Goal: Contribute content: Contribute content

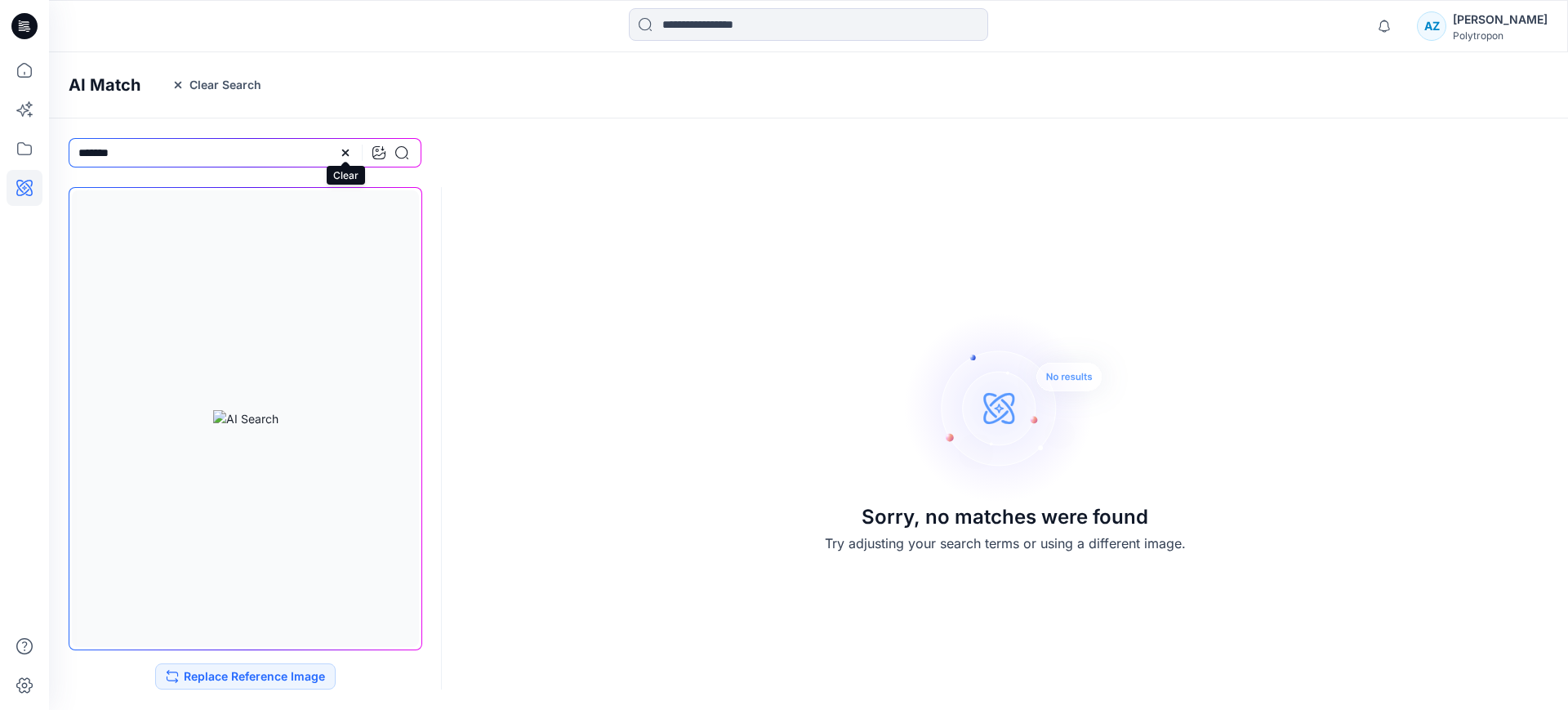
click at [342, 151] on icon at bounding box center [346, 153] width 13 height 13
click at [385, 154] on icon at bounding box center [379, 153] width 13 height 13
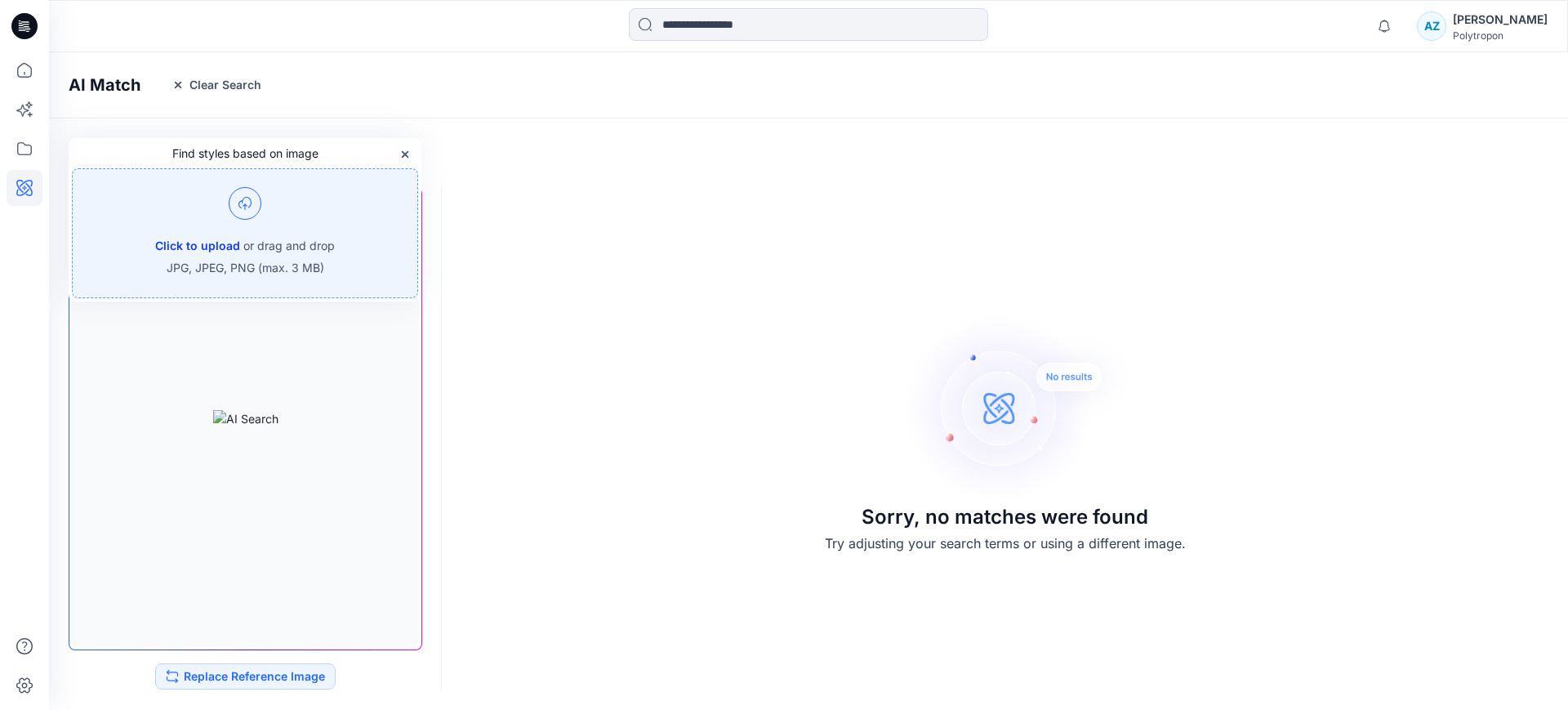
click at [203, 244] on button "Click to upload" at bounding box center [197, 246] width 85 height 20
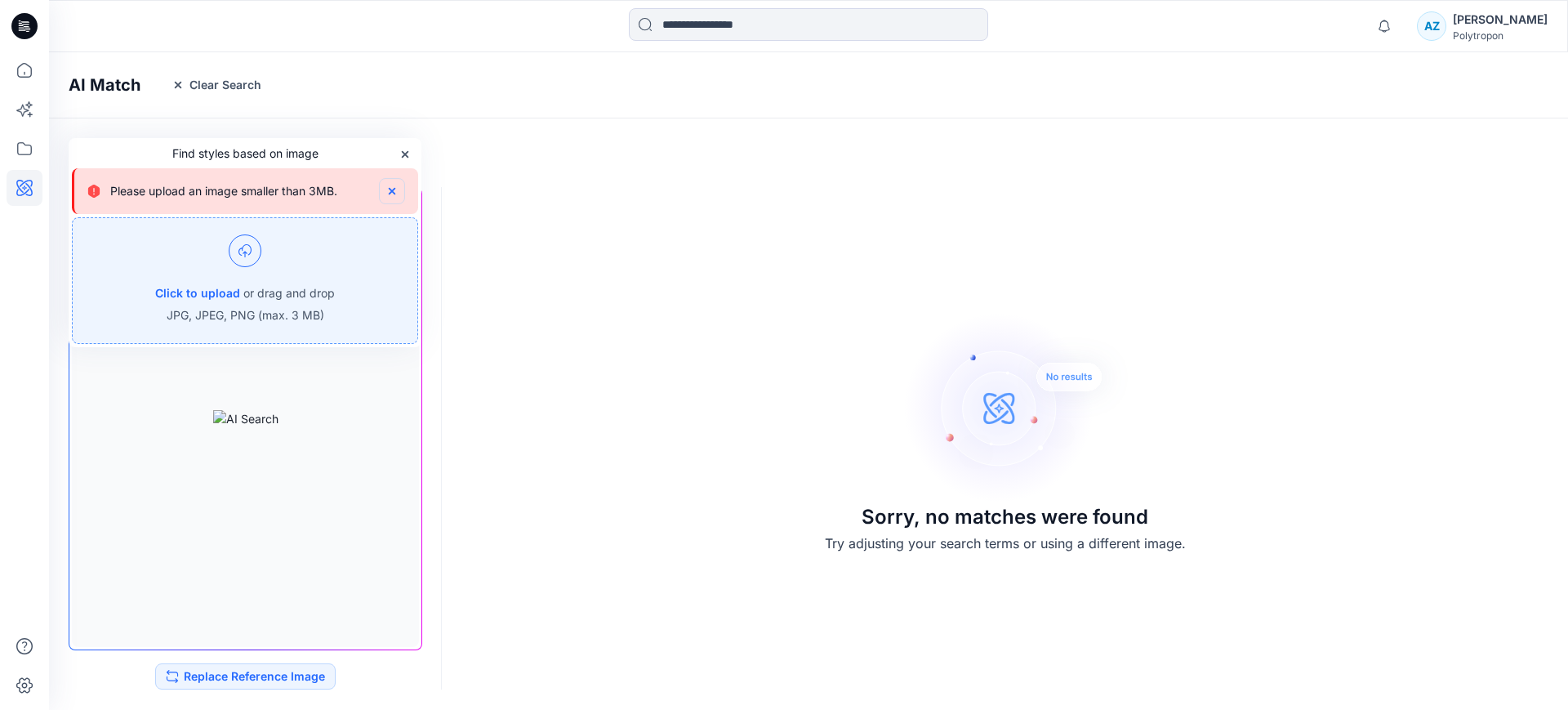
click at [397, 189] on icon "button" at bounding box center [392, 191] width 13 height 13
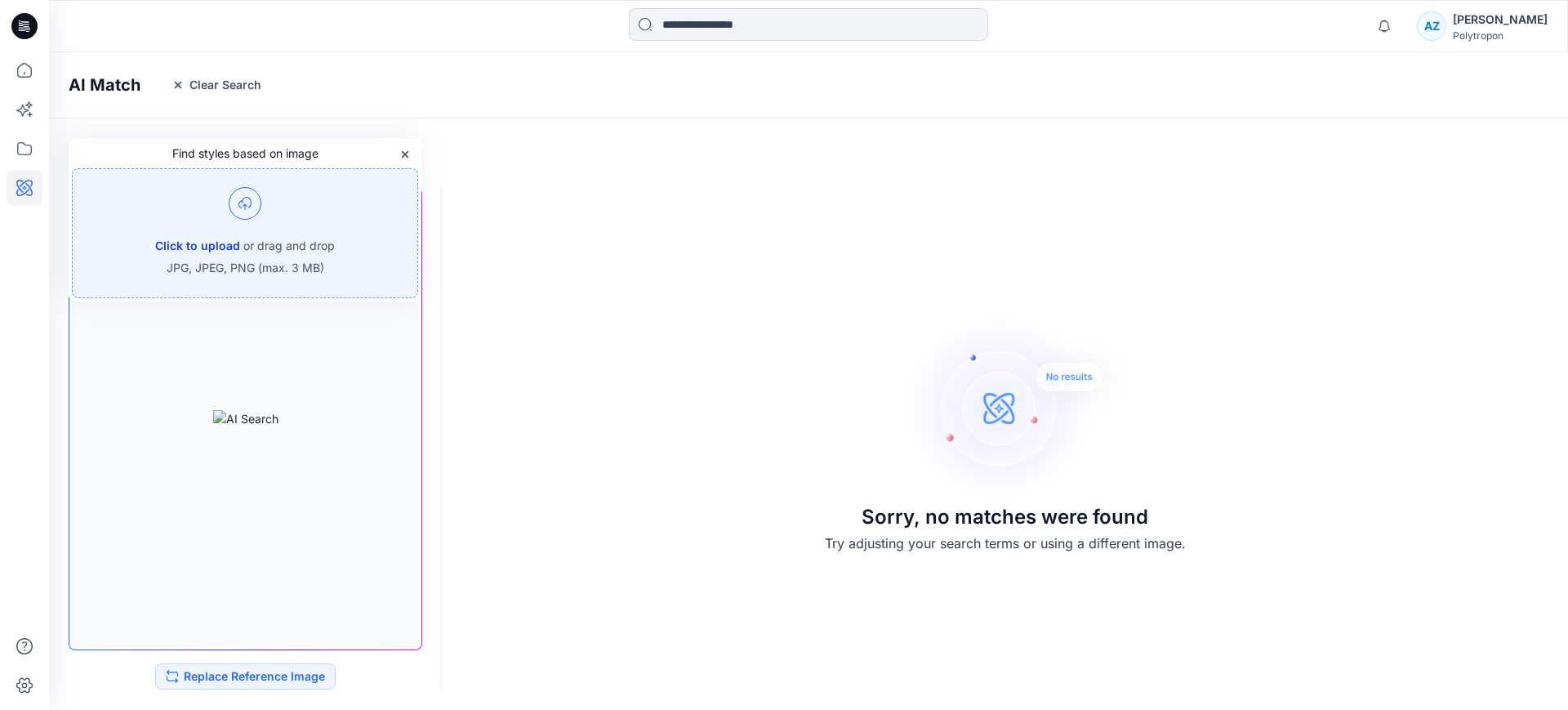
click at [214, 246] on button "Click to upload" at bounding box center [197, 246] width 85 height 20
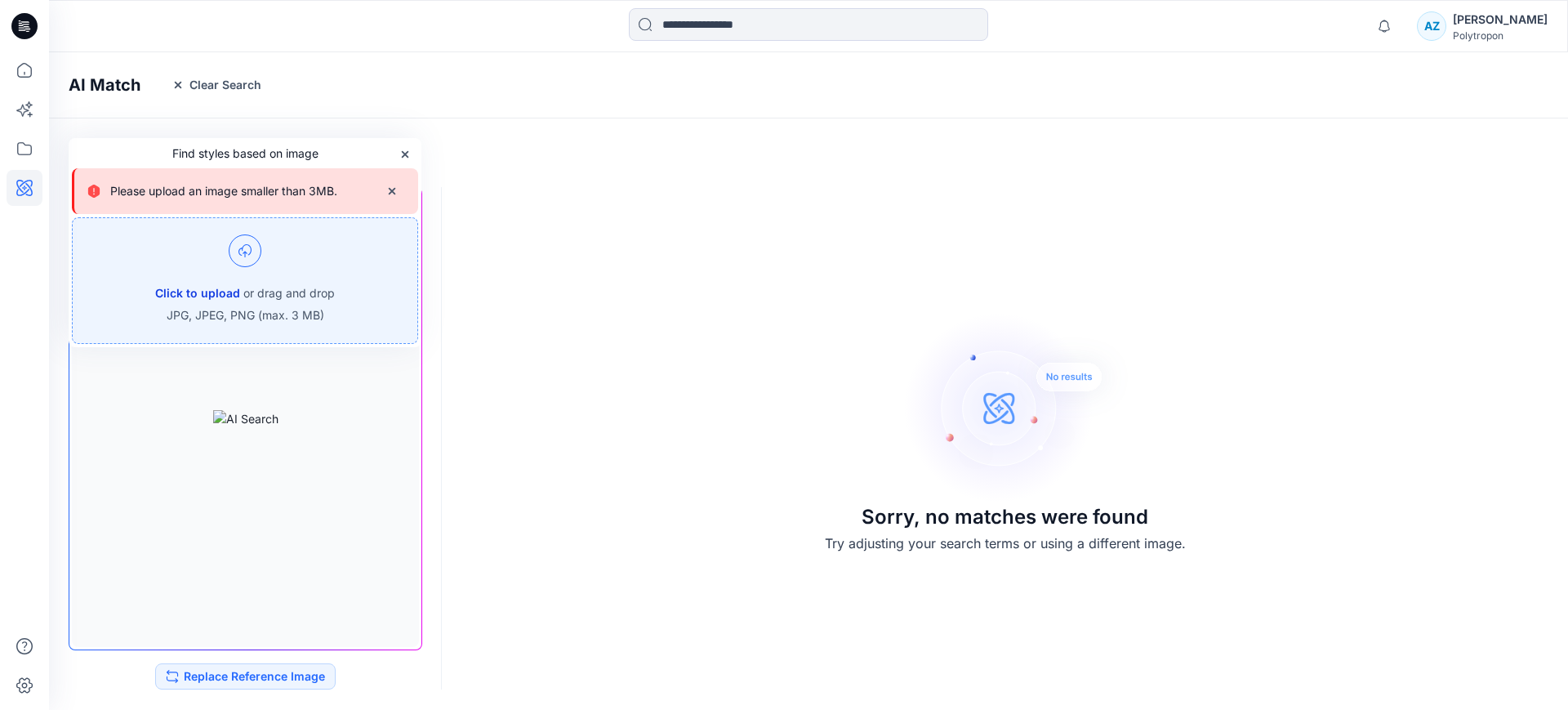
click at [232, 290] on button "Click to upload" at bounding box center [197, 293] width 85 height 20
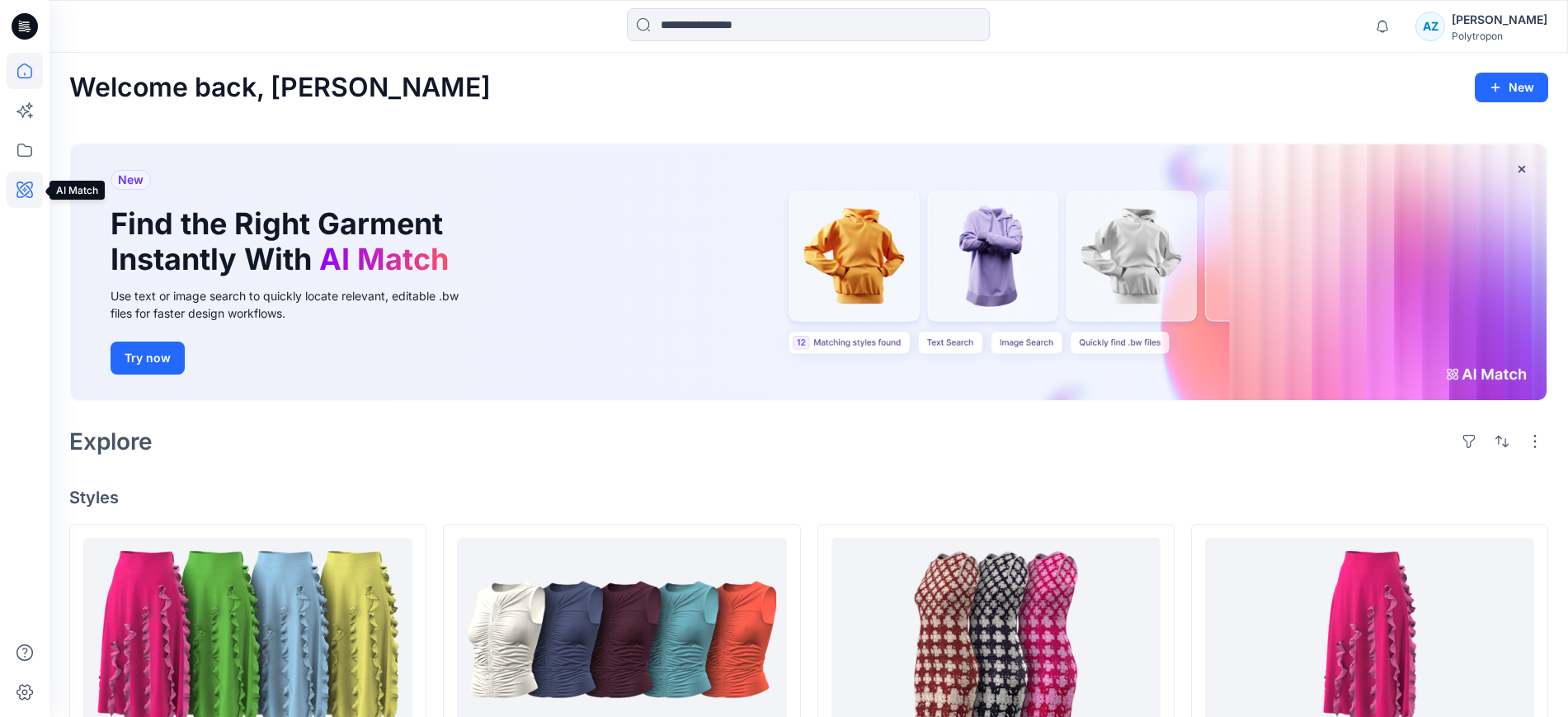
click at [32, 201] on icon at bounding box center [25, 189] width 37 height 37
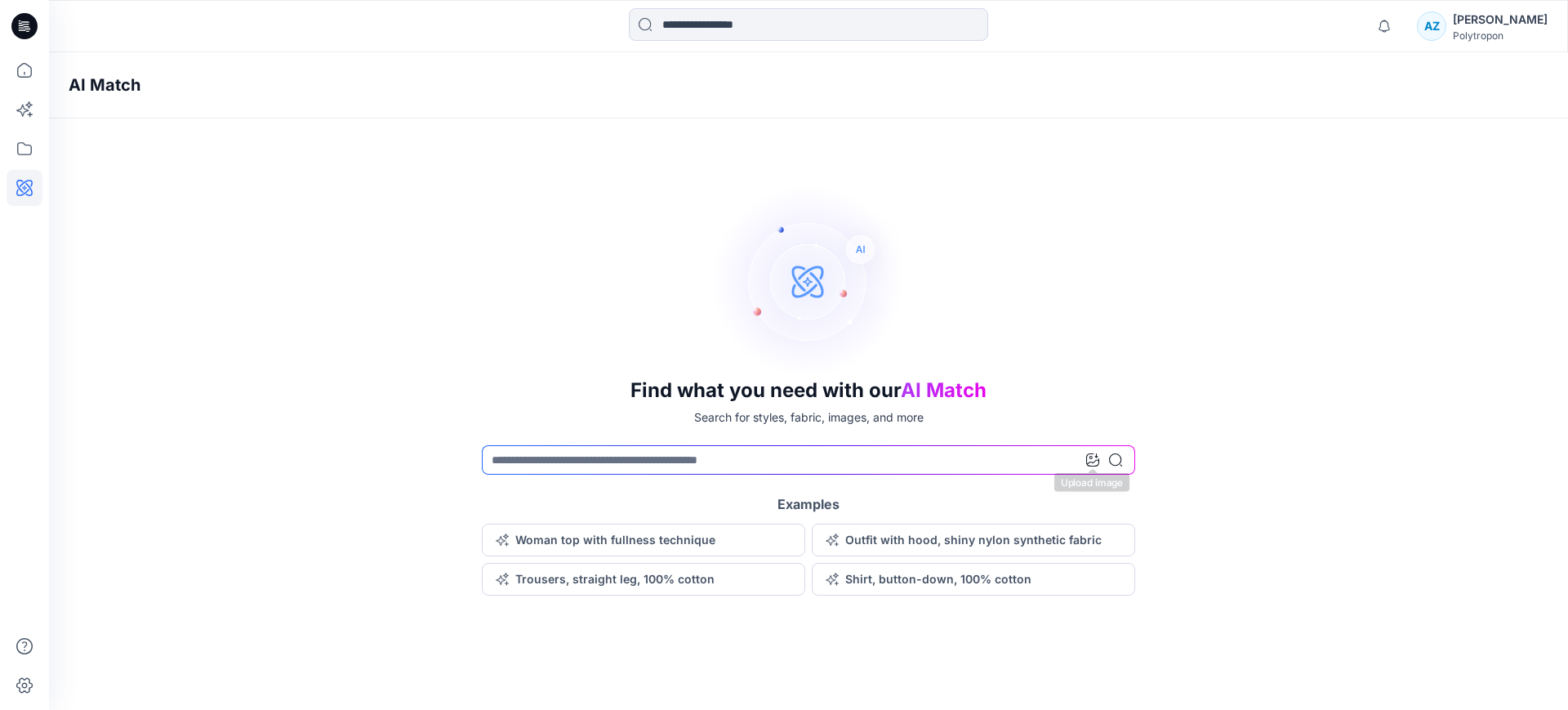
click at [1087, 465] on icon at bounding box center [1092, 460] width 13 height 13
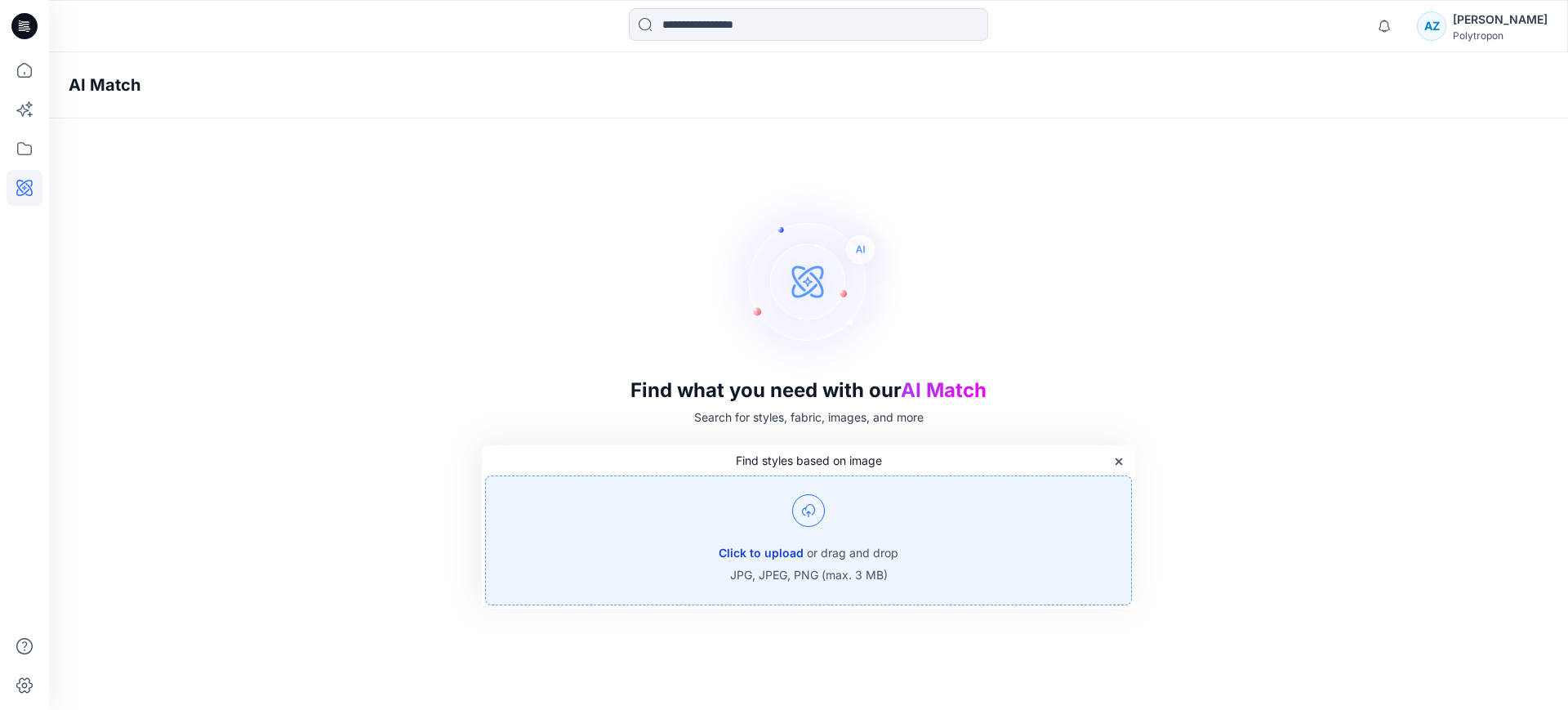
click at [774, 551] on button "Click to upload" at bounding box center [761, 553] width 85 height 20
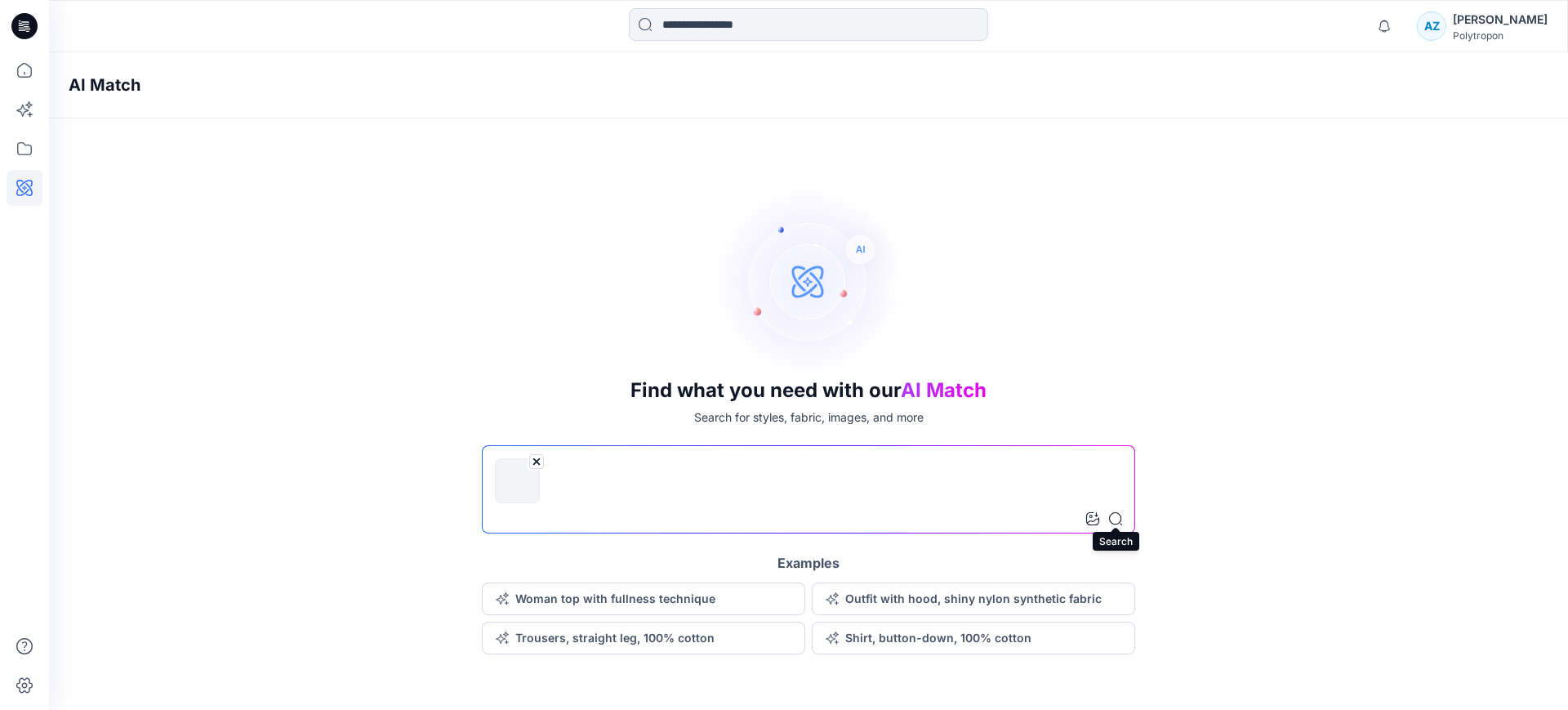
click at [1120, 517] on icon at bounding box center [1116, 518] width 13 height 13
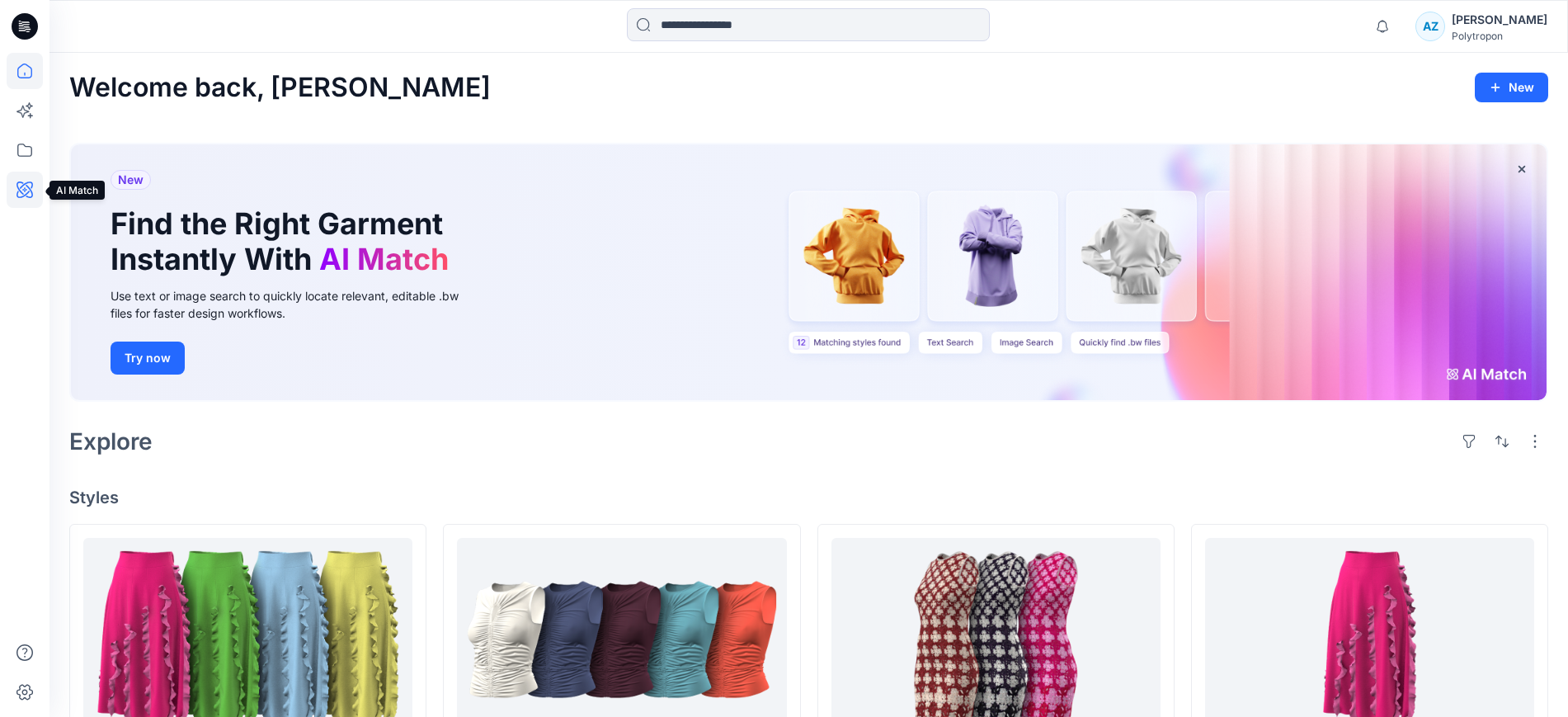
click at [26, 190] on icon at bounding box center [25, 189] width 37 height 37
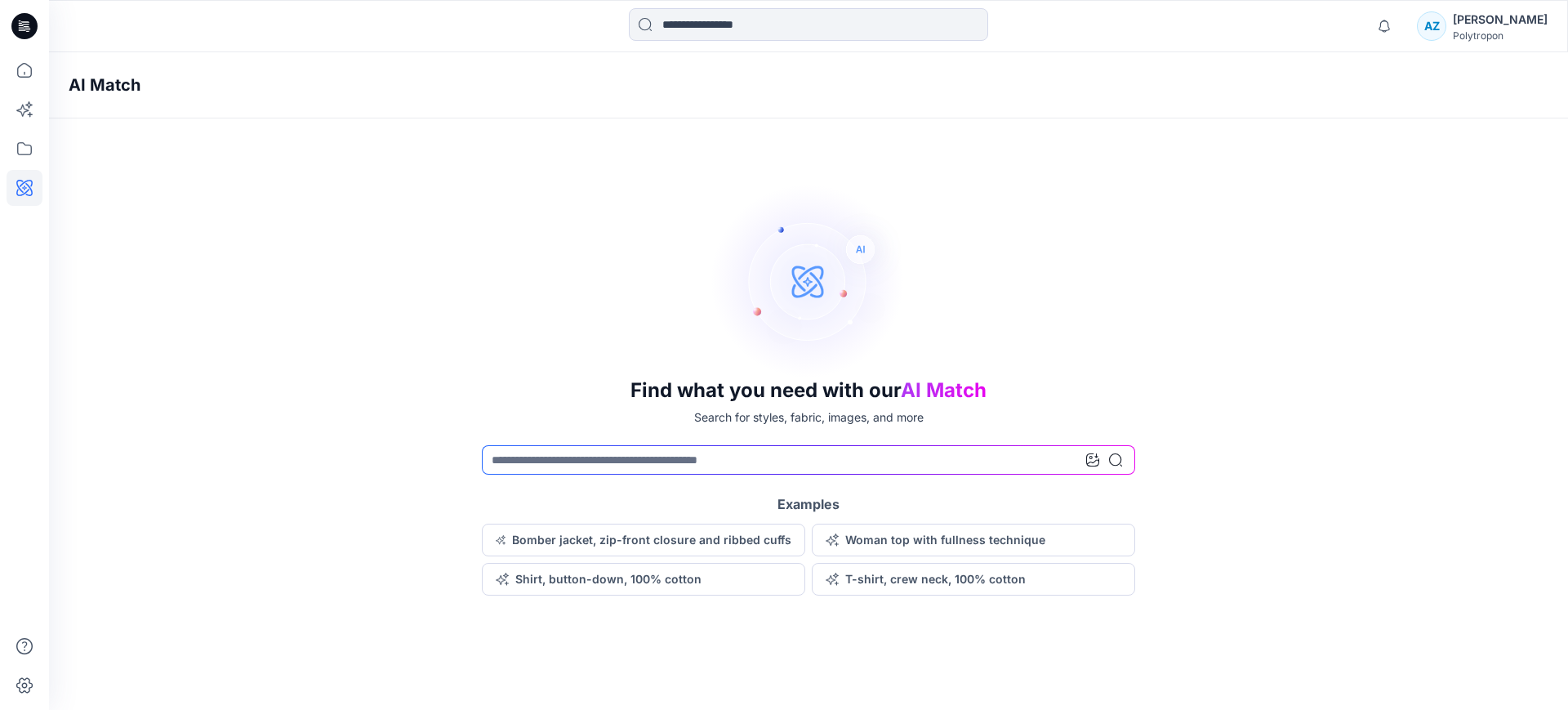
click at [1100, 462] on div at bounding box center [1104, 460] width 36 height 30
click at [1089, 463] on icon at bounding box center [1092, 460] width 13 height 13
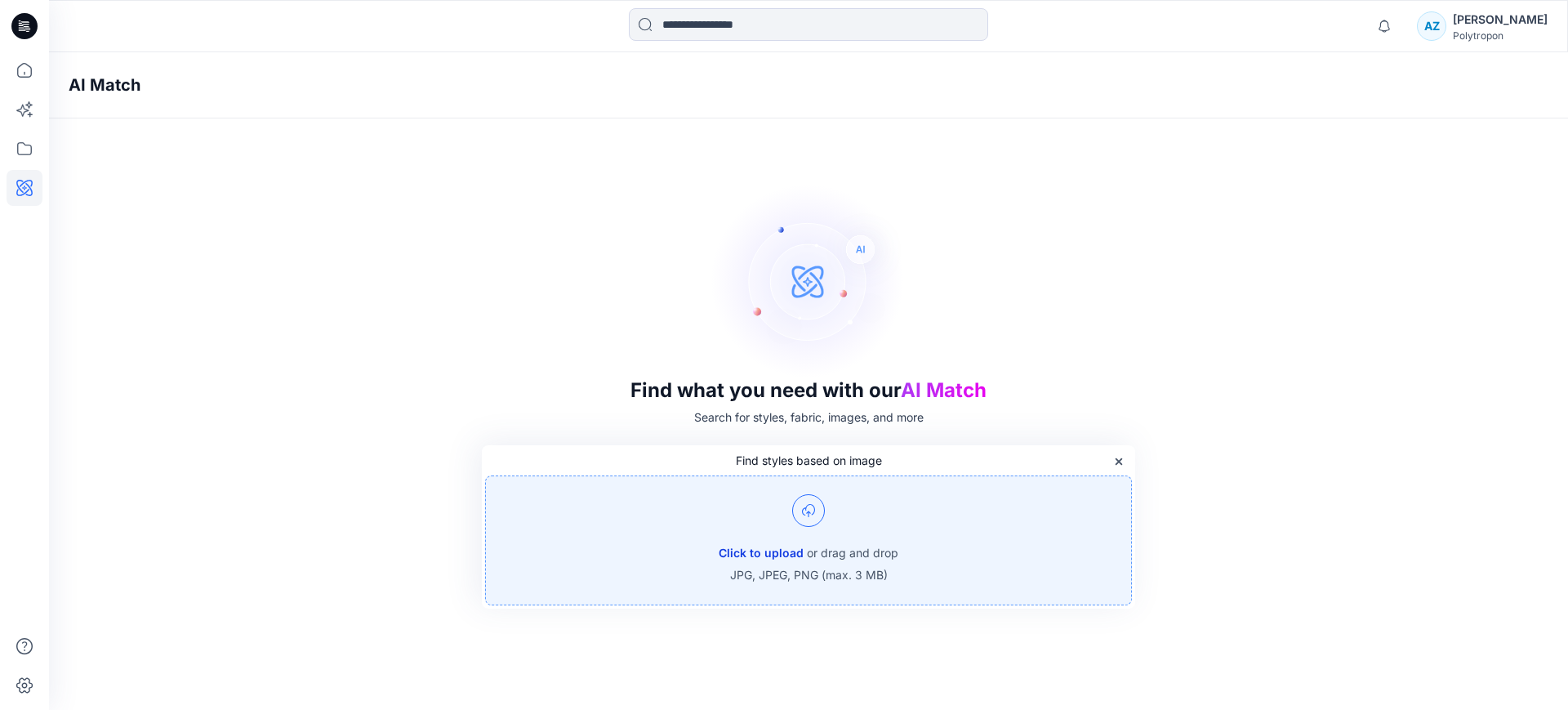
click at [798, 554] on button "Click to upload" at bounding box center [761, 553] width 85 height 20
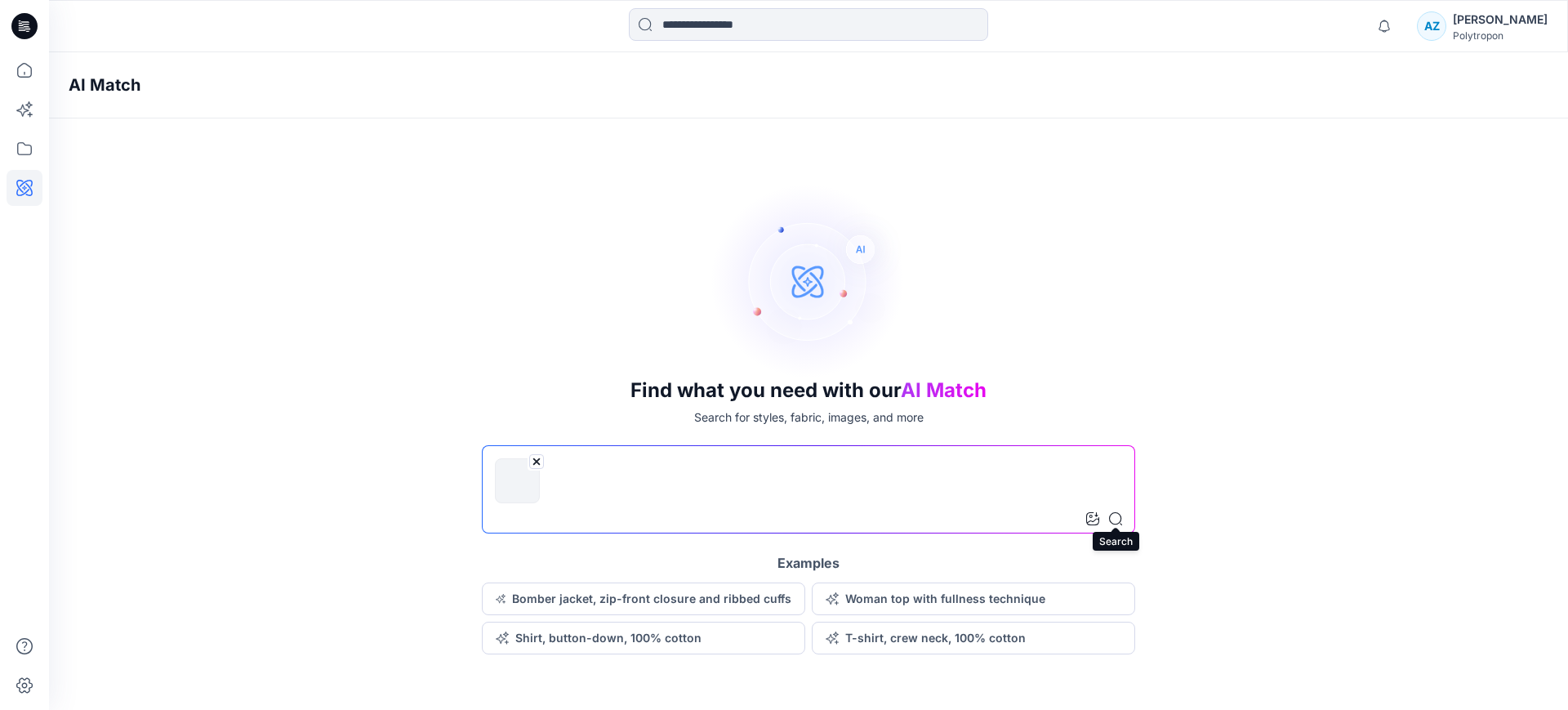
click at [1115, 515] on icon at bounding box center [1116, 518] width 13 height 13
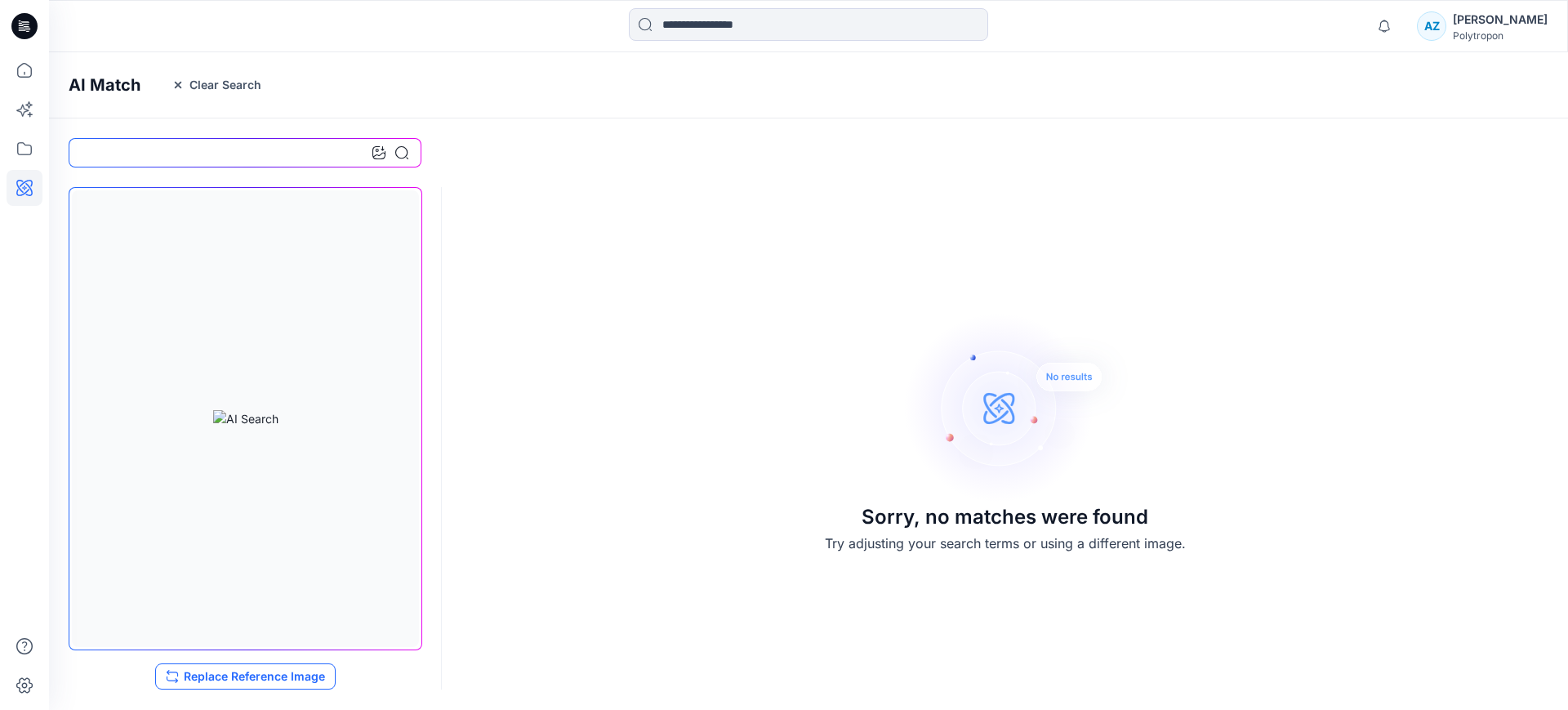
click at [261, 680] on button "Replace Reference Image" at bounding box center [245, 676] width 180 height 26
click at [262, 670] on button "Replace Reference Image" at bounding box center [245, 676] width 180 height 26
click at [260, 142] on input at bounding box center [244, 153] width 353 height 30
type input "*****"
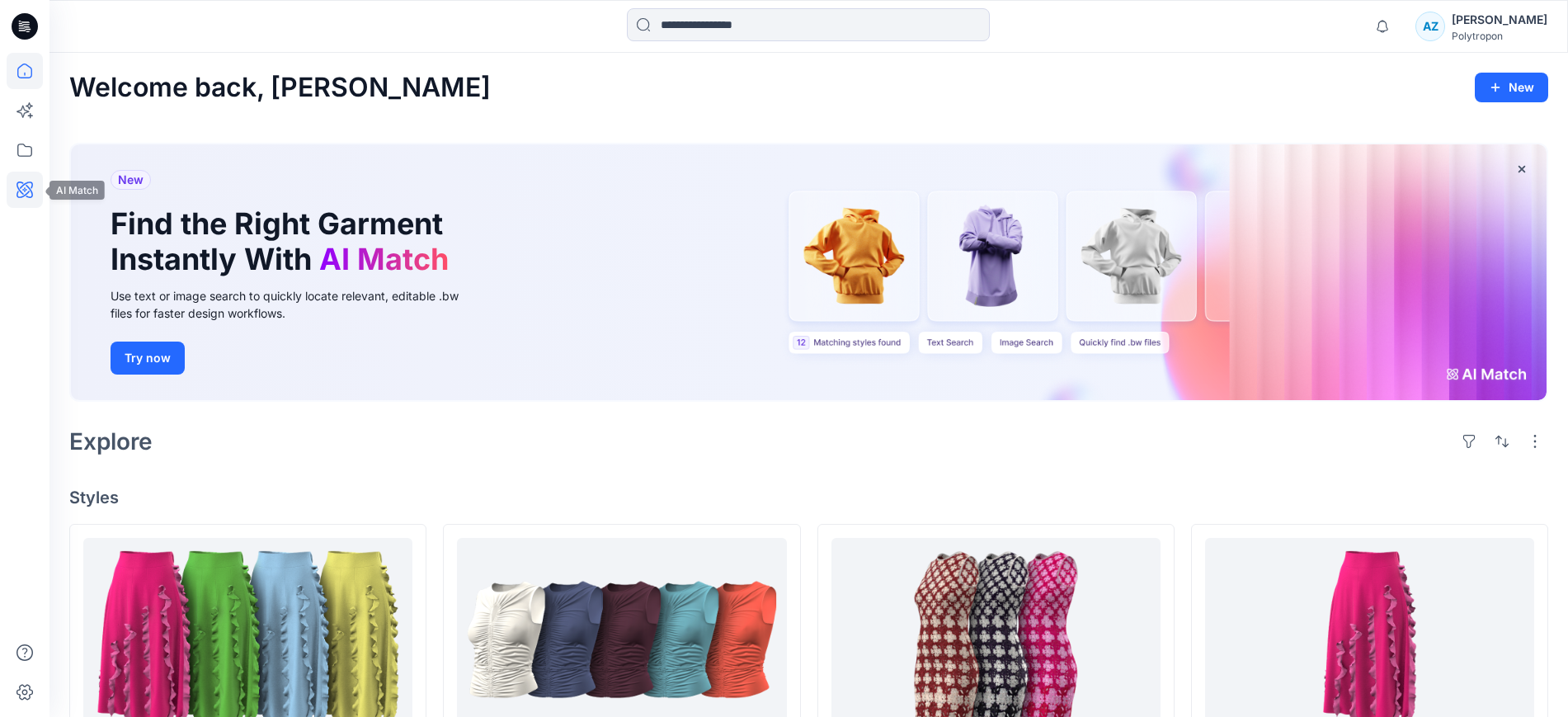
click at [27, 204] on icon at bounding box center [25, 189] width 37 height 37
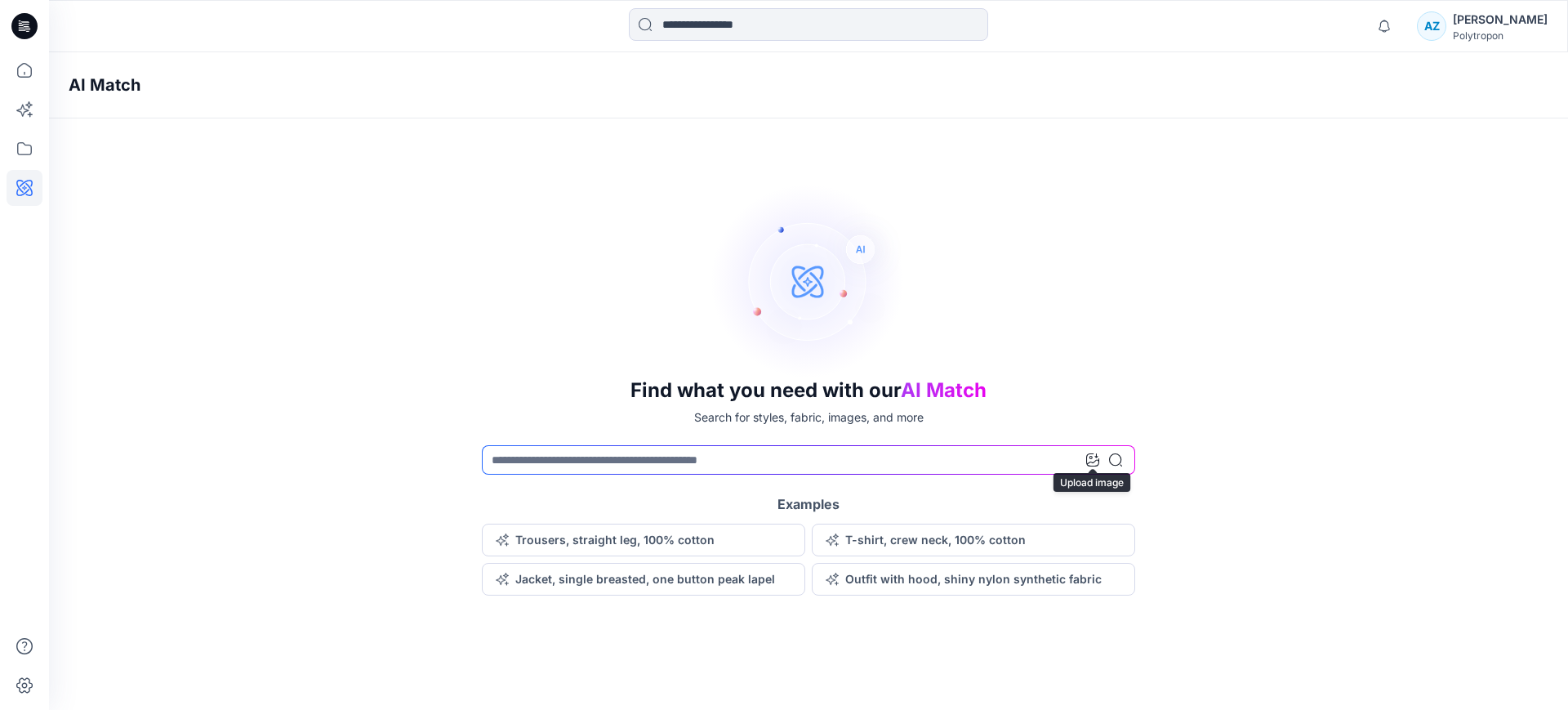
click at [1092, 461] on icon at bounding box center [1092, 460] width 13 height 13
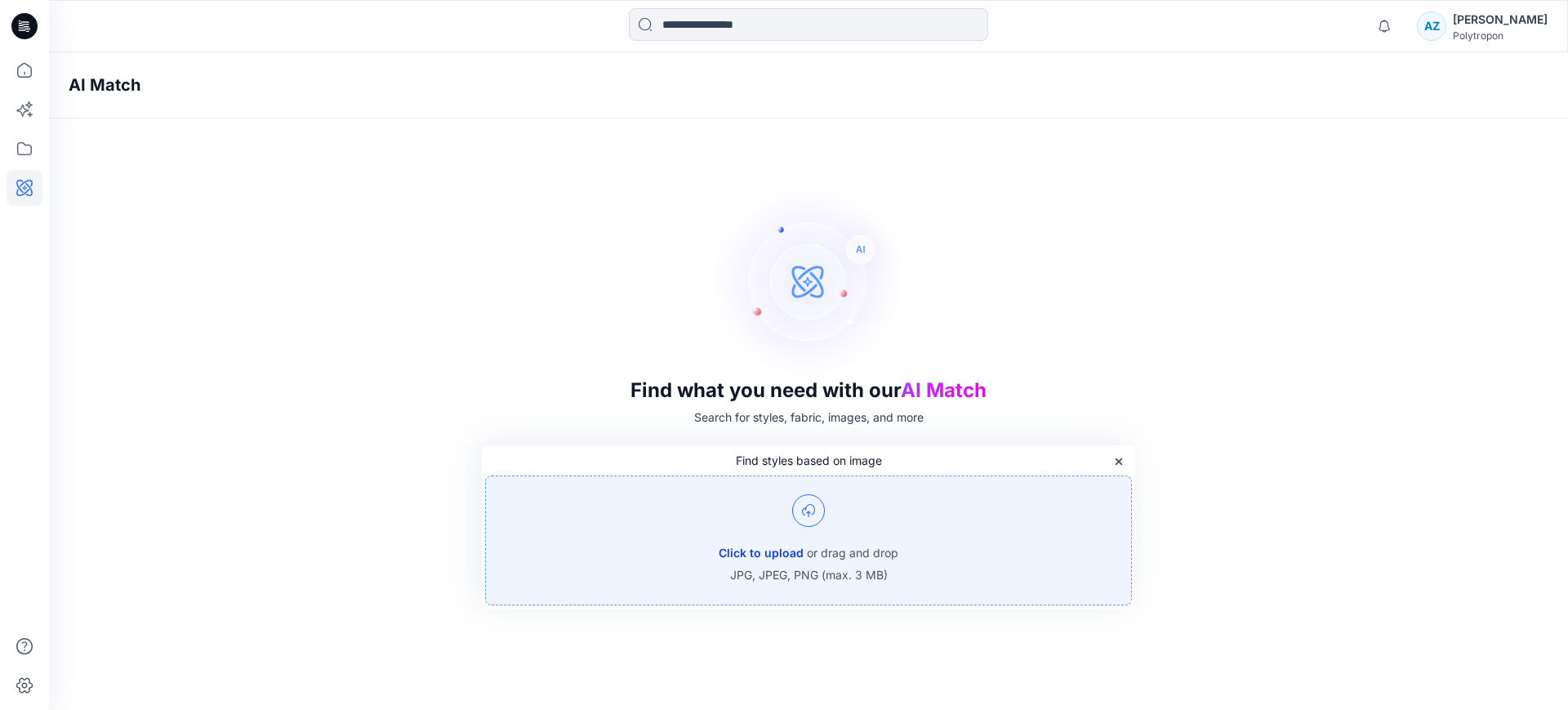
click at [760, 555] on button "Click to upload" at bounding box center [761, 553] width 85 height 20
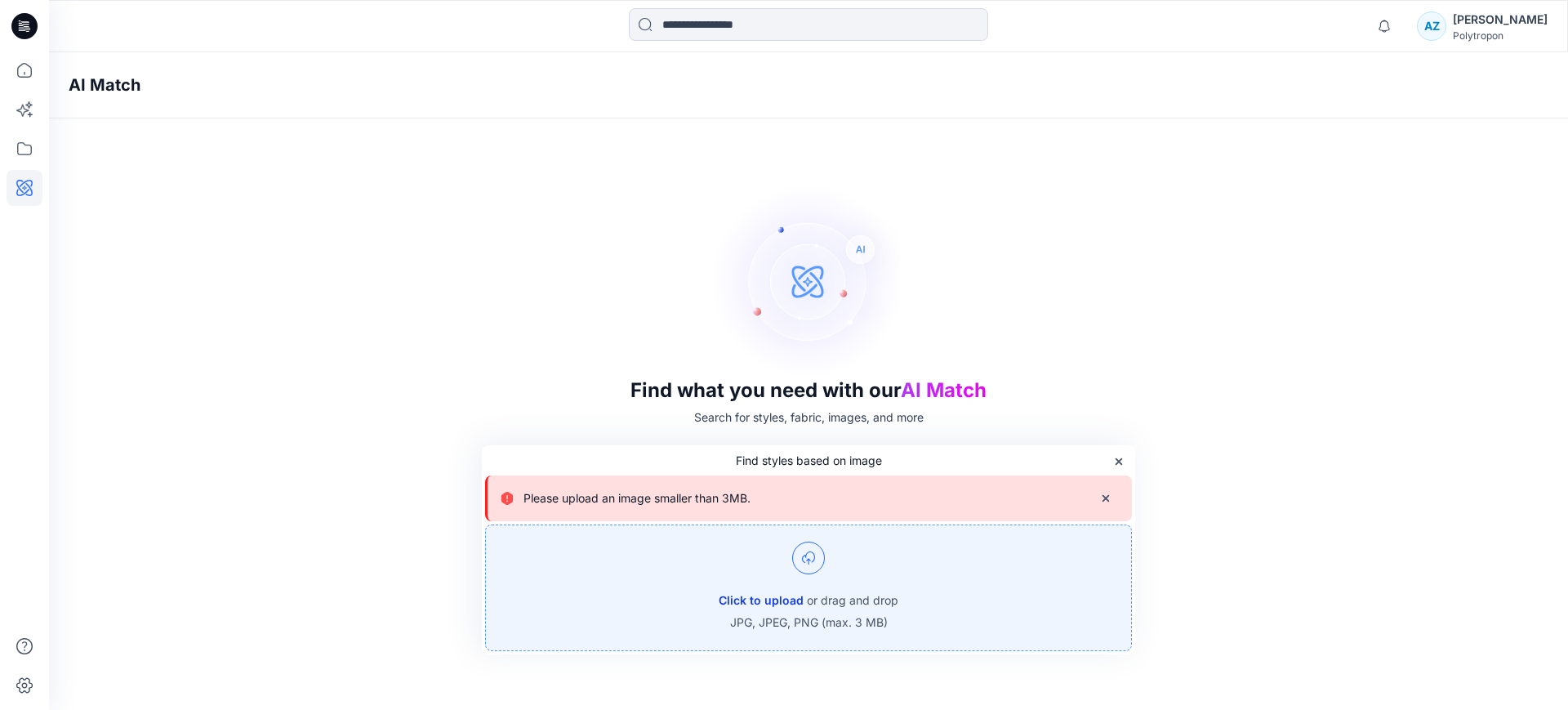
click at [763, 596] on button "Click to upload" at bounding box center [761, 601] width 85 height 20
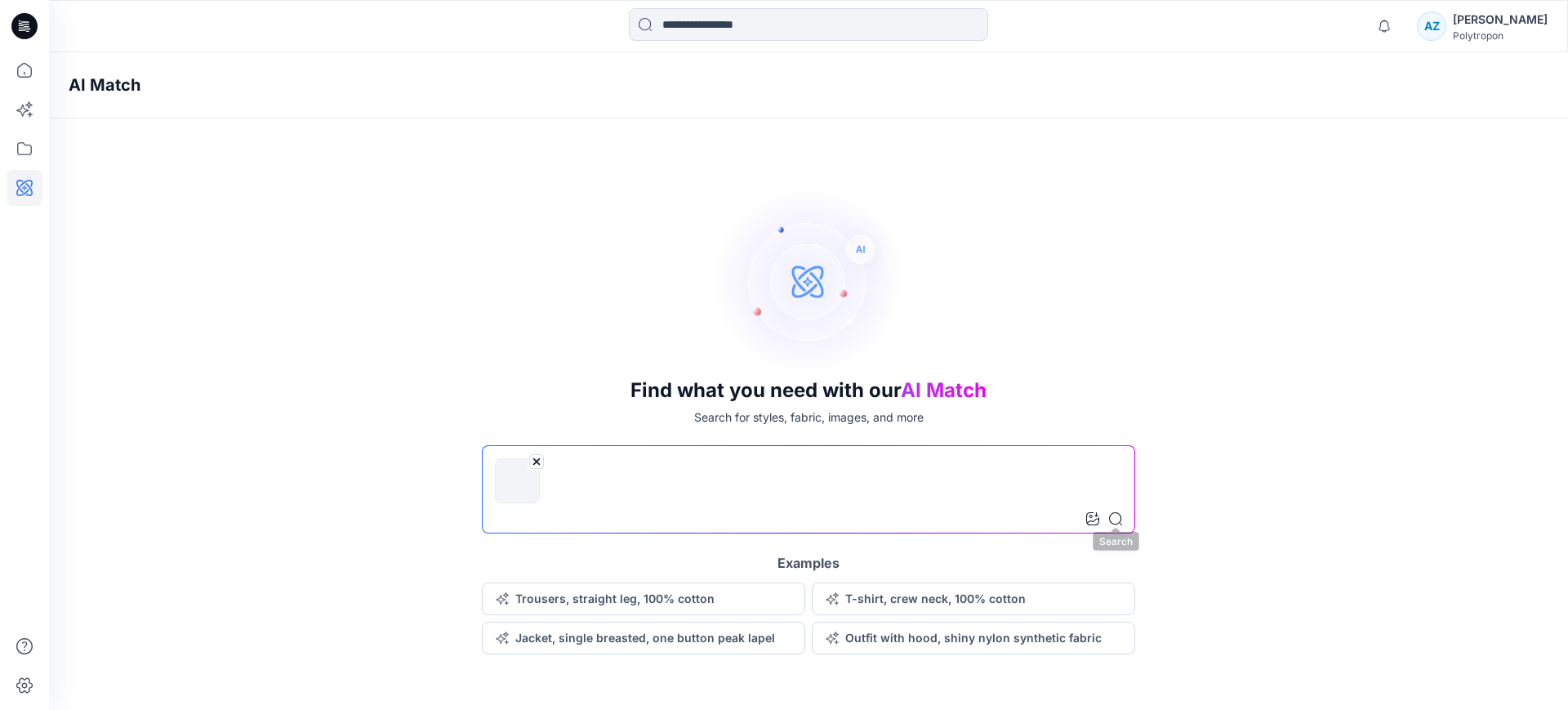
click at [1116, 517] on icon at bounding box center [1116, 518] width 13 height 13
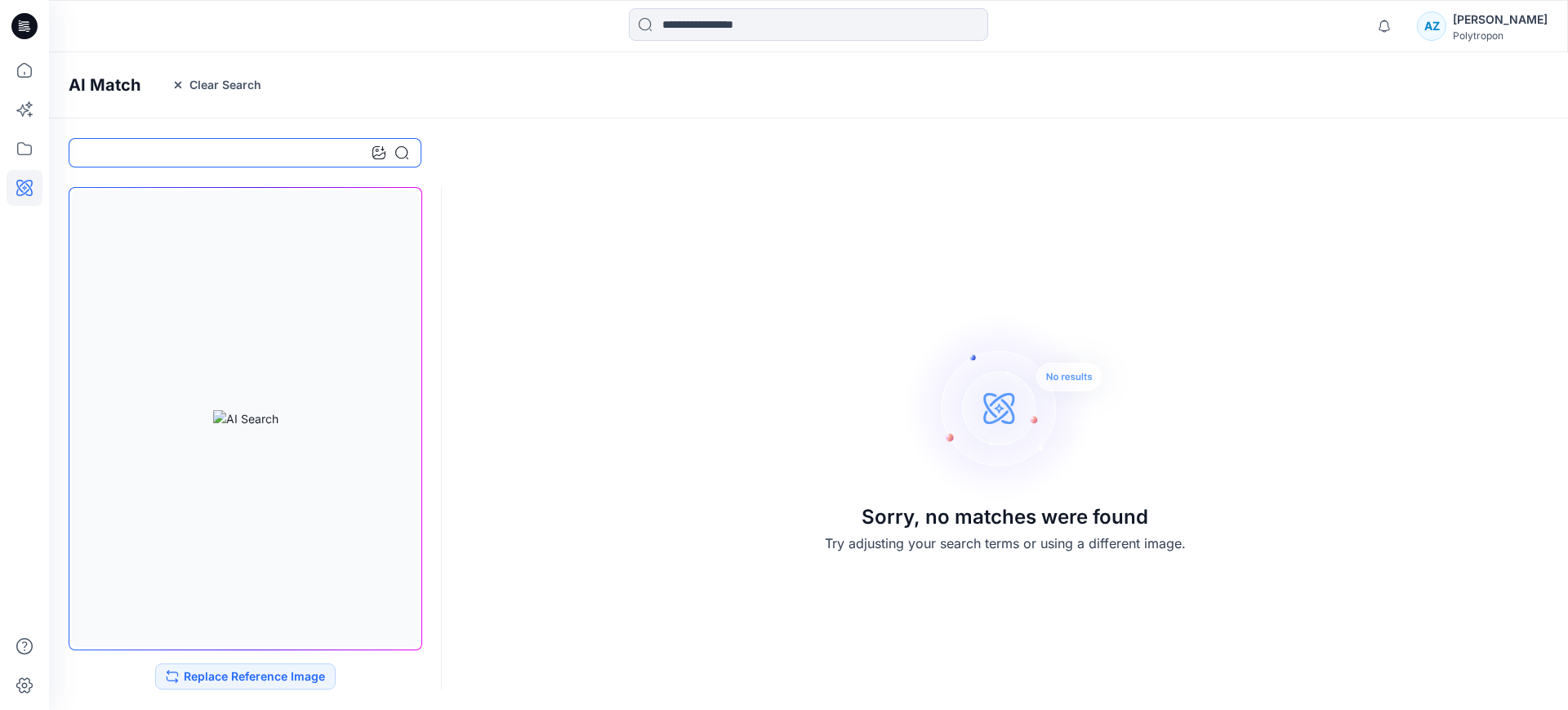
click at [246, 154] on input at bounding box center [244, 153] width 353 height 30
type input "******"
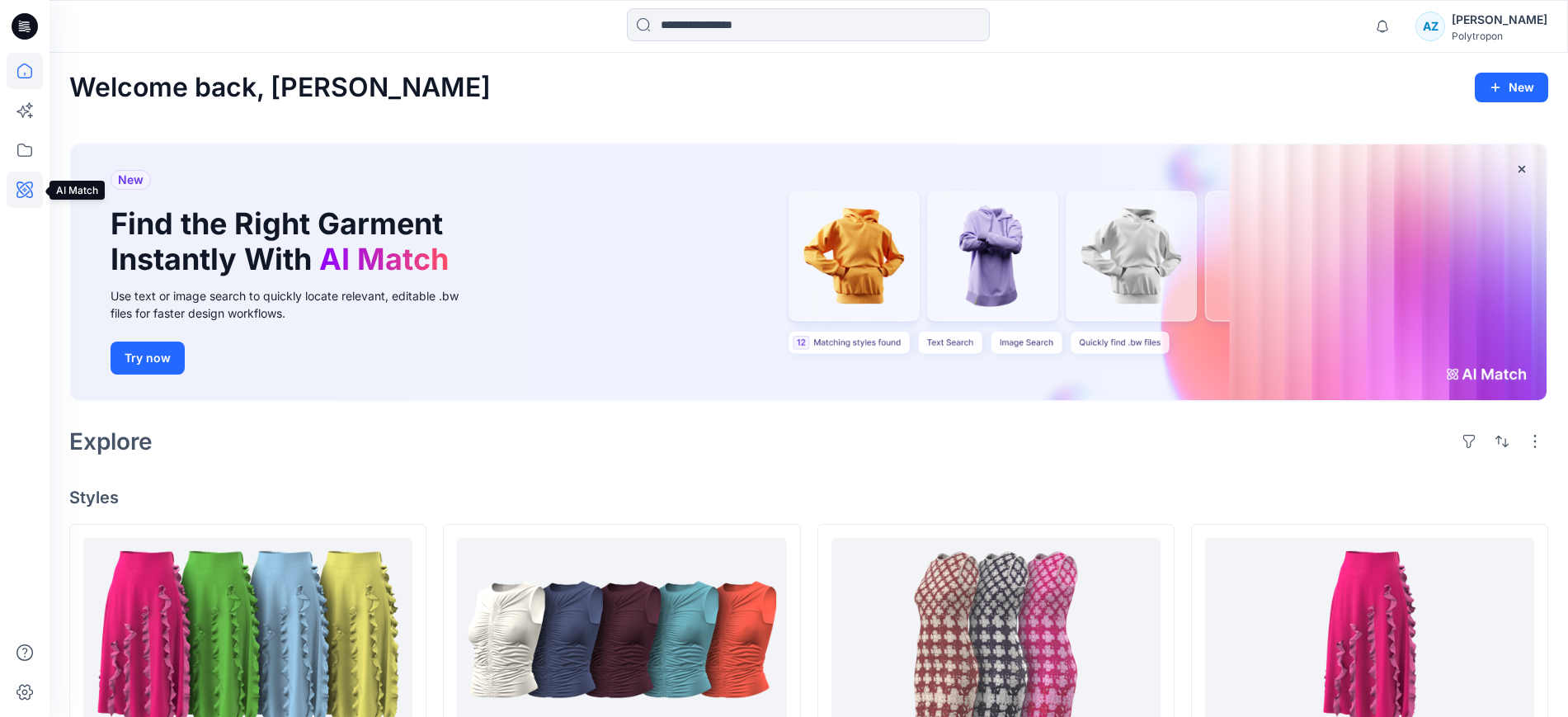
click at [35, 177] on icon at bounding box center [25, 189] width 37 height 37
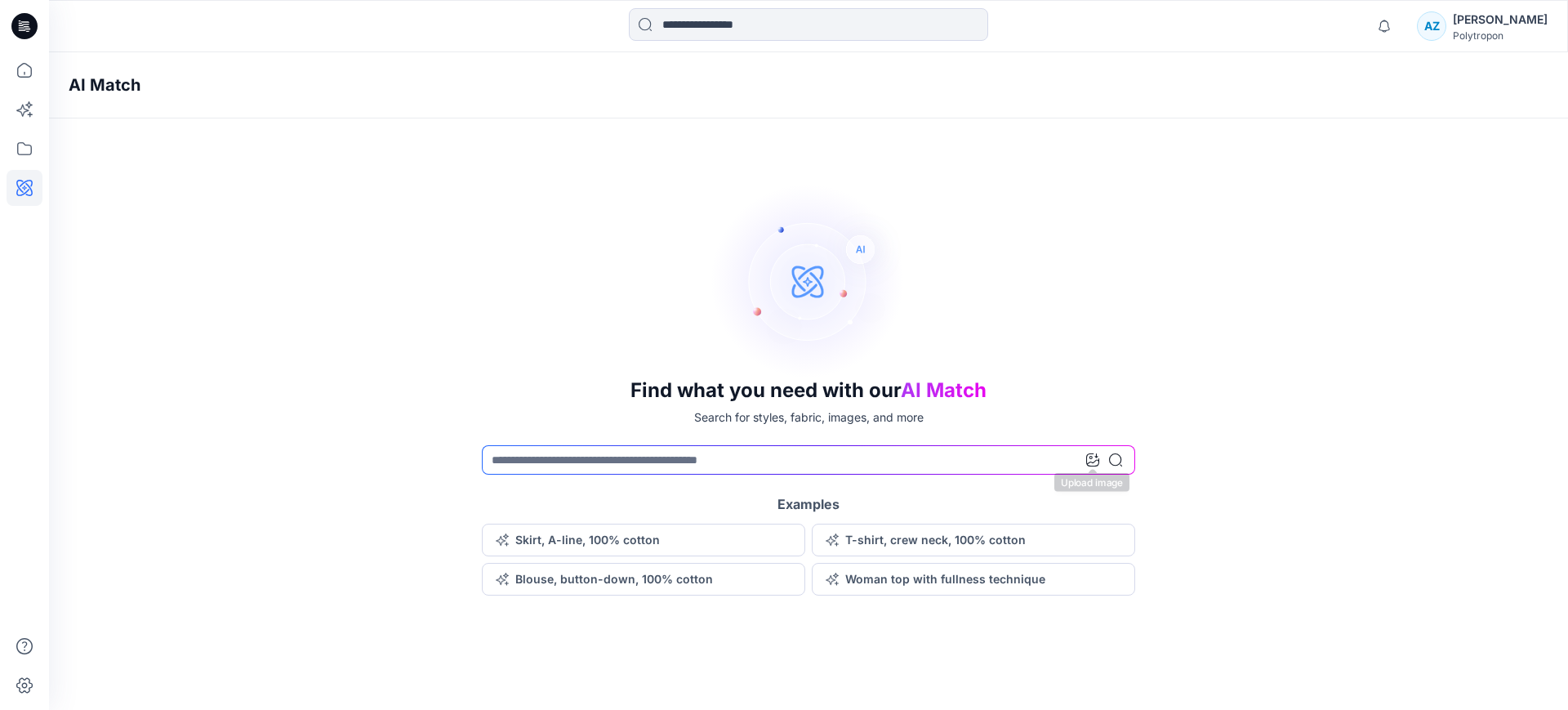
click at [1092, 453] on icon at bounding box center [1092, 460] width 13 height 13
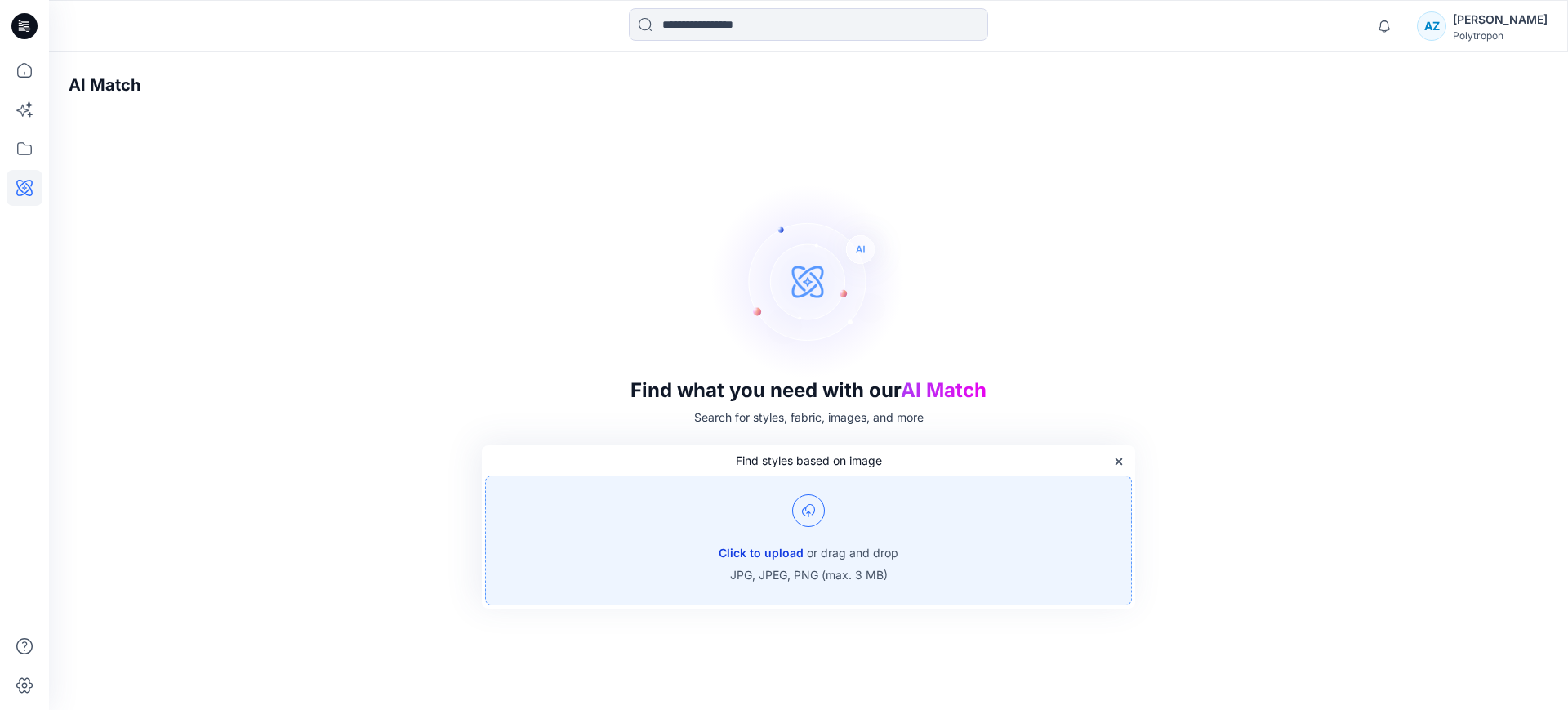
click at [751, 547] on button "Click to upload" at bounding box center [761, 553] width 85 height 20
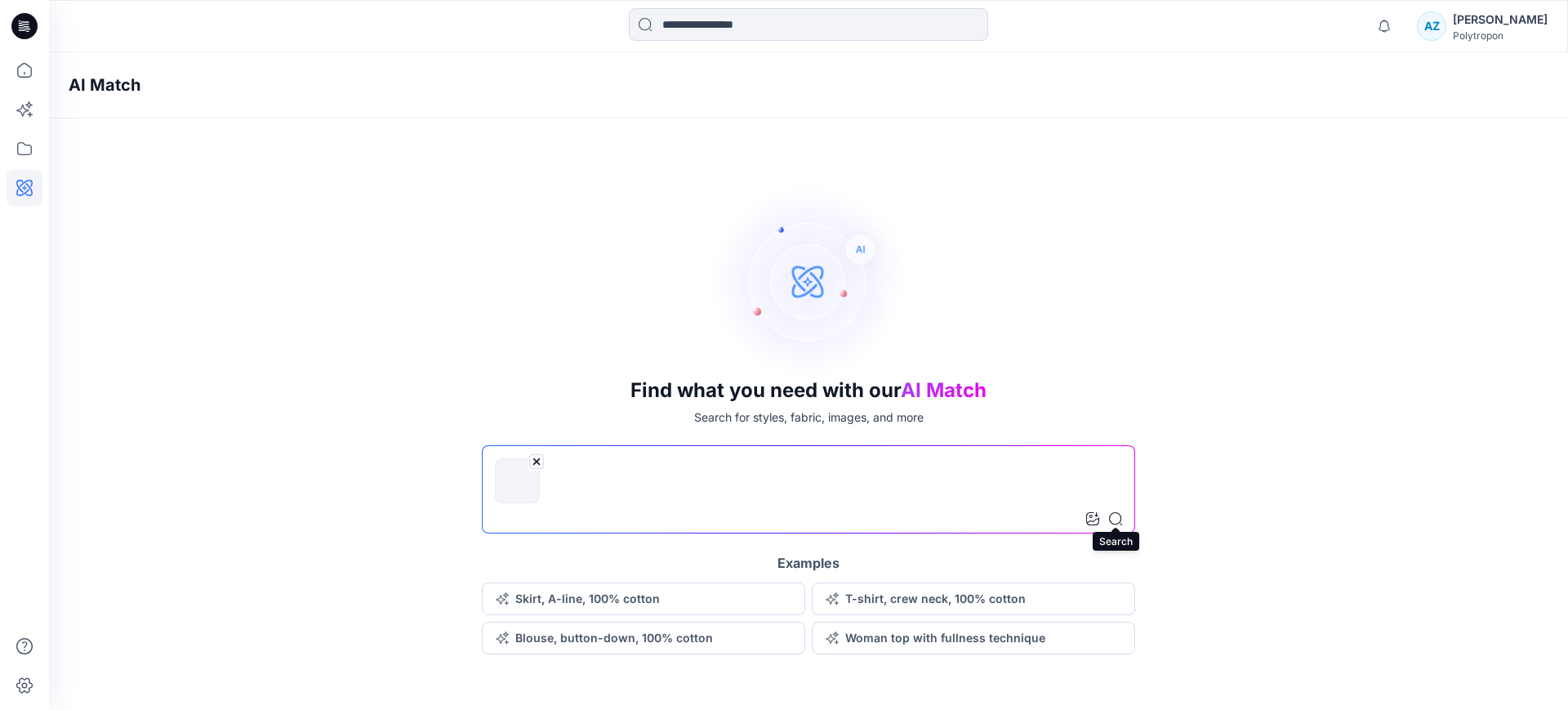
click at [1118, 513] on icon at bounding box center [1116, 518] width 13 height 13
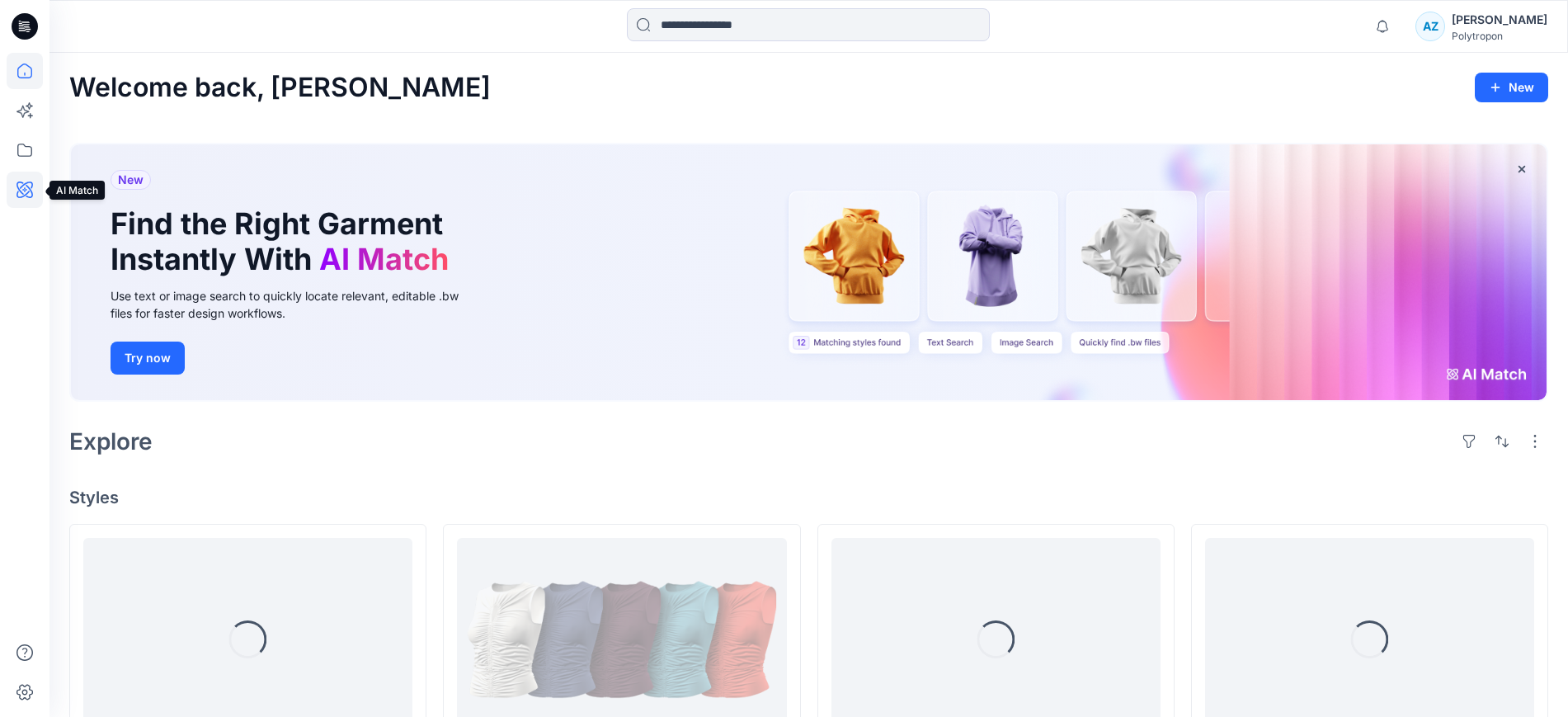
click at [12, 194] on icon at bounding box center [25, 189] width 37 height 37
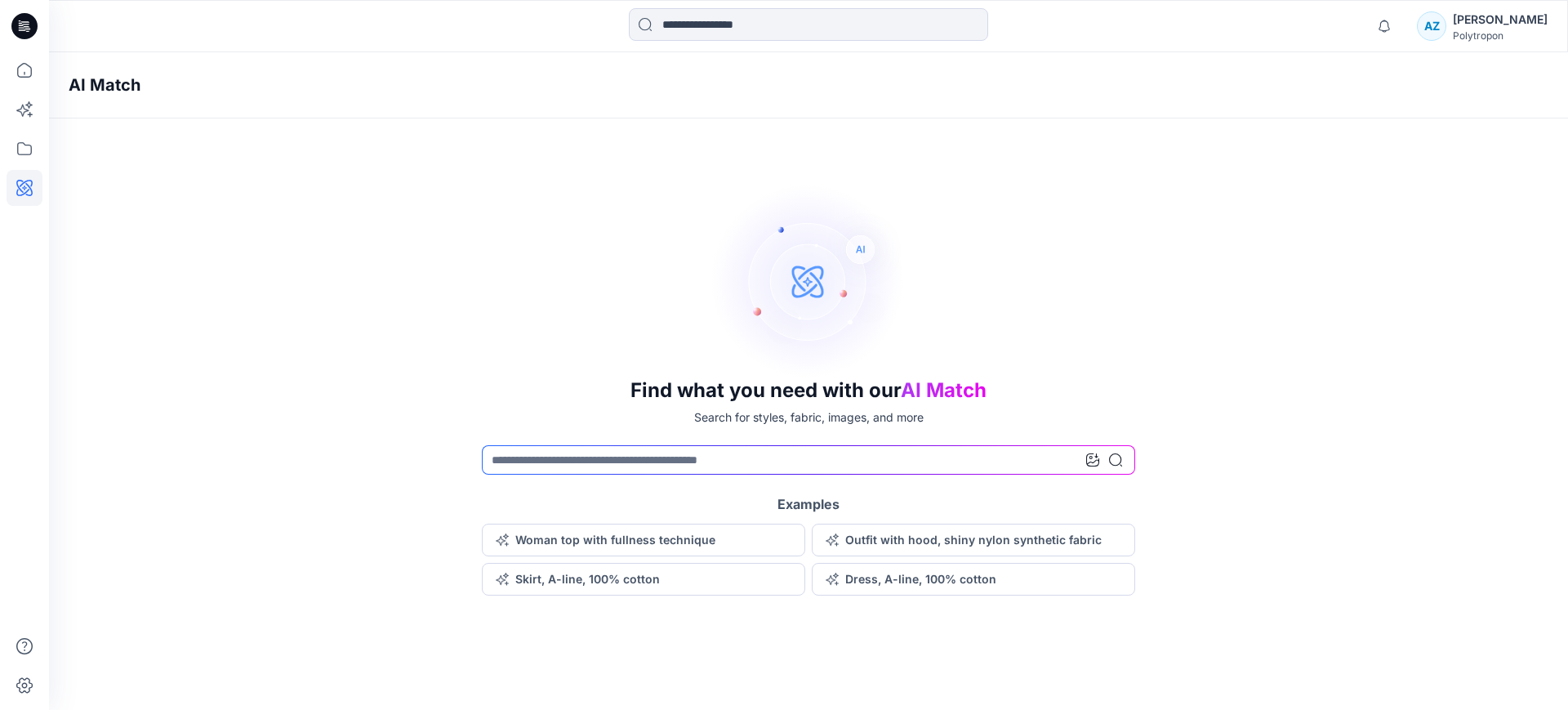
click at [1092, 460] on icon at bounding box center [1092, 460] width 13 height 13
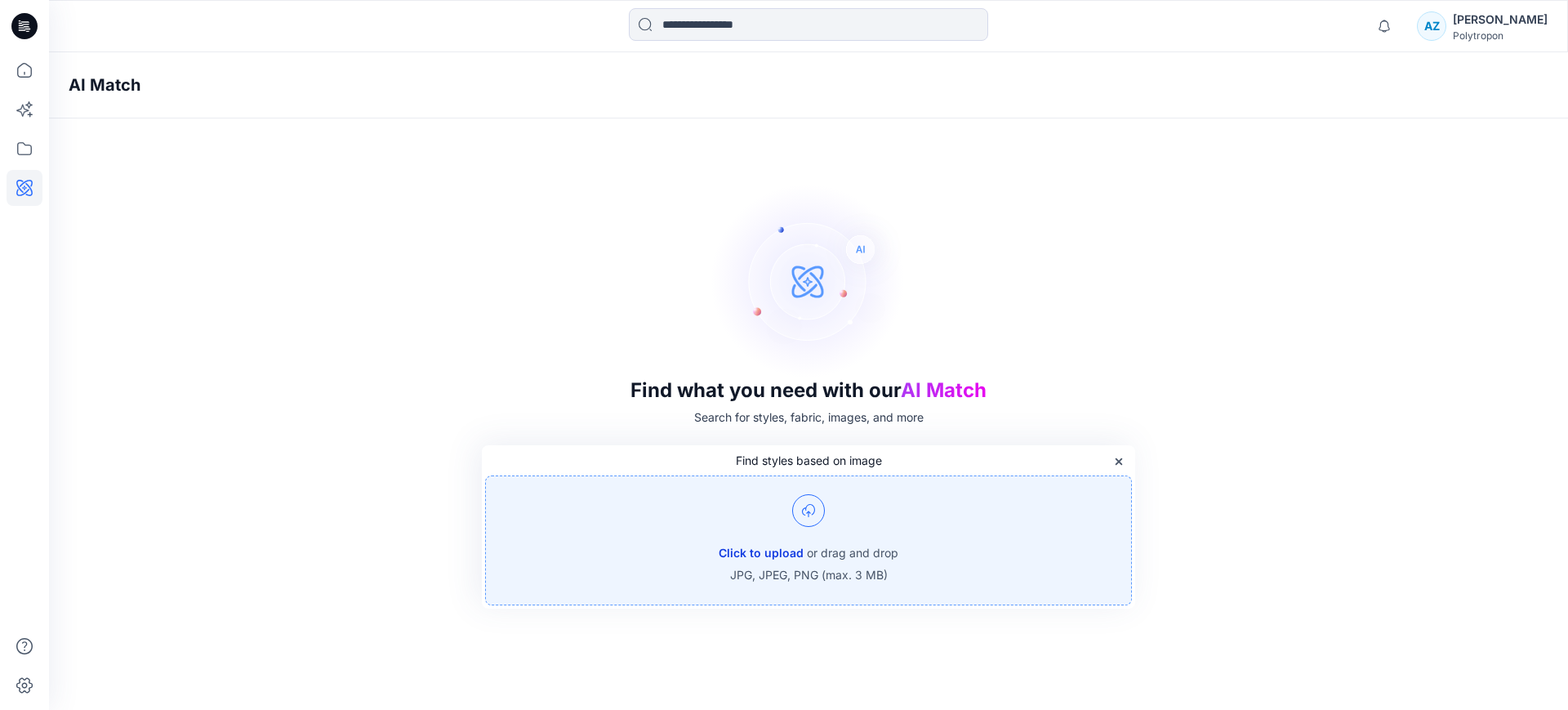
click at [747, 549] on button "Click to upload" at bounding box center [761, 553] width 85 height 20
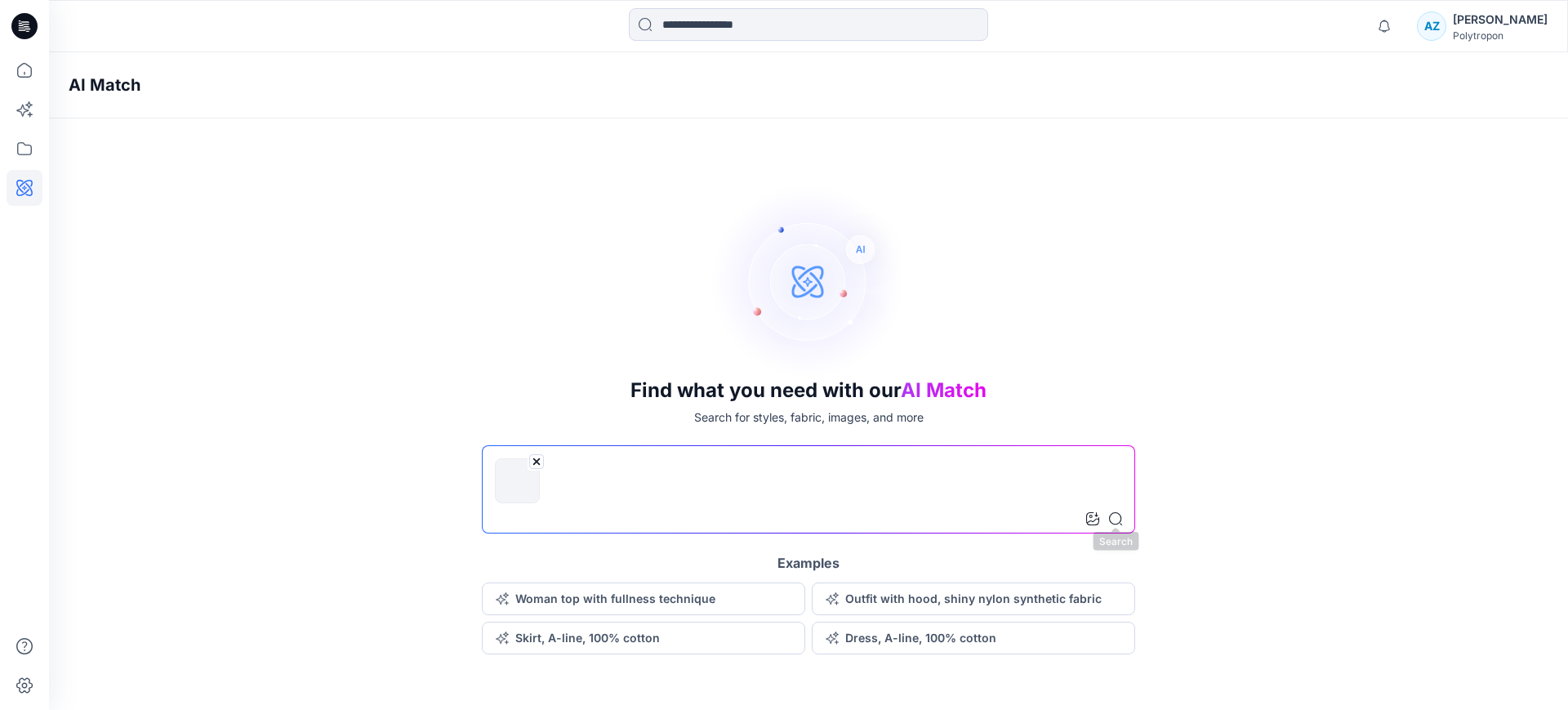
click at [1113, 519] on icon at bounding box center [1116, 518] width 13 height 13
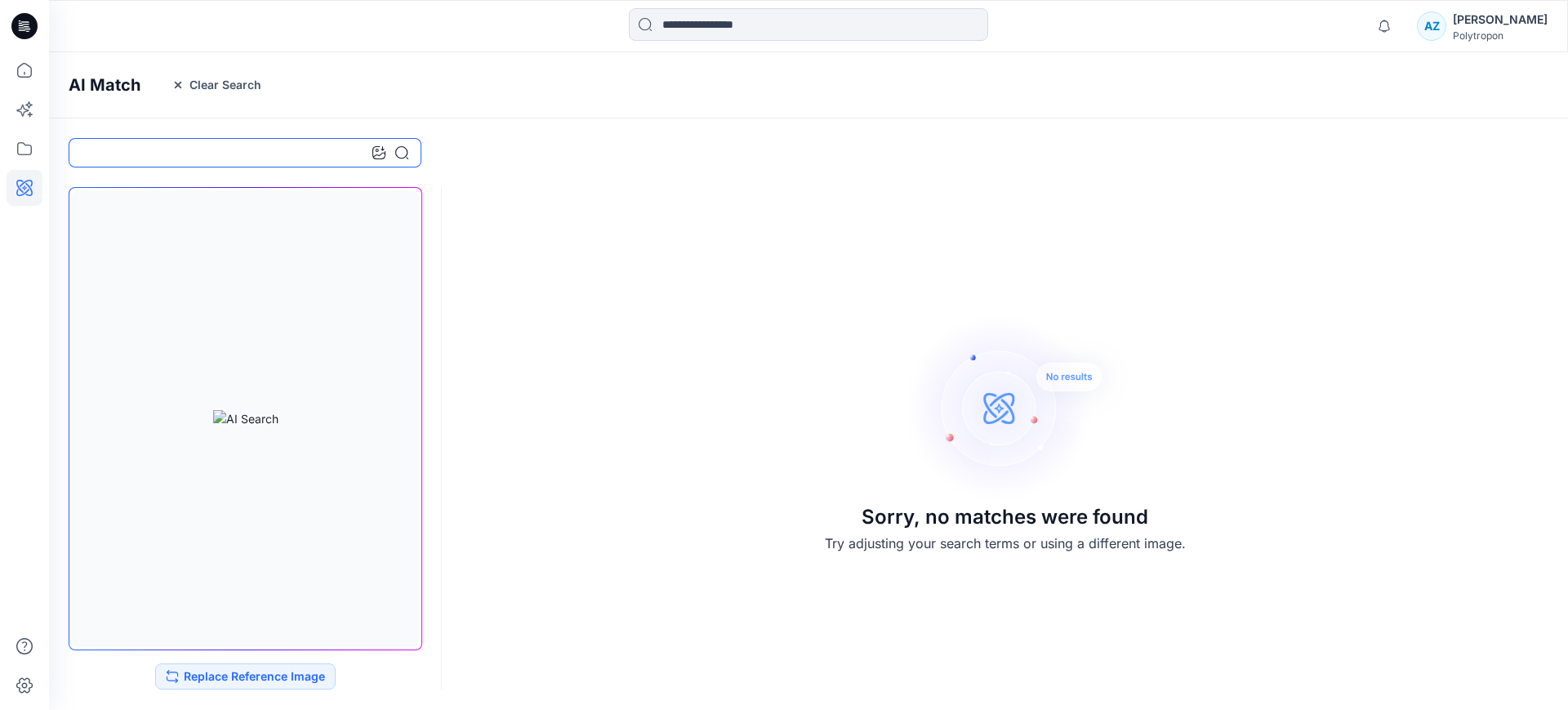
click at [187, 146] on input at bounding box center [244, 153] width 353 height 30
type input "***"
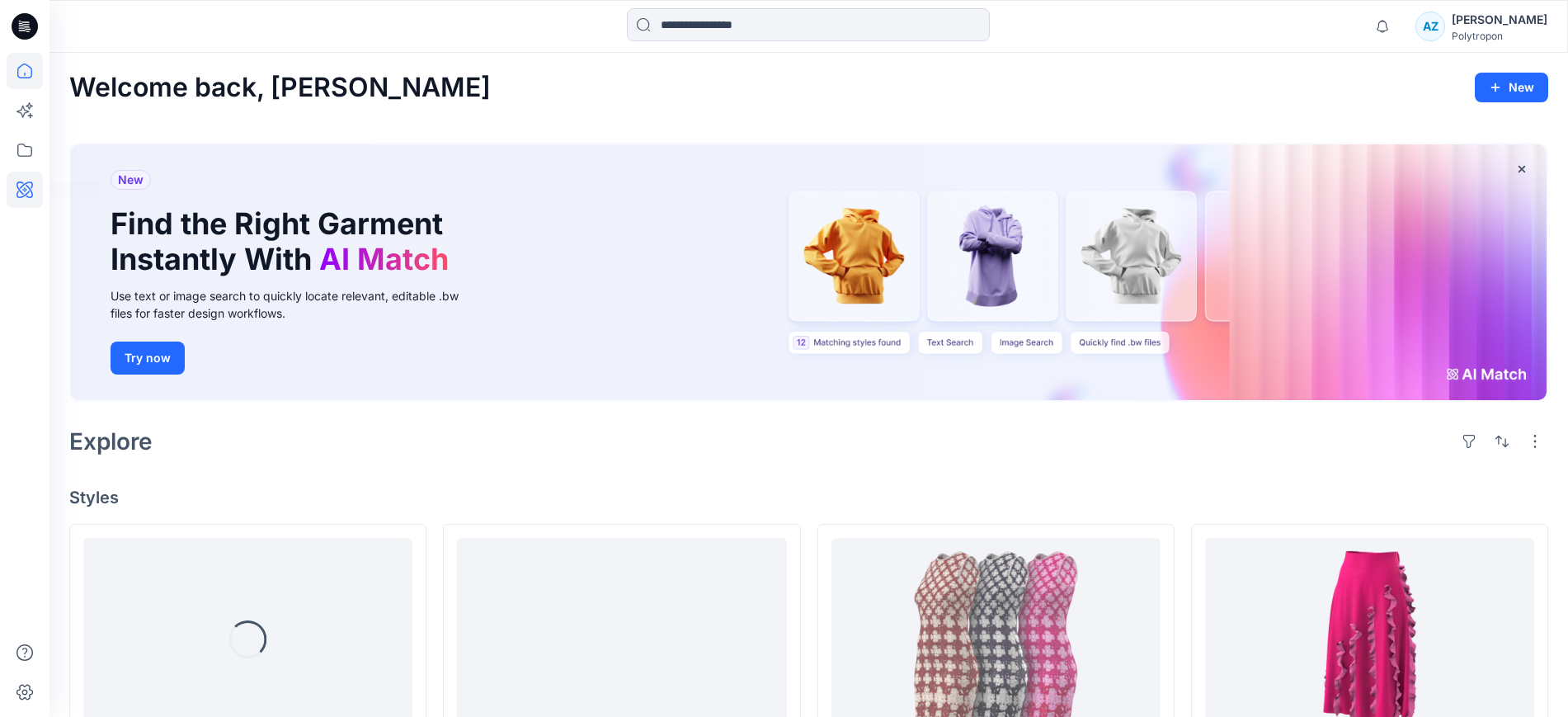
click at [27, 187] on icon at bounding box center [25, 189] width 37 height 37
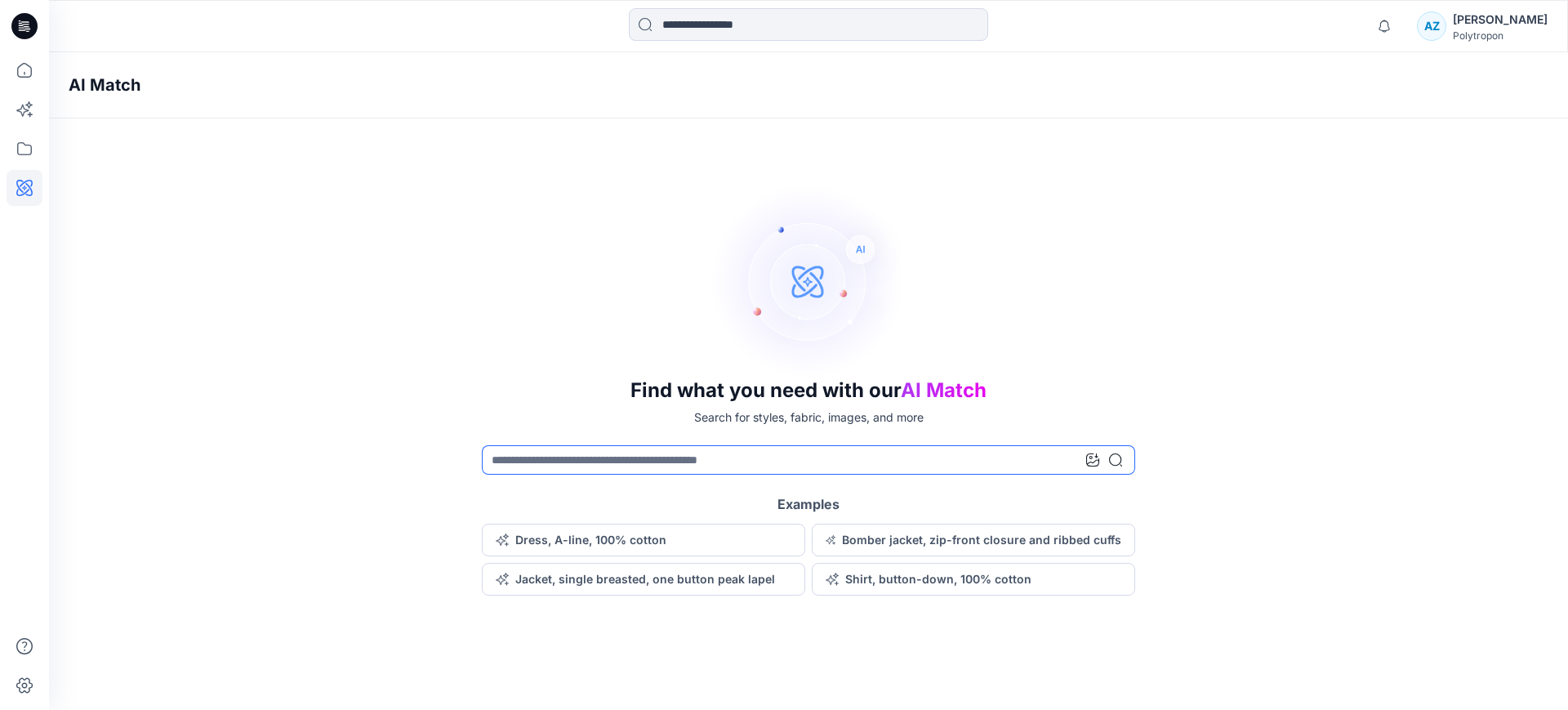
click at [1088, 458] on icon at bounding box center [1092, 460] width 13 height 13
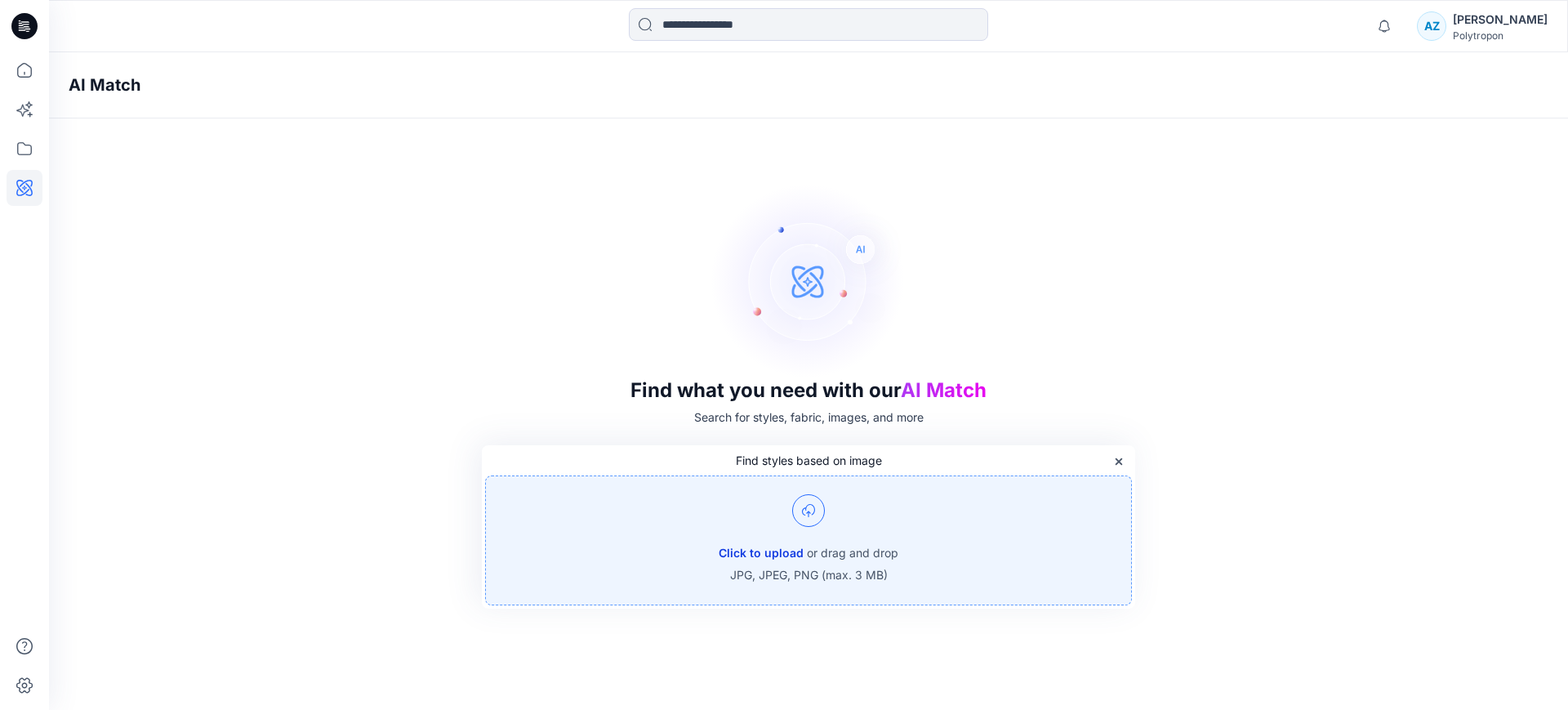
click at [758, 544] on button "Click to upload" at bounding box center [761, 553] width 85 height 20
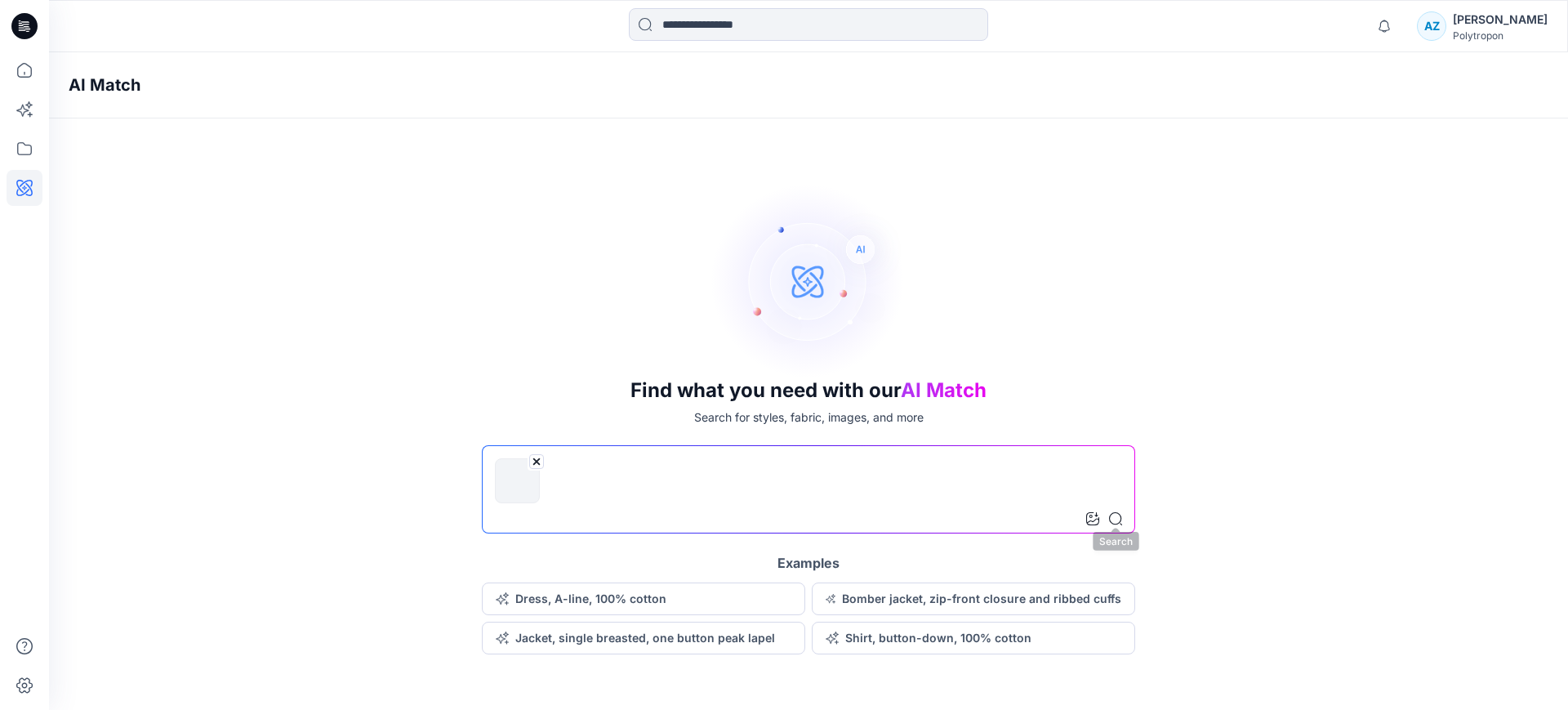
click at [1120, 516] on icon at bounding box center [1116, 518] width 13 height 13
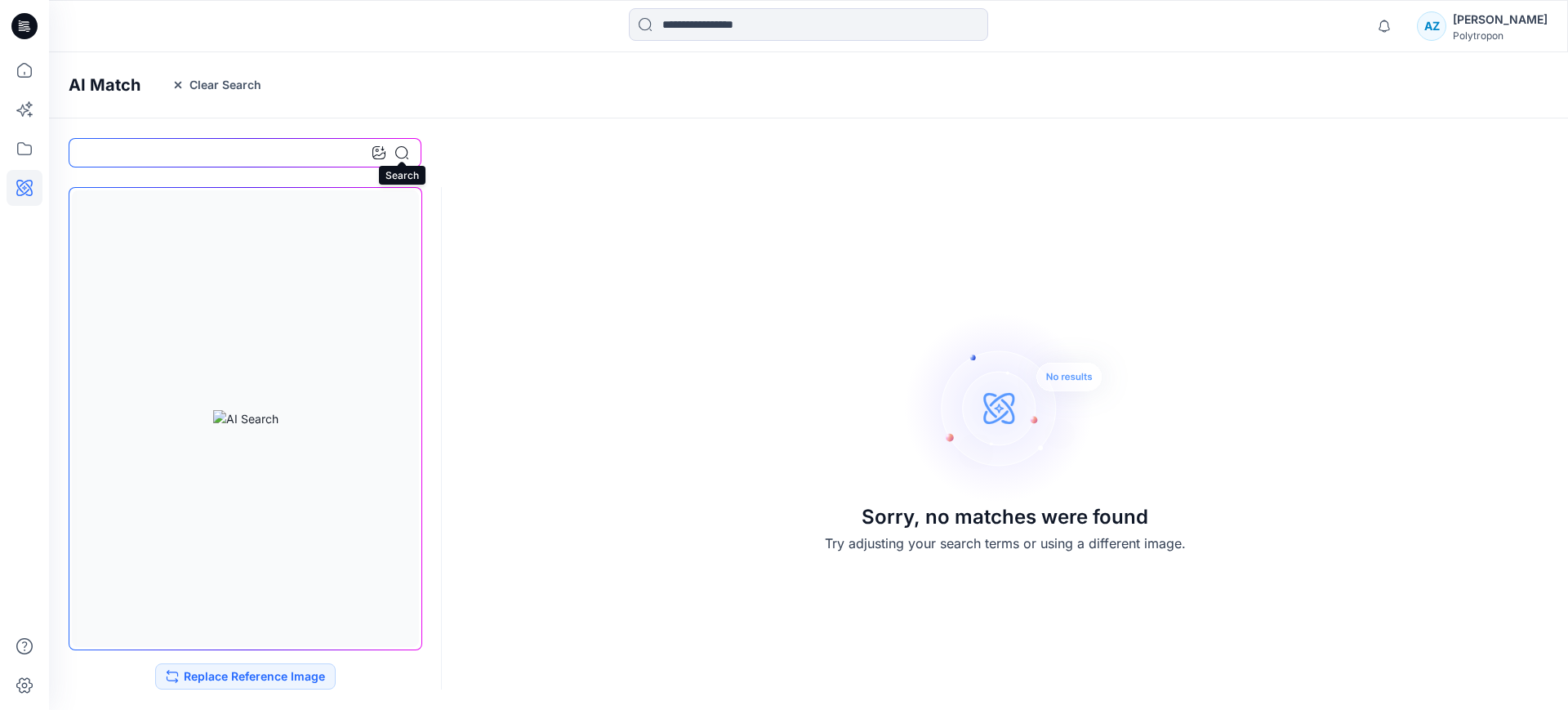
click at [401, 155] on icon at bounding box center [401, 153] width 13 height 13
click at [257, 160] on input at bounding box center [244, 153] width 353 height 30
drag, startPoint x: 144, startPoint y: 156, endPoint x: 64, endPoint y: 160, distance: 80.1
click at [64, 160] on div "*****" at bounding box center [245, 152] width 392 height 68
click at [185, 157] on input "*****" at bounding box center [244, 153] width 353 height 30
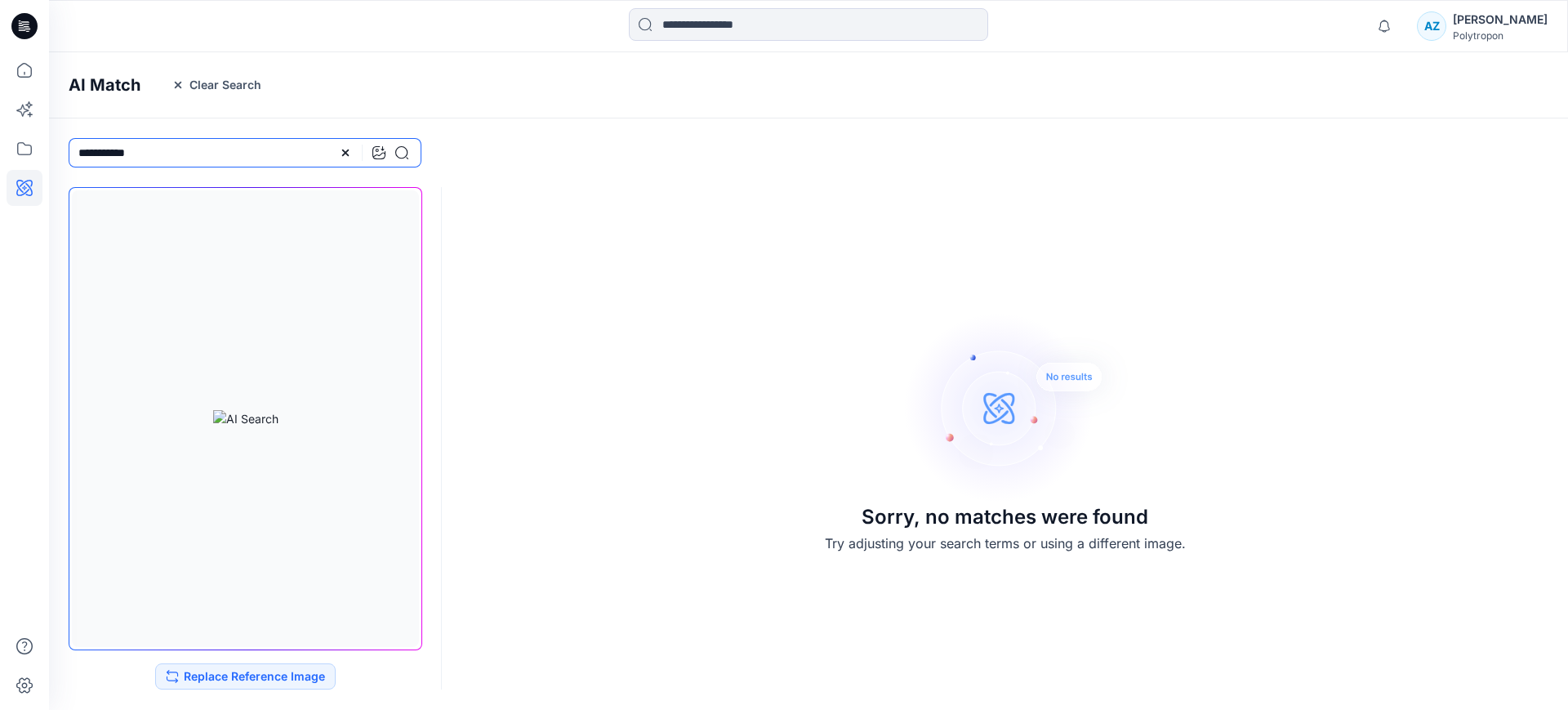
type input "**********"
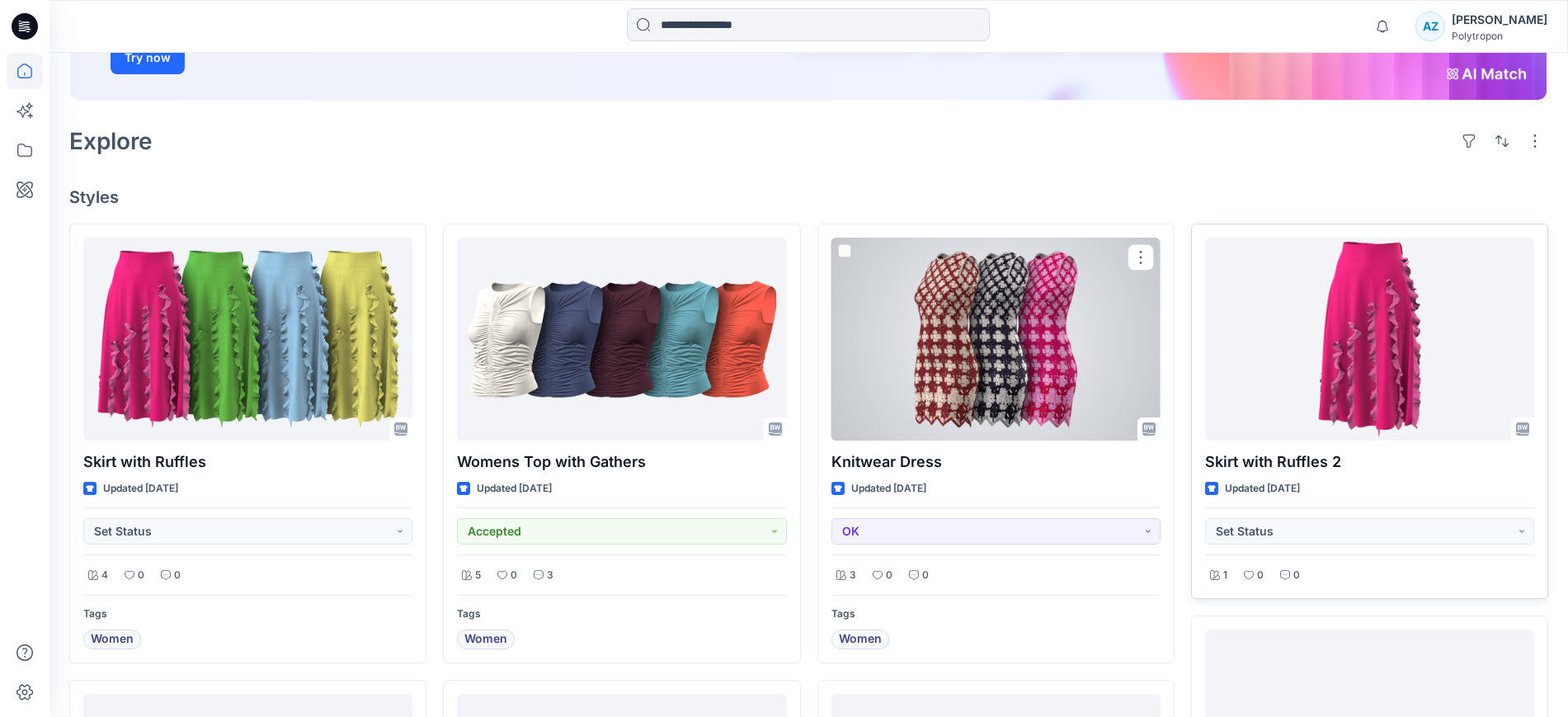
scroll to position [309, 0]
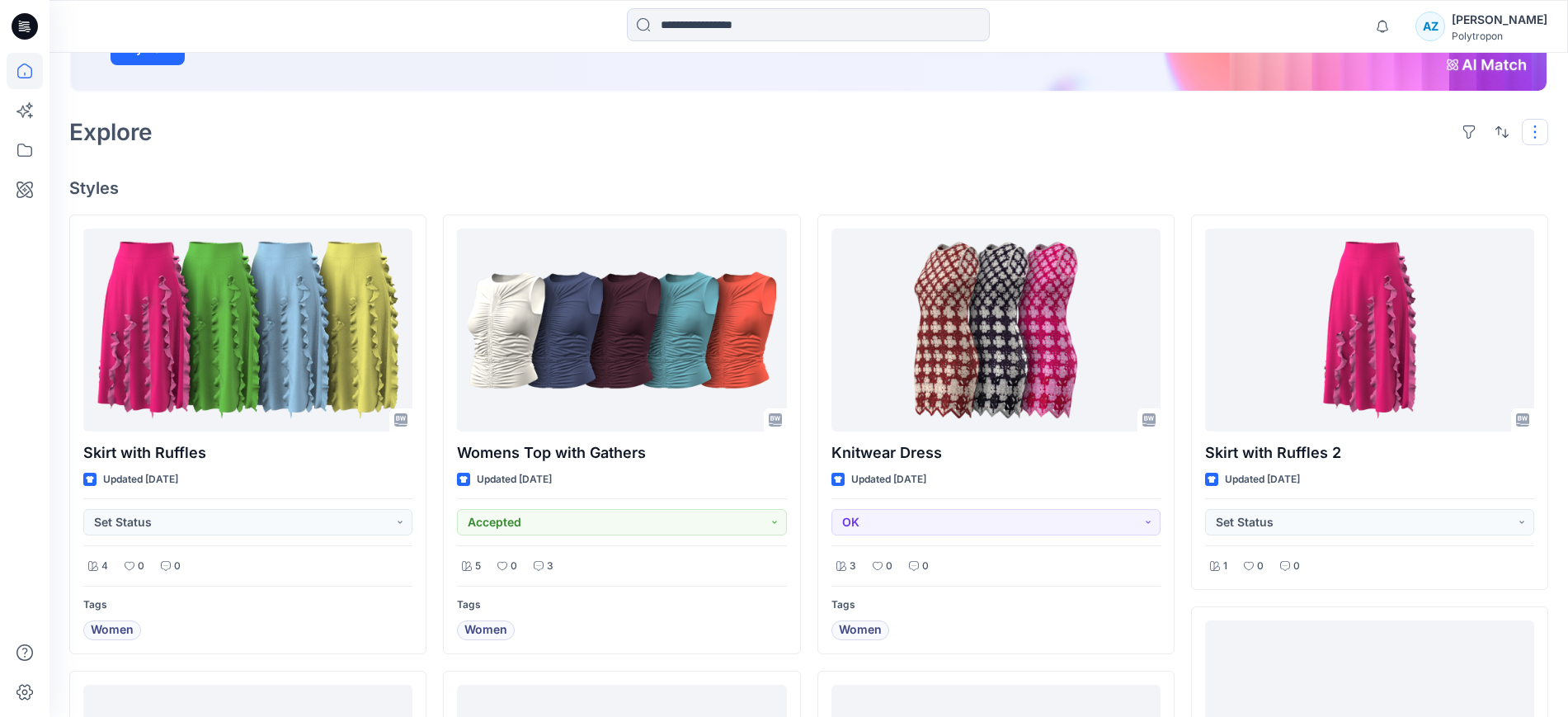
click at [1527, 132] on button "button" at bounding box center [1535, 132] width 27 height 27
click at [1473, 135] on button "button" at bounding box center [1469, 132] width 27 height 27
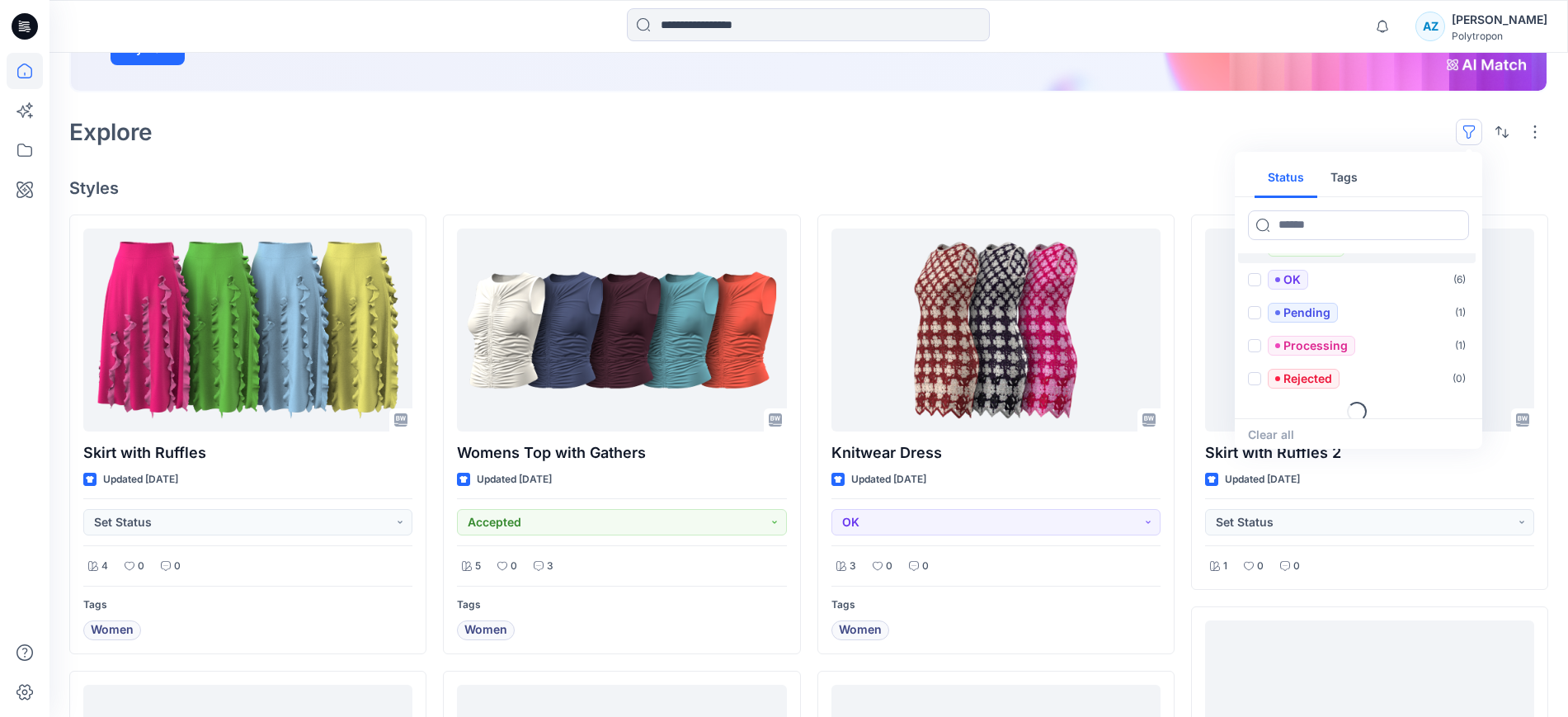
scroll to position [66, 0]
click at [1497, 124] on button "button" at bounding box center [1502, 132] width 27 height 27
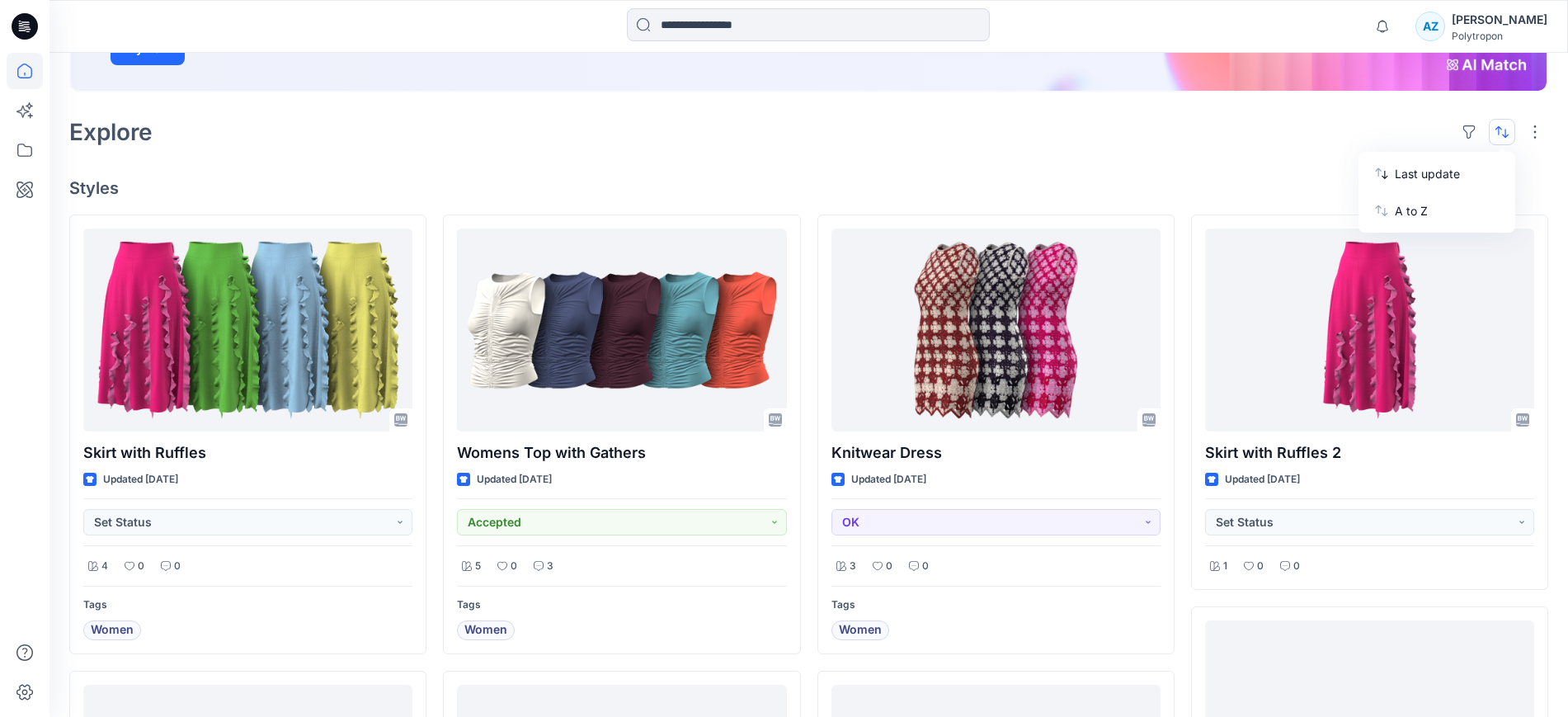
click at [1194, 156] on div "Welcome back, Amalia New New Find the Right Garment Instantly With AI Match Use…" at bounding box center [809, 694] width 1518 height 1901
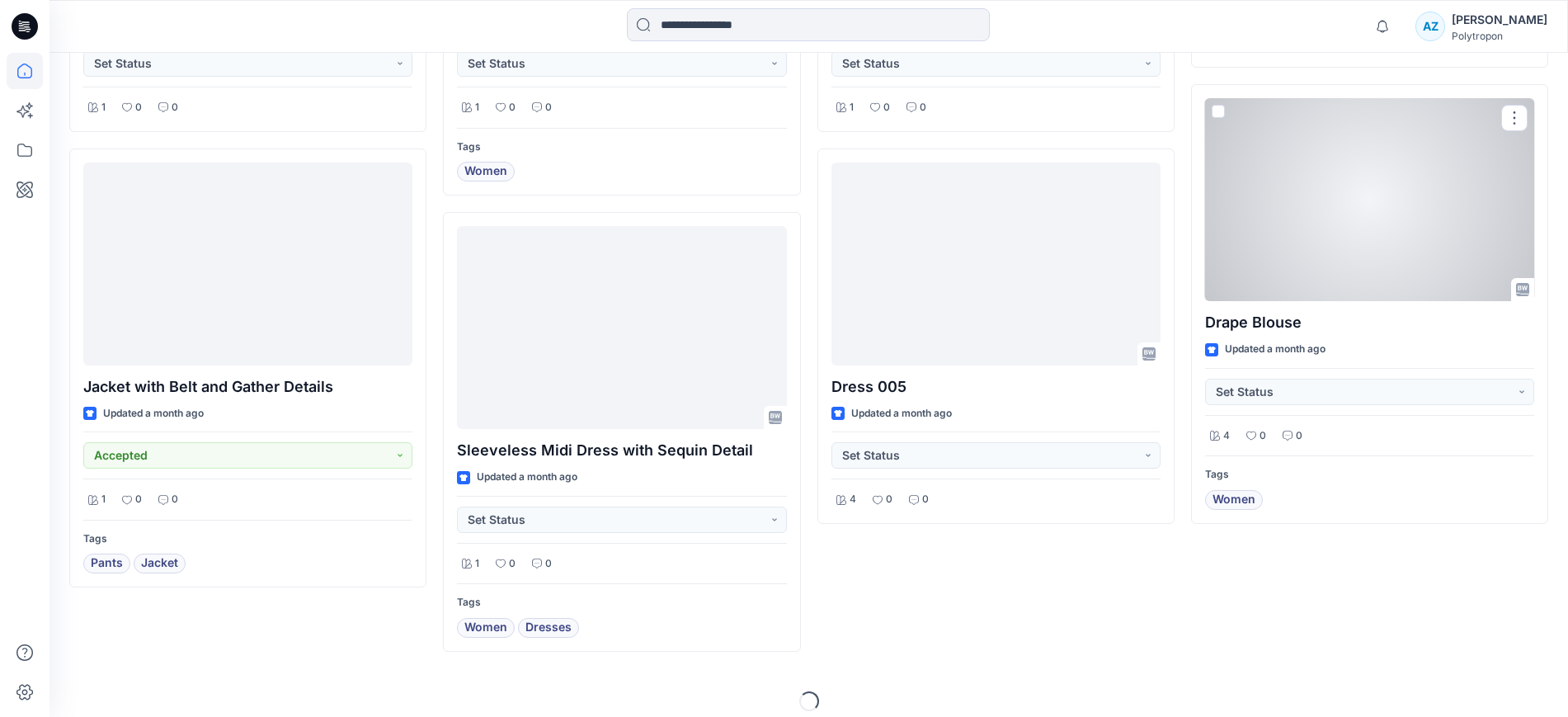
scroll to position [1237, 0]
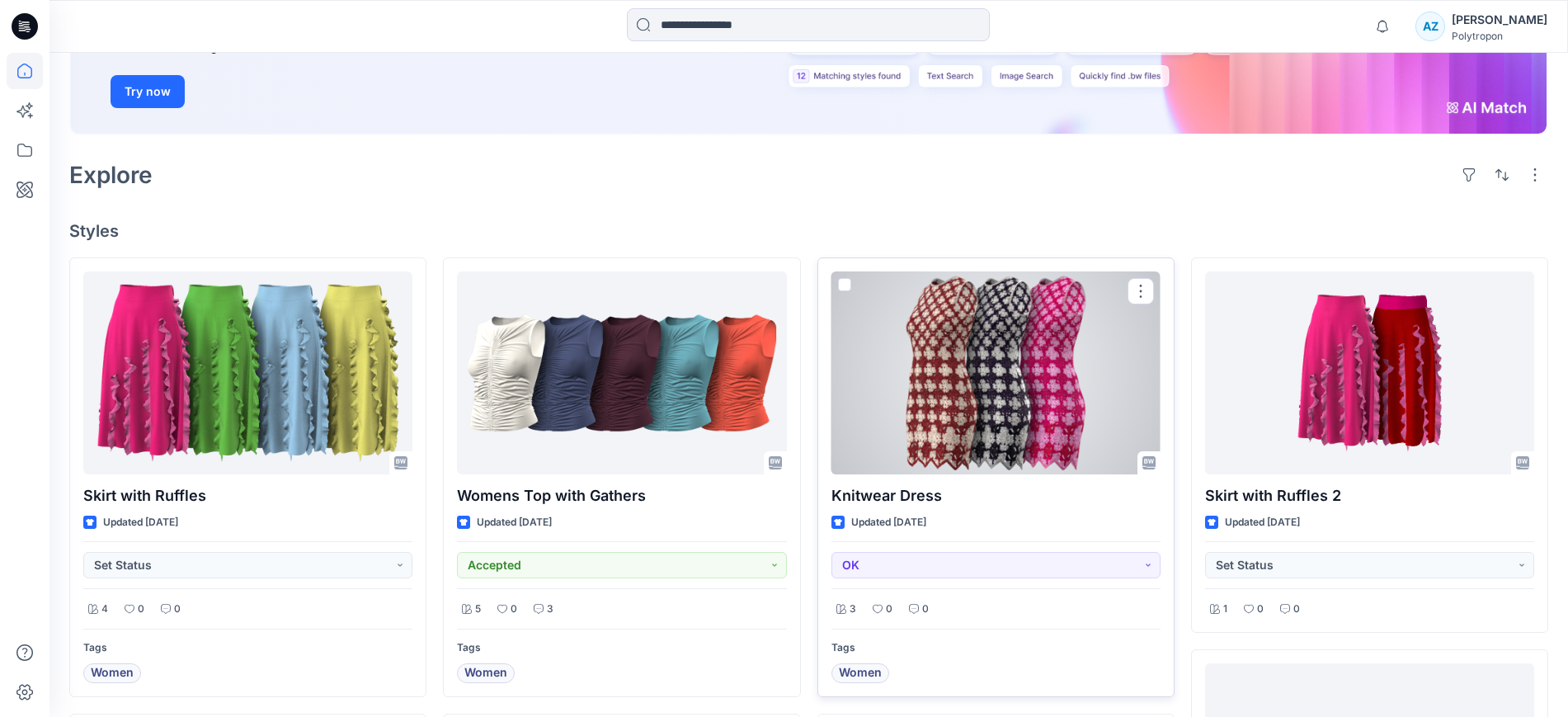
scroll to position [412, 0]
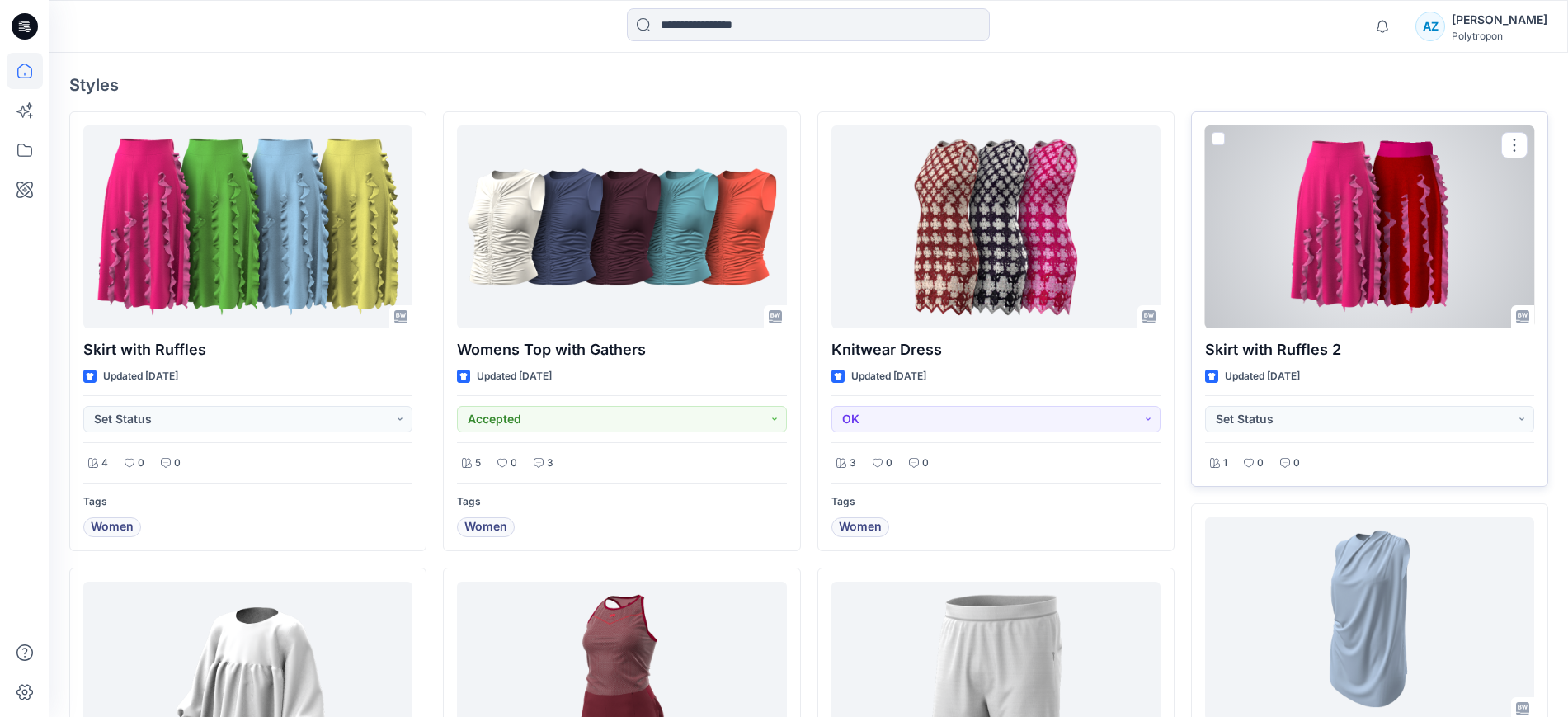
click at [1216, 137] on span at bounding box center [1218, 139] width 13 height 13
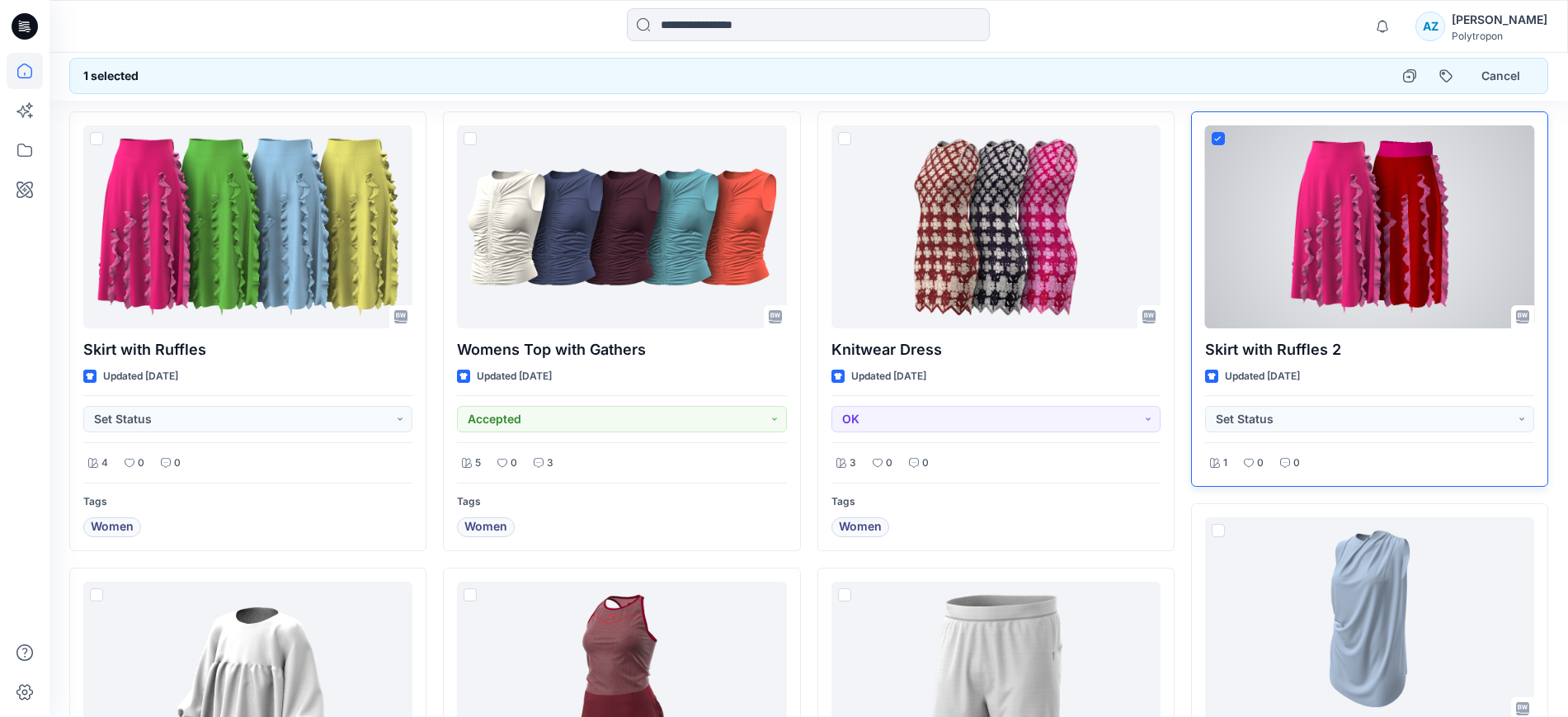
click at [1224, 137] on span at bounding box center [1218, 139] width 13 height 13
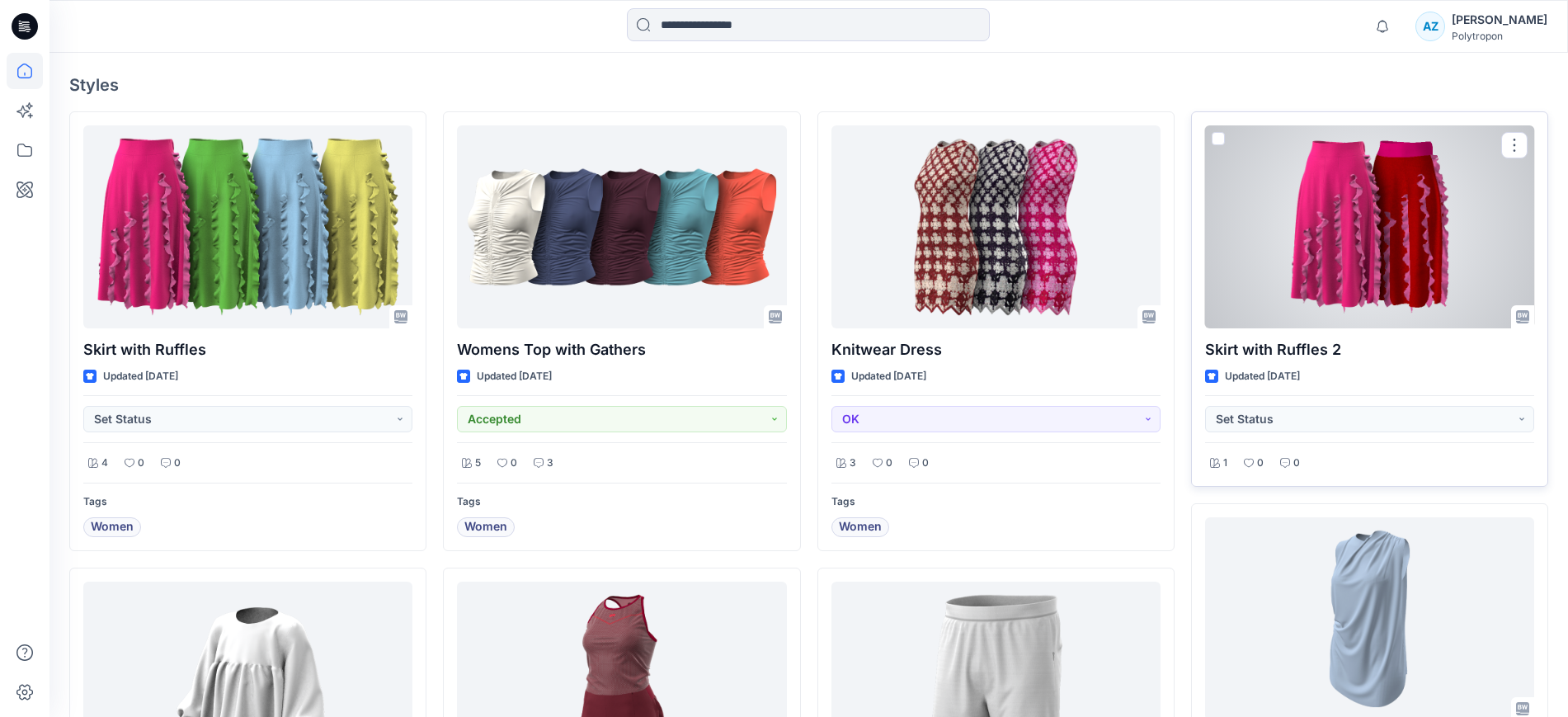
click at [1329, 243] on div at bounding box center [1369, 227] width 329 height 203
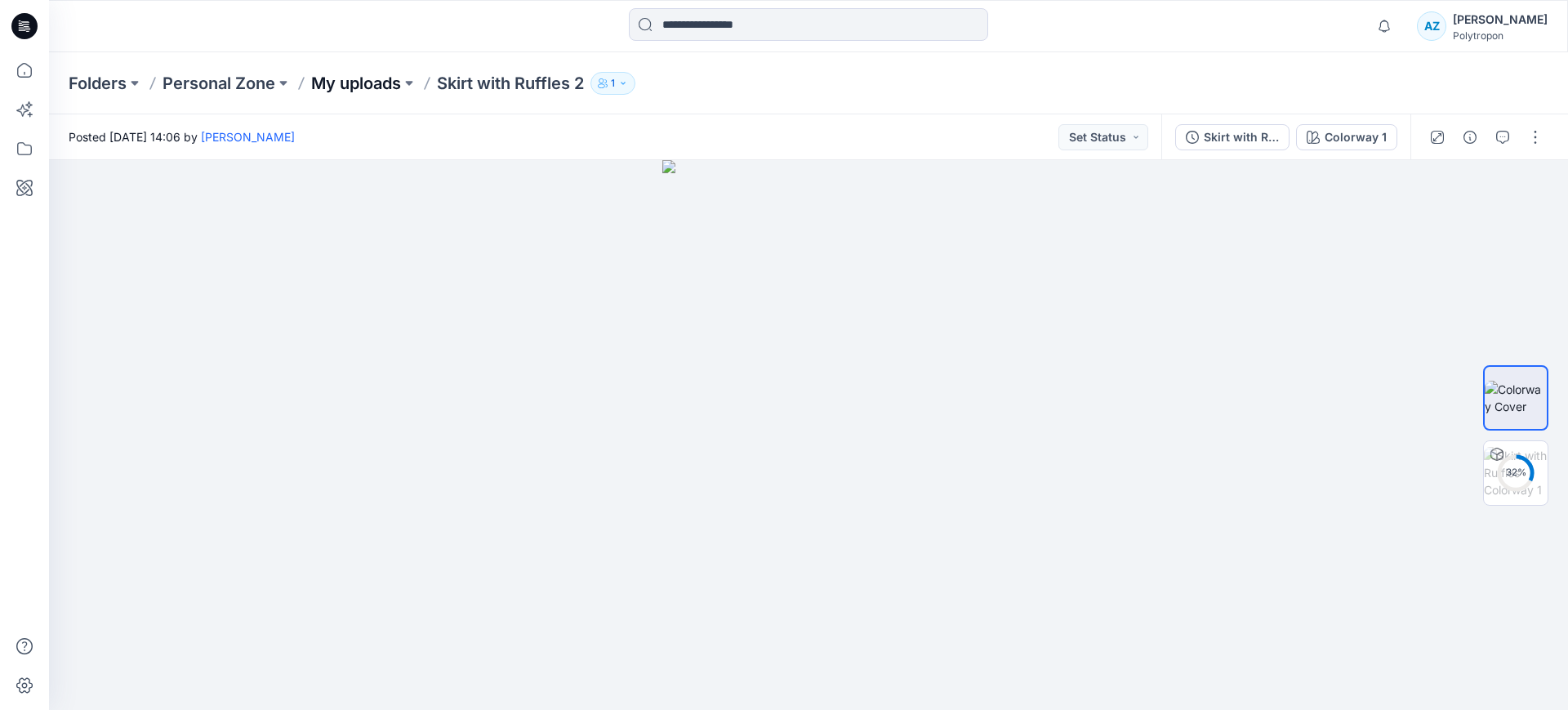
click at [373, 85] on p "My uploads" at bounding box center [355, 83] width 90 height 23
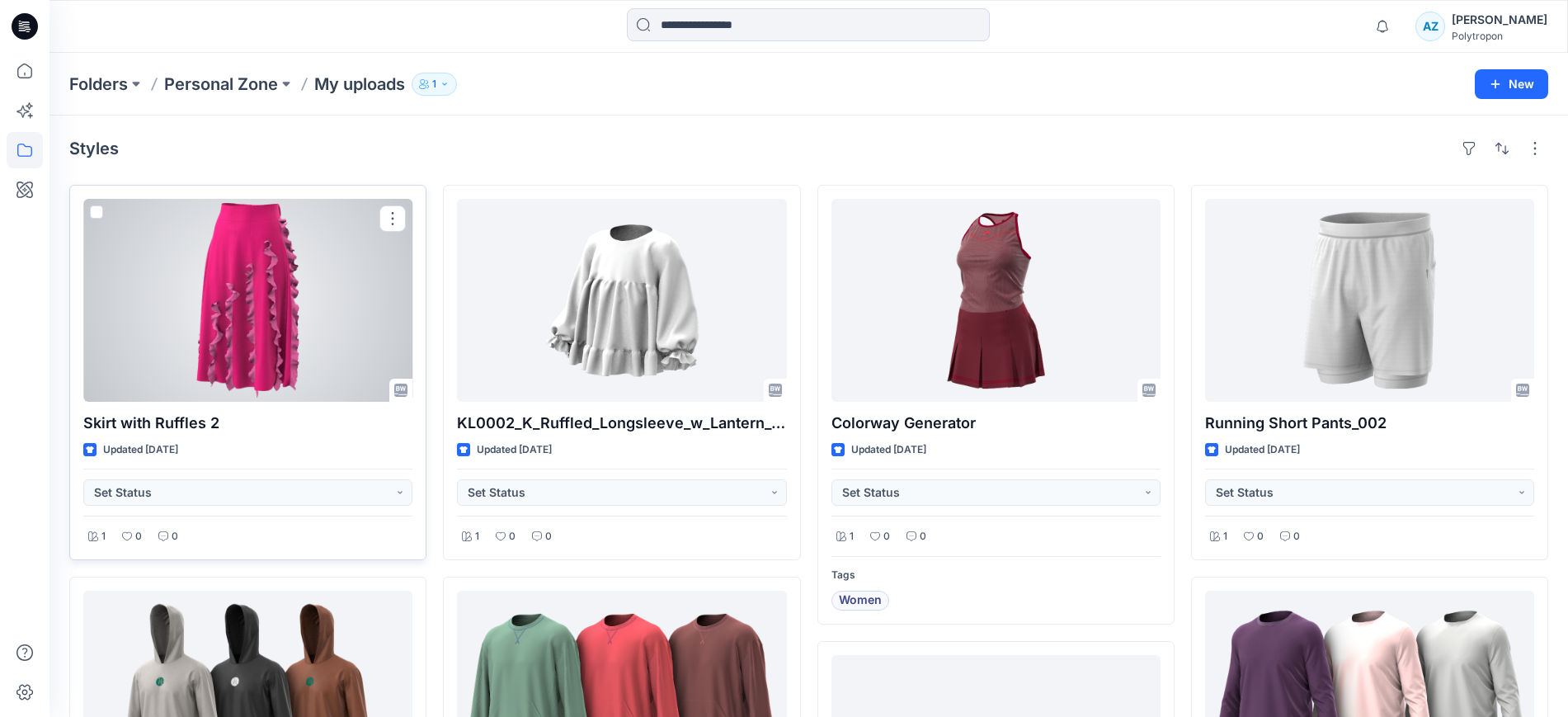
click at [98, 205] on span at bounding box center [96, 212] width 13 height 13
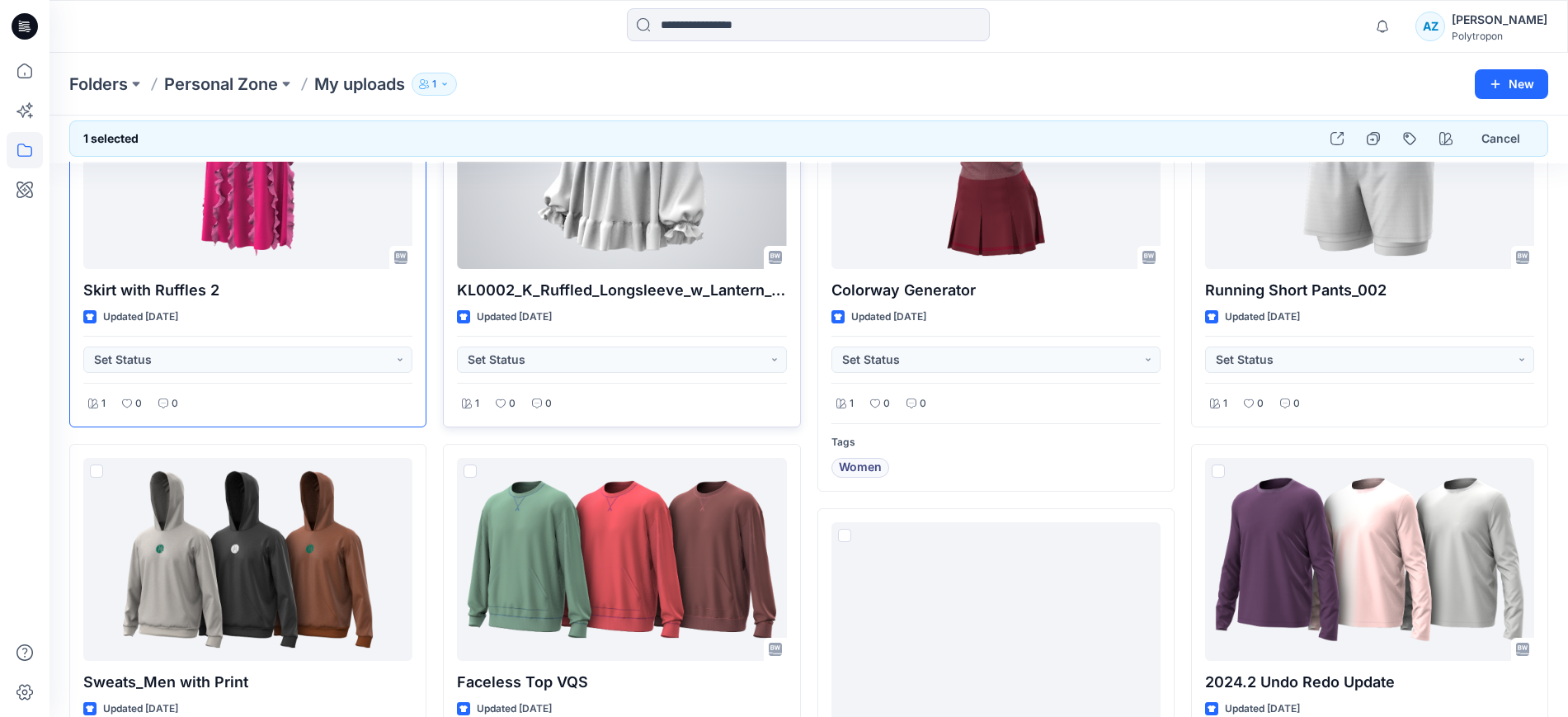
scroll to position [206, 0]
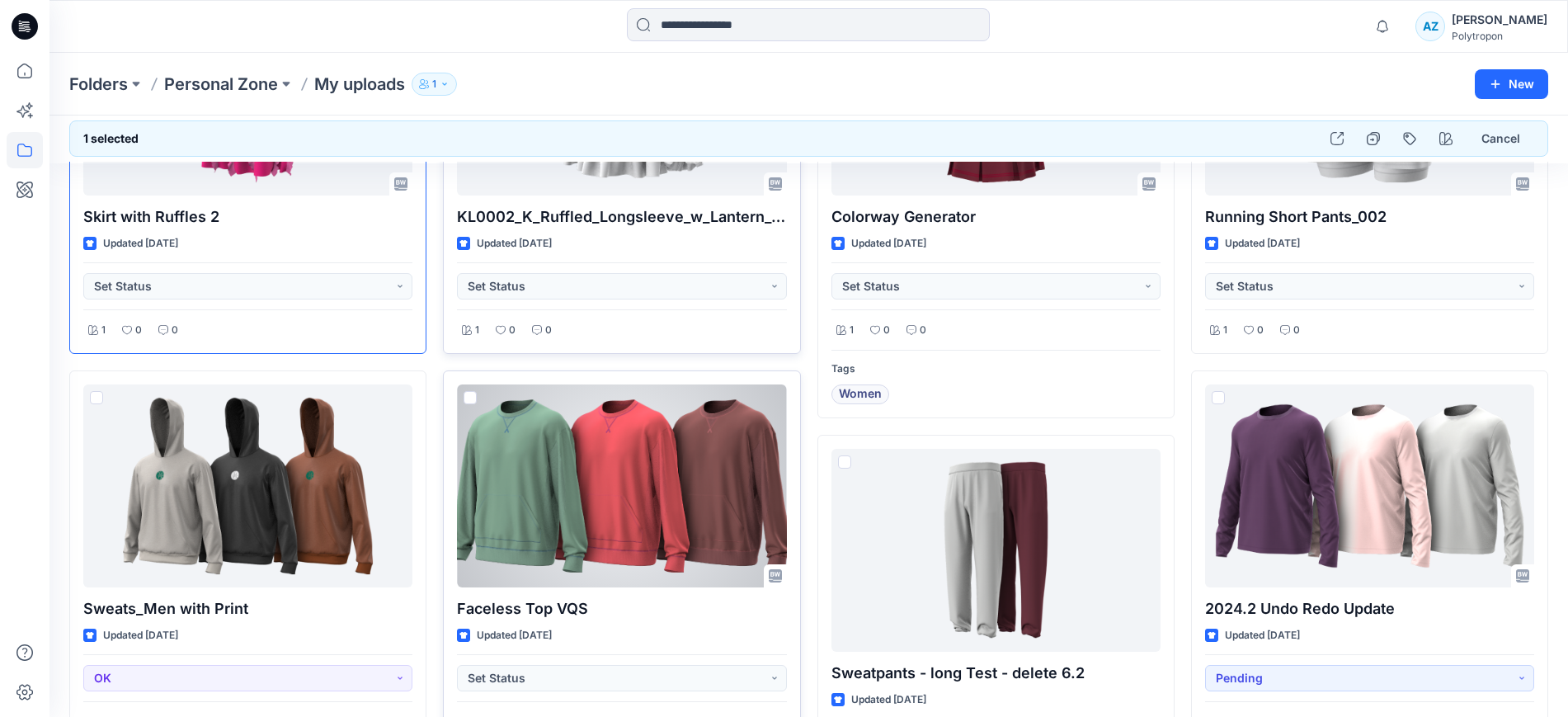
click at [469, 396] on span at bounding box center [470, 398] width 13 height 13
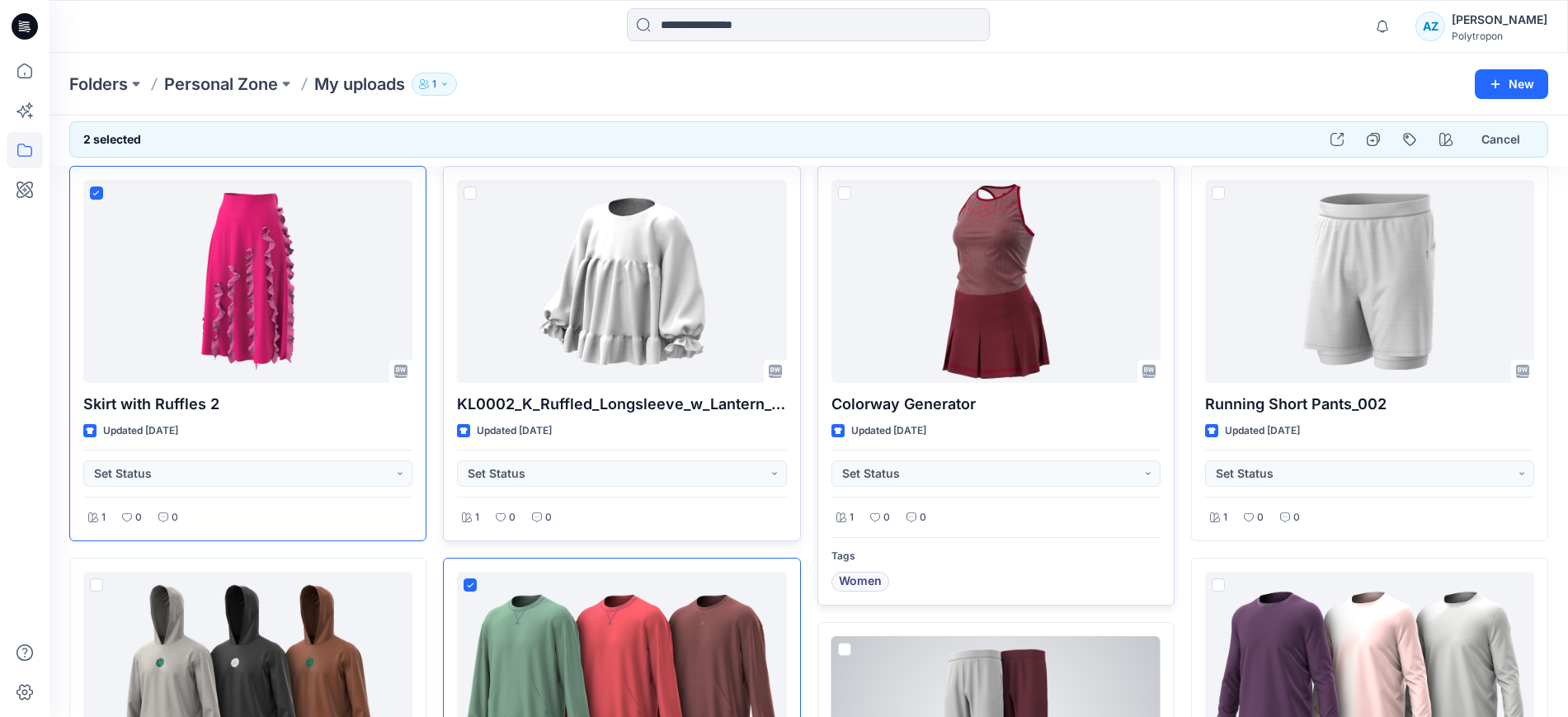
scroll to position [0, 0]
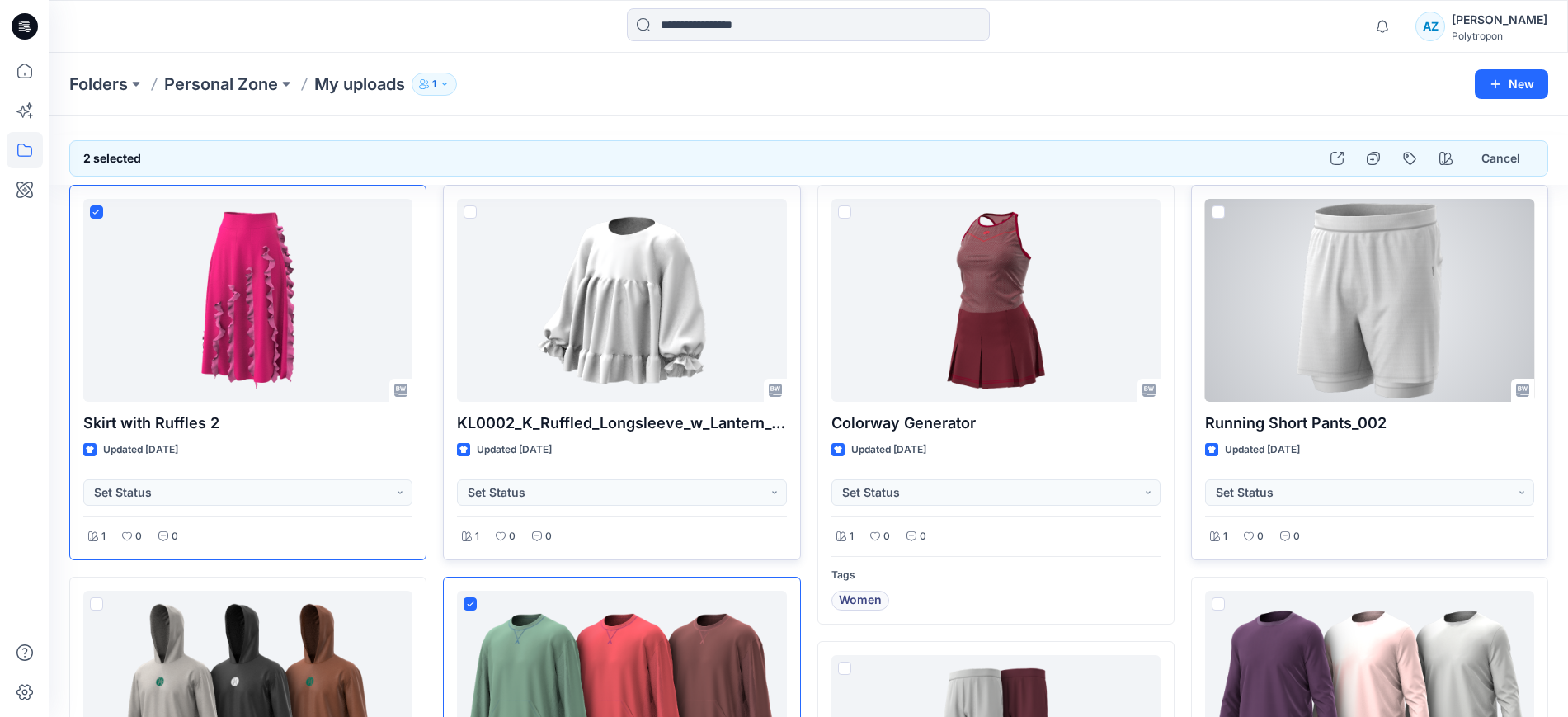
click at [1218, 212] on span at bounding box center [1218, 212] width 13 height 13
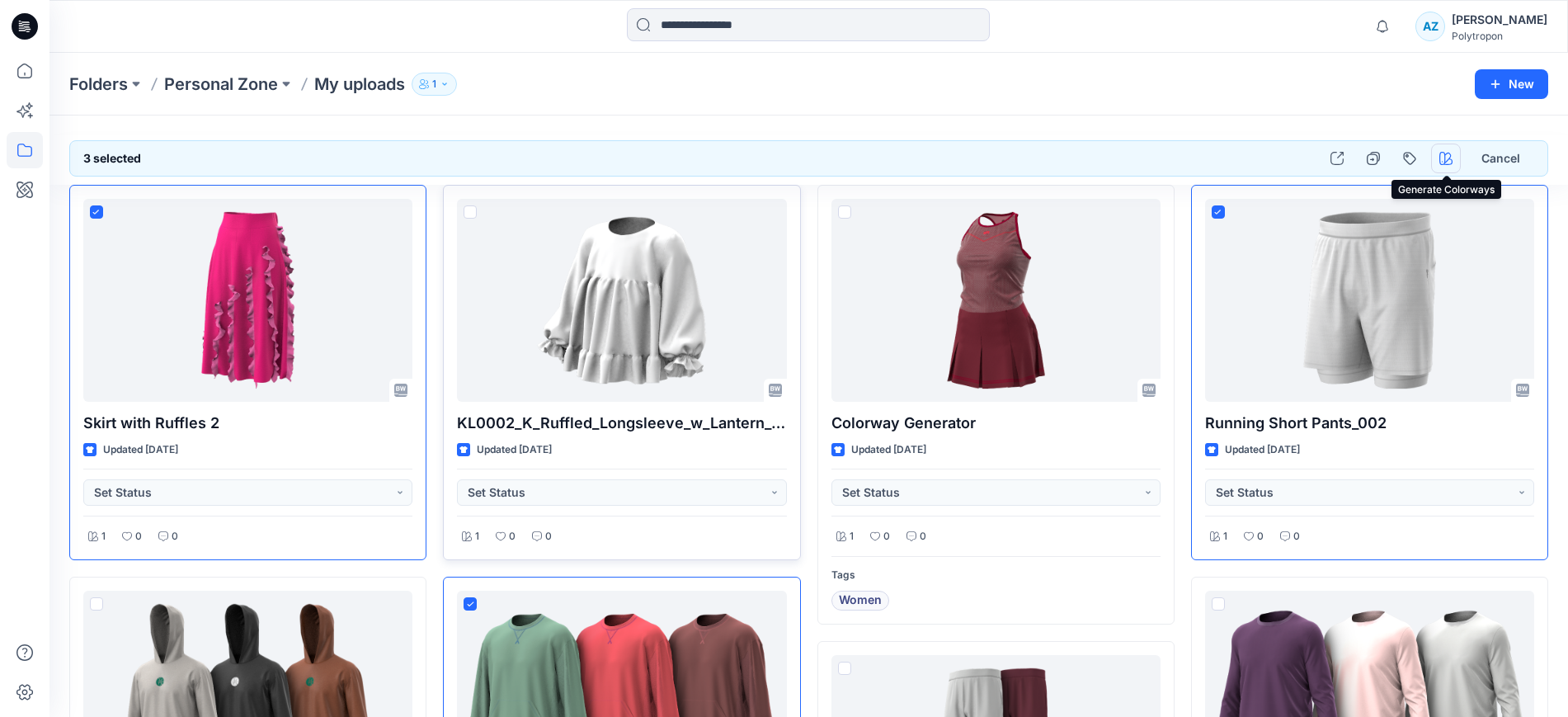
click at [1451, 159] on icon "button" at bounding box center [1446, 159] width 13 height 13
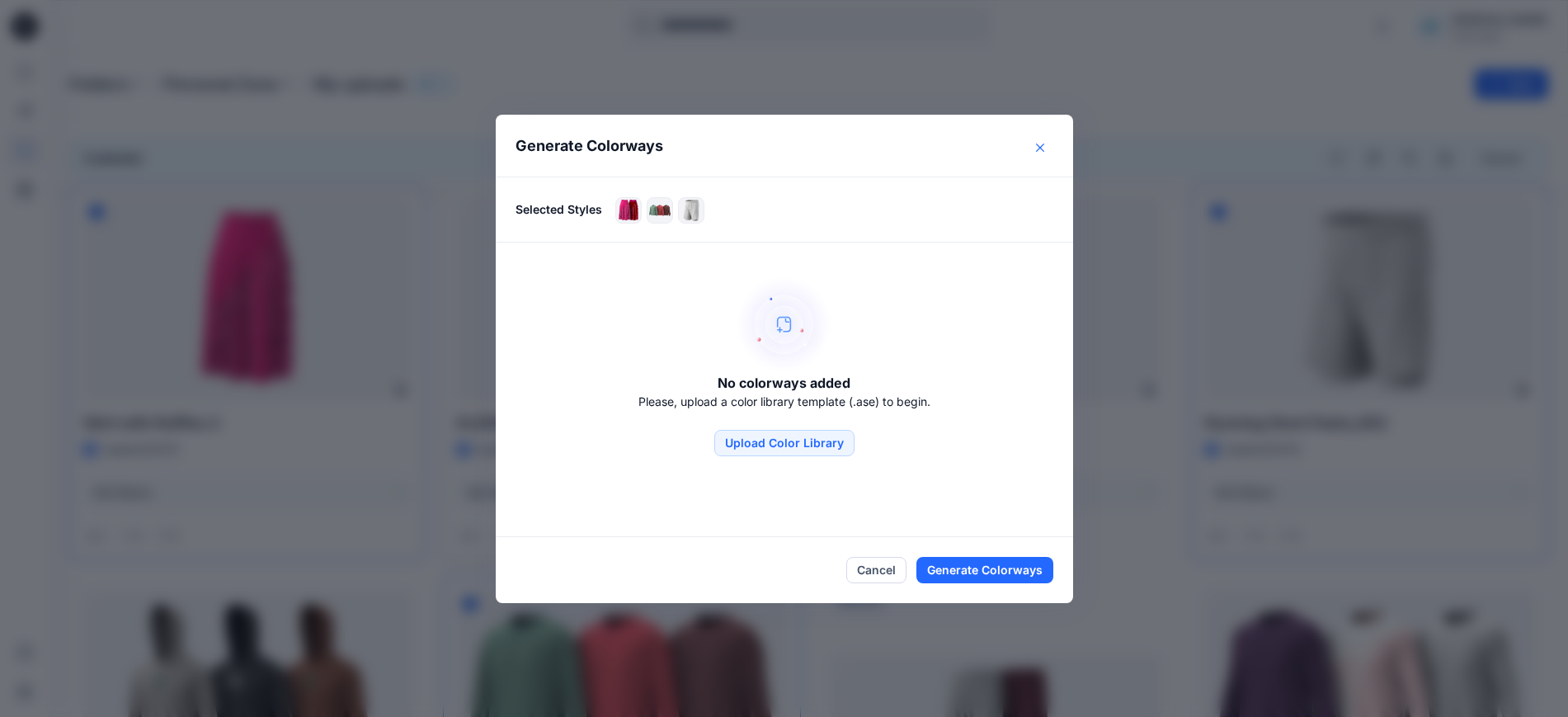
click at [1054, 147] on button "Close" at bounding box center [1040, 148] width 27 height 27
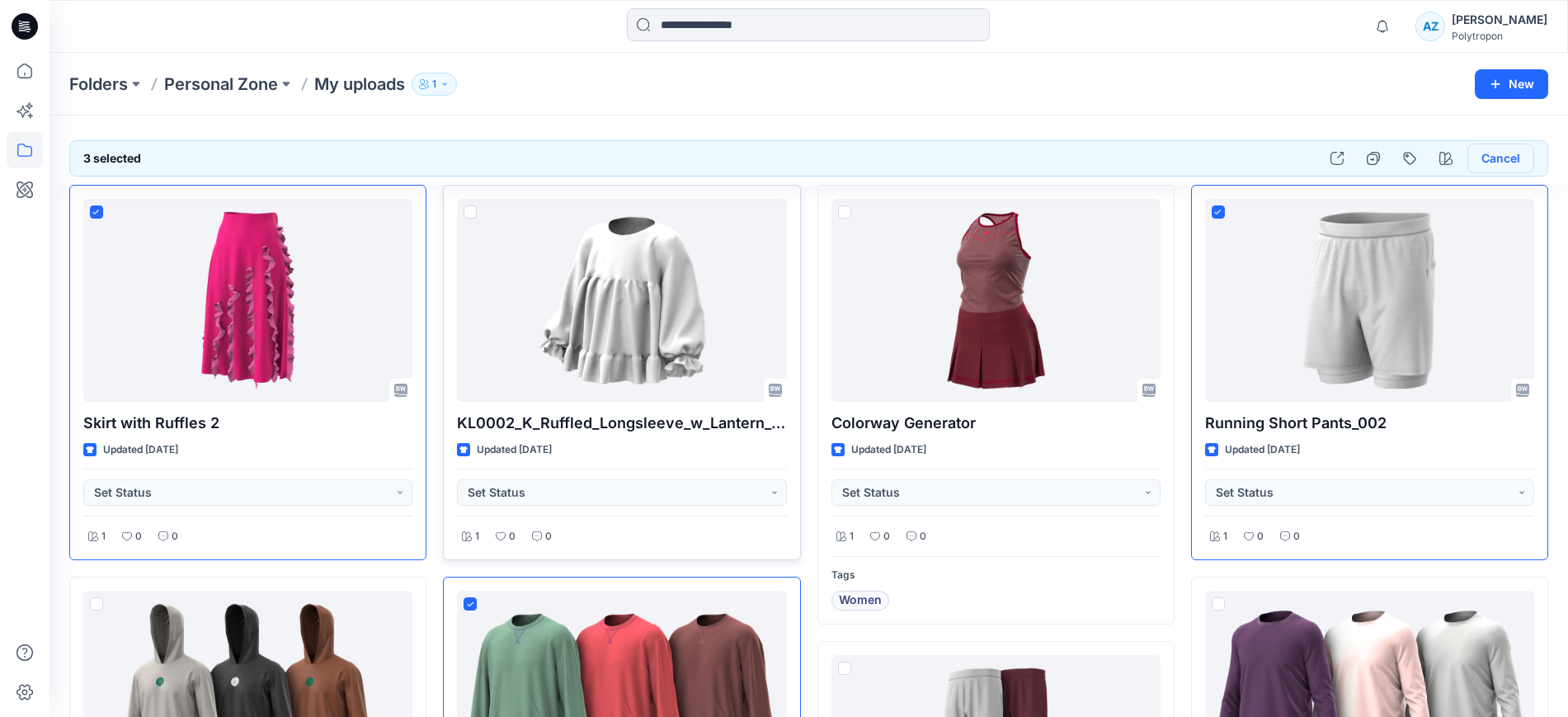
click at [1487, 148] on button "Cancel" at bounding box center [1501, 159] width 66 height 30
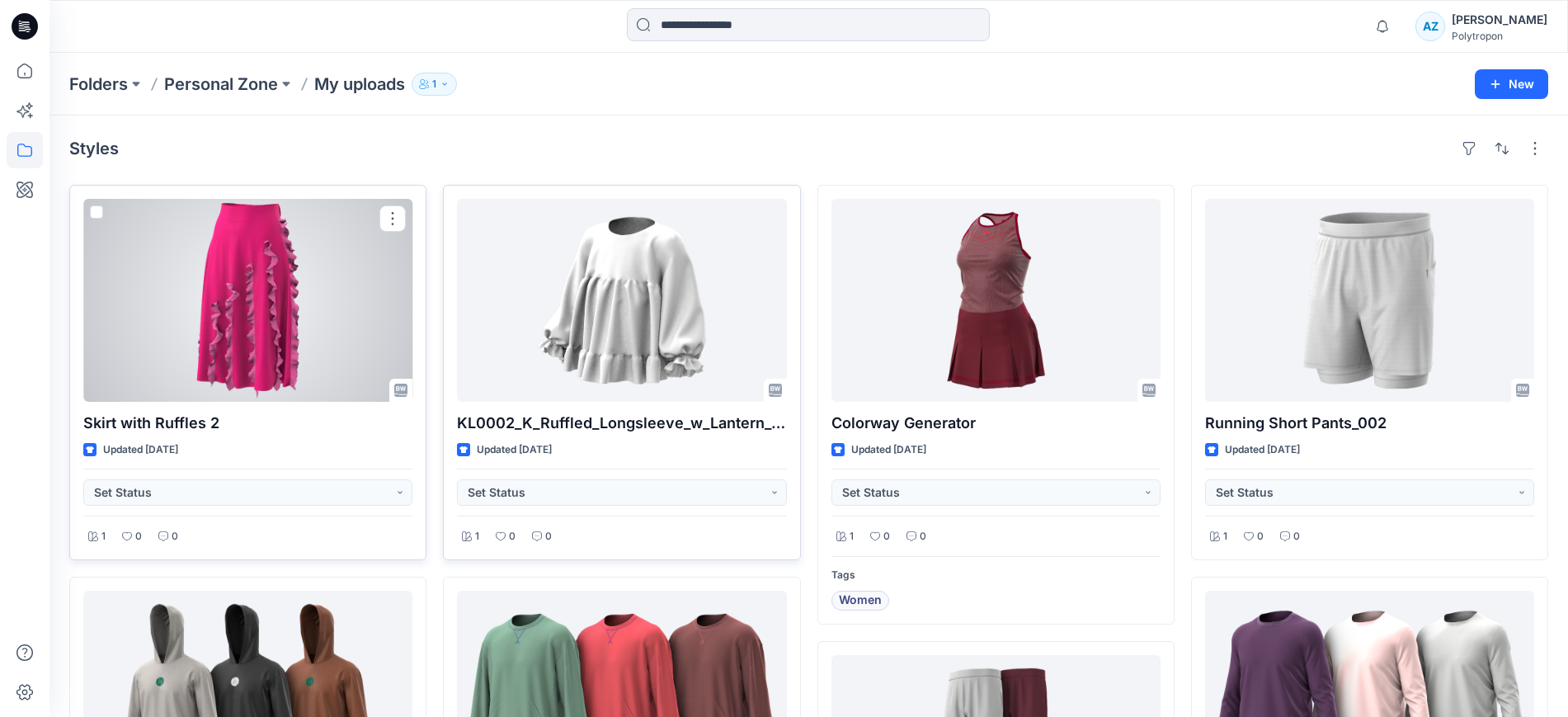
click at [248, 324] on div at bounding box center [248, 300] width 329 height 203
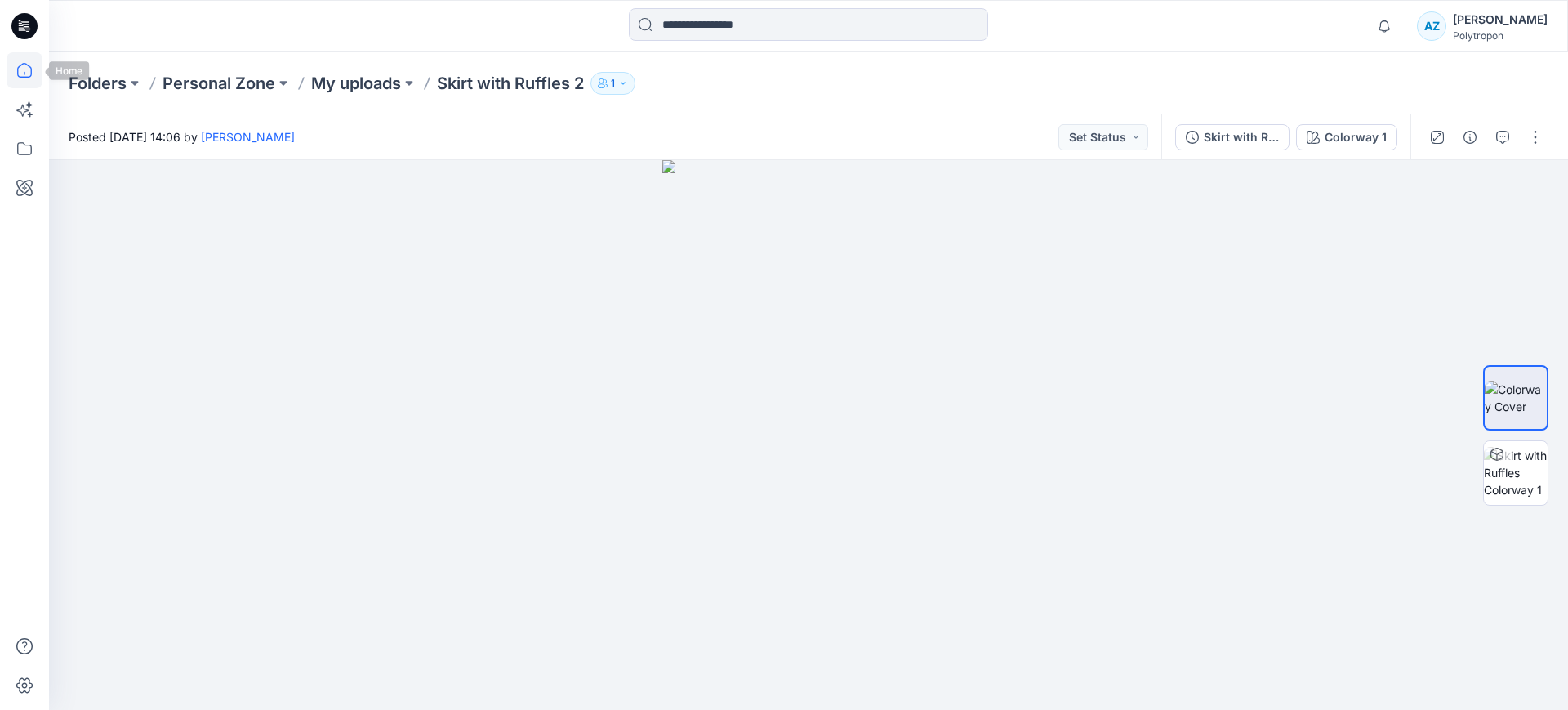
click at [24, 77] on icon at bounding box center [25, 70] width 15 height 15
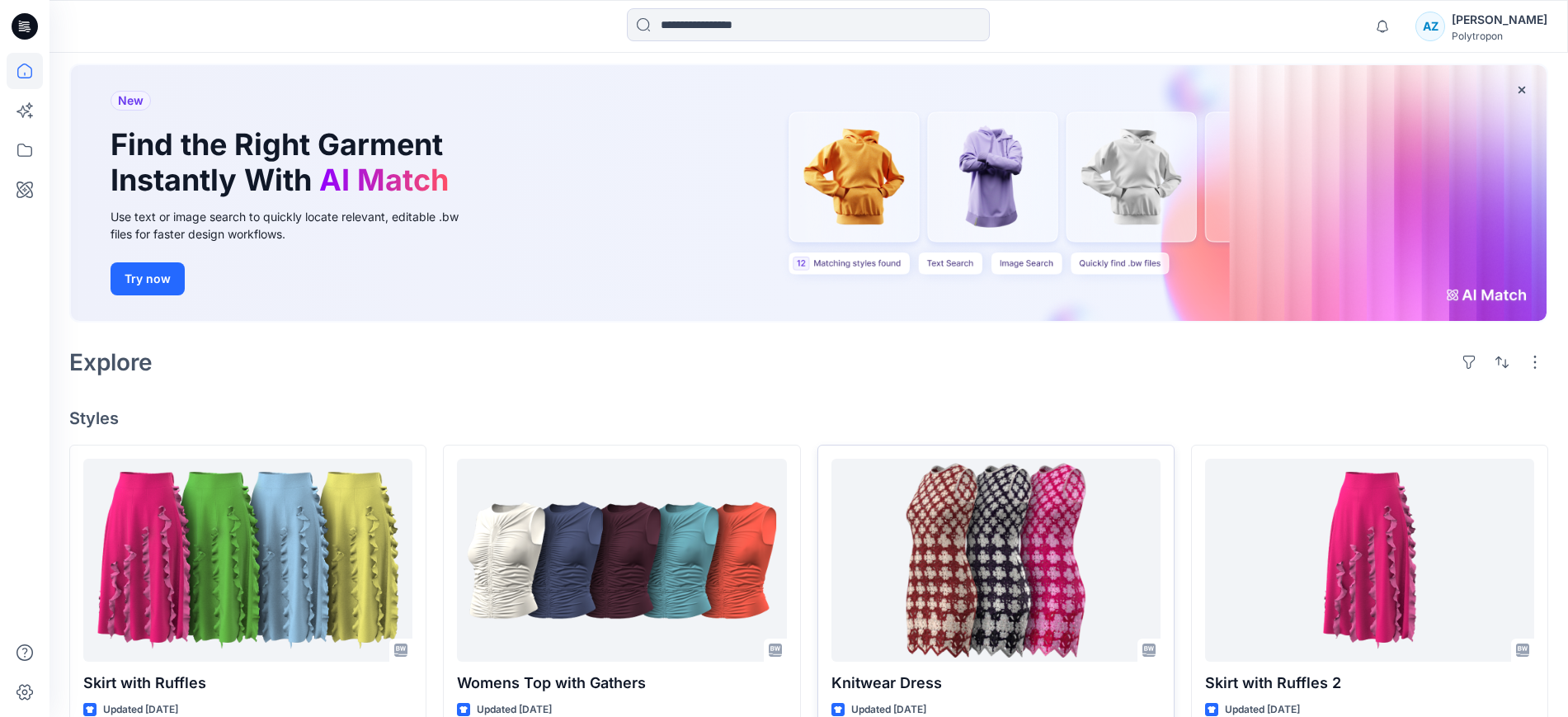
scroll to position [412, 0]
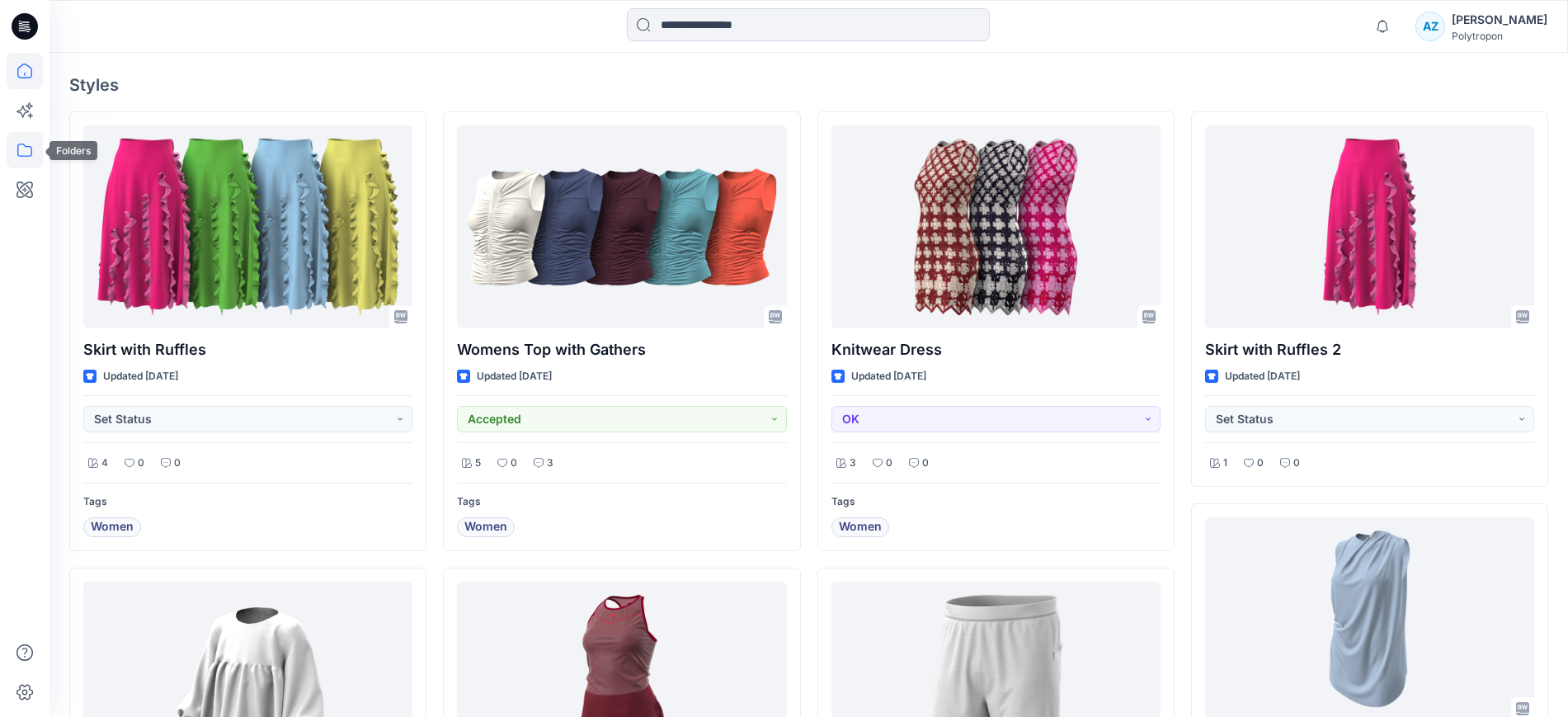
click at [30, 155] on icon at bounding box center [25, 150] width 37 height 37
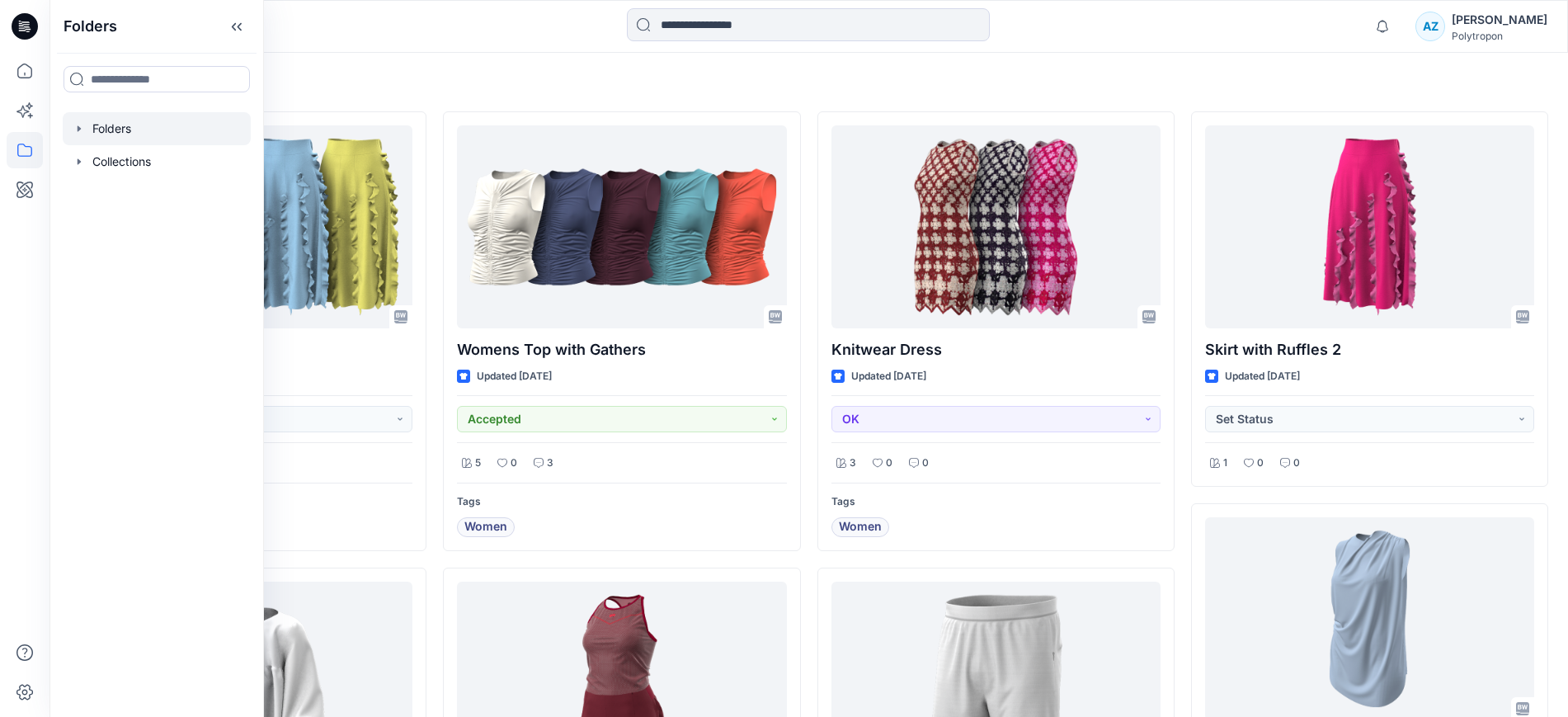
click at [89, 130] on div at bounding box center [156, 129] width 188 height 33
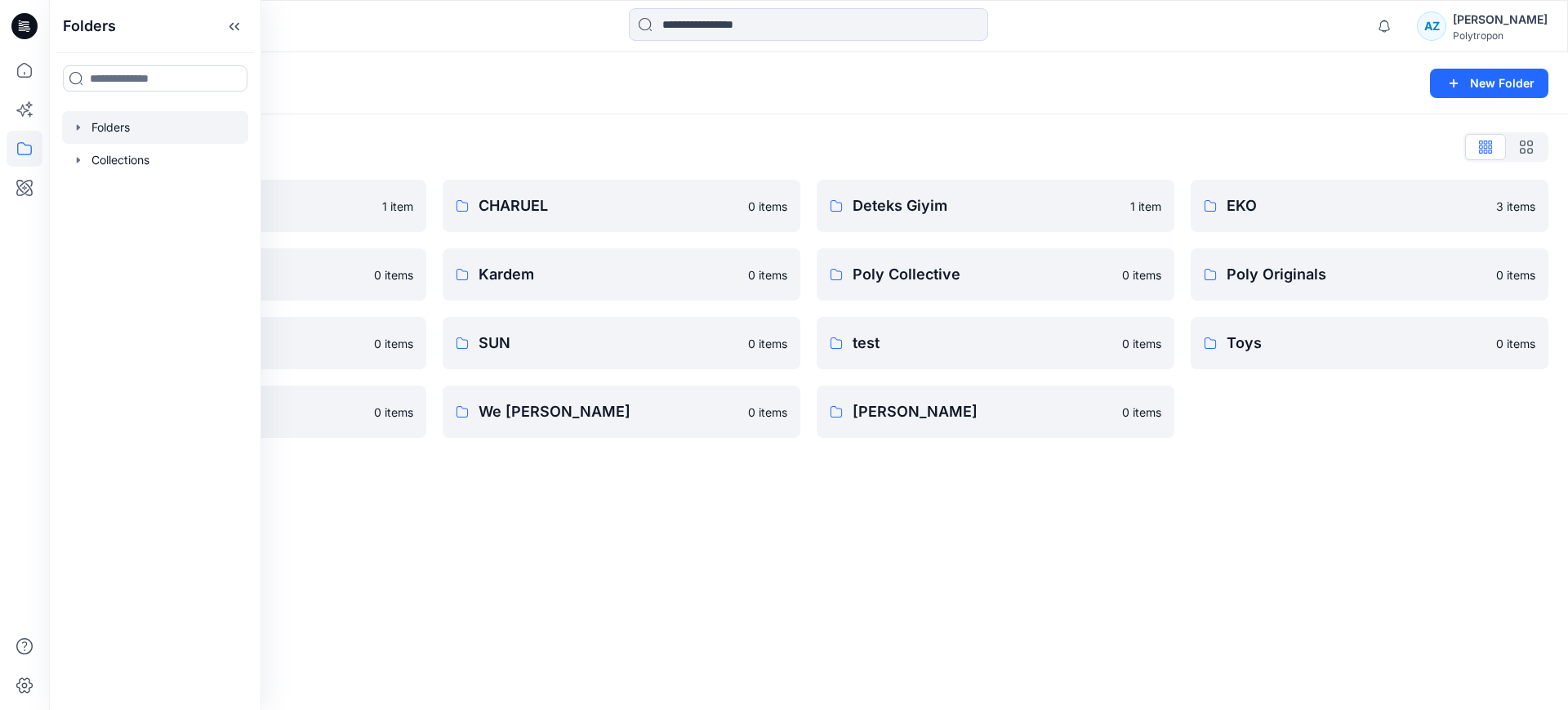
click at [73, 128] on icon "button" at bounding box center [78, 128] width 13 height 13
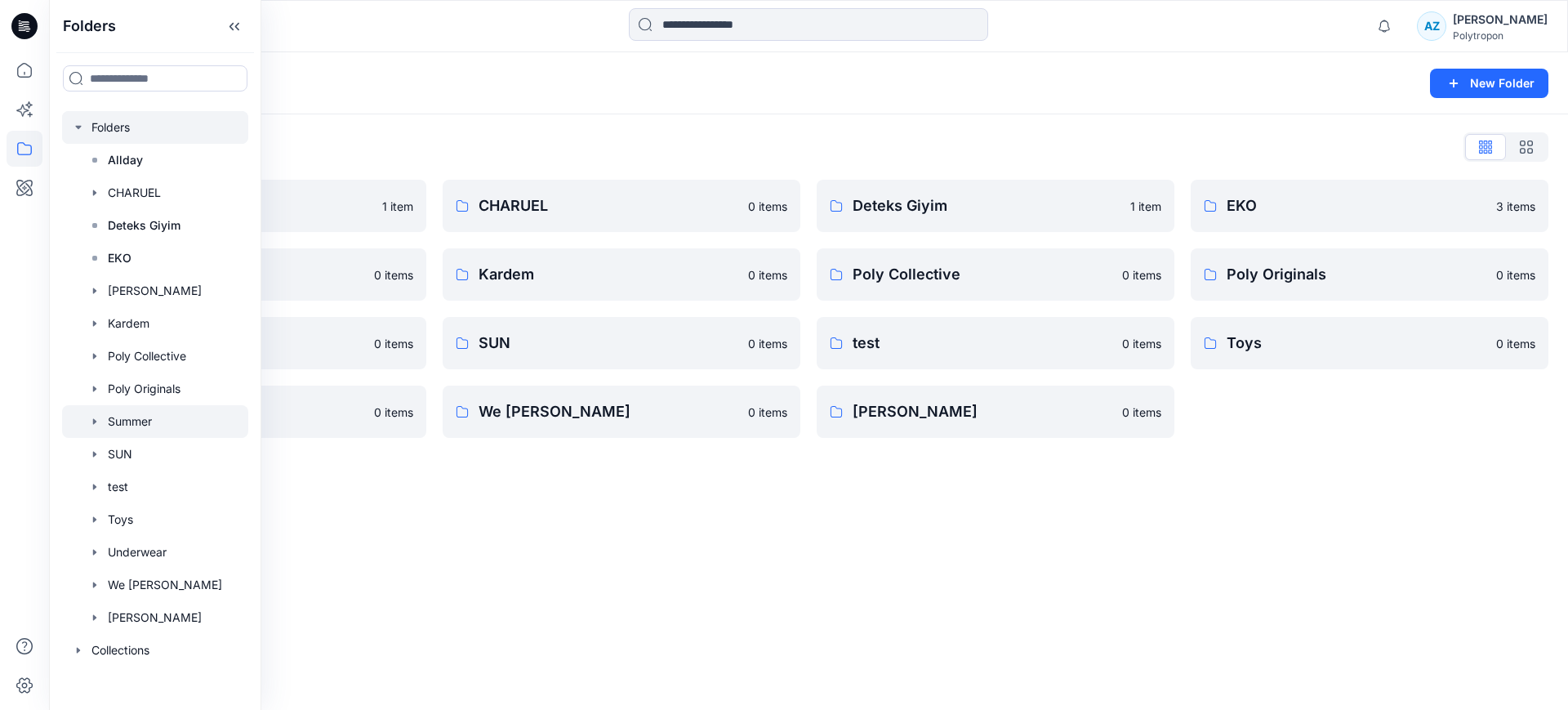
click at [154, 426] on div at bounding box center [155, 421] width 186 height 33
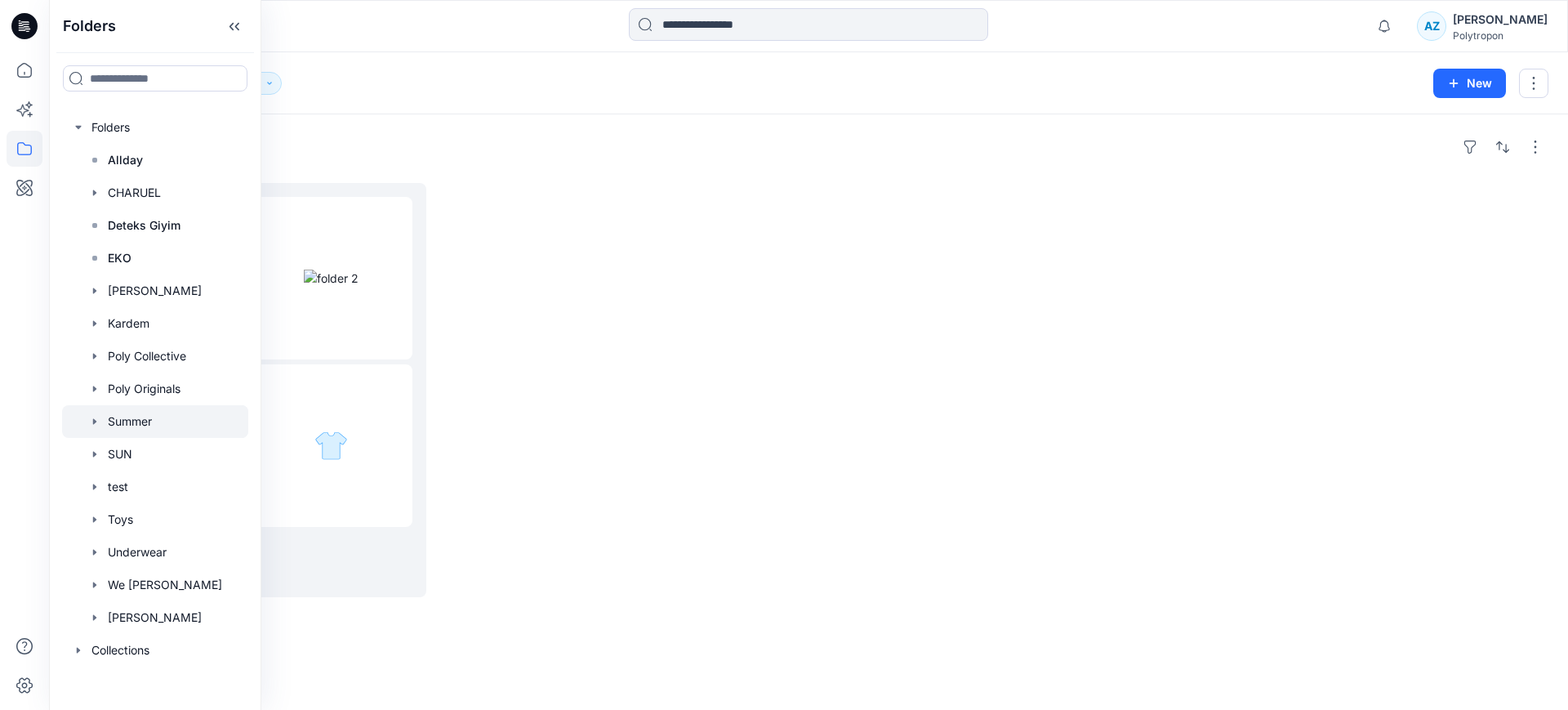
click at [728, 319] on div at bounding box center [621, 389] width 358 height 414
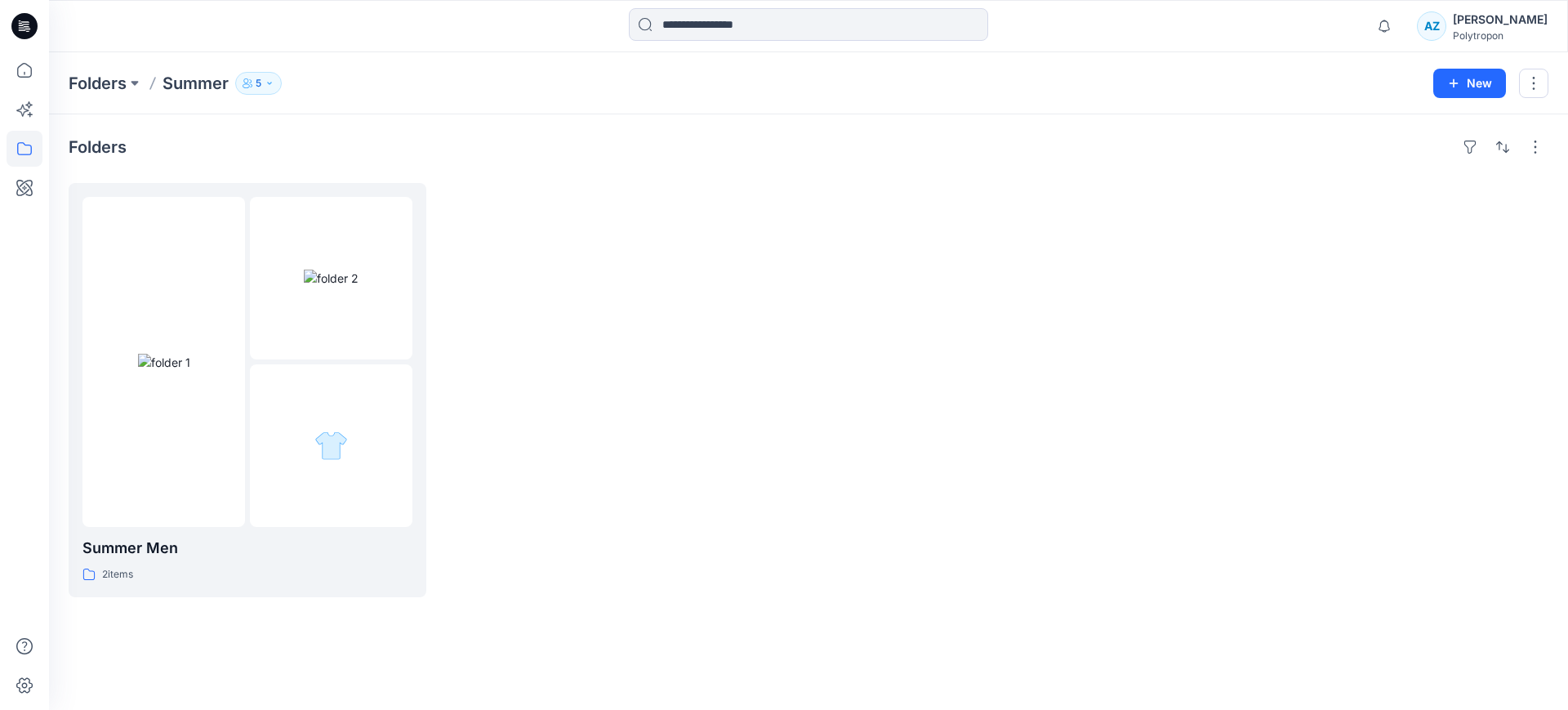
click at [269, 78] on icon "button" at bounding box center [270, 83] width 10 height 10
click at [190, 371] on img at bounding box center [165, 362] width 53 height 17
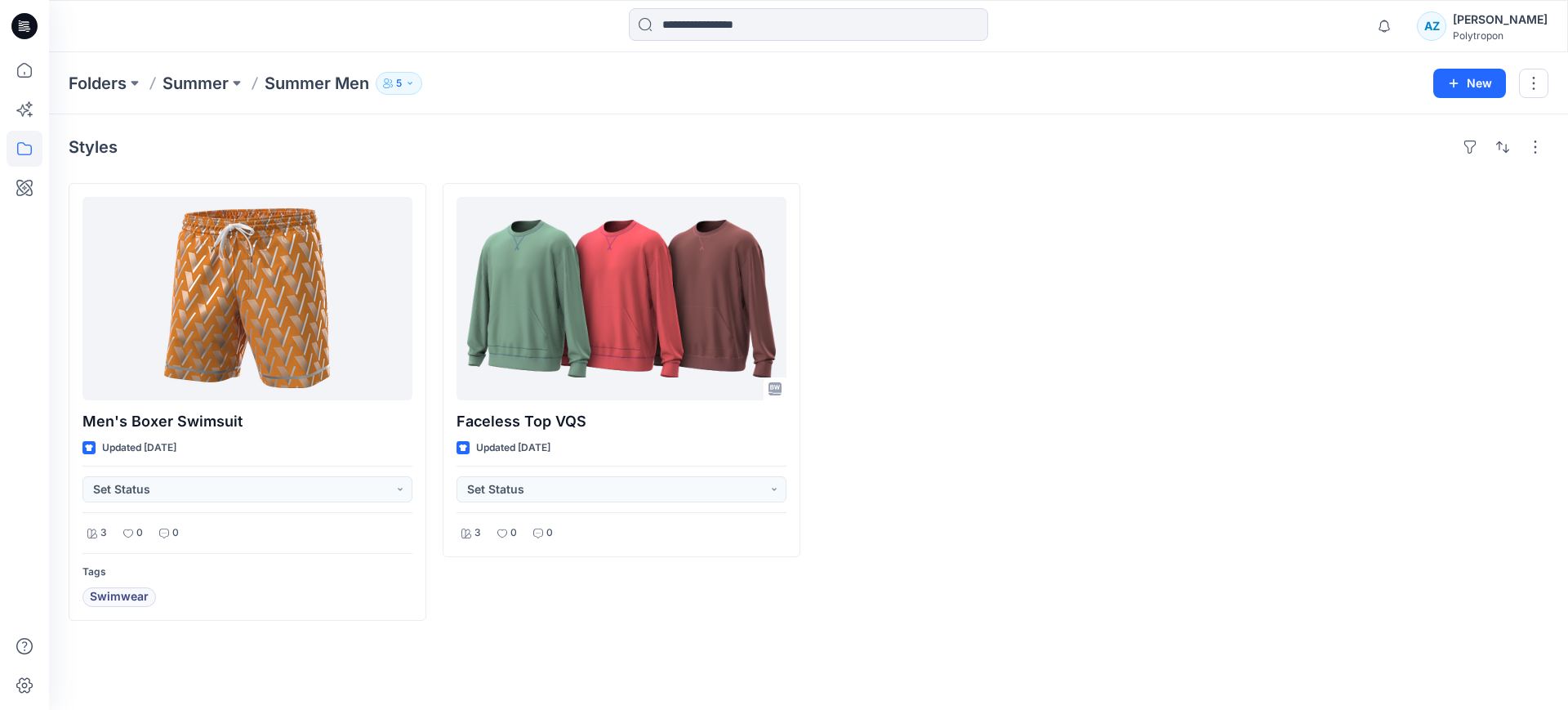
click at [401, 87] on p "5" at bounding box center [398, 83] width 6 height 18
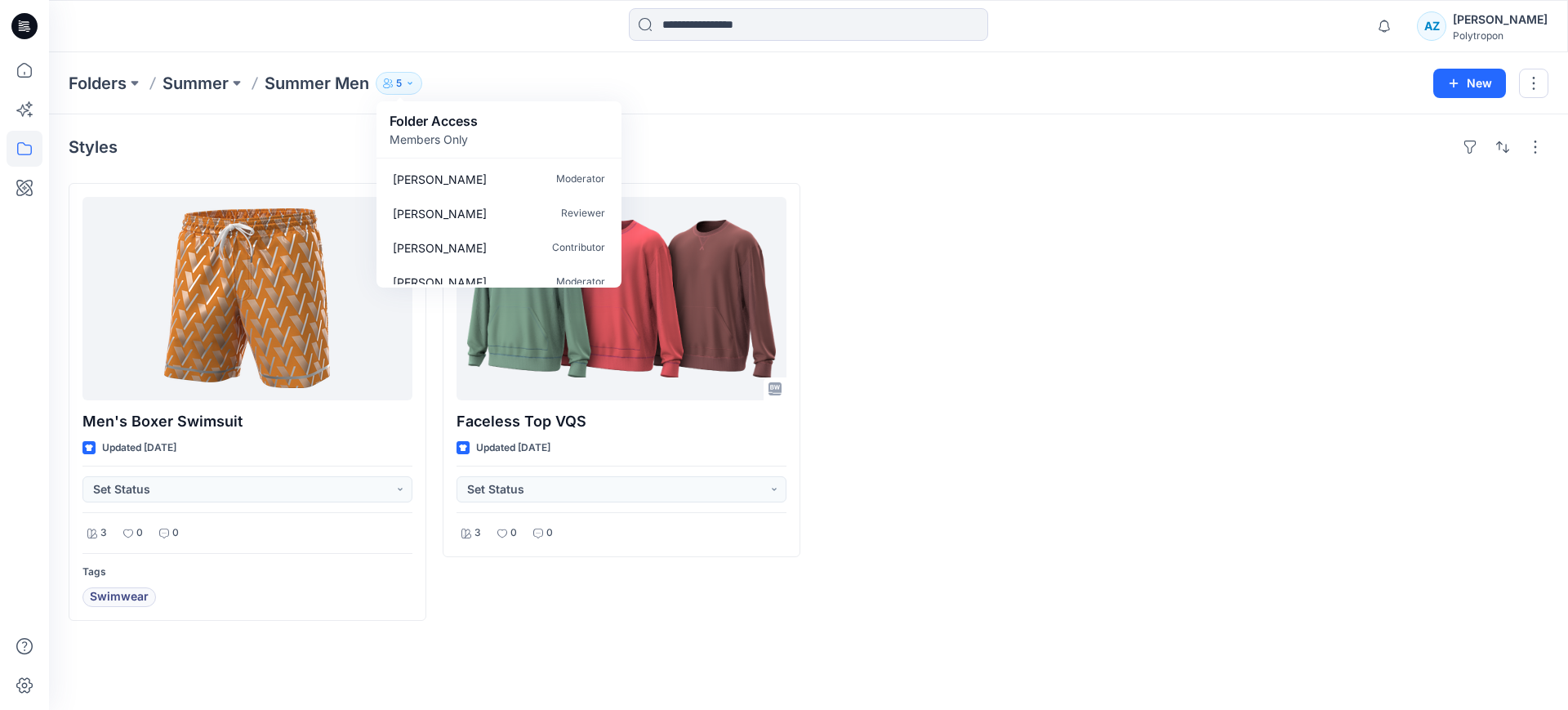
click at [955, 252] on div at bounding box center [995, 401] width 358 height 438
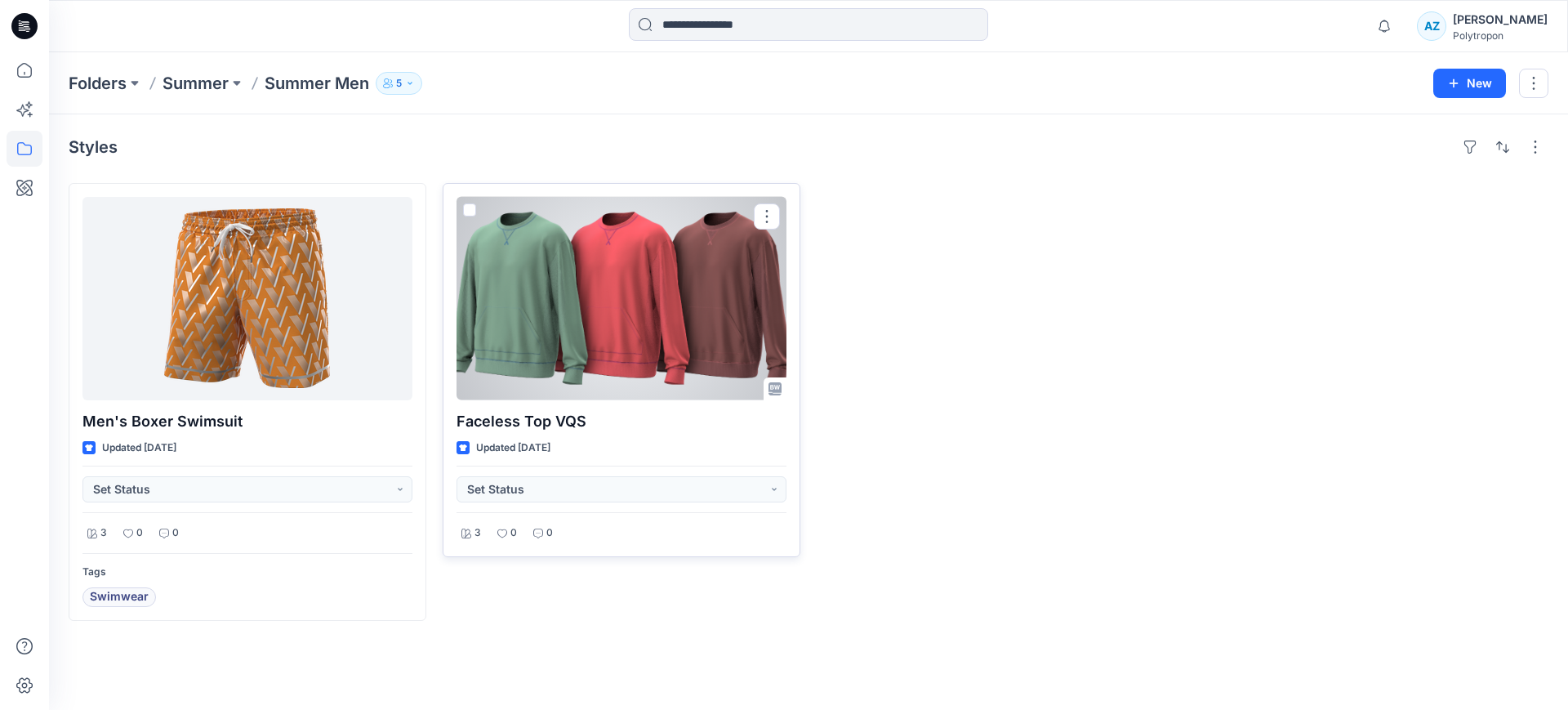
click at [470, 209] on span at bounding box center [470, 210] width 13 height 13
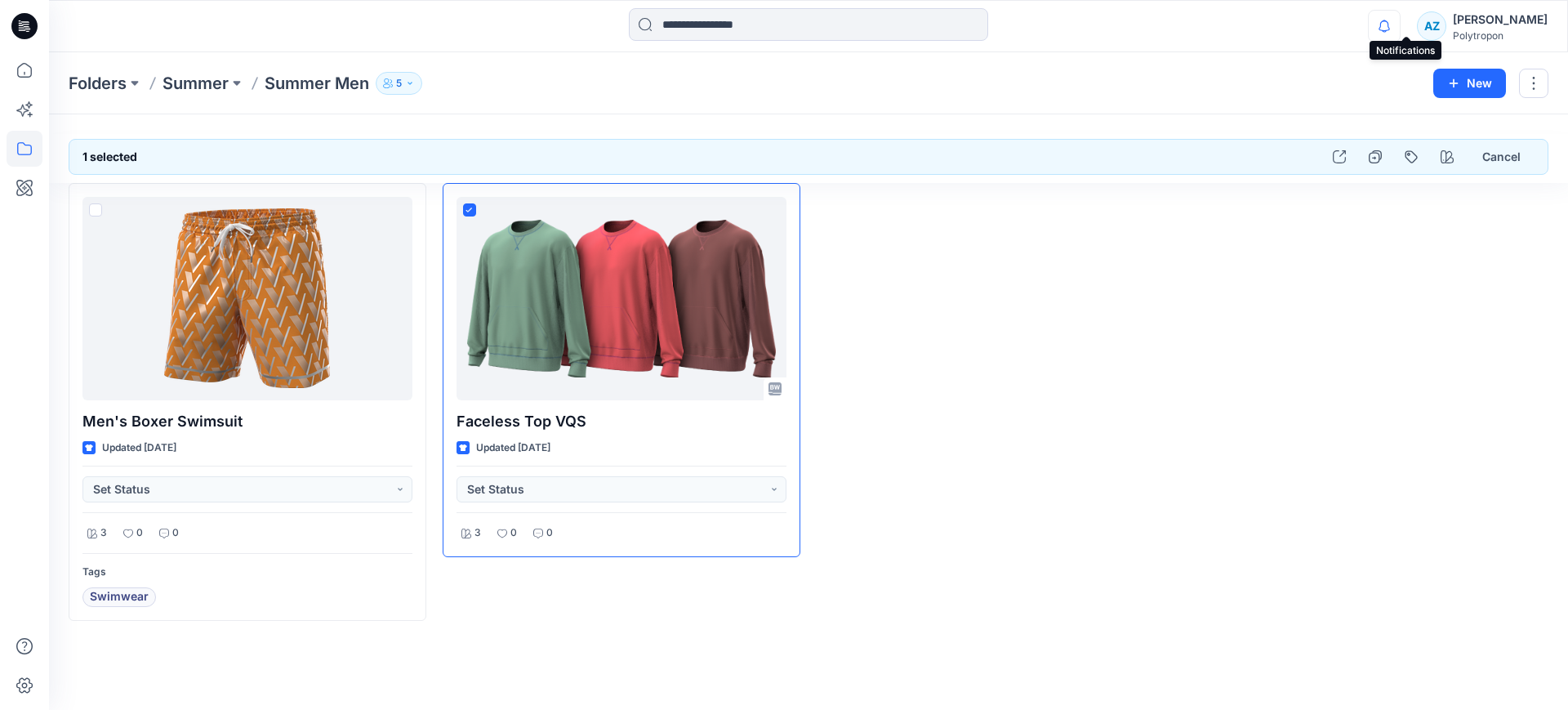
click at [1396, 24] on icon "button" at bounding box center [1385, 26] width 31 height 33
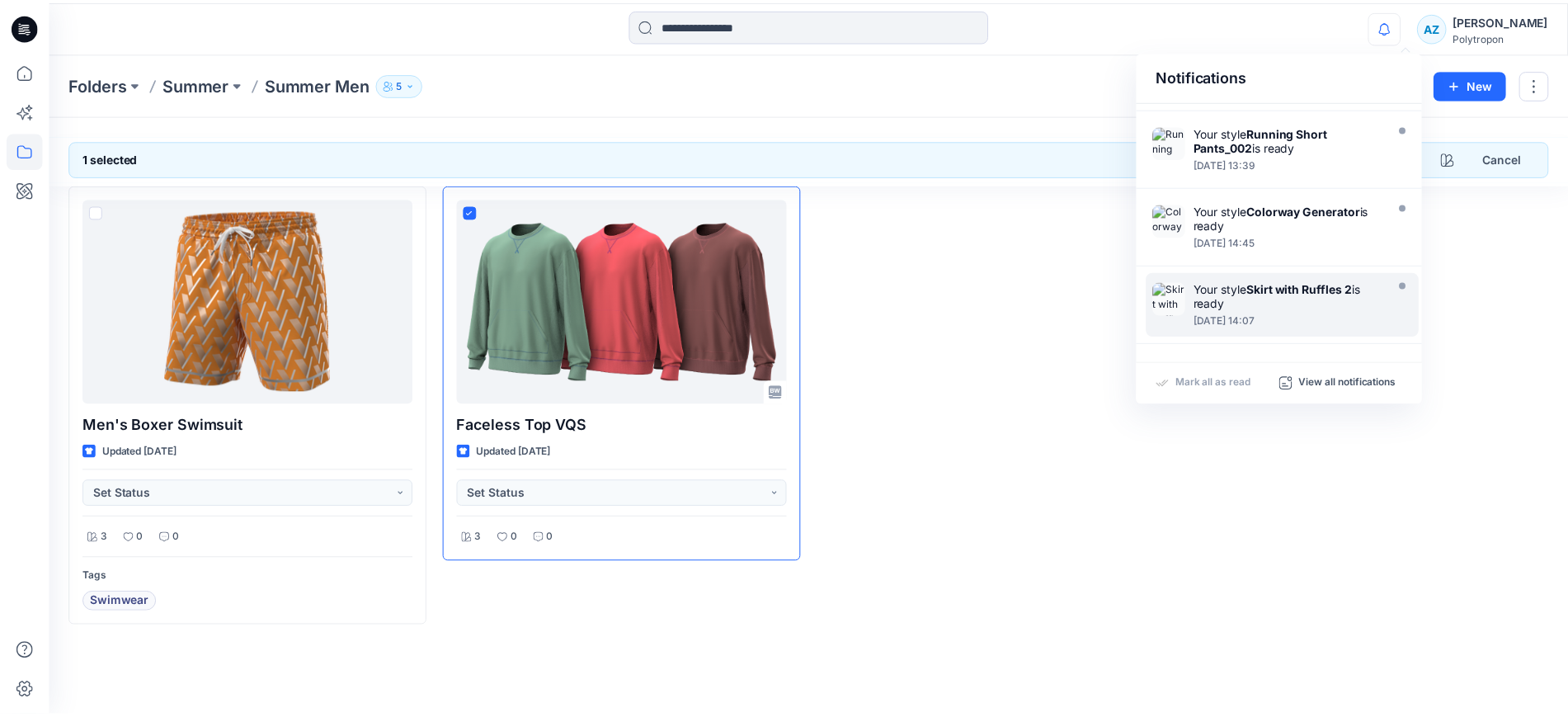
scroll to position [153, 0]
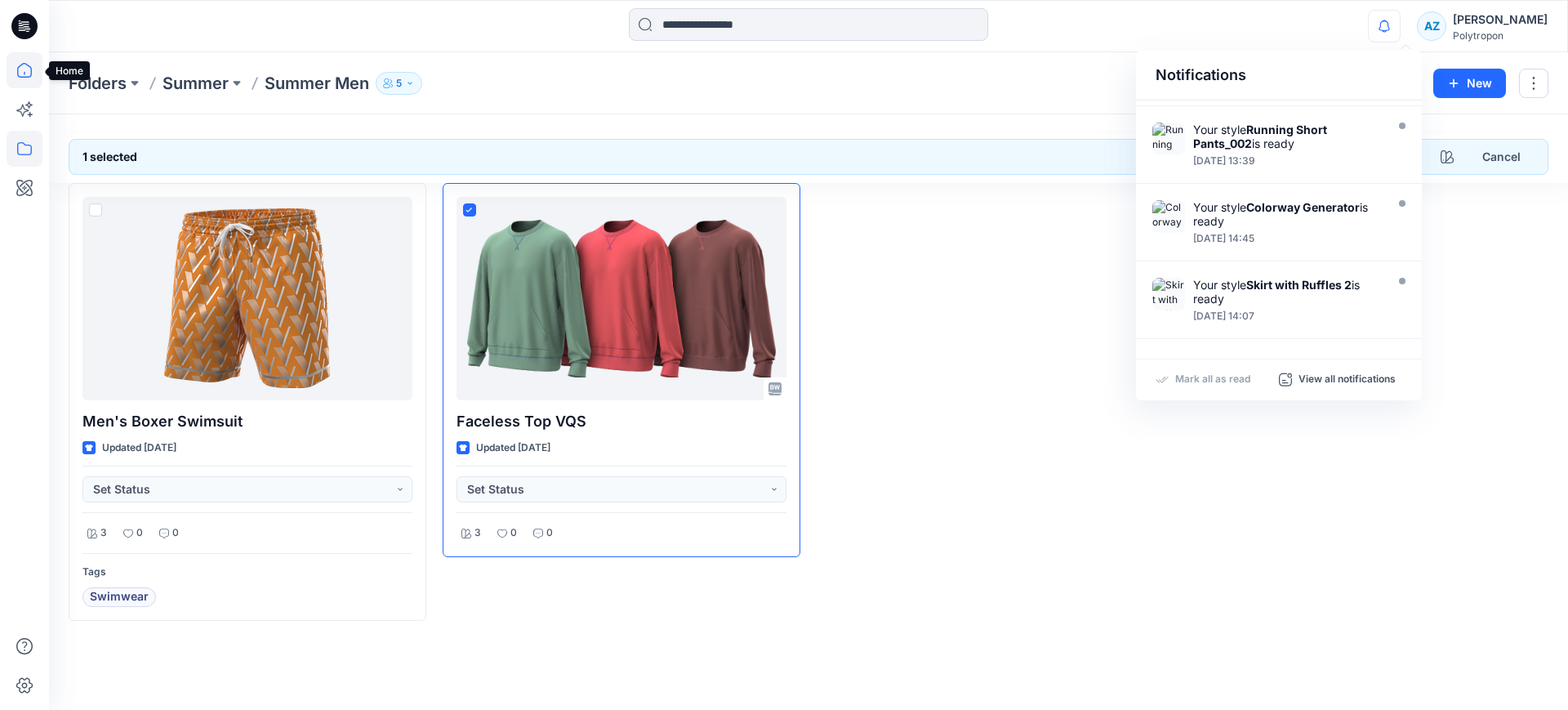
click at [25, 59] on icon at bounding box center [25, 71] width 36 height 36
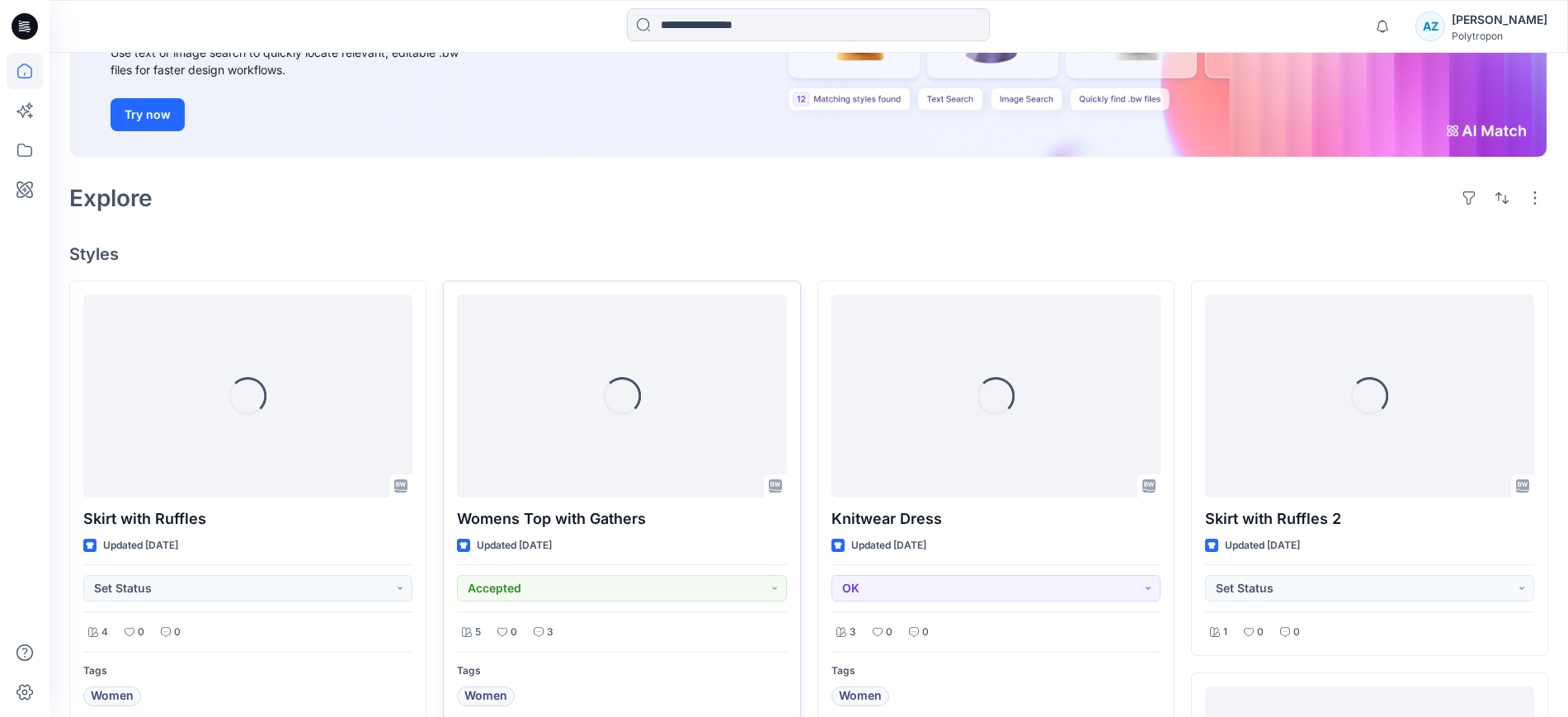
scroll to position [309, 0]
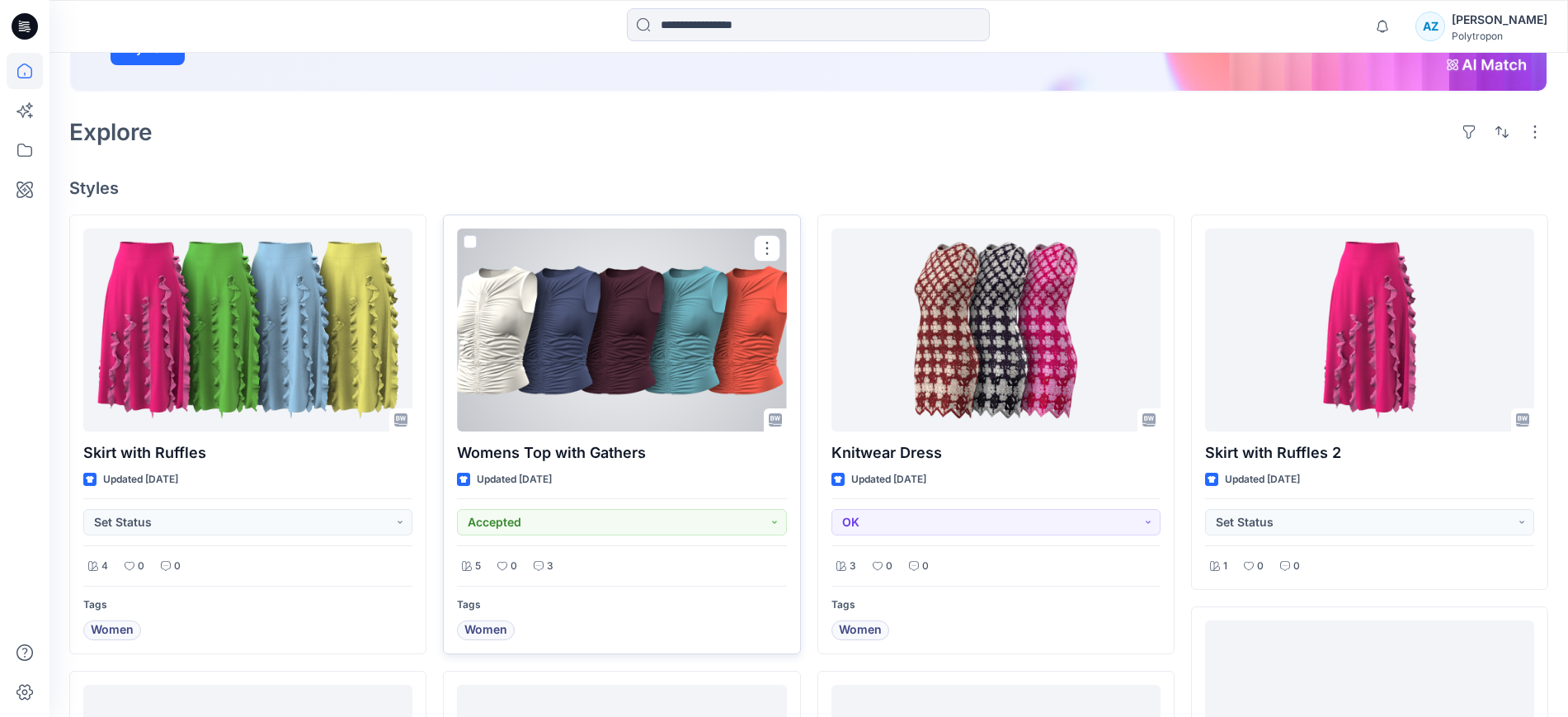
click at [651, 296] on div at bounding box center [622, 330] width 329 height 203
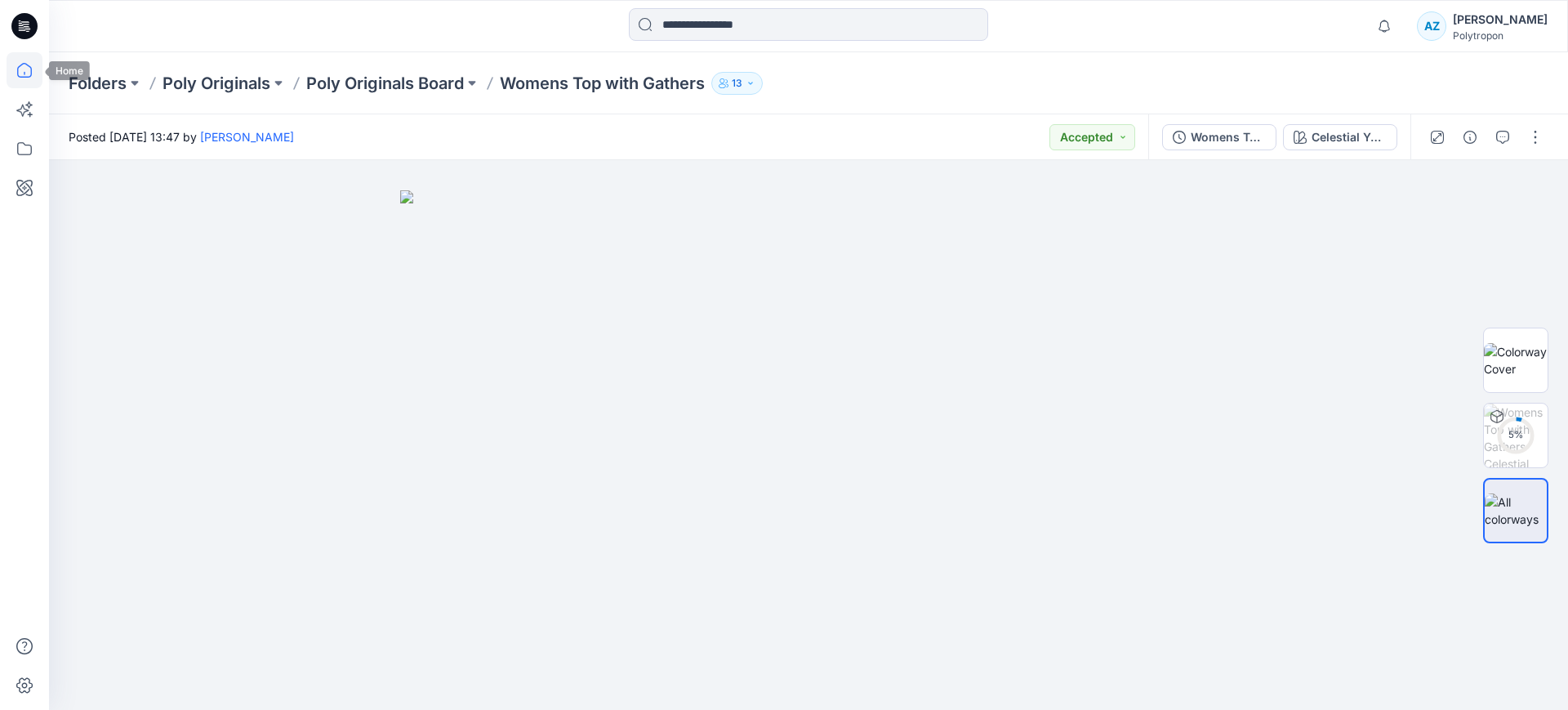
click at [20, 74] on icon at bounding box center [25, 71] width 36 height 36
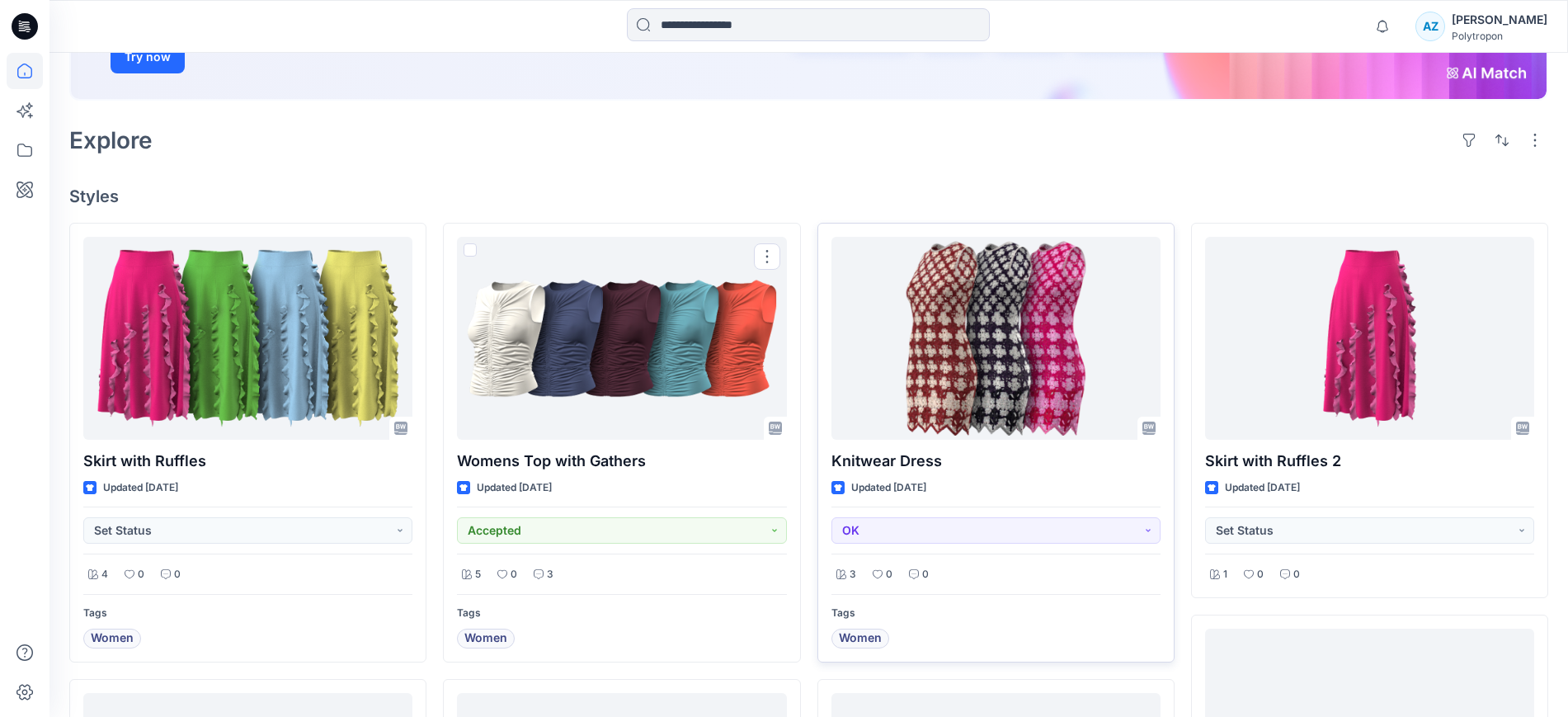
scroll to position [309, 0]
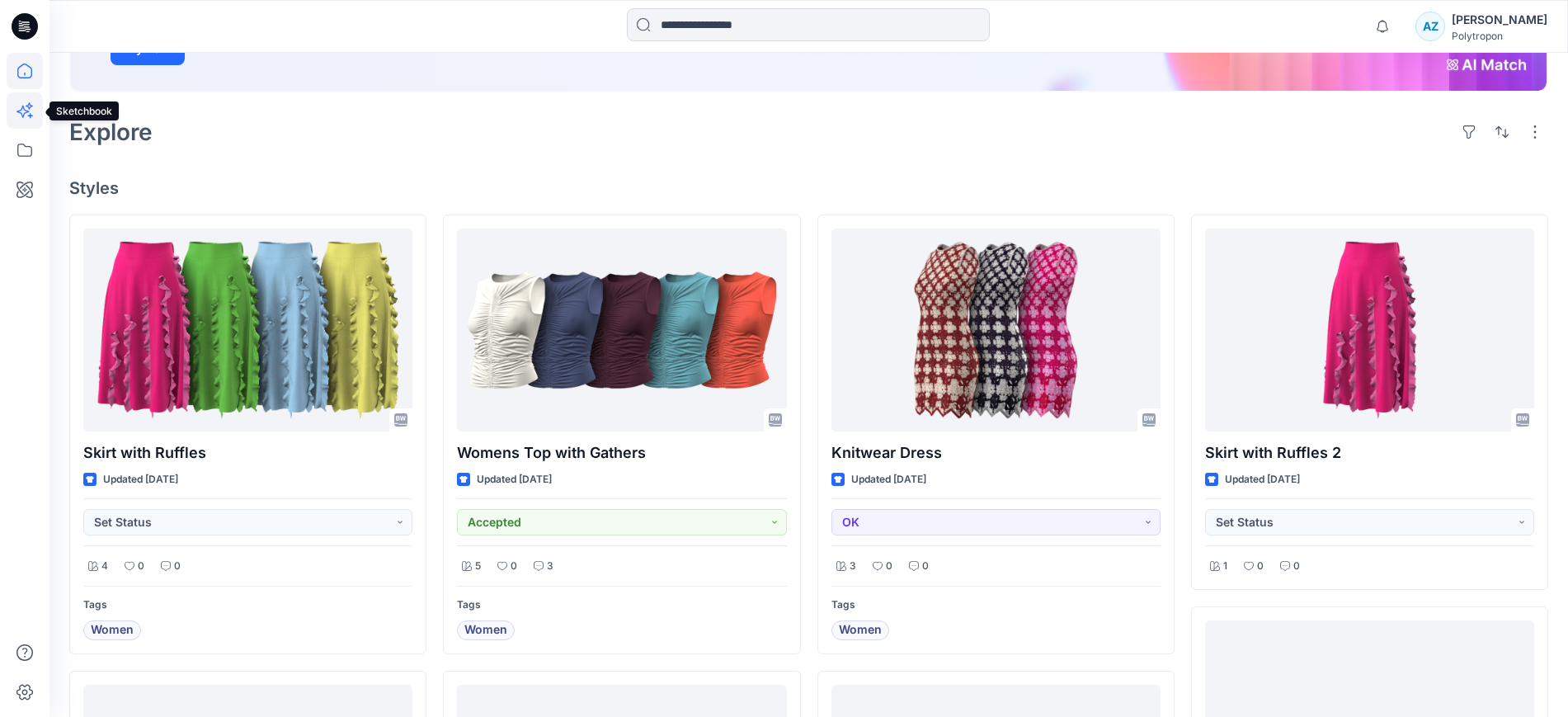
click at [20, 114] on icon at bounding box center [25, 110] width 37 height 37
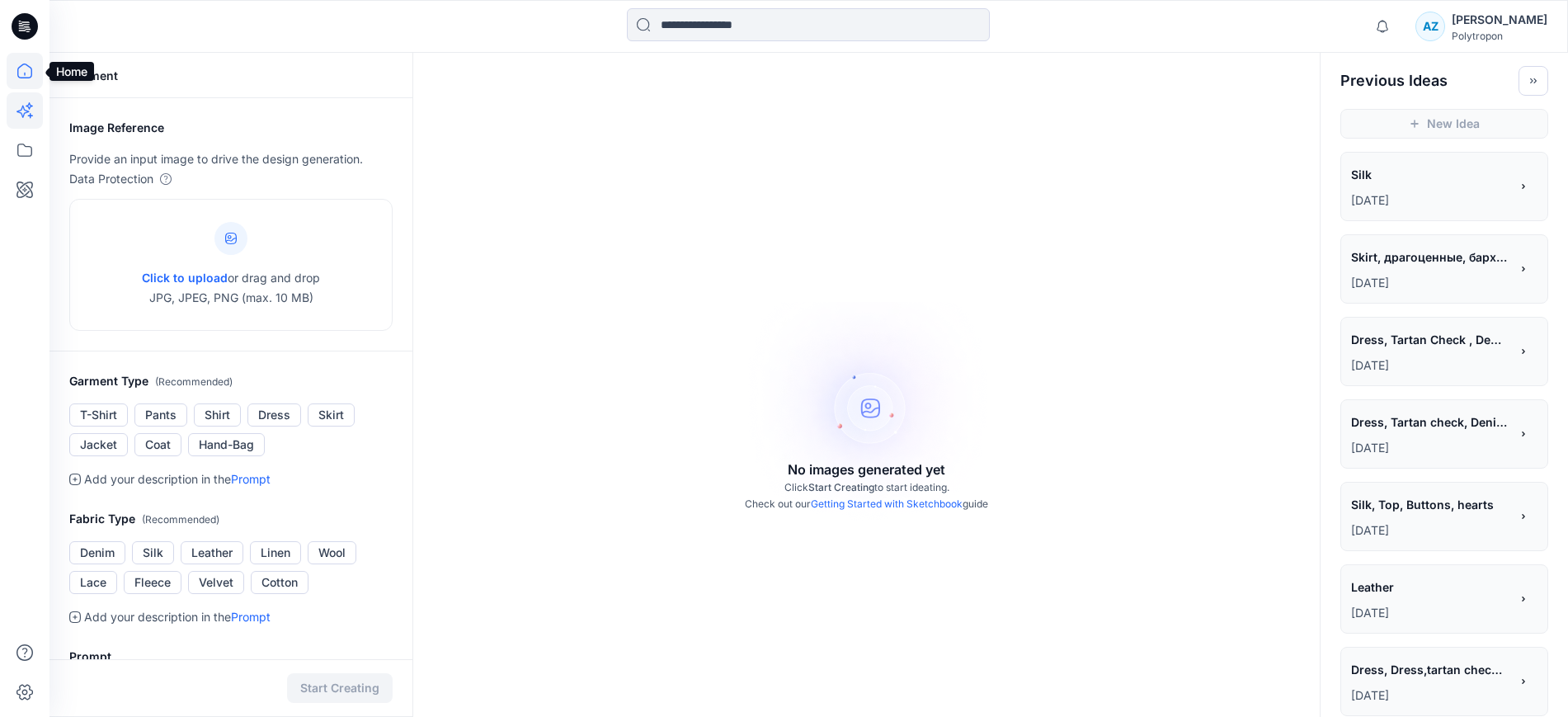
click at [12, 59] on icon at bounding box center [25, 71] width 37 height 37
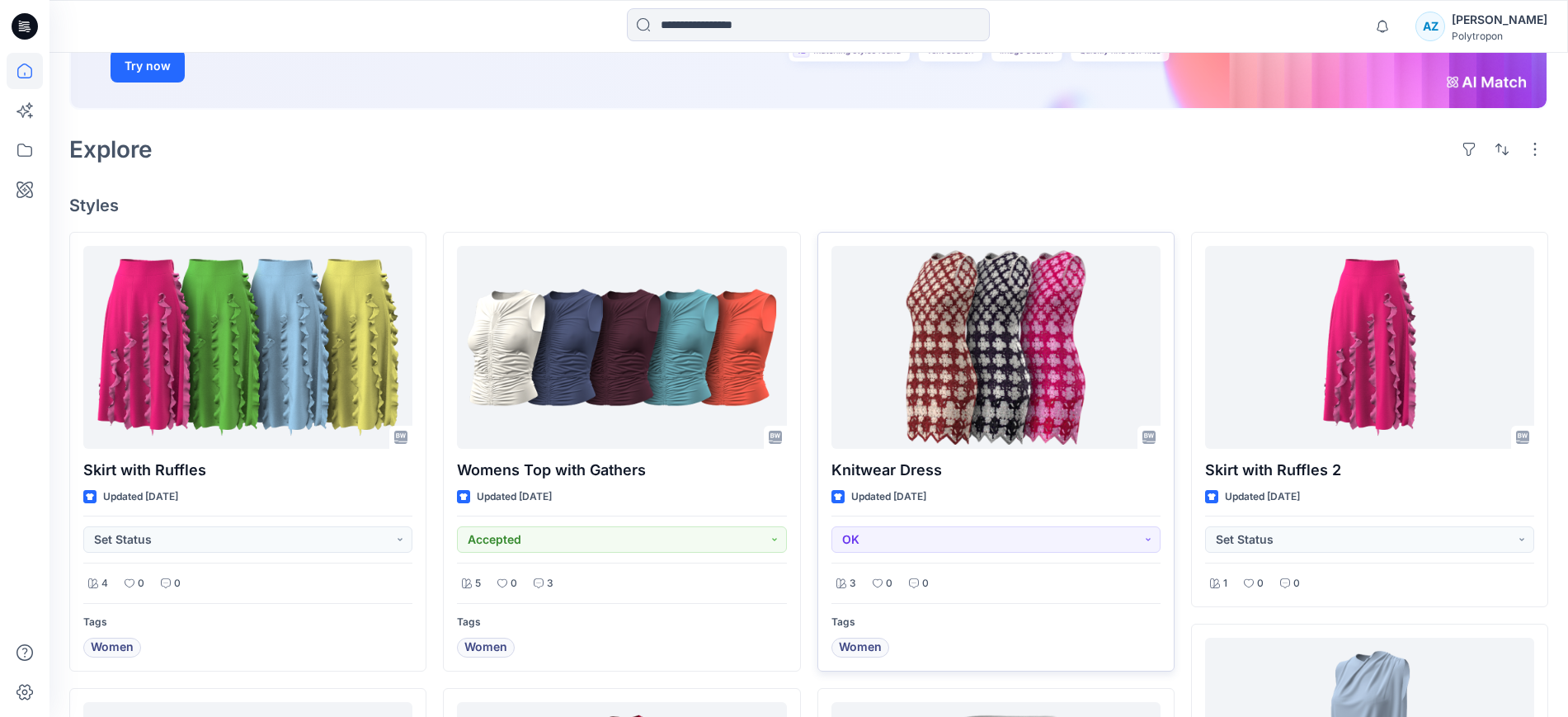
scroll to position [309, 0]
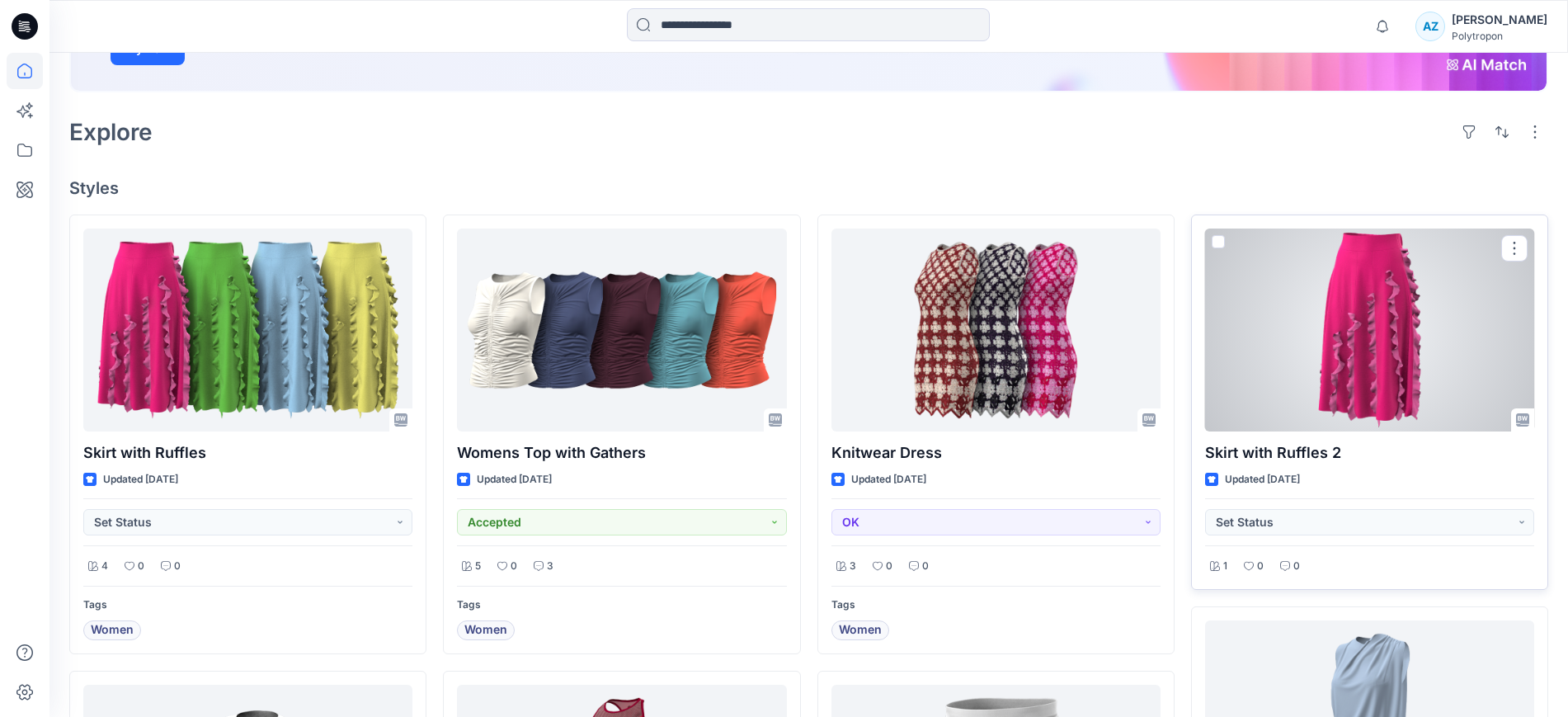
click at [1267, 325] on div at bounding box center [1369, 330] width 329 height 203
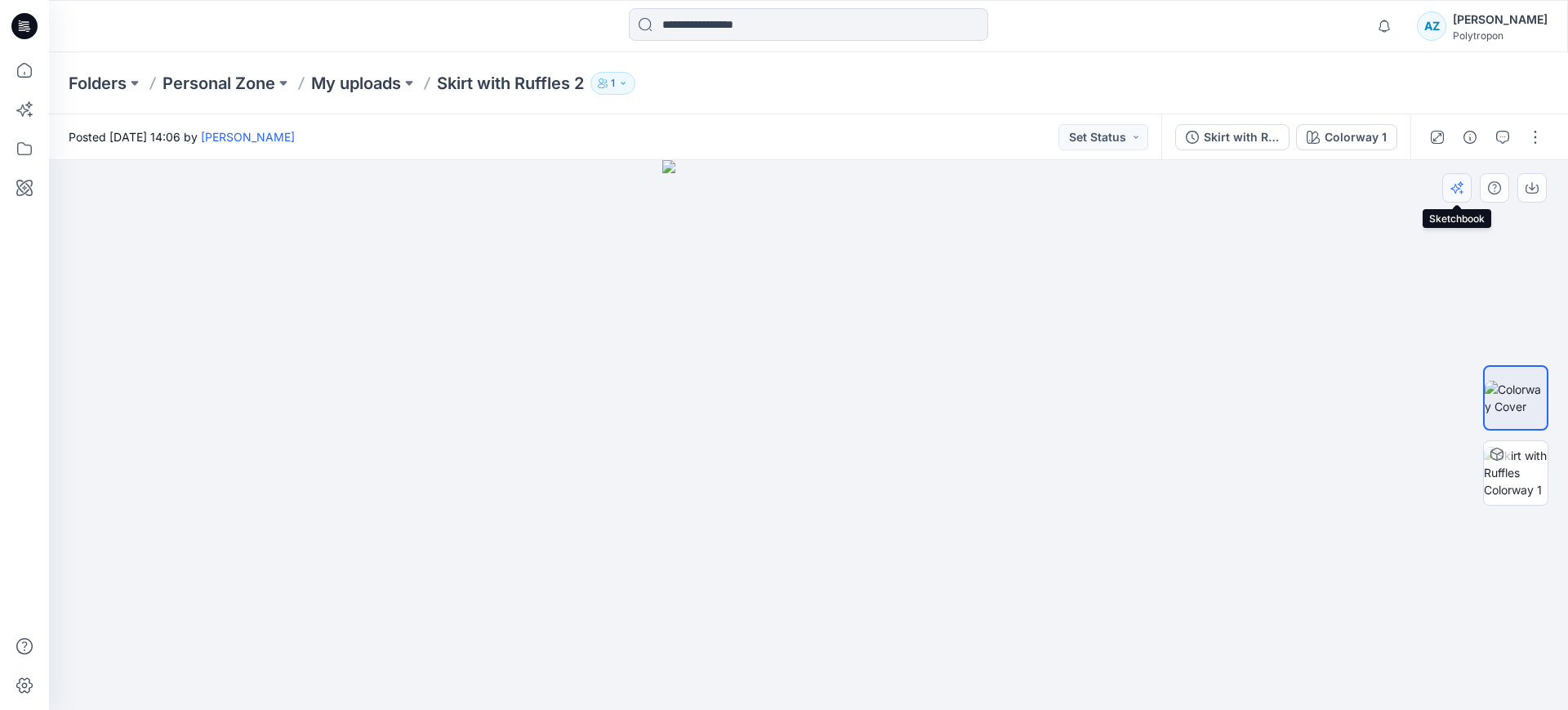
click at [1459, 189] on icon "button" at bounding box center [1457, 188] width 13 height 13
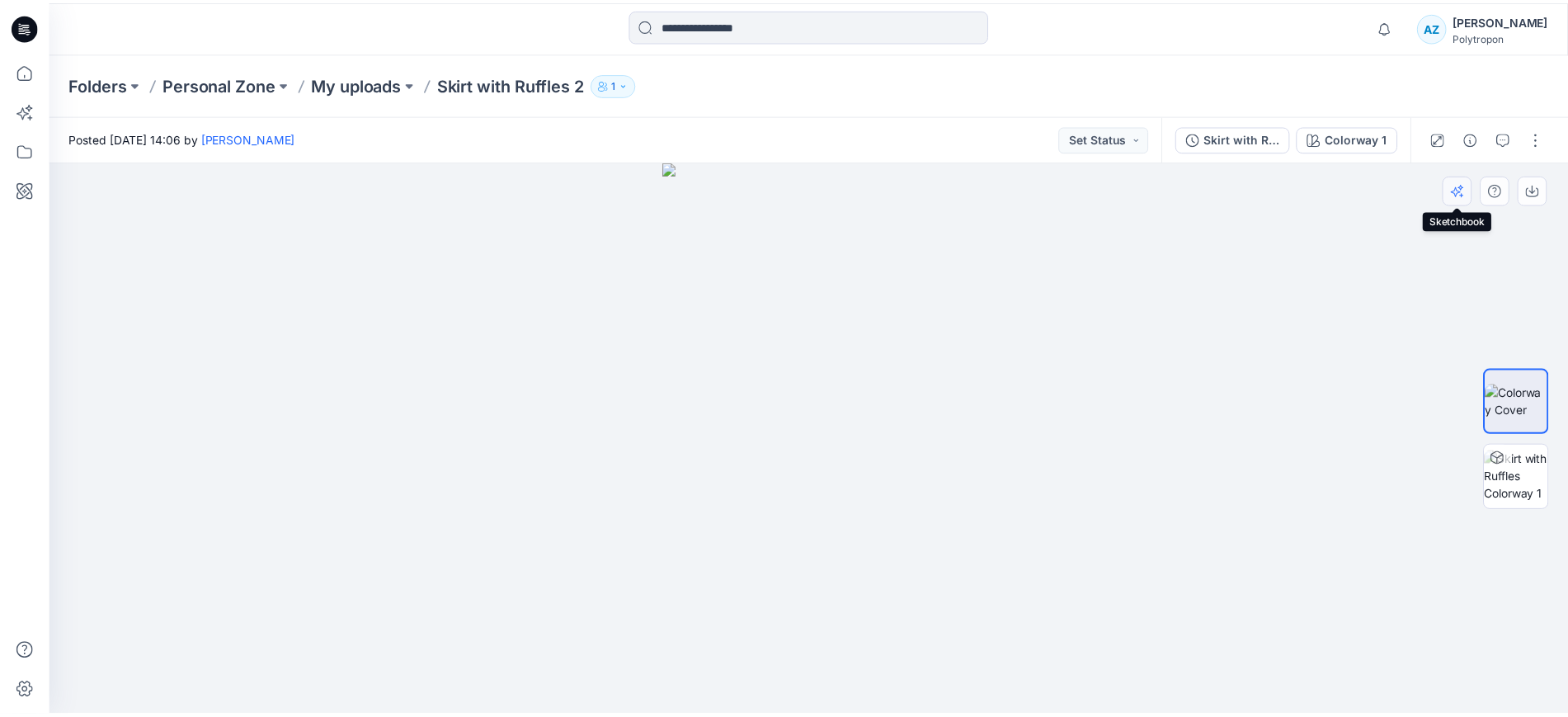
scroll to position [161, 0]
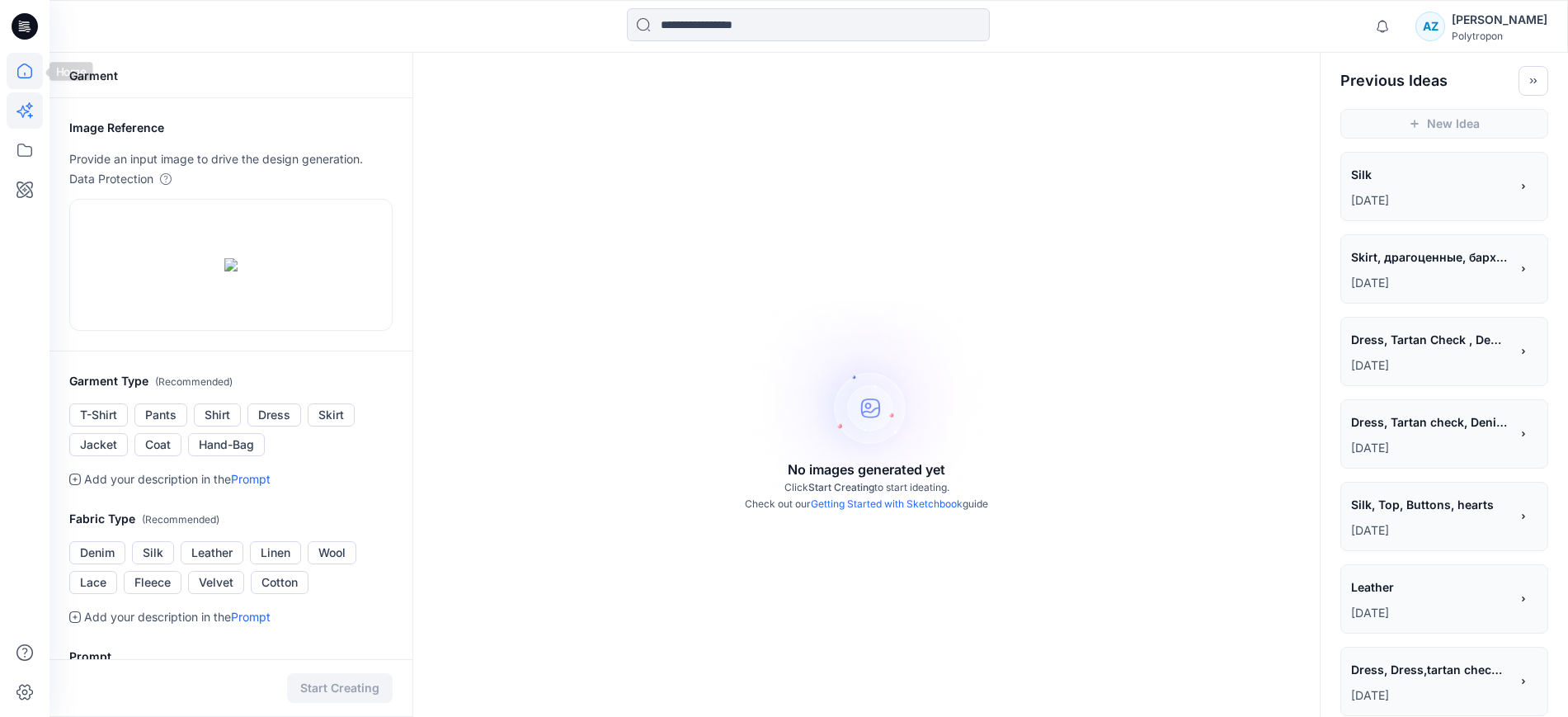
click at [28, 62] on icon at bounding box center [25, 71] width 37 height 37
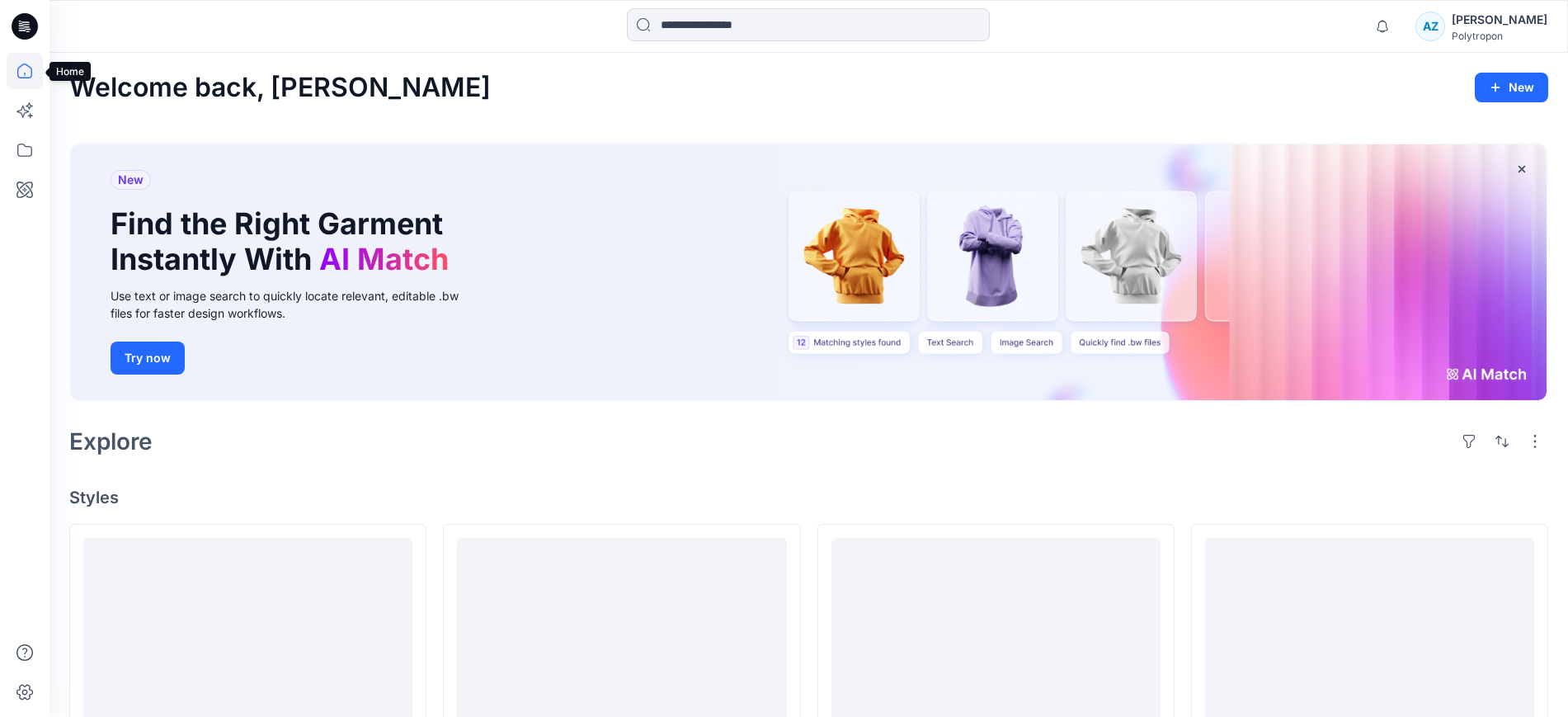
scroll to position [153, 0]
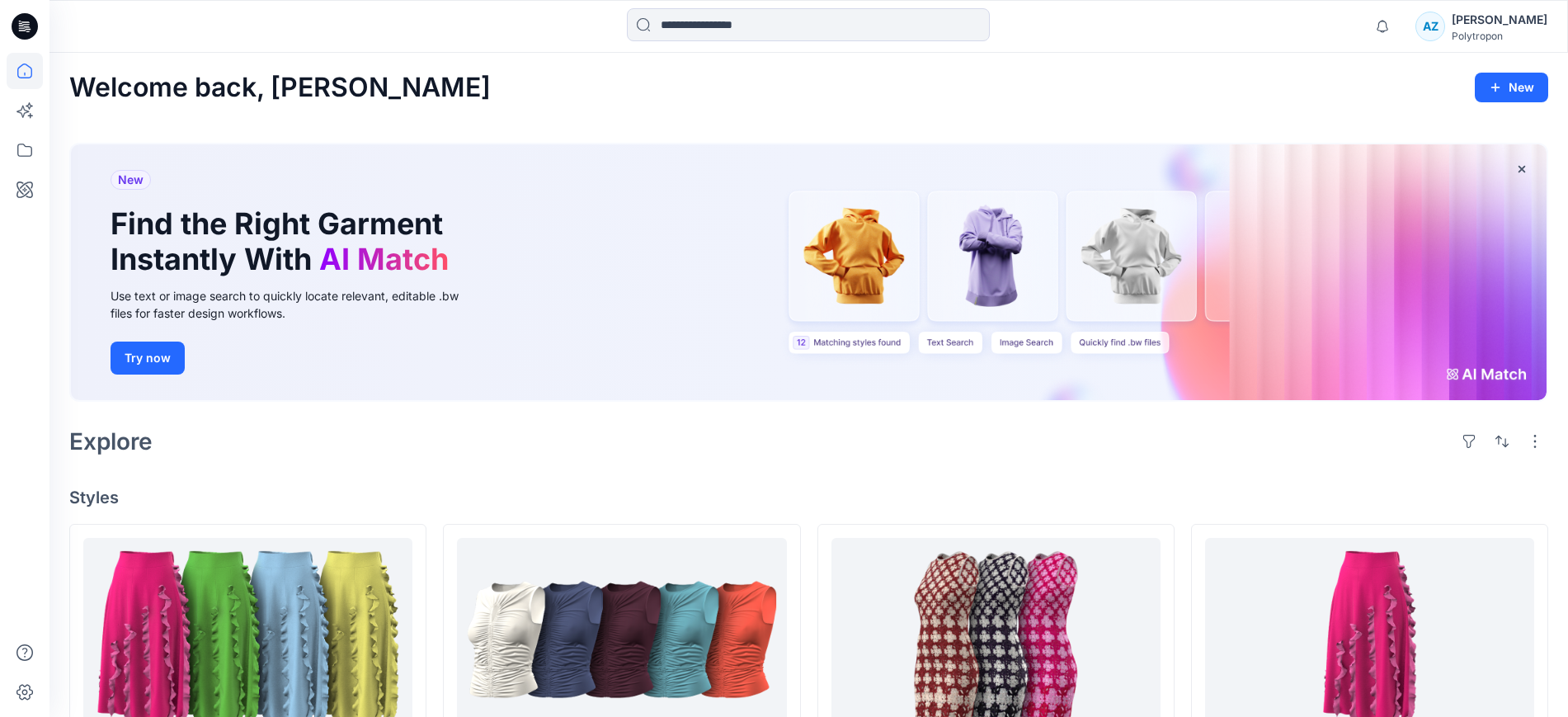
click at [0, 493] on div at bounding box center [25, 358] width 50 height 717
click at [0, 341] on div at bounding box center [25, 358] width 50 height 717
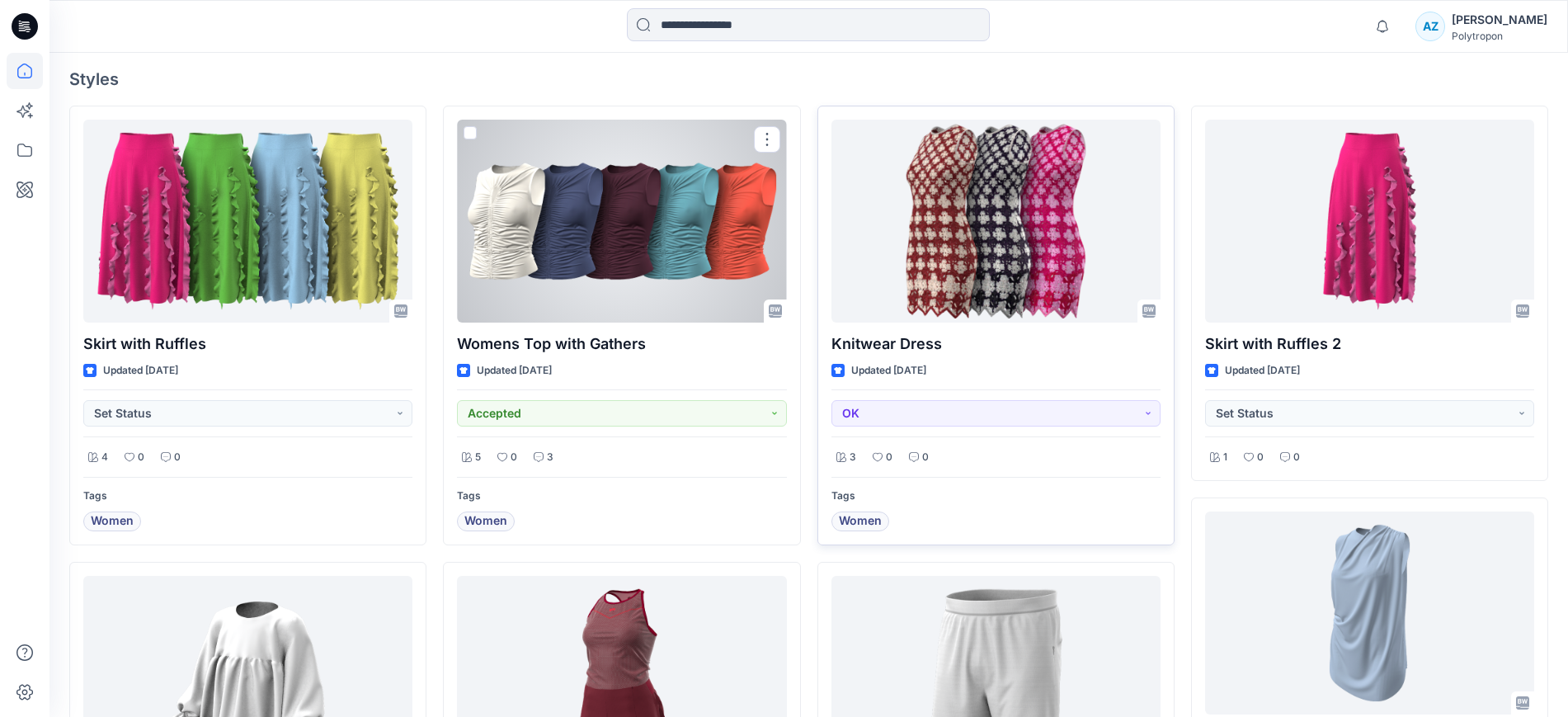
scroll to position [412, 0]
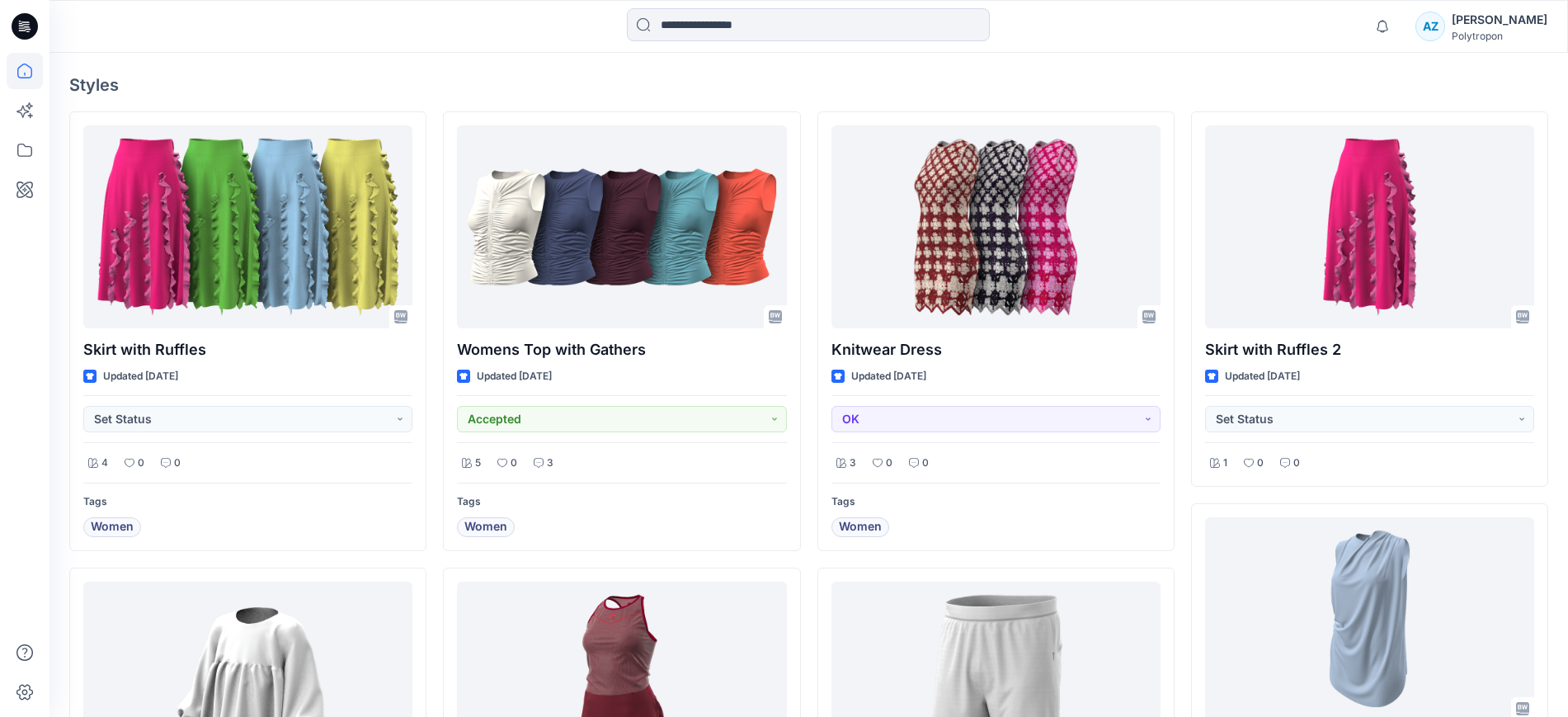
click at [0, 481] on div at bounding box center [25, 358] width 50 height 717
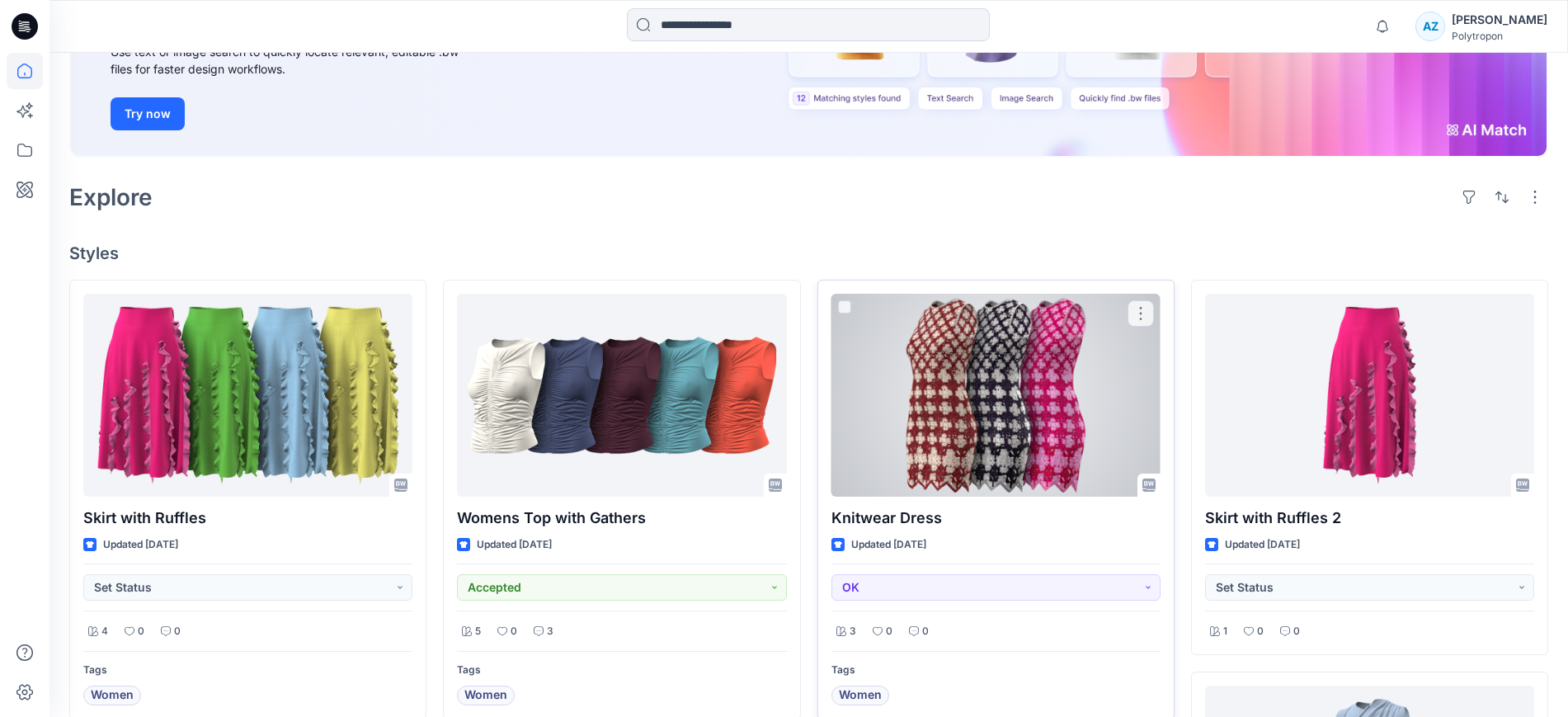
scroll to position [309, 0]
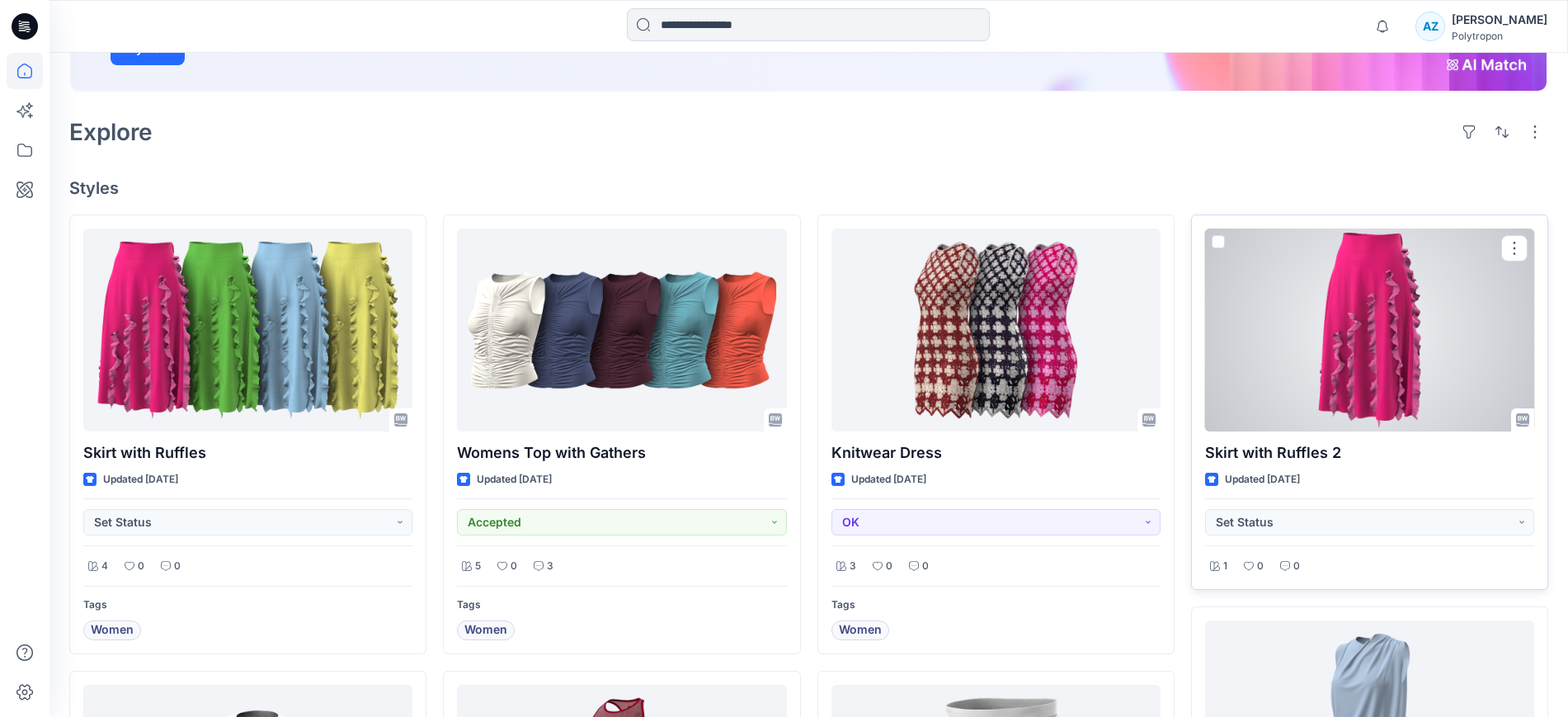
click at [1404, 335] on div at bounding box center [1369, 330] width 329 height 203
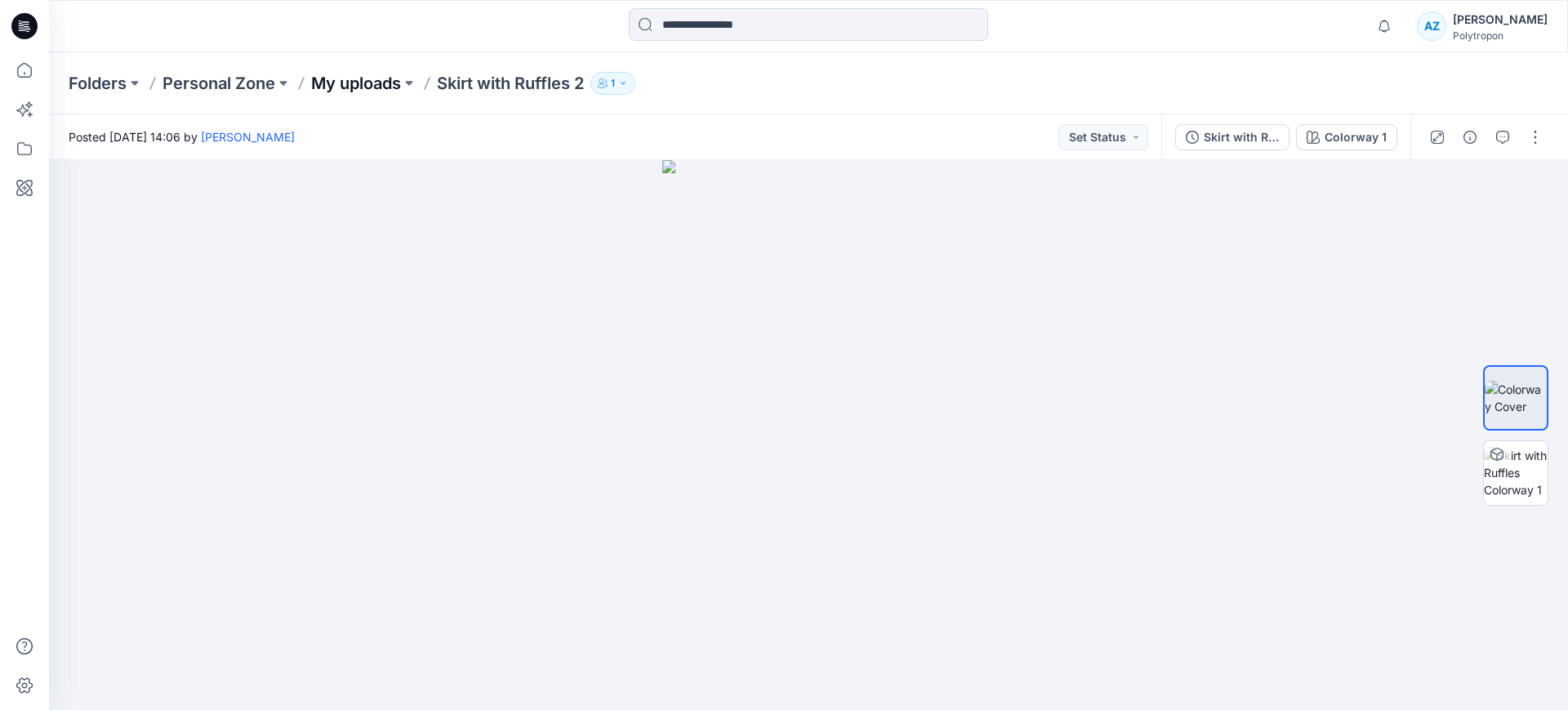
click at [358, 86] on p "My uploads" at bounding box center [355, 83] width 90 height 23
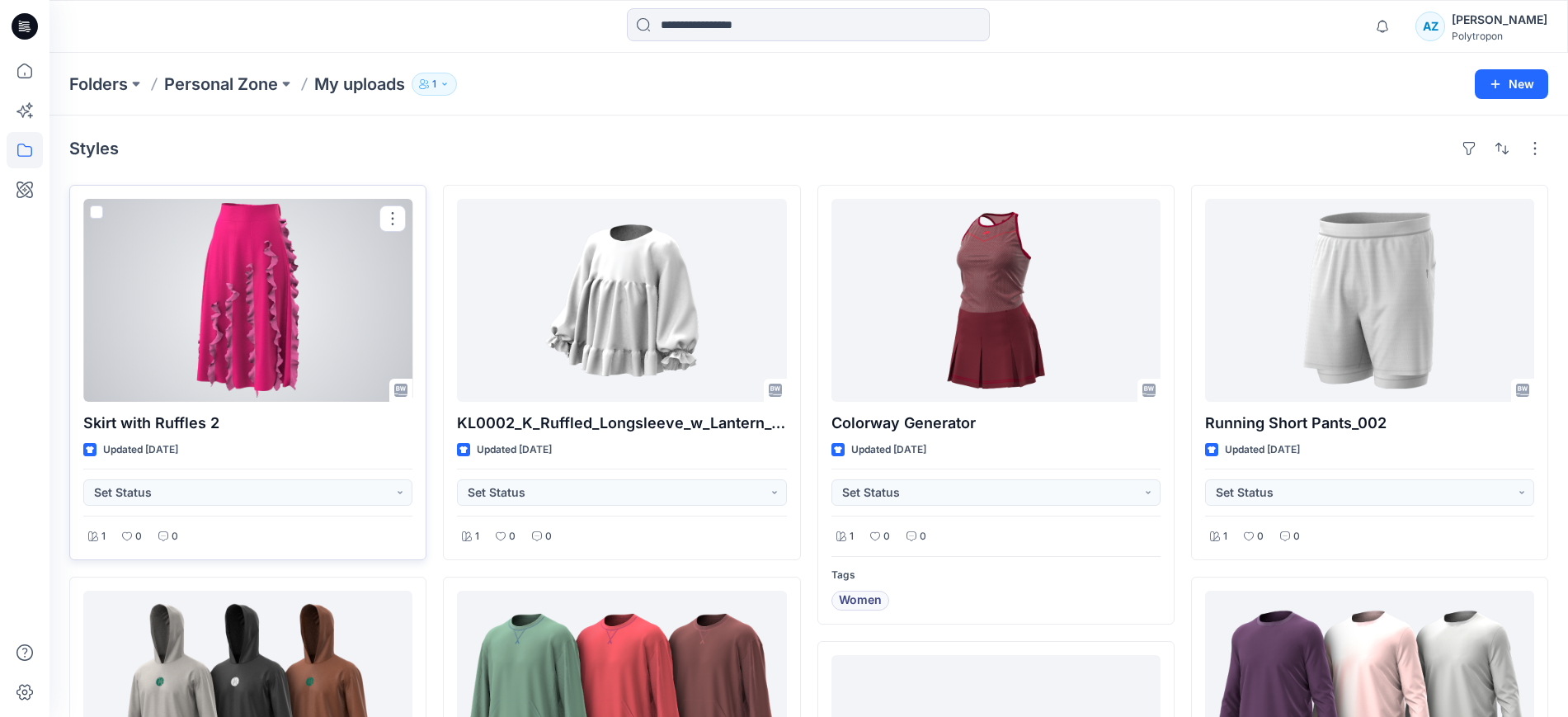
click at [99, 214] on span at bounding box center [96, 212] width 13 height 13
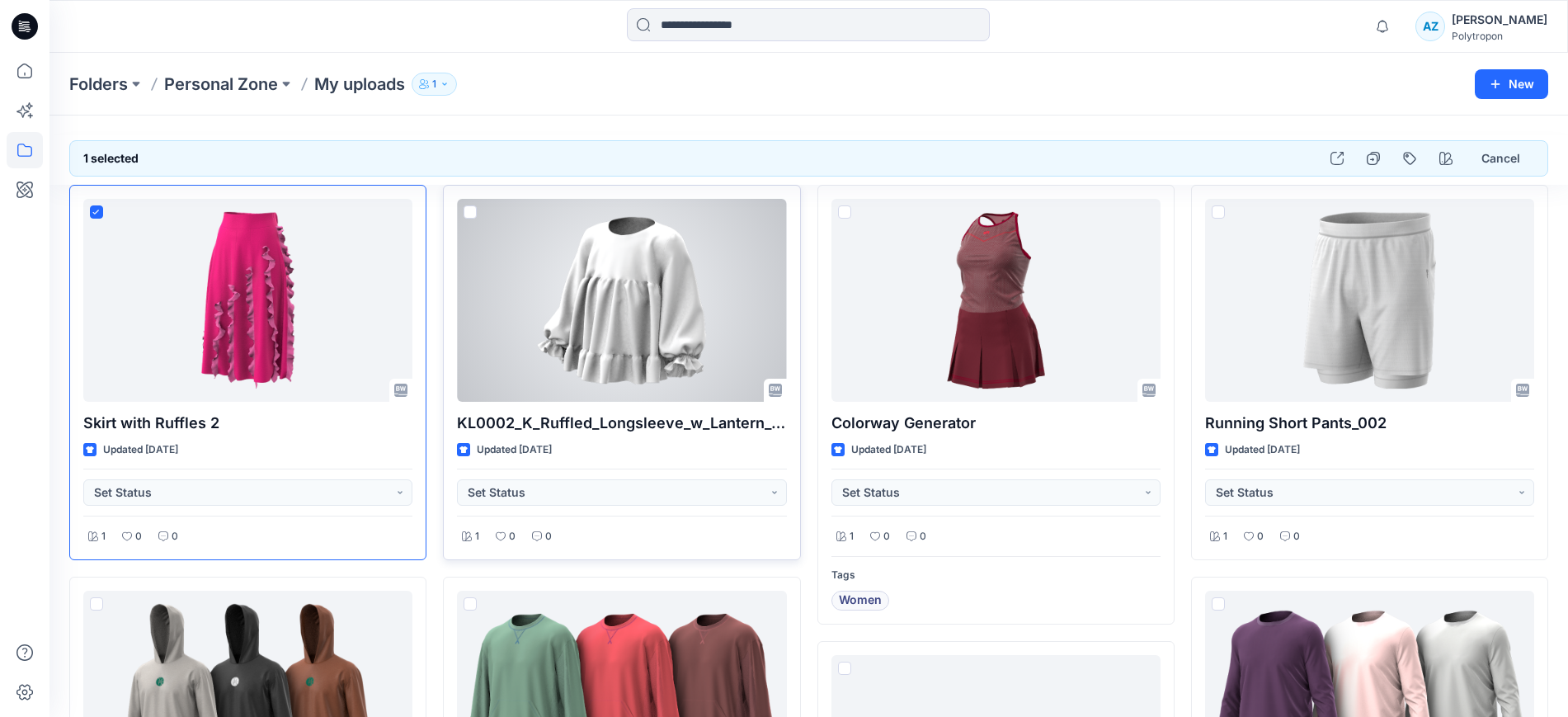
click at [469, 211] on span at bounding box center [470, 212] width 13 height 13
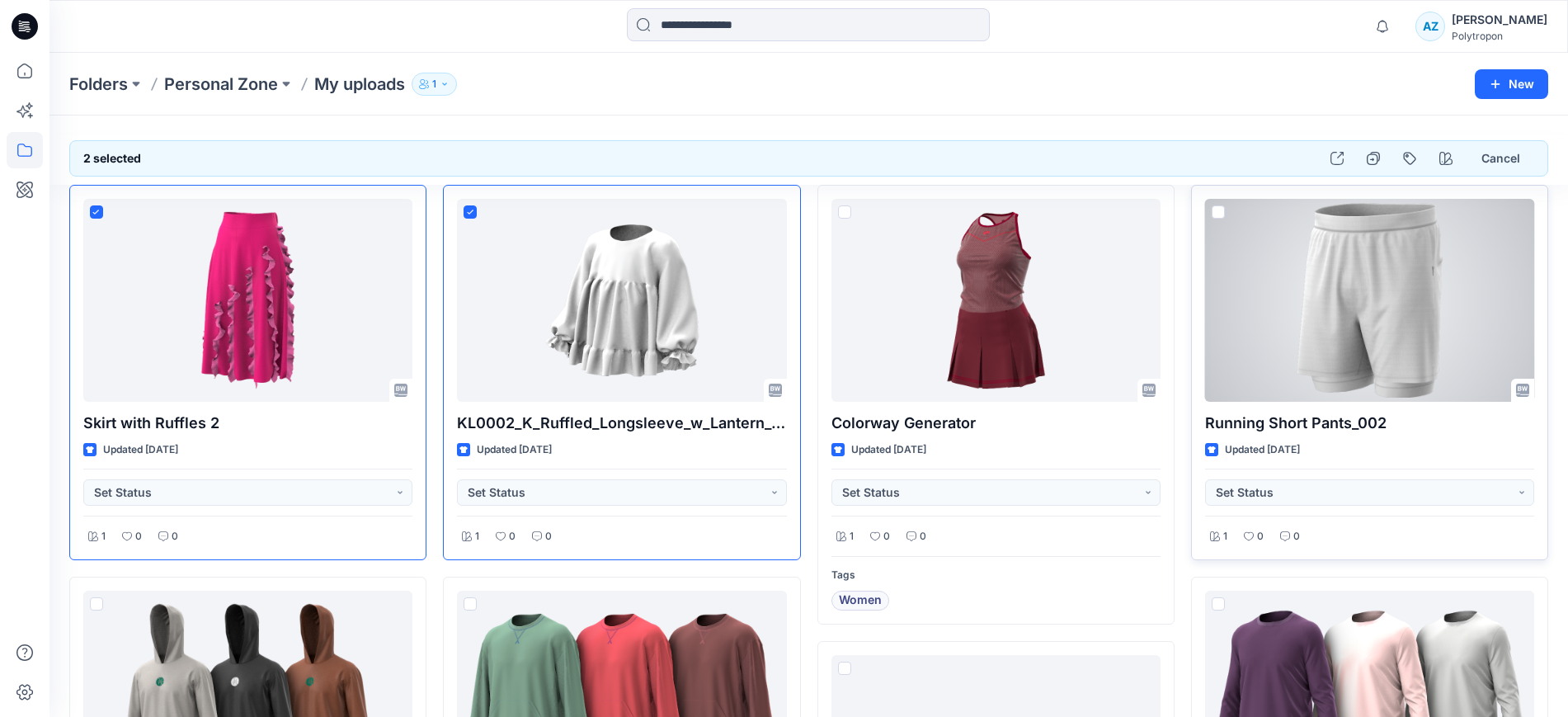
click at [1217, 210] on span at bounding box center [1218, 212] width 13 height 13
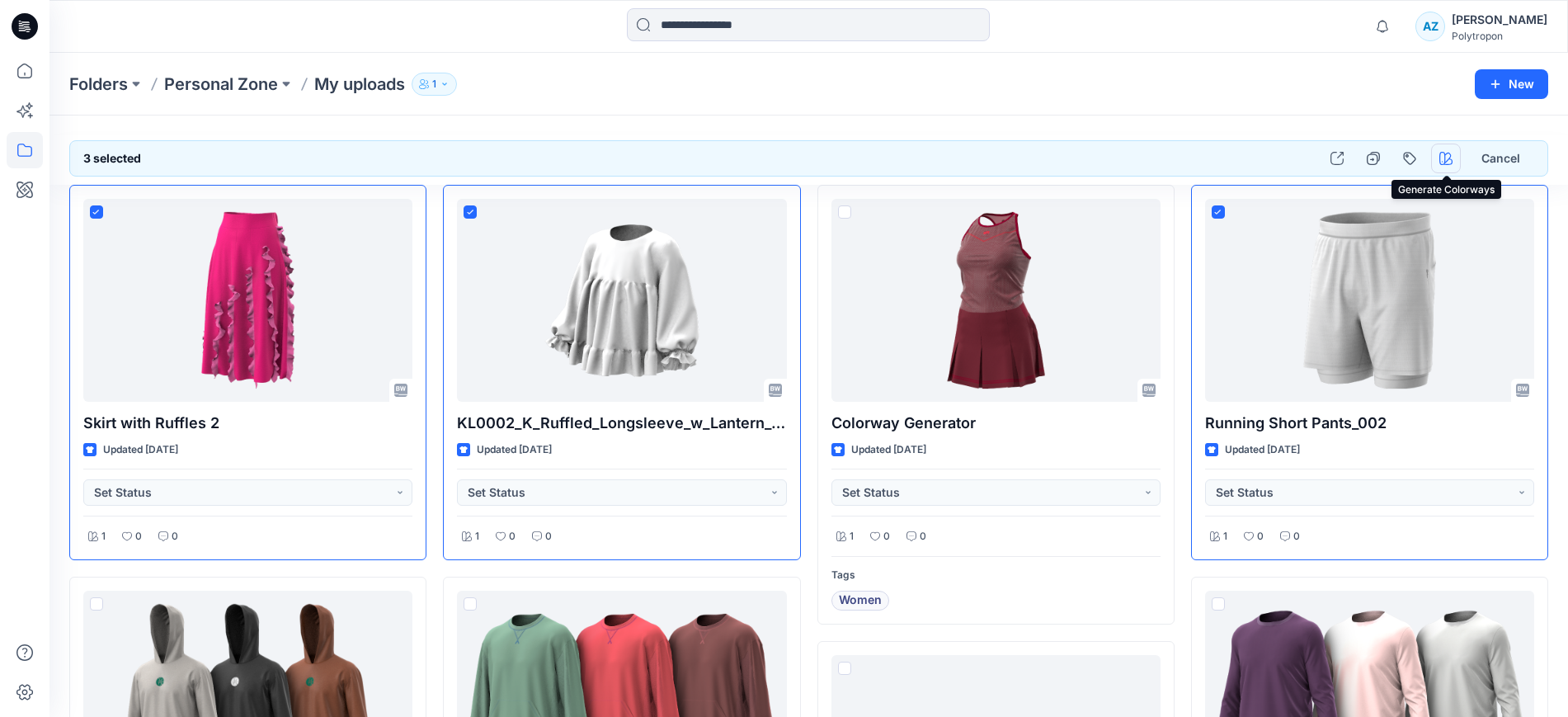
click at [1453, 158] on button "button" at bounding box center [1446, 159] width 30 height 30
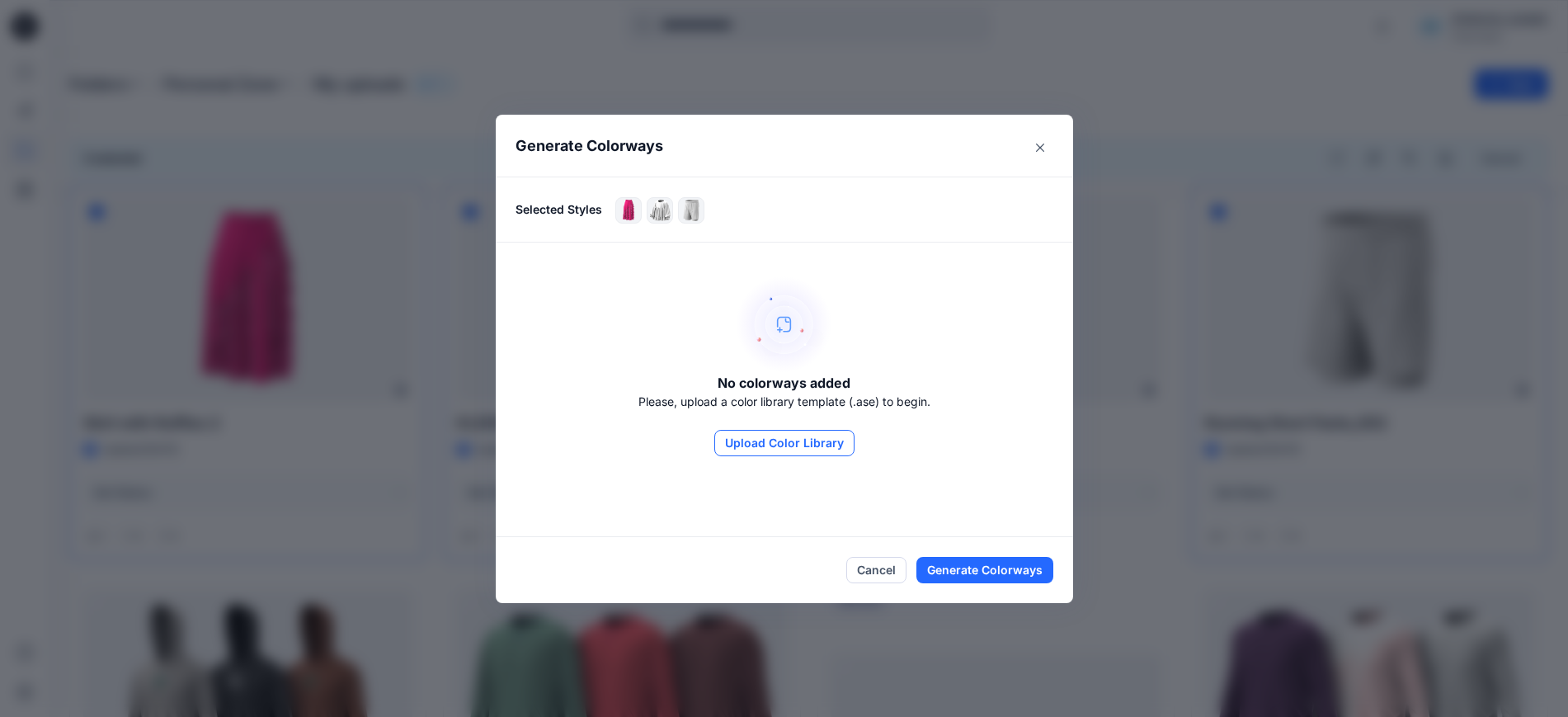
click at [759, 444] on button "Upload Color Library" at bounding box center [784, 443] width 140 height 27
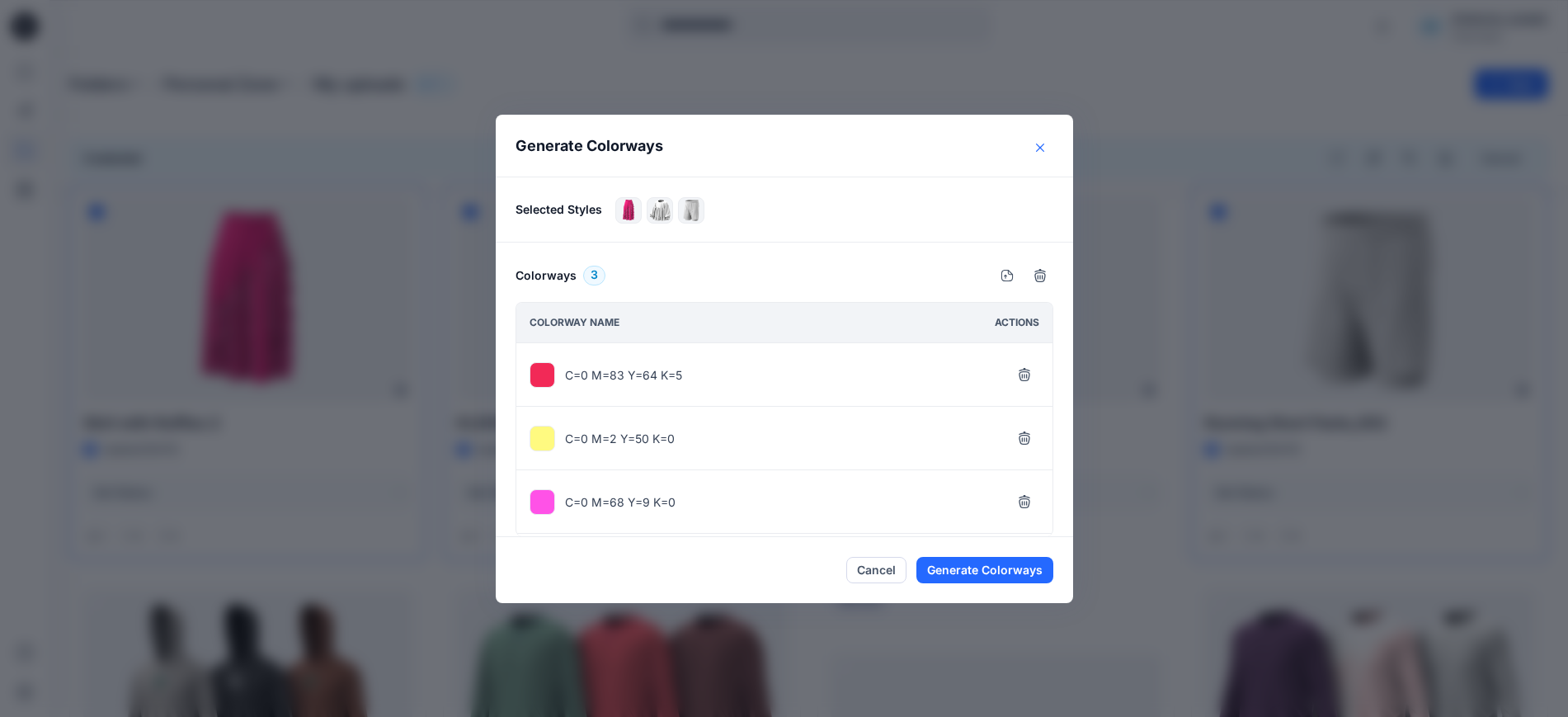
click at [1045, 145] on icon "Close" at bounding box center [1040, 148] width 8 height 8
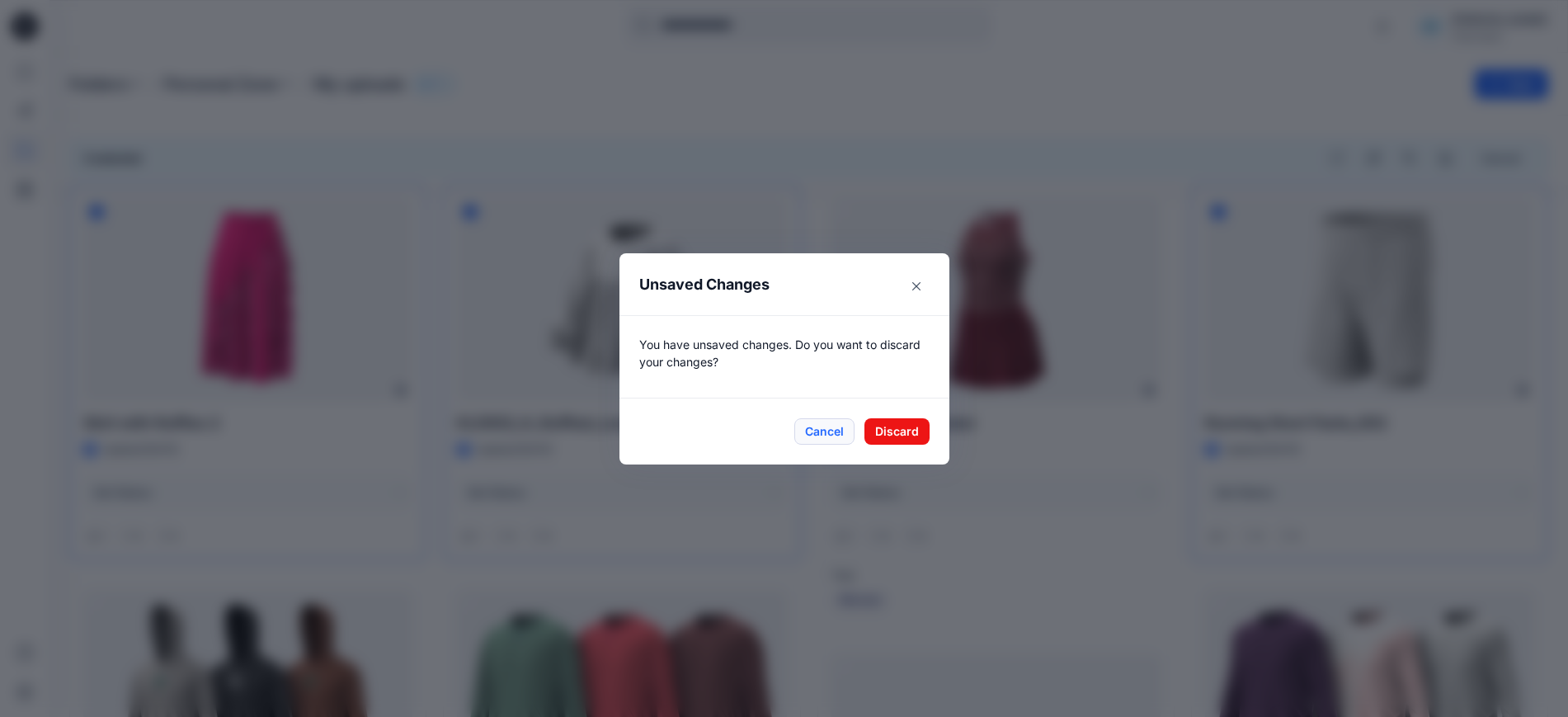
click at [837, 440] on button "Cancel" at bounding box center [824, 431] width 60 height 27
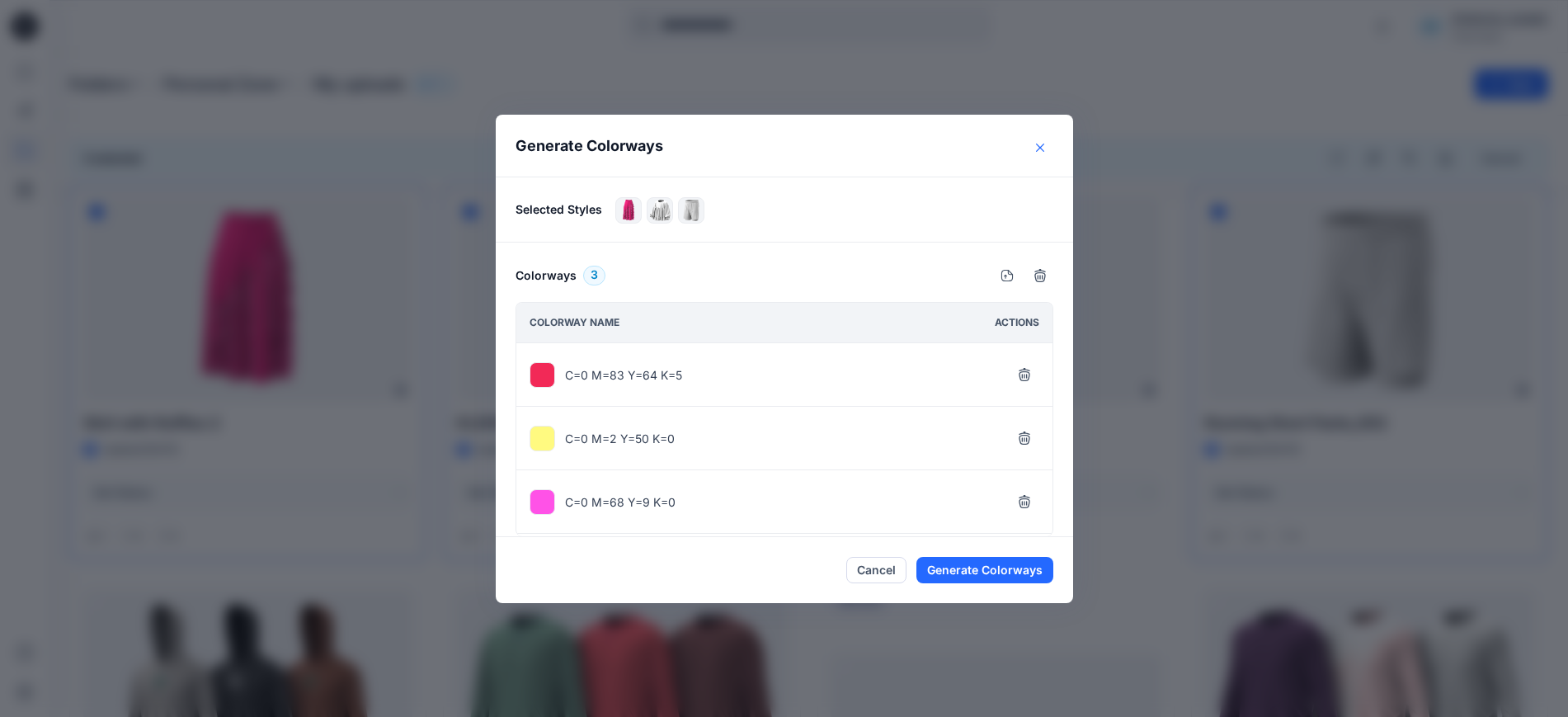
click at [1040, 140] on button "Close" at bounding box center [1040, 148] width 27 height 27
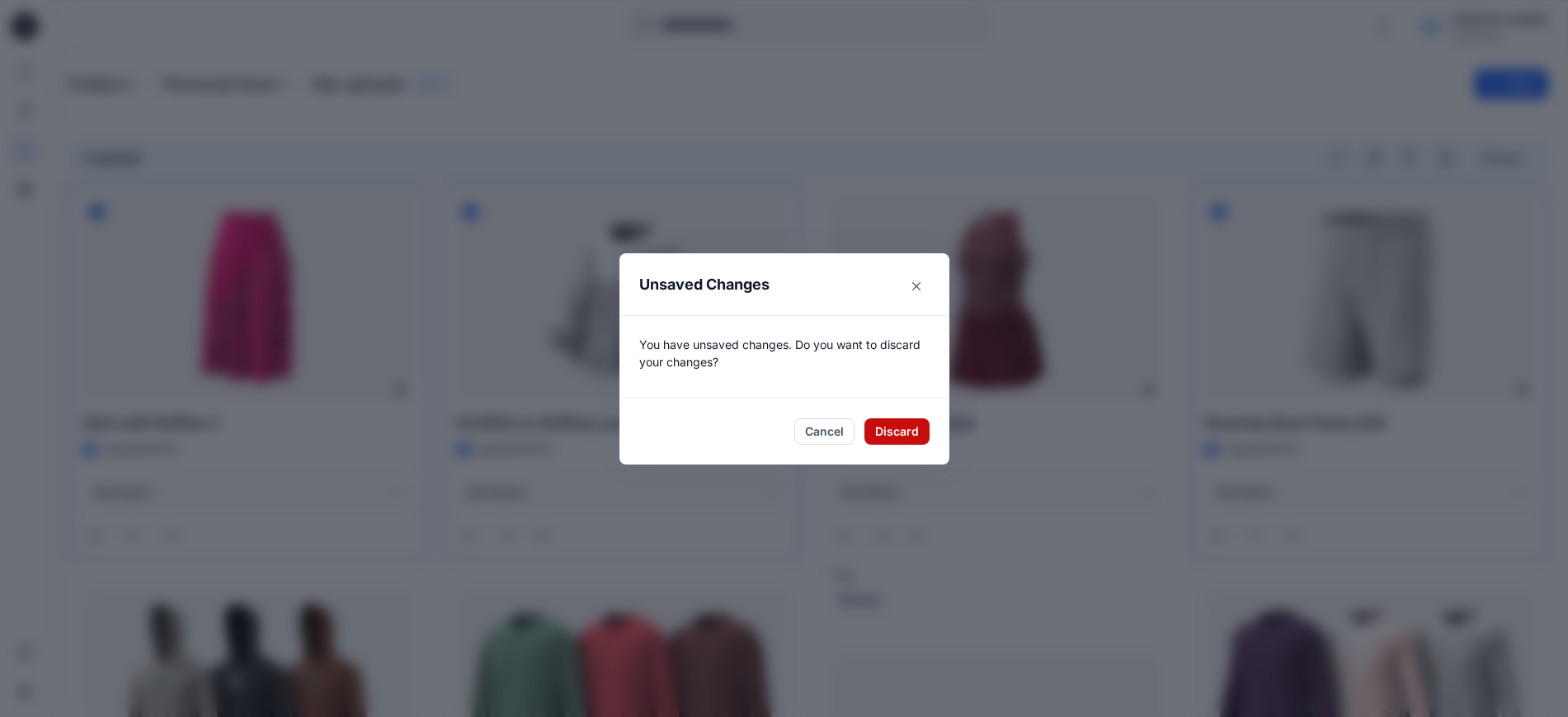
click at [919, 425] on button "Discard" at bounding box center [897, 431] width 65 height 27
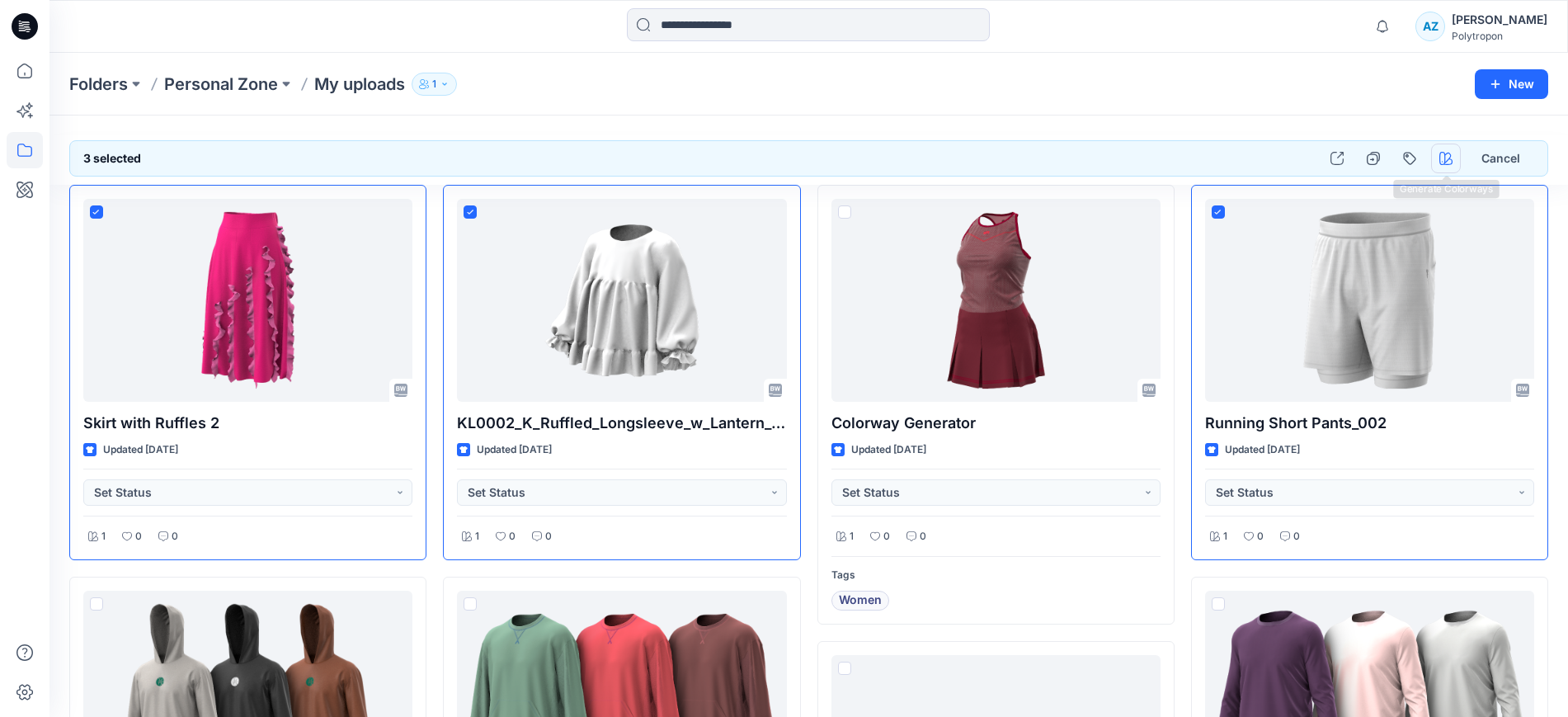
click at [1452, 160] on icon "button" at bounding box center [1446, 159] width 13 height 13
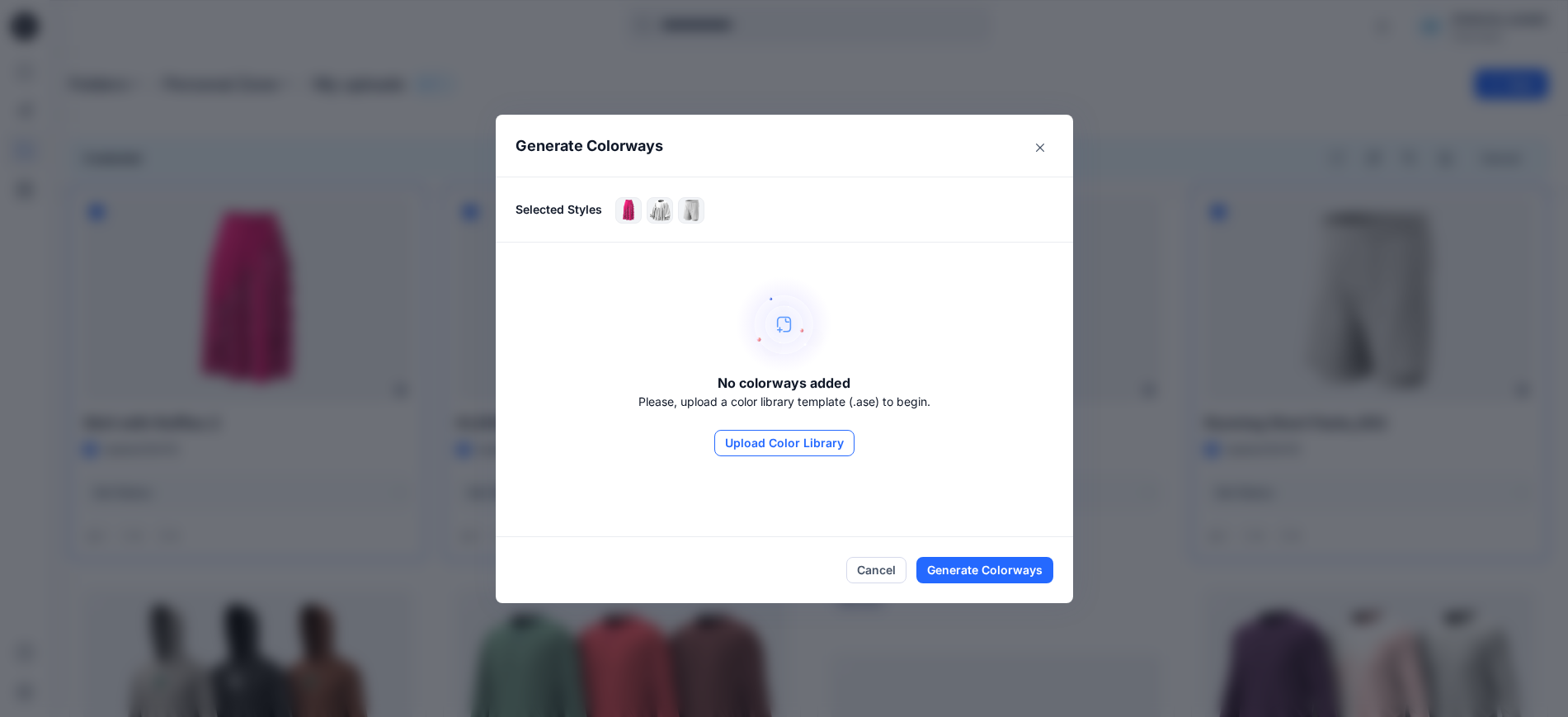
click at [786, 437] on button "Upload Color Library" at bounding box center [784, 443] width 140 height 27
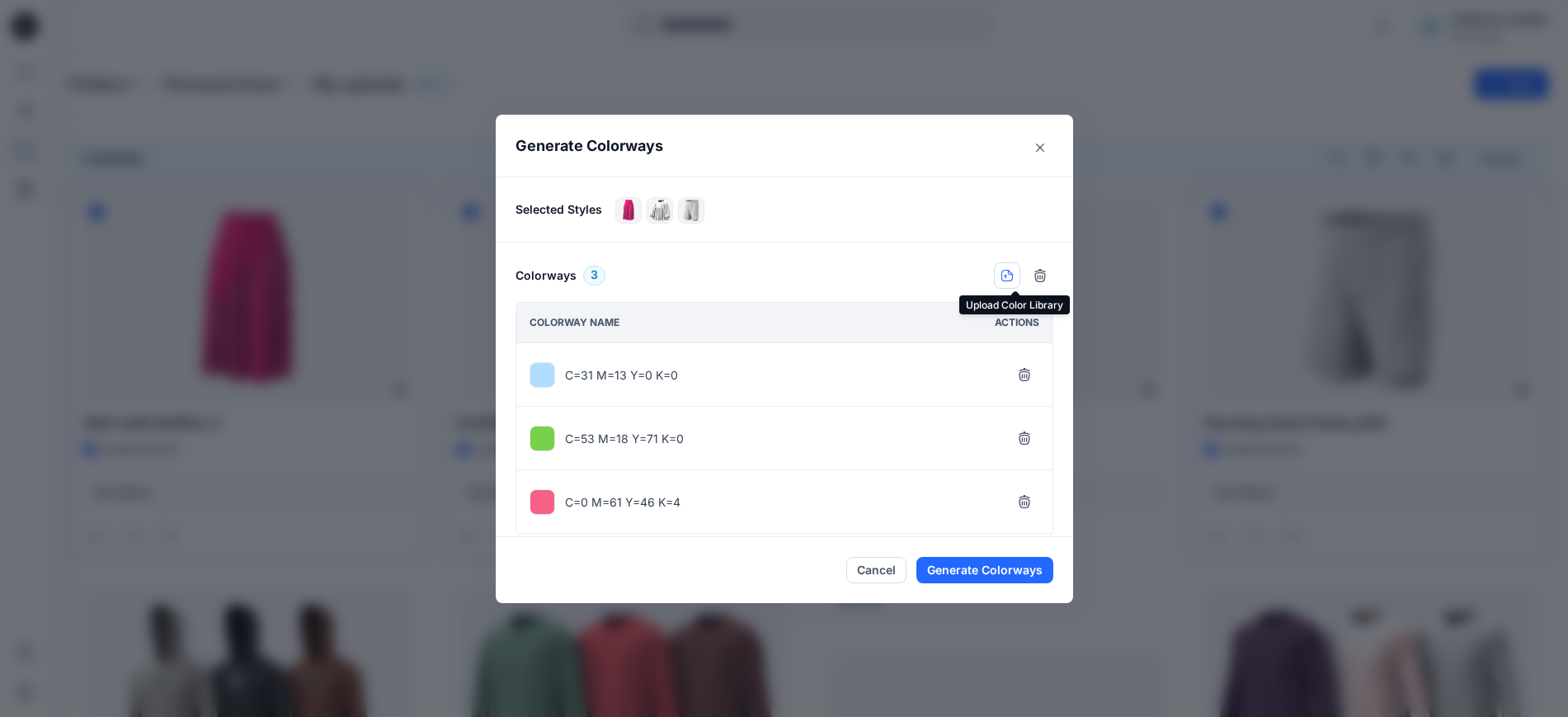
click at [1017, 281] on button "button" at bounding box center [1007, 276] width 27 height 27
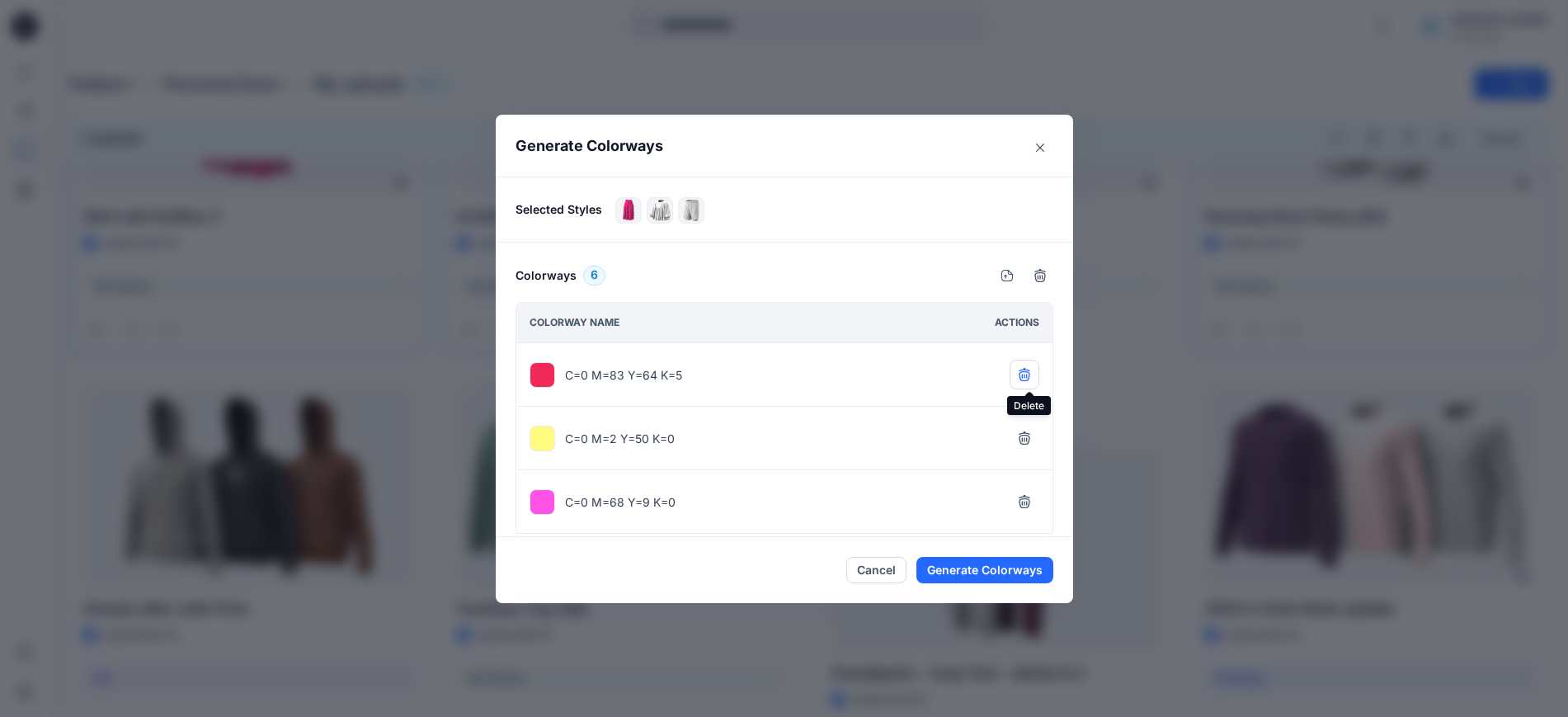
click at [1031, 381] on icon "button" at bounding box center [1025, 375] width 13 height 13
click at [1035, 441] on button "button" at bounding box center [1025, 438] width 30 height 30
click at [1028, 498] on icon "button" at bounding box center [1024, 503] width 11 height 10
click at [1047, 279] on icon "button" at bounding box center [1040, 276] width 13 height 13
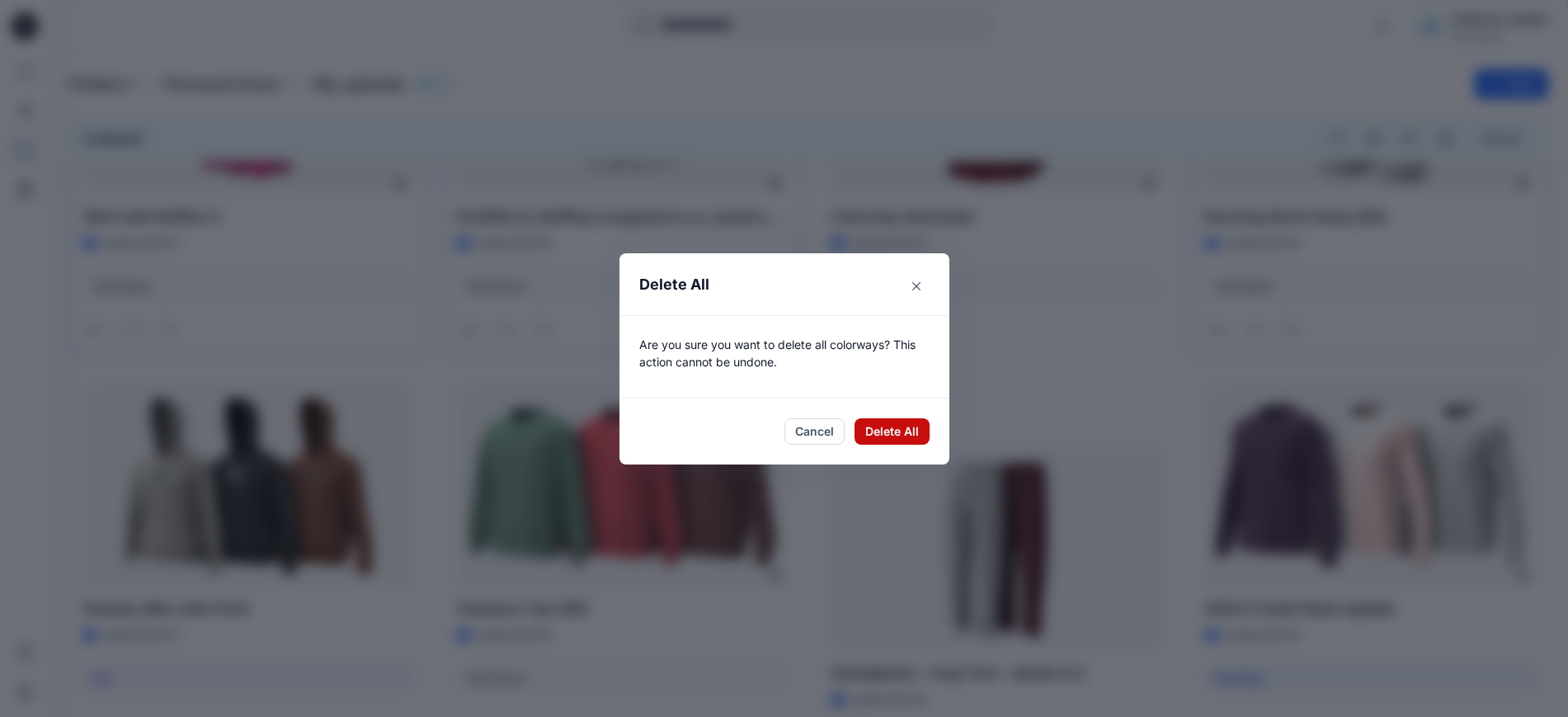
click at [892, 430] on button "Delete All" at bounding box center [892, 431] width 75 height 27
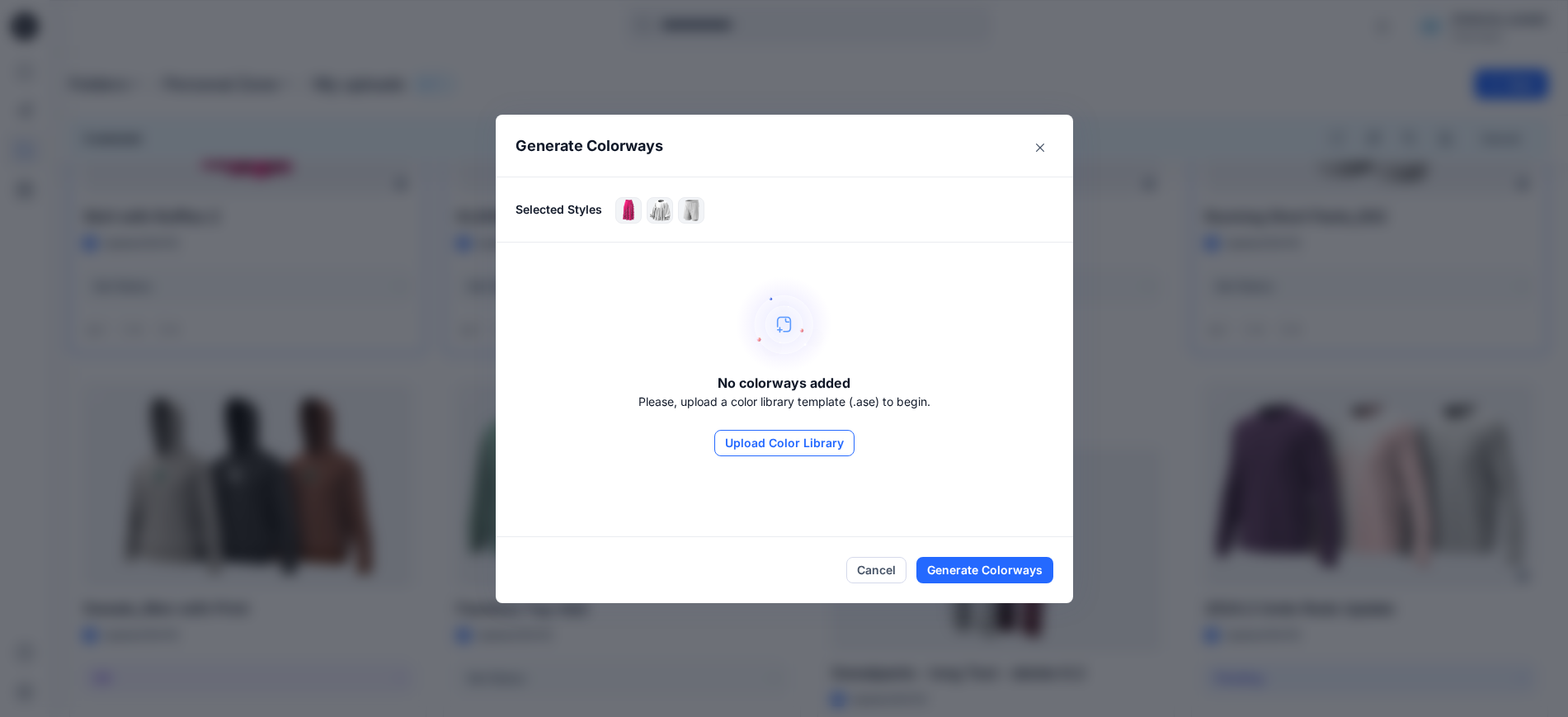
click at [790, 448] on button "Upload Color Library" at bounding box center [784, 443] width 140 height 27
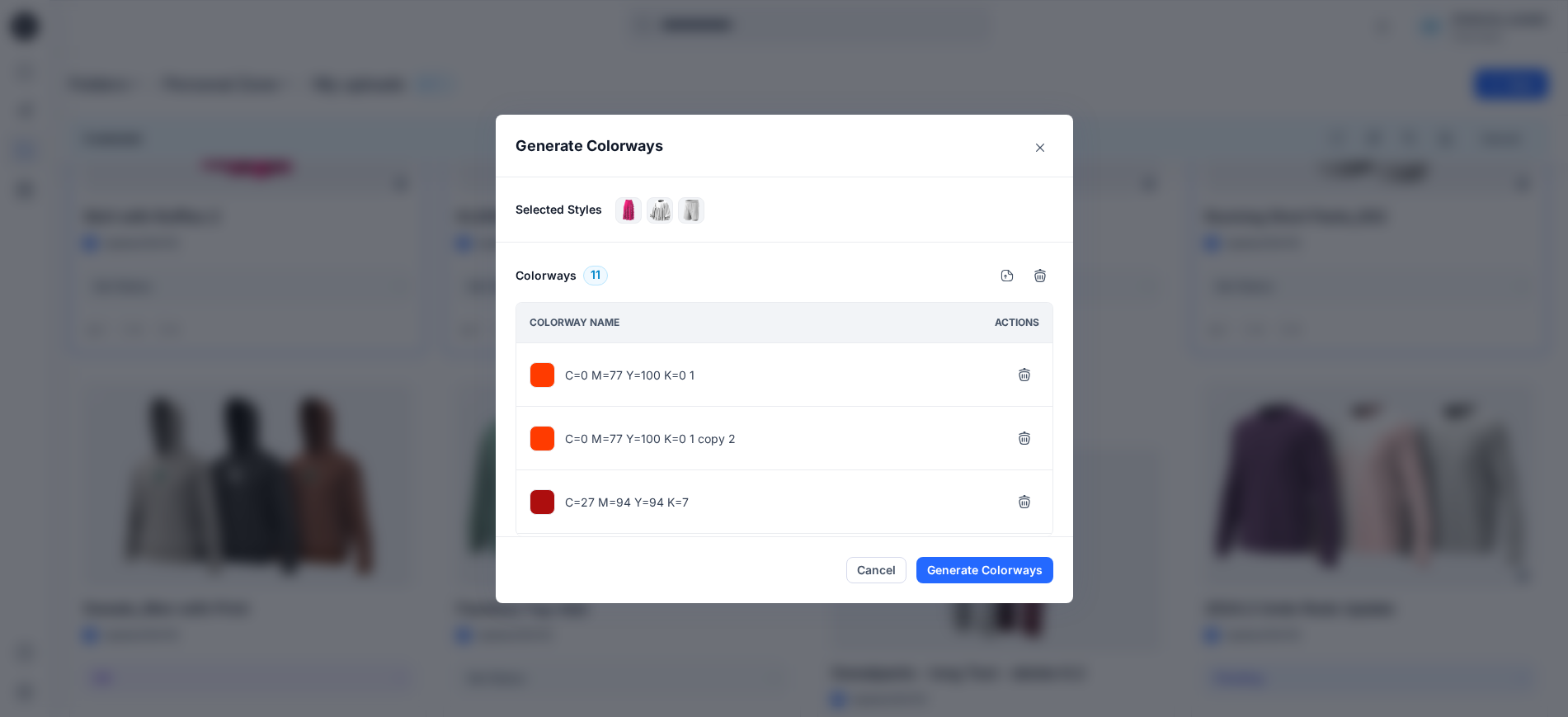
click at [1047, 160] on button "Close" at bounding box center [1040, 148] width 27 height 27
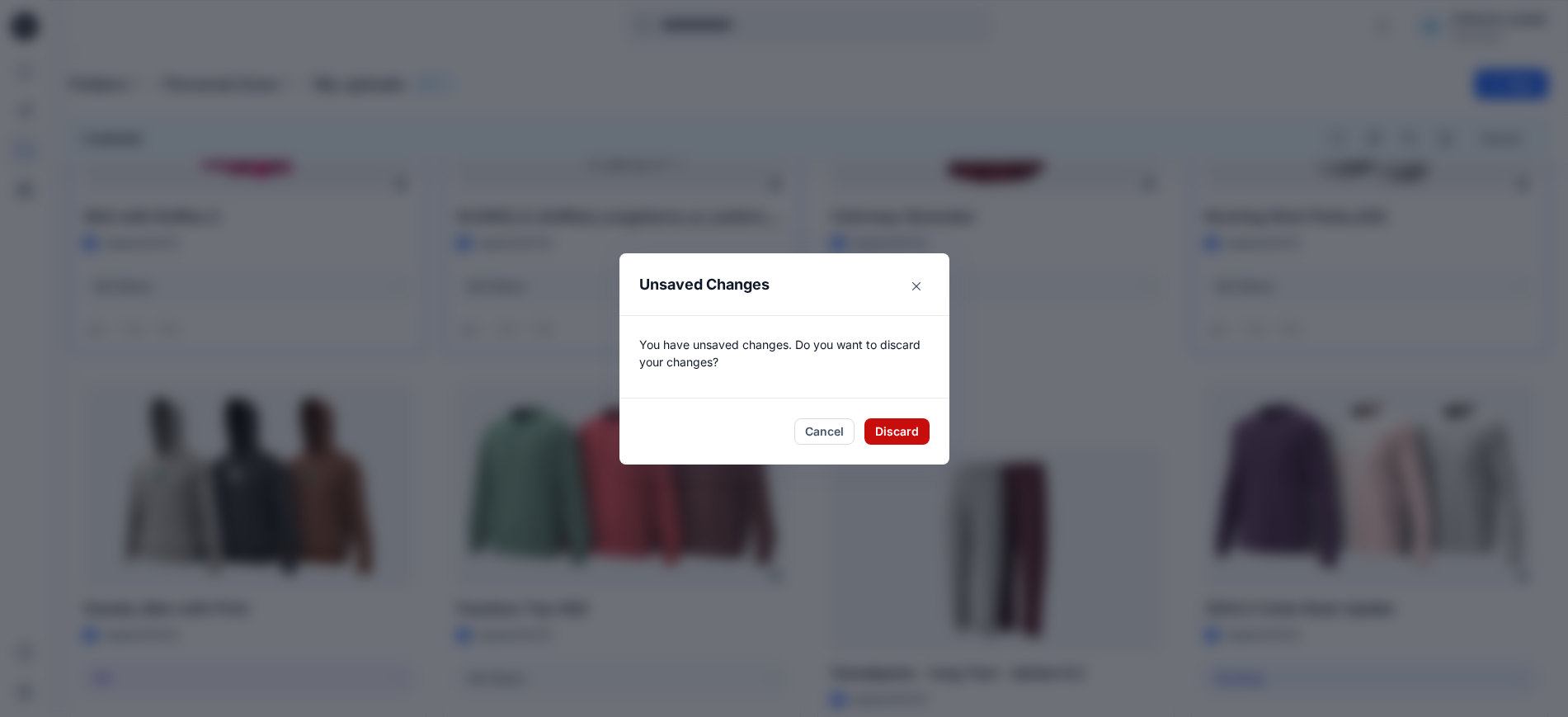
click at [907, 435] on button "Discard" at bounding box center [897, 431] width 65 height 27
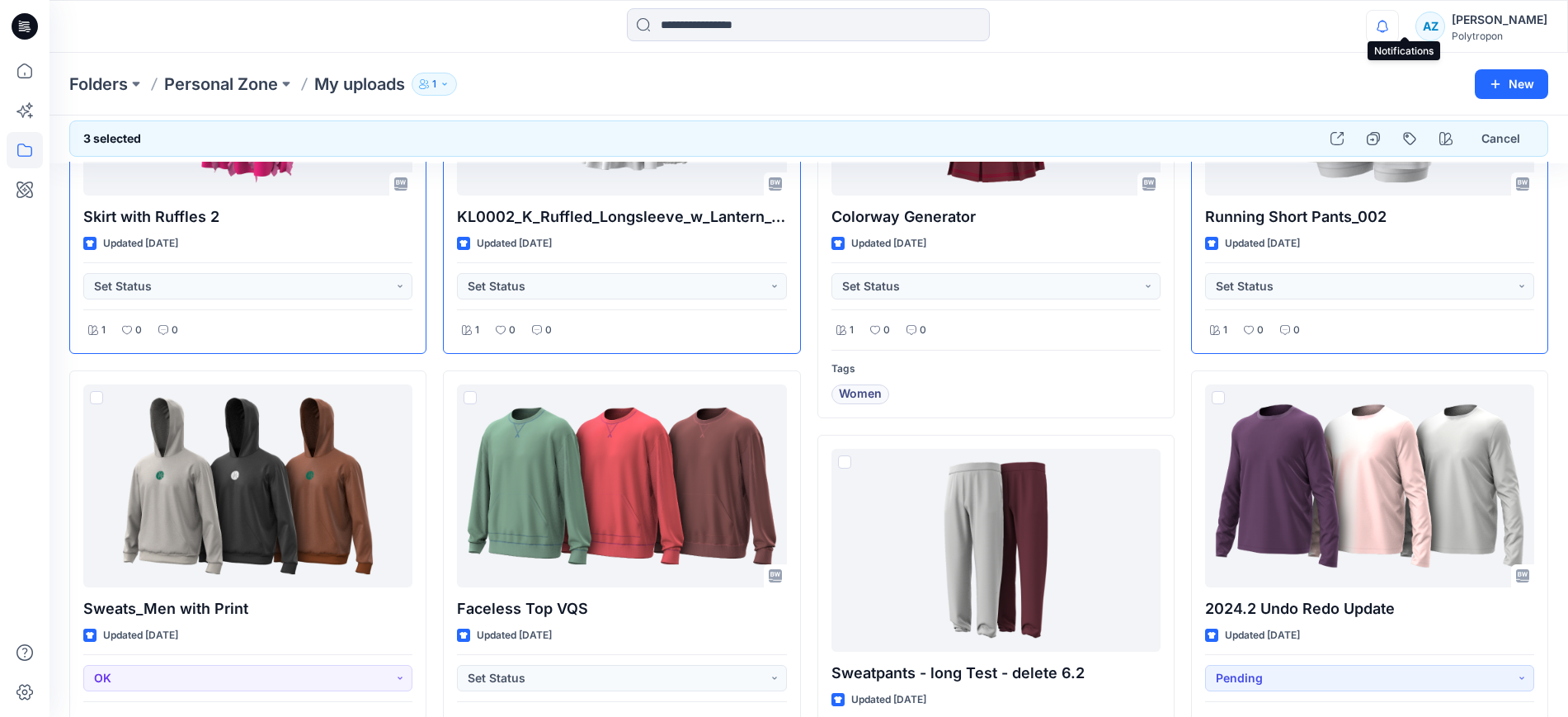
click at [1398, 33] on icon "button" at bounding box center [1383, 27] width 32 height 33
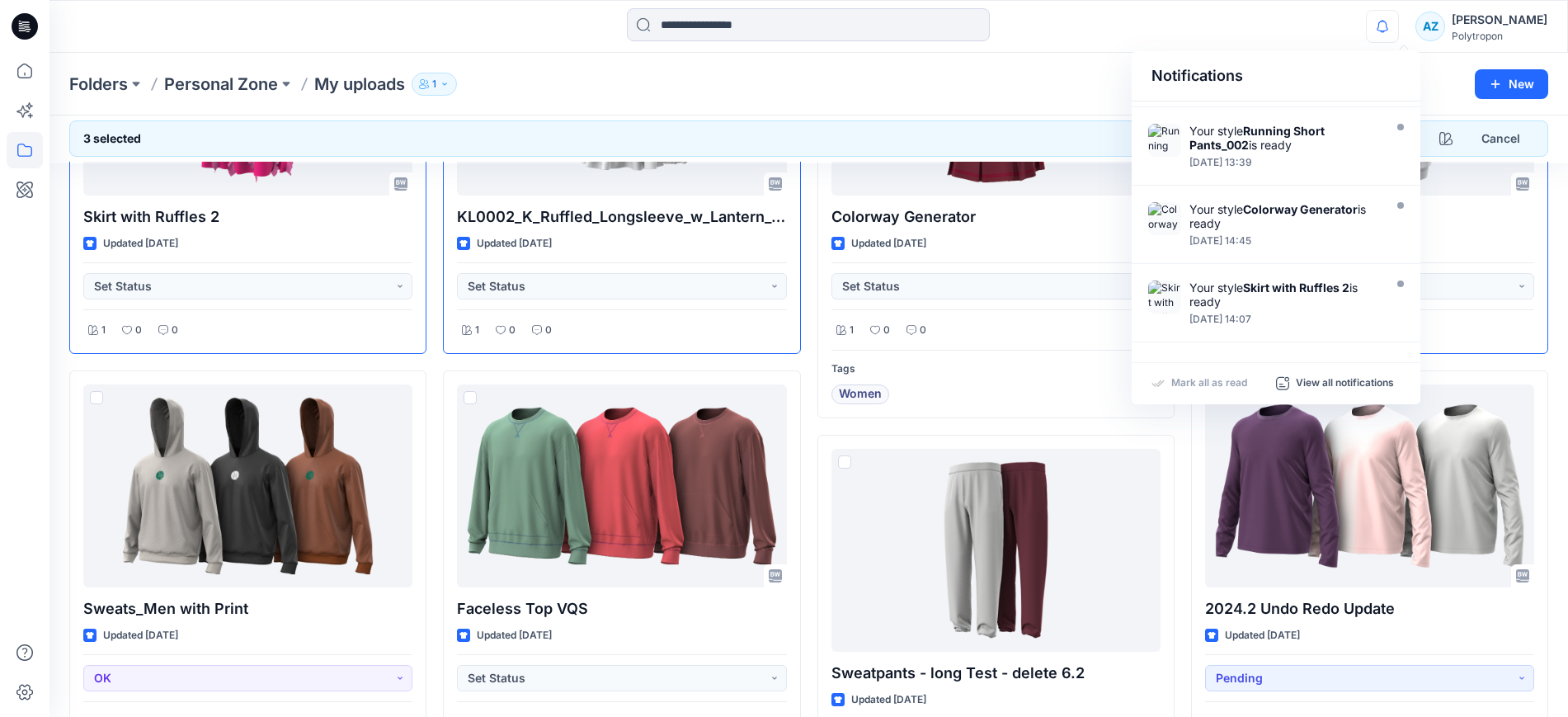
click at [969, 86] on div "Folders Personal Zone My uploads 1" at bounding box center [744, 84] width 1350 height 23
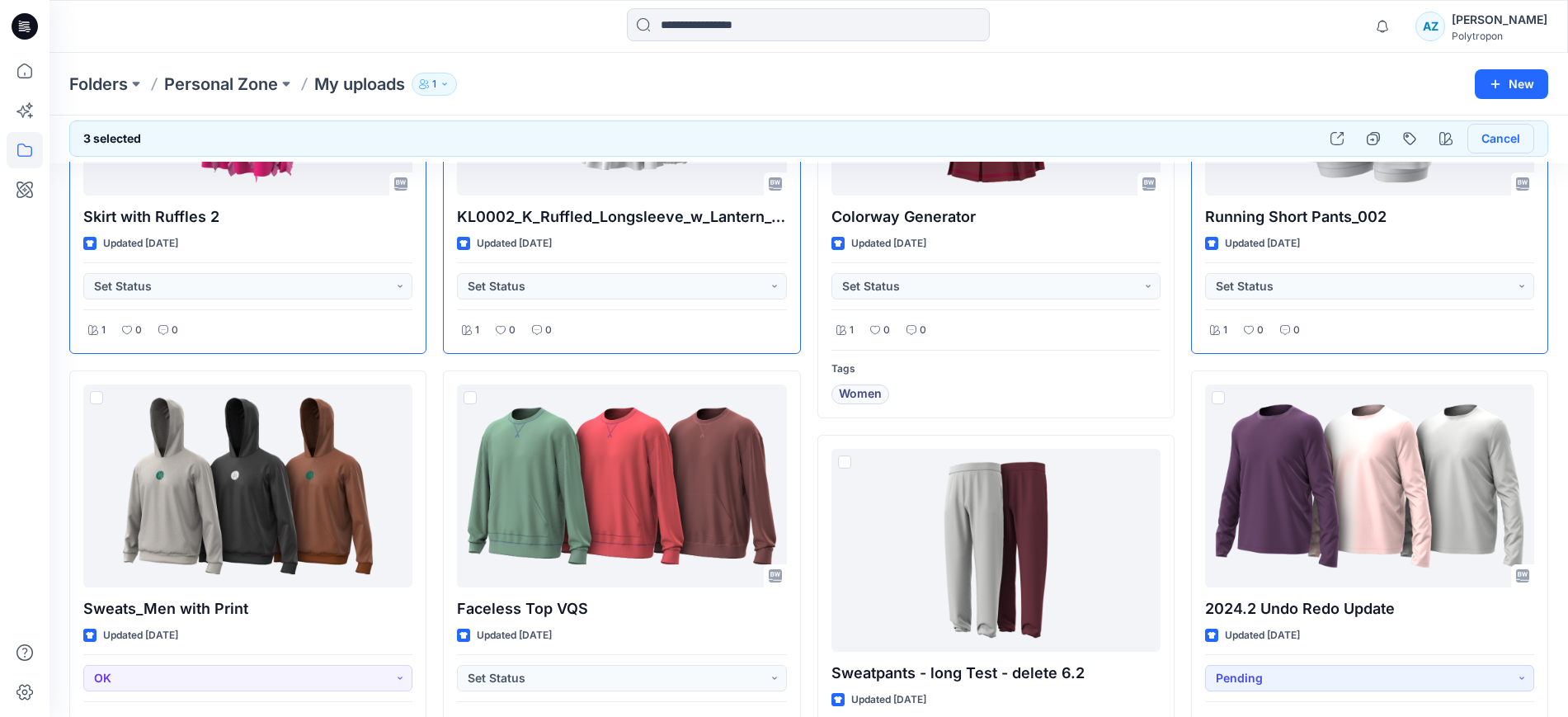
click at [1494, 143] on button "Cancel" at bounding box center [1501, 139] width 66 height 30
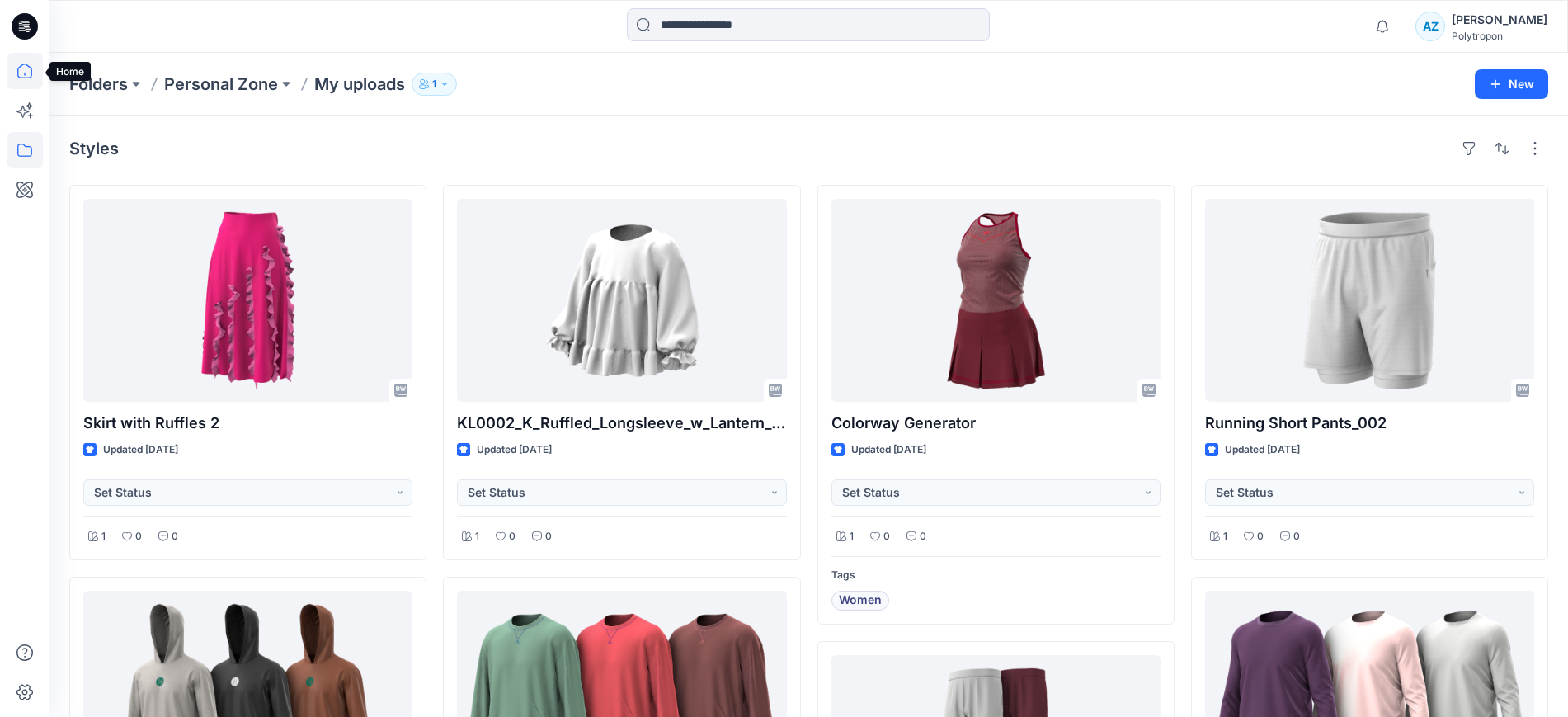
click at [30, 76] on icon at bounding box center [25, 71] width 15 height 15
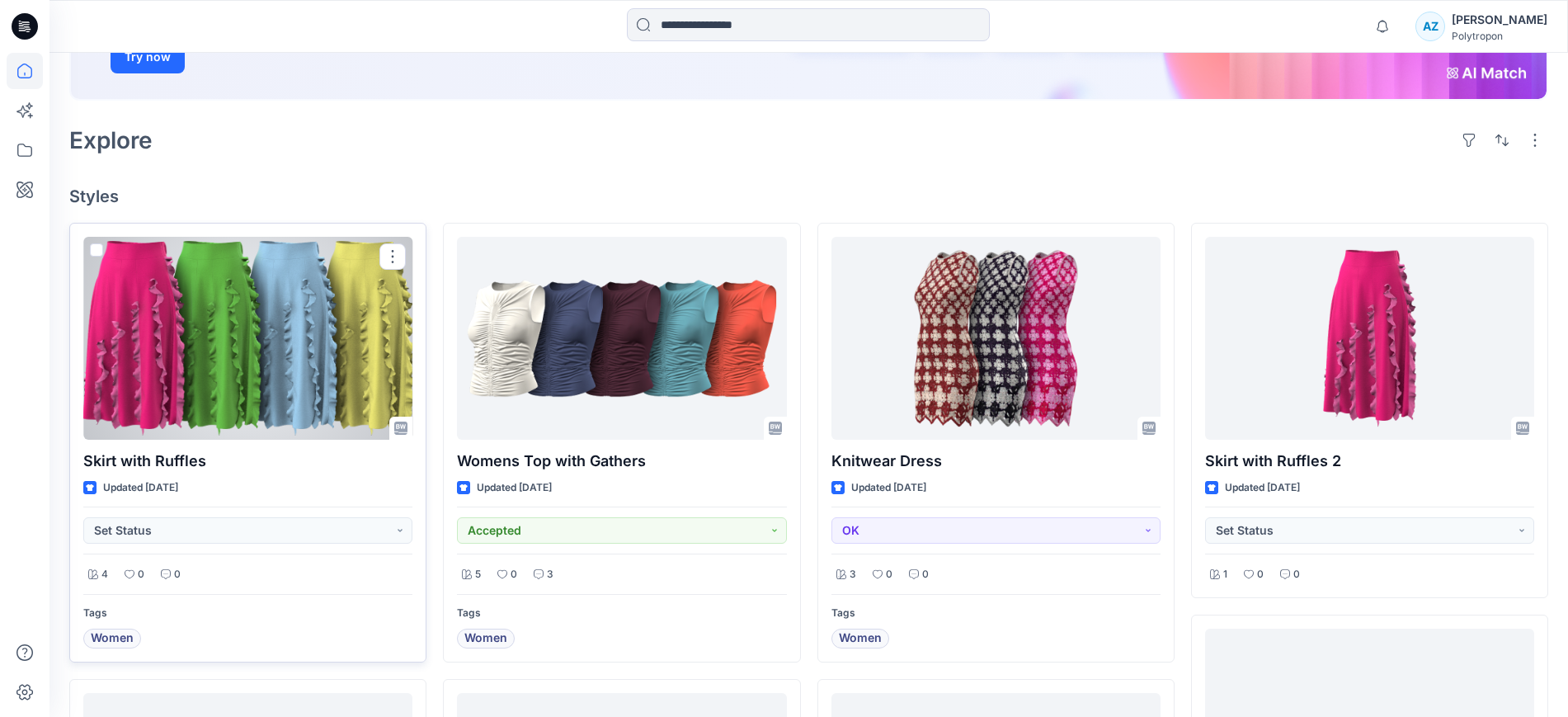
scroll to position [309, 0]
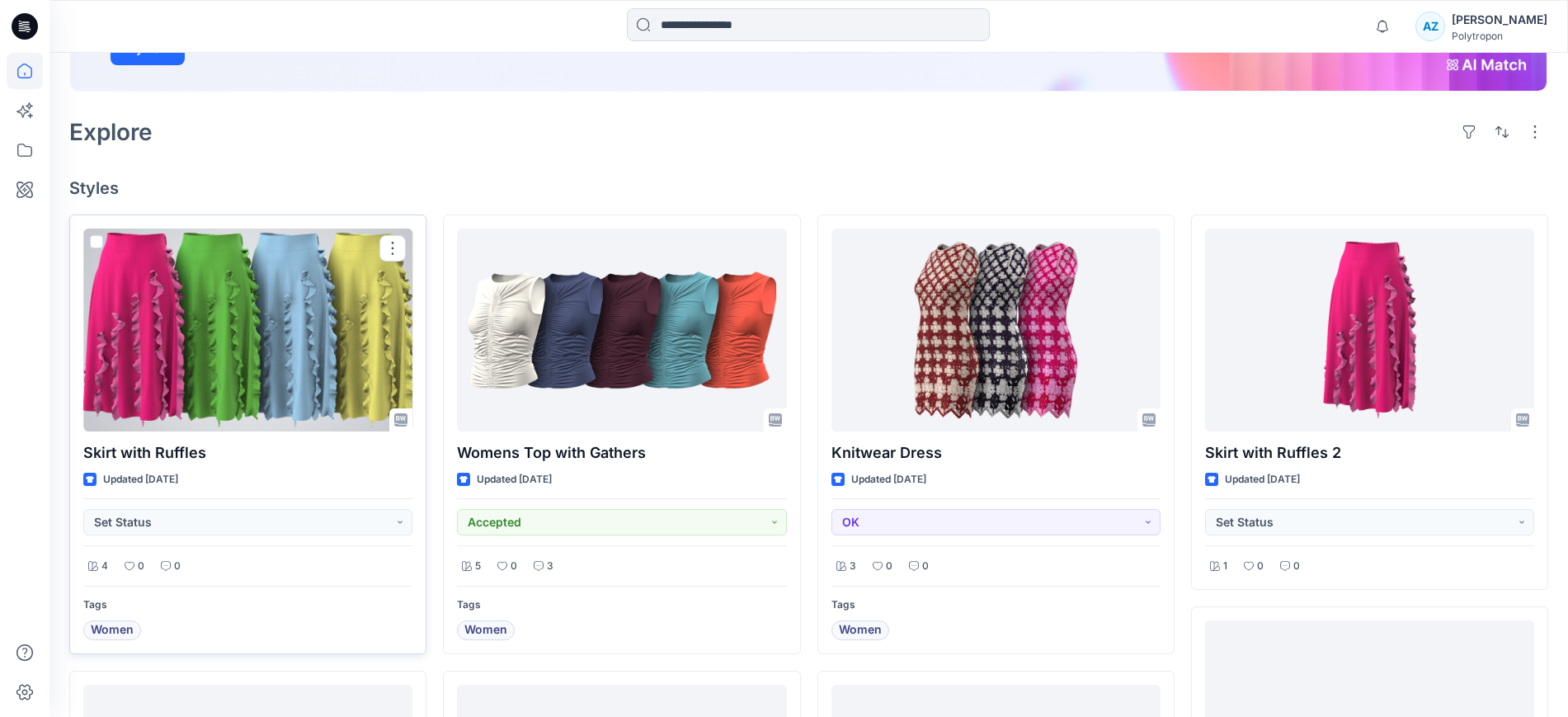
click at [259, 347] on div at bounding box center [248, 330] width 329 height 203
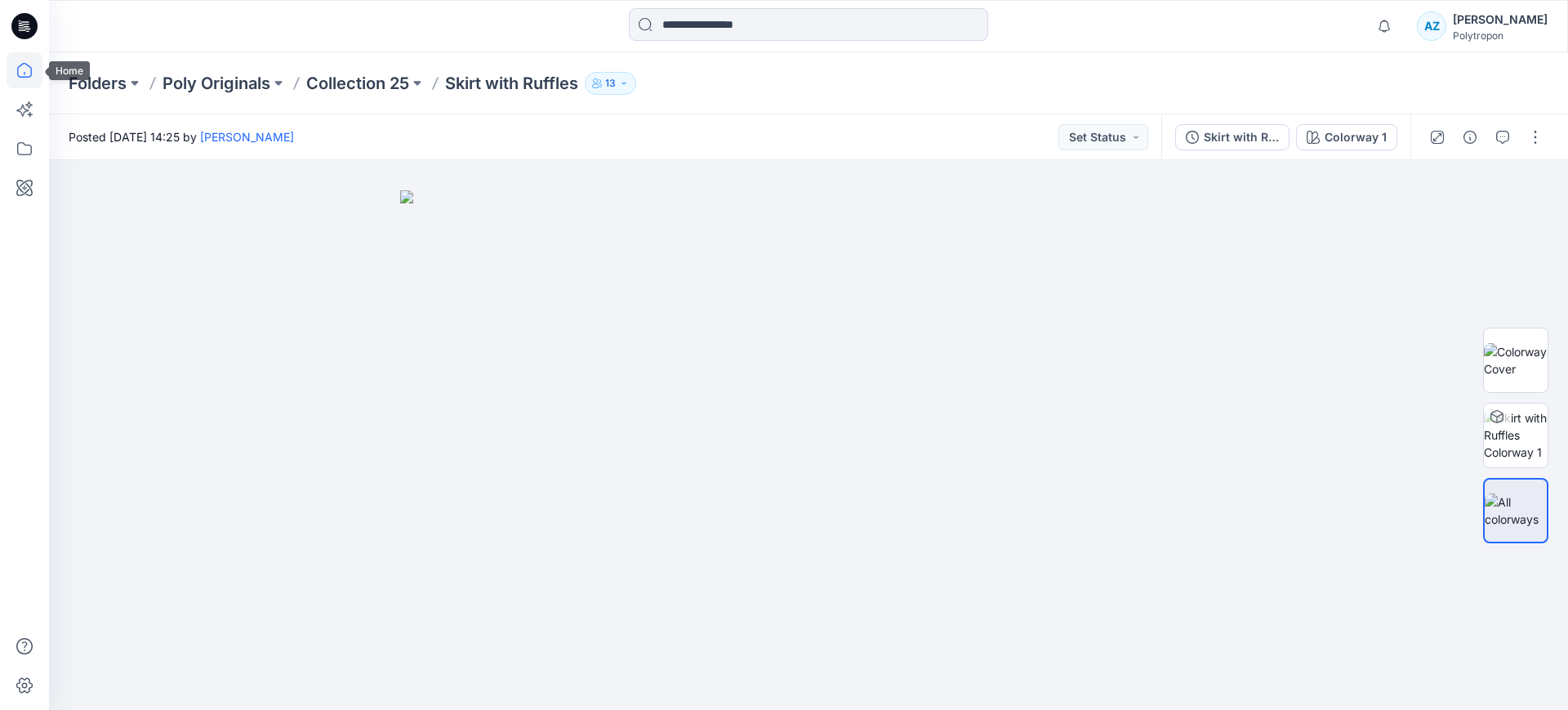
click at [15, 60] on icon at bounding box center [25, 71] width 36 height 36
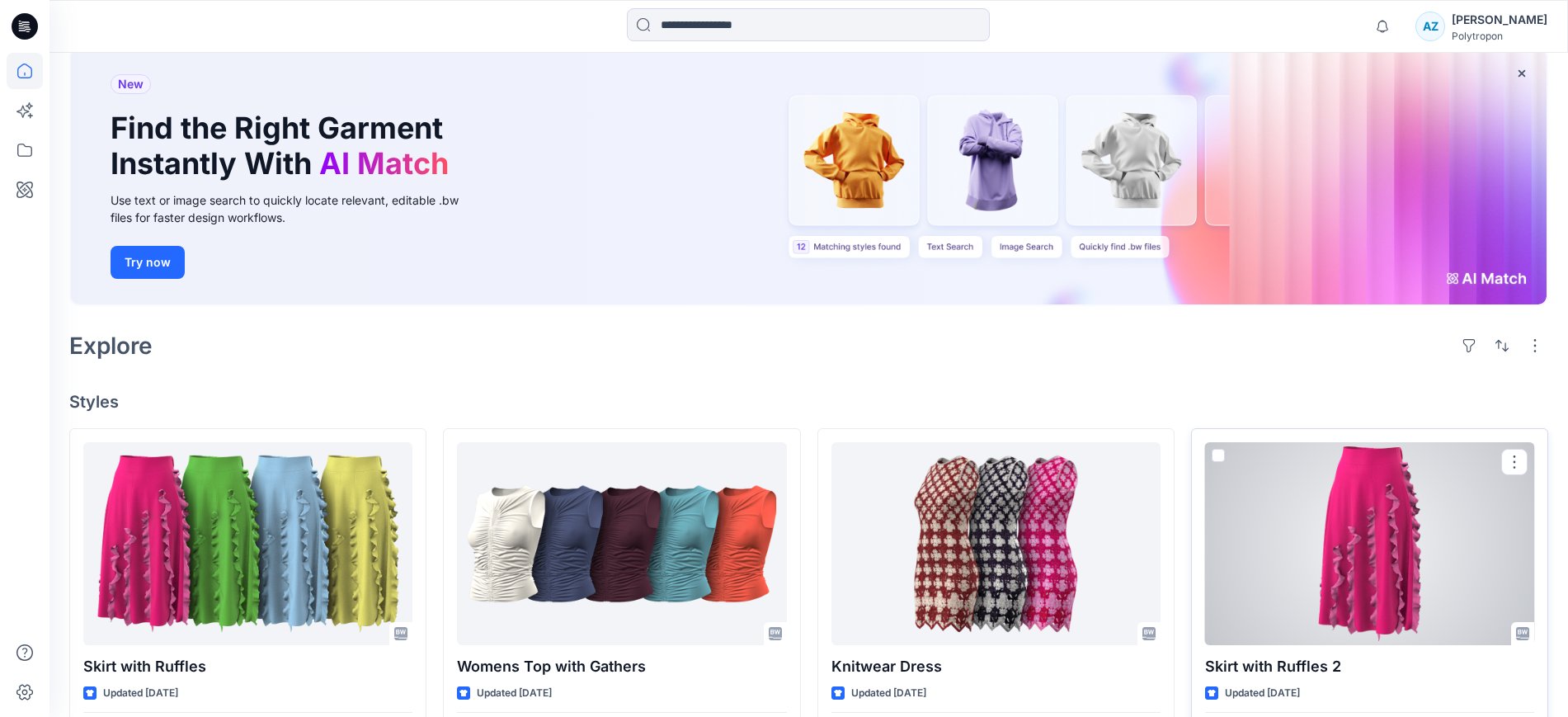
scroll to position [103, 0]
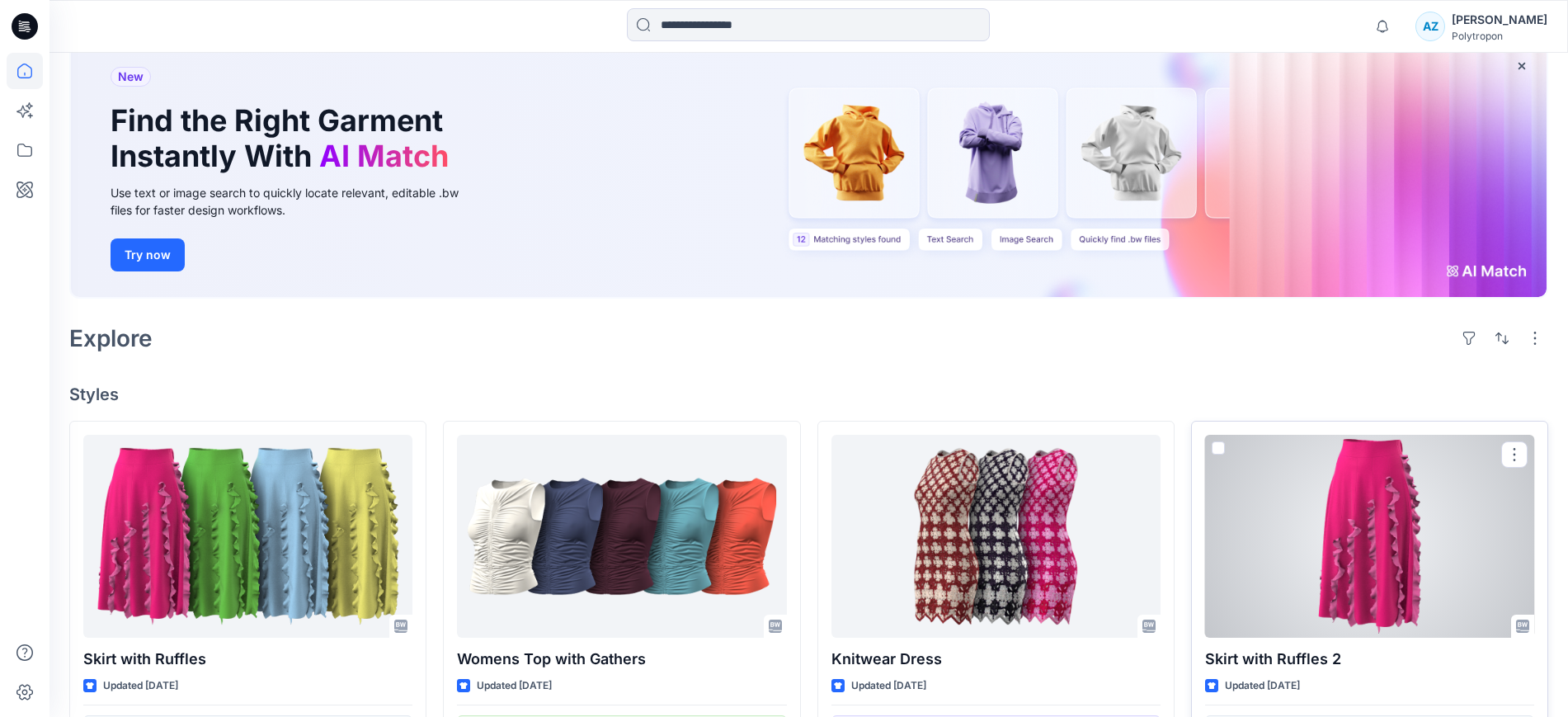
click at [1421, 493] on div at bounding box center [1369, 536] width 329 height 203
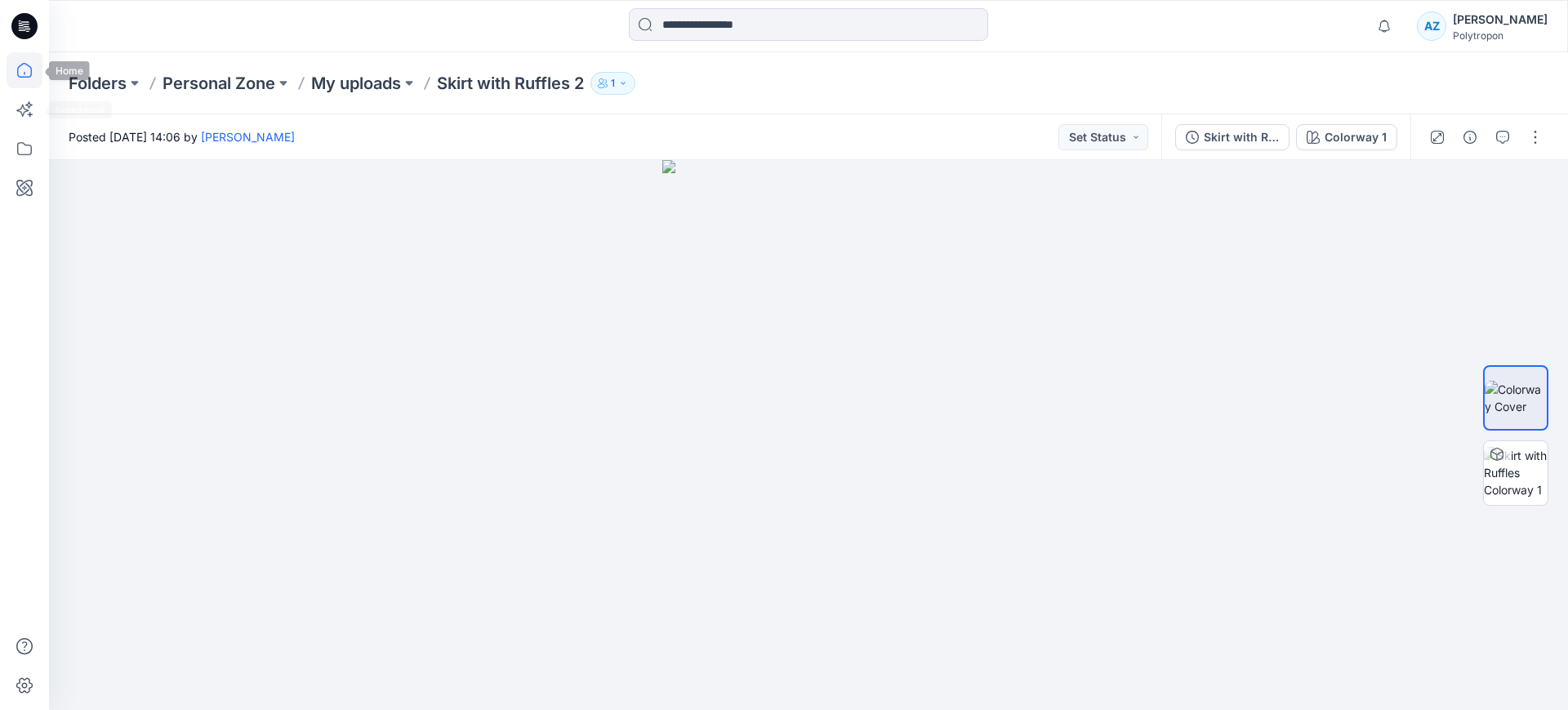
click at [35, 73] on icon at bounding box center [25, 71] width 36 height 36
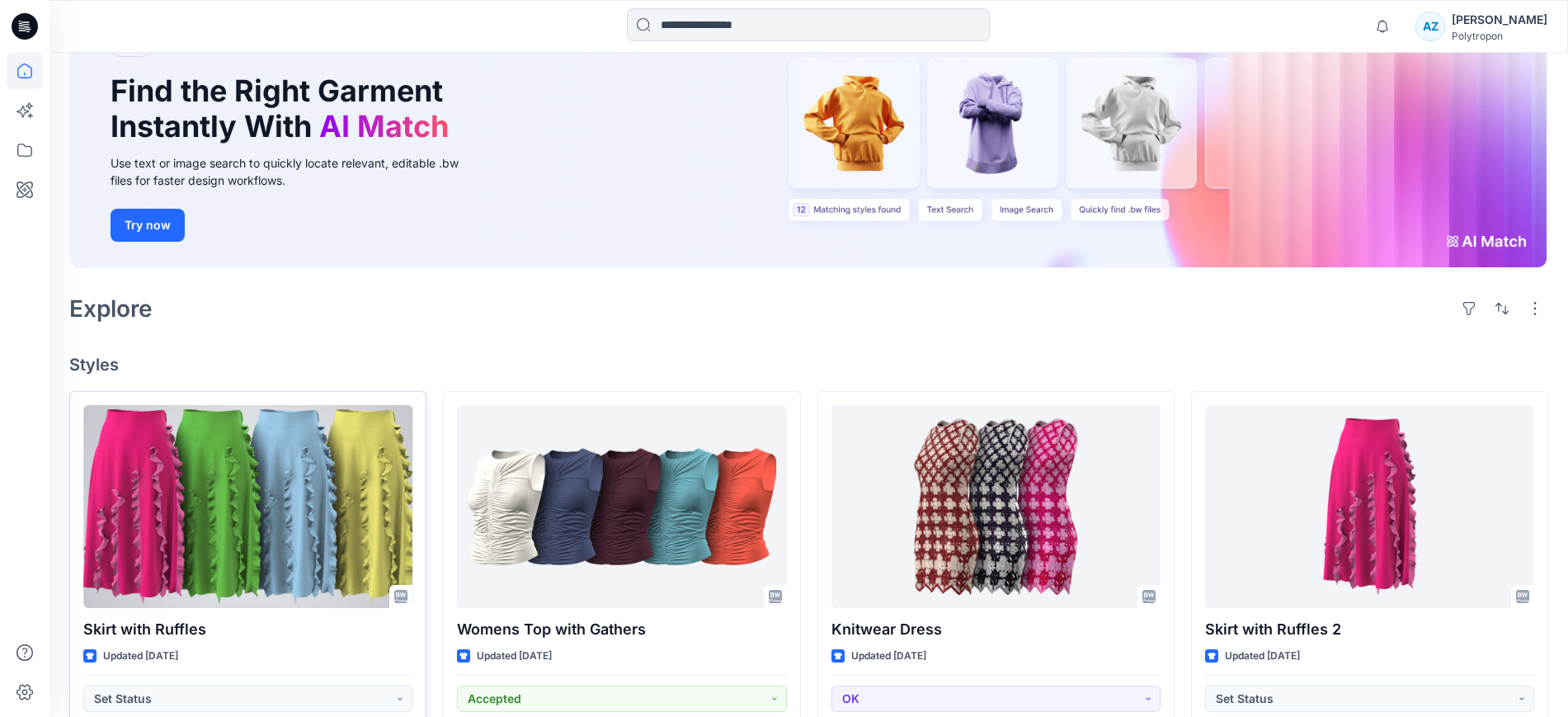
scroll to position [309, 0]
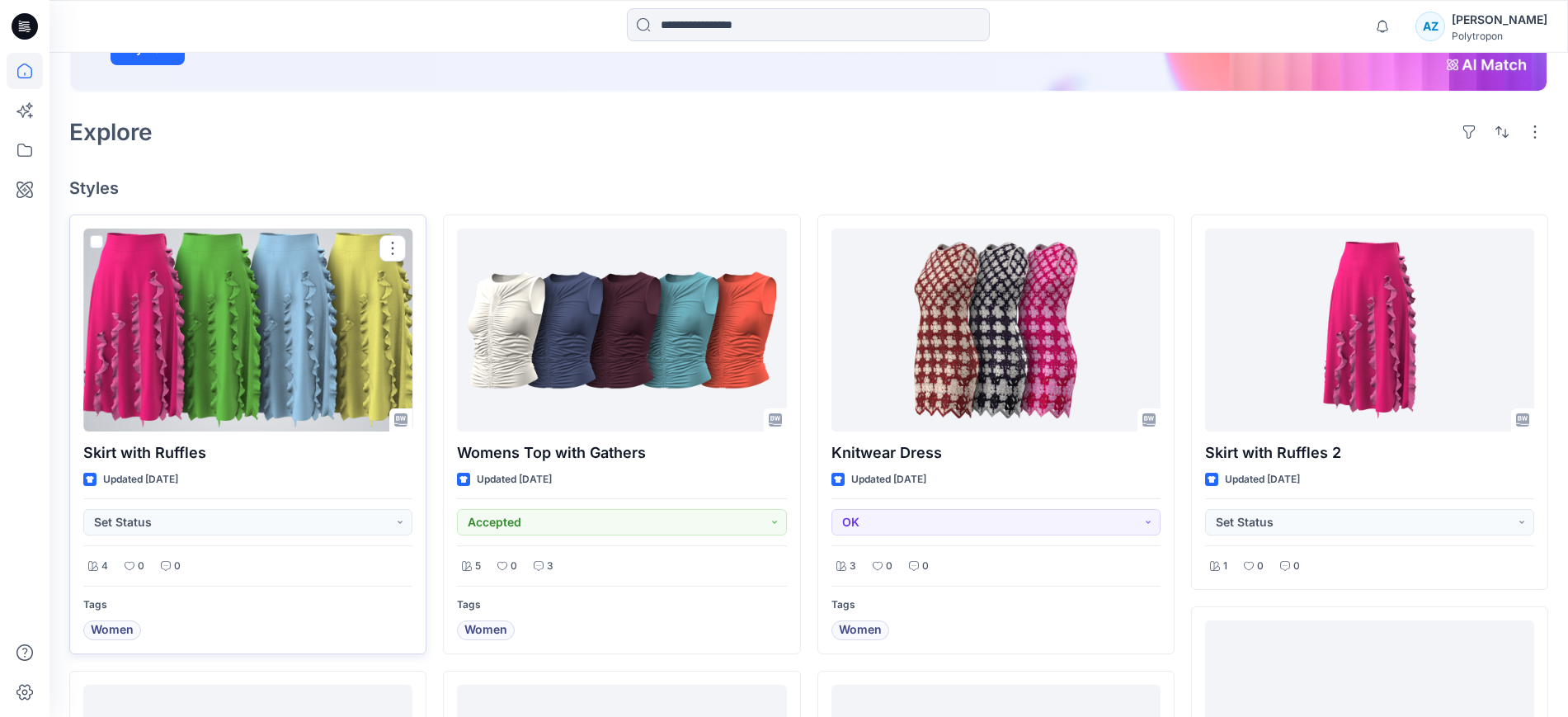
click at [309, 375] on div at bounding box center [248, 330] width 329 height 203
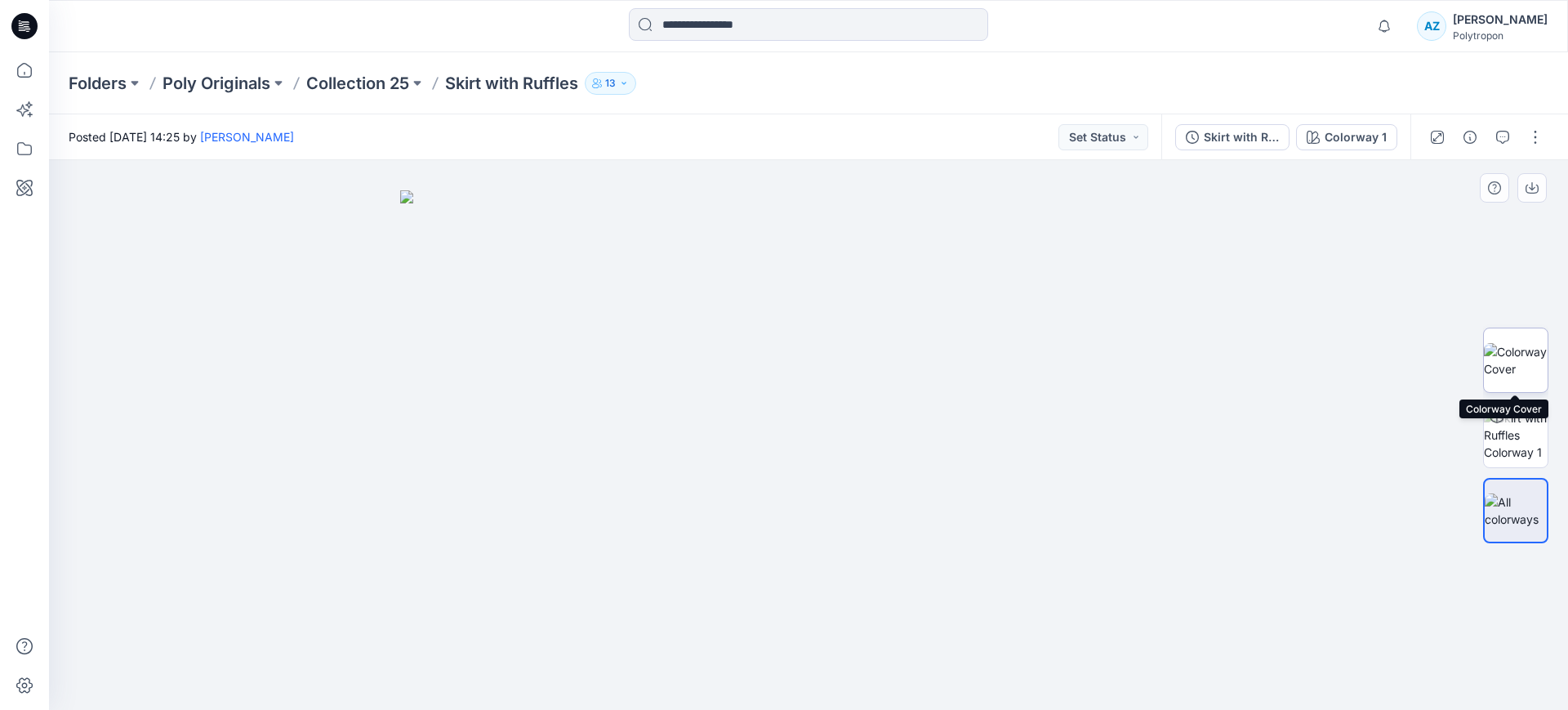
click at [1520, 356] on img at bounding box center [1515, 360] width 63 height 35
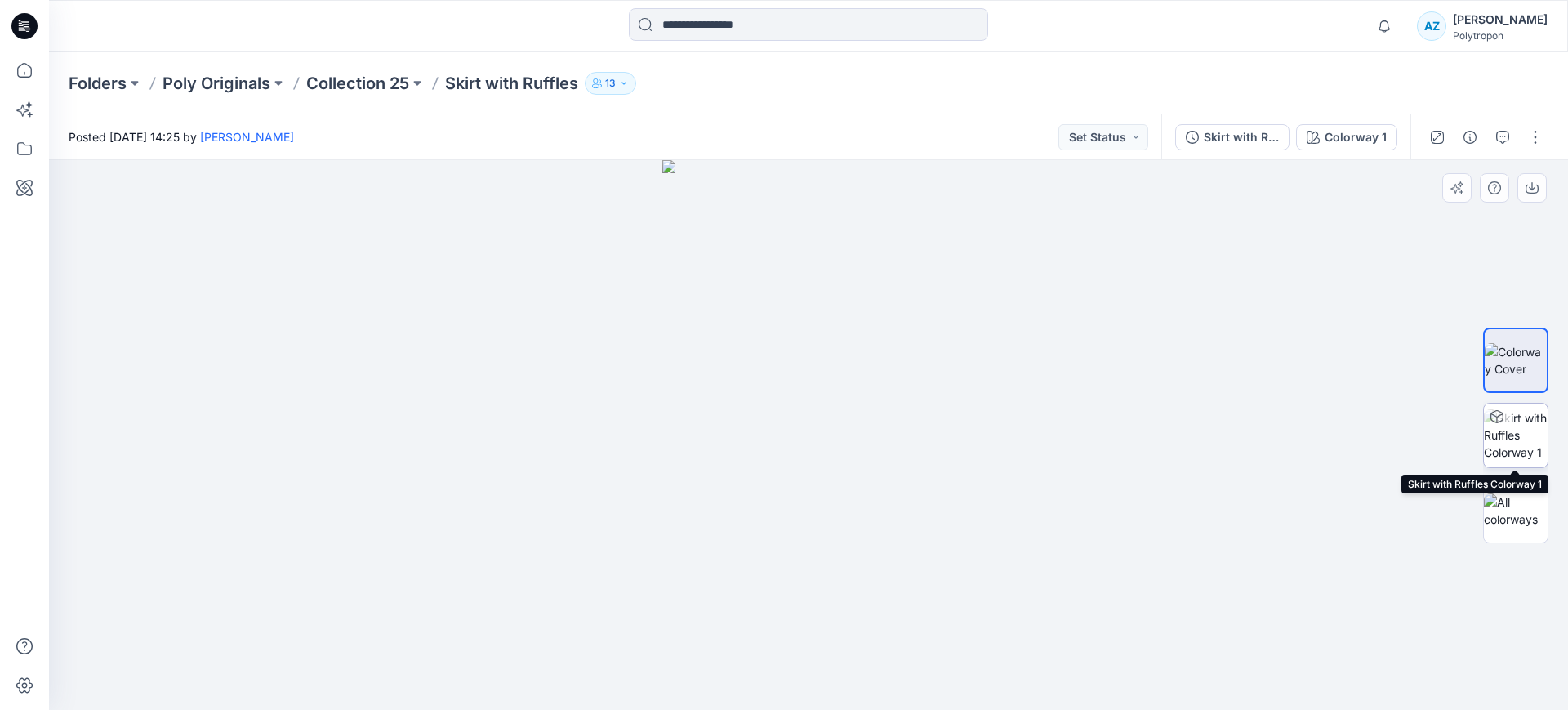
click at [1519, 434] on img at bounding box center [1515, 434] width 63 height 52
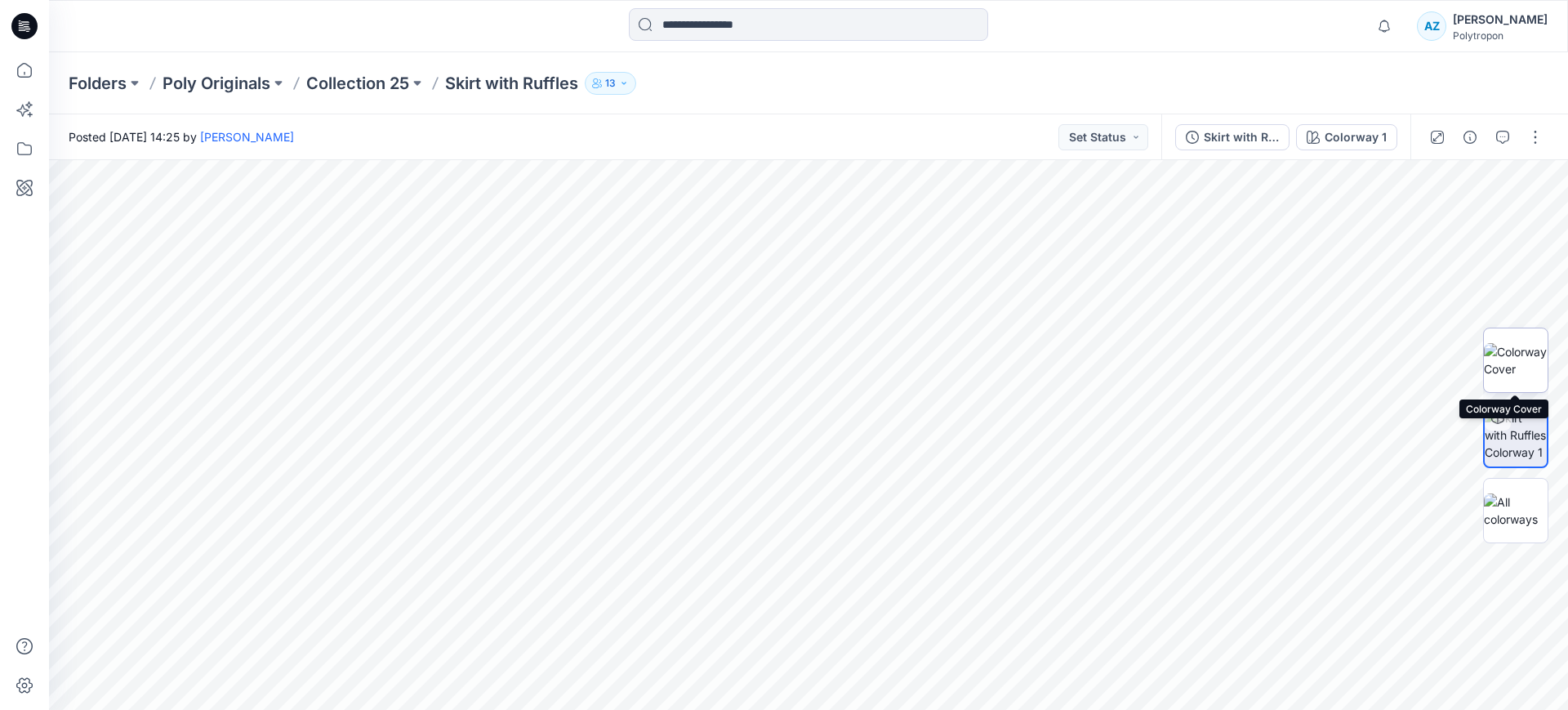
click at [1521, 367] on img at bounding box center [1515, 360] width 63 height 35
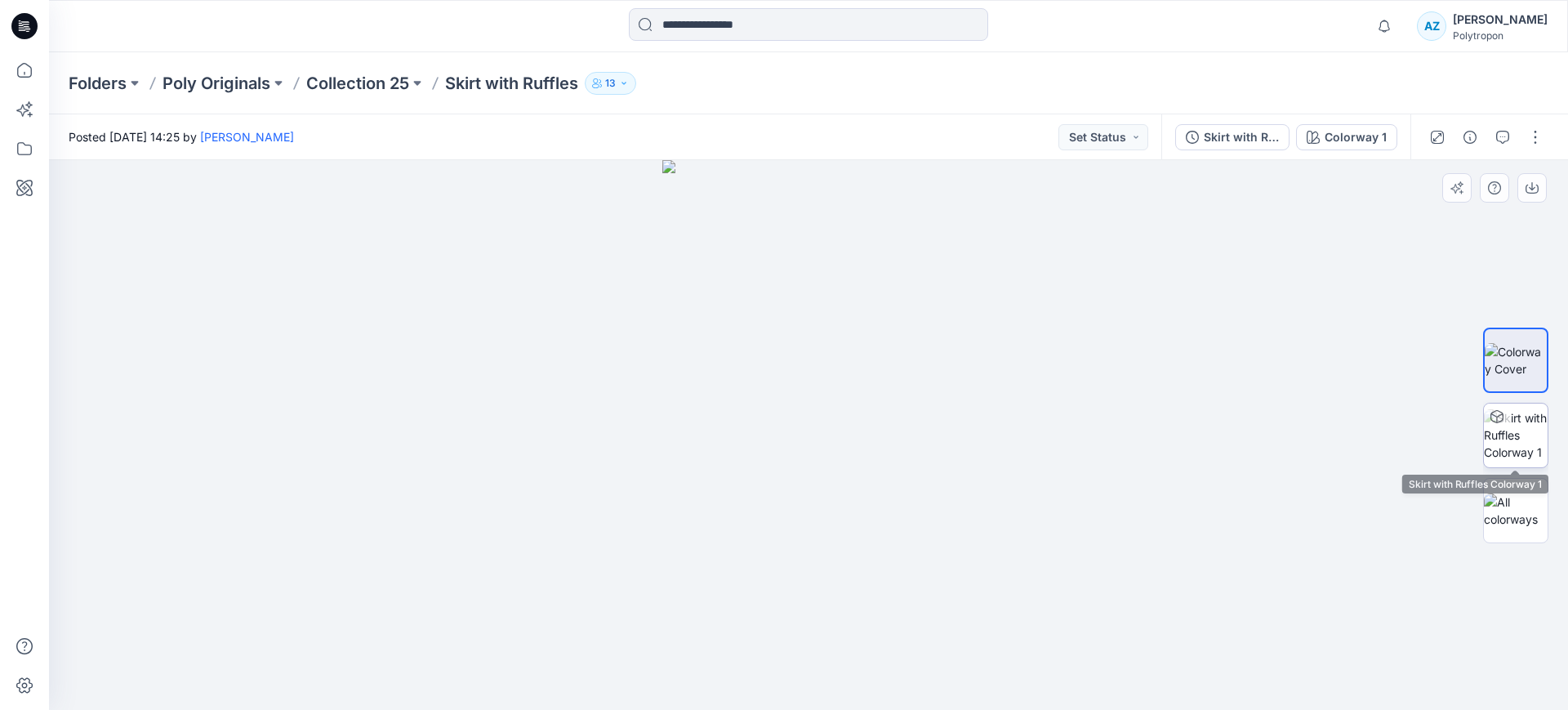
click at [1519, 435] on img at bounding box center [1515, 434] width 63 height 52
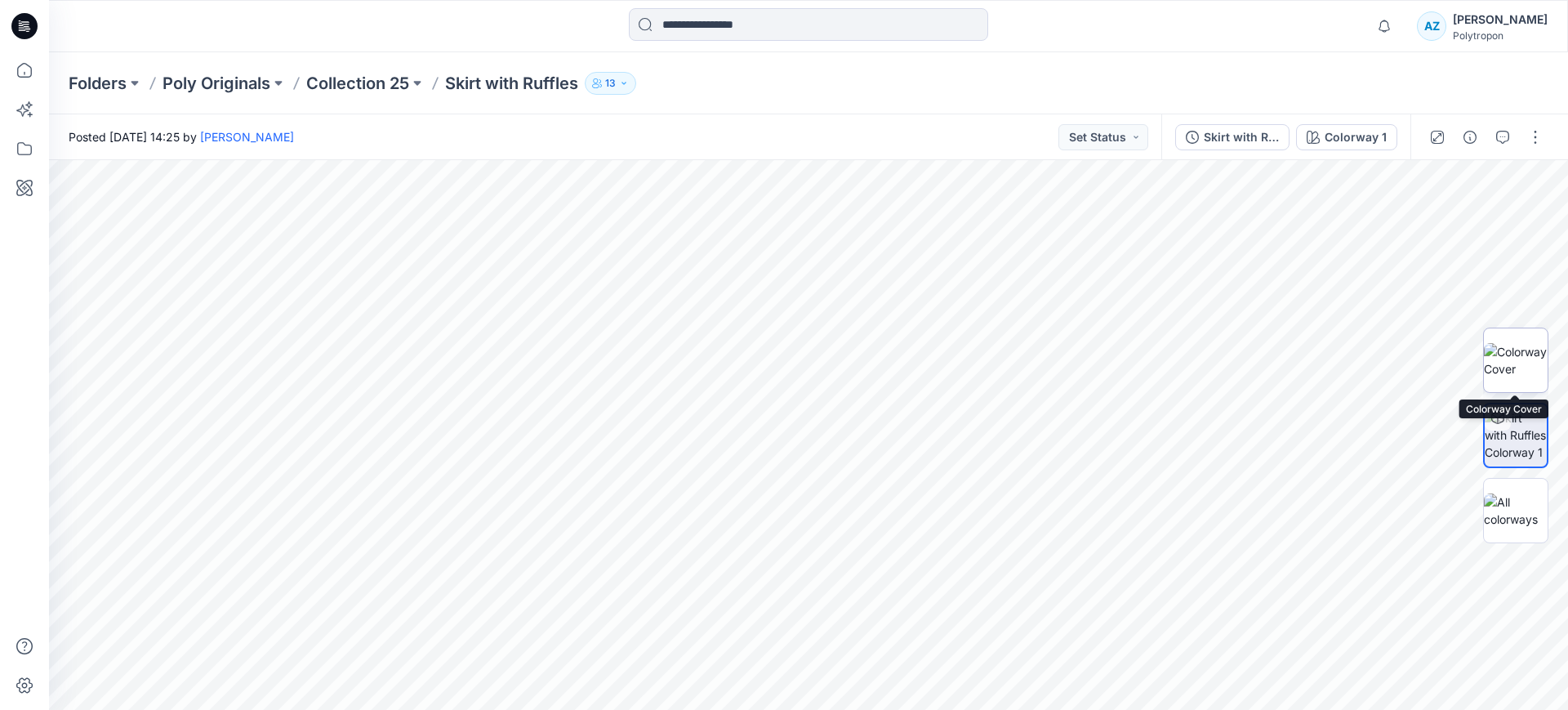
click at [1518, 360] on img at bounding box center [1515, 360] width 63 height 35
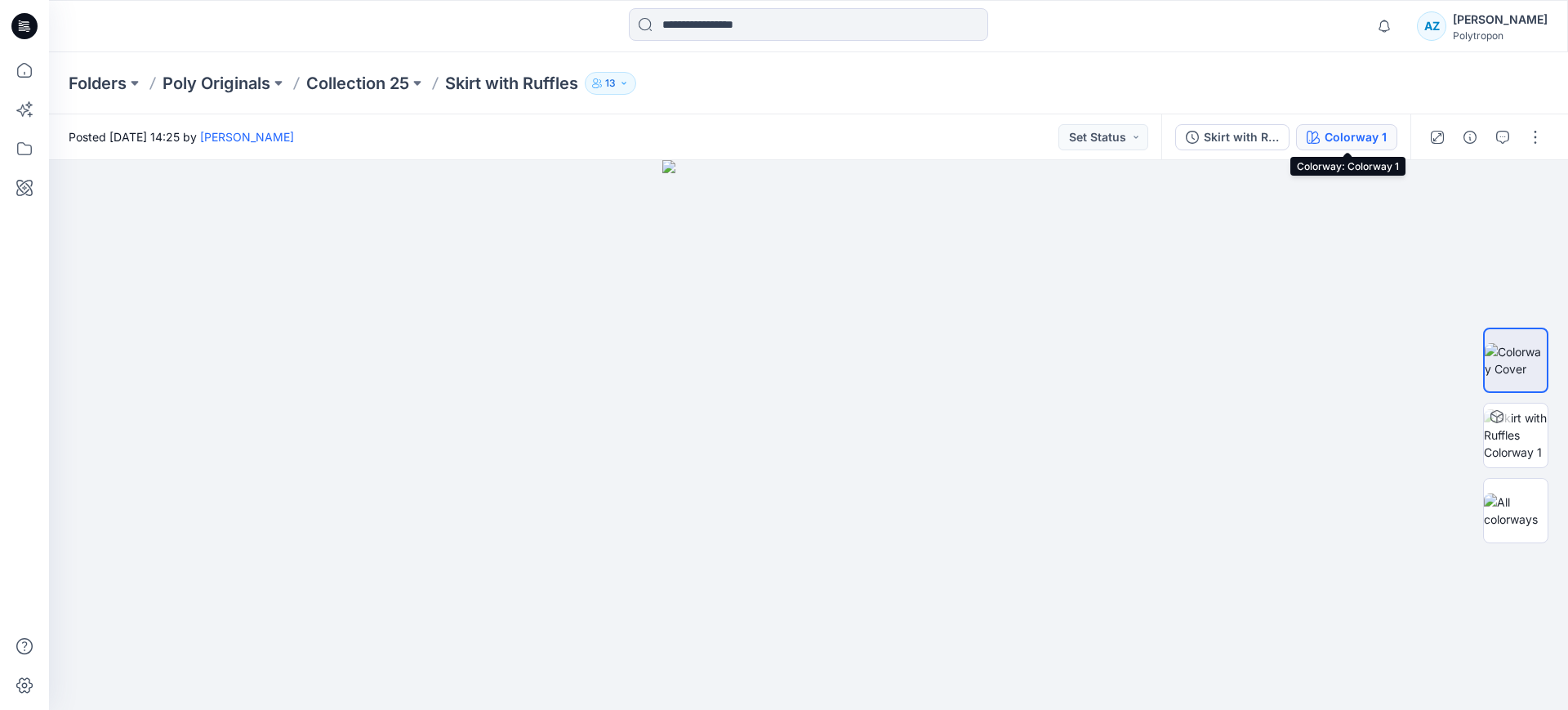
click at [1342, 145] on div "Colorway 1" at bounding box center [1355, 137] width 62 height 18
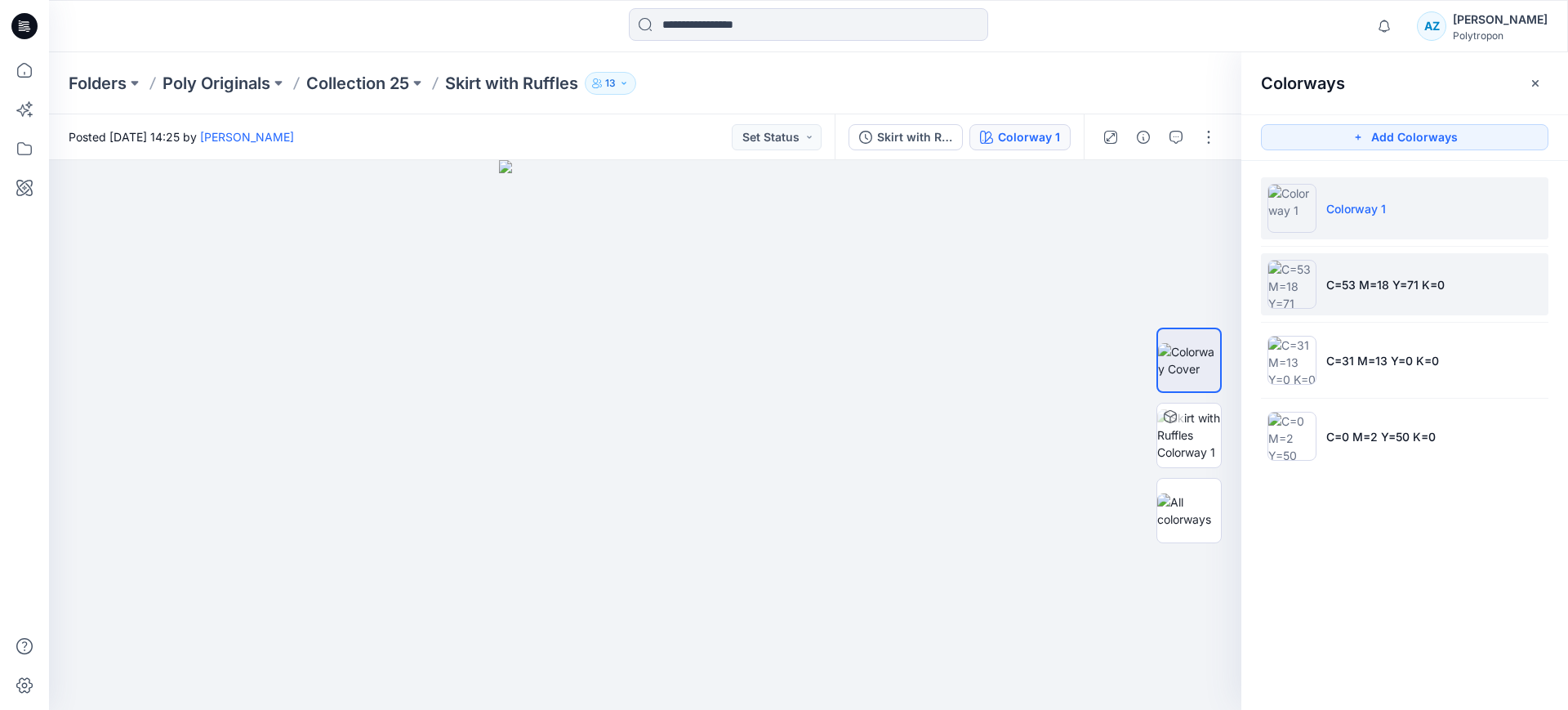
click at [1369, 282] on p "C=53 M=18 Y=71 K=0" at bounding box center [1385, 285] width 118 height 17
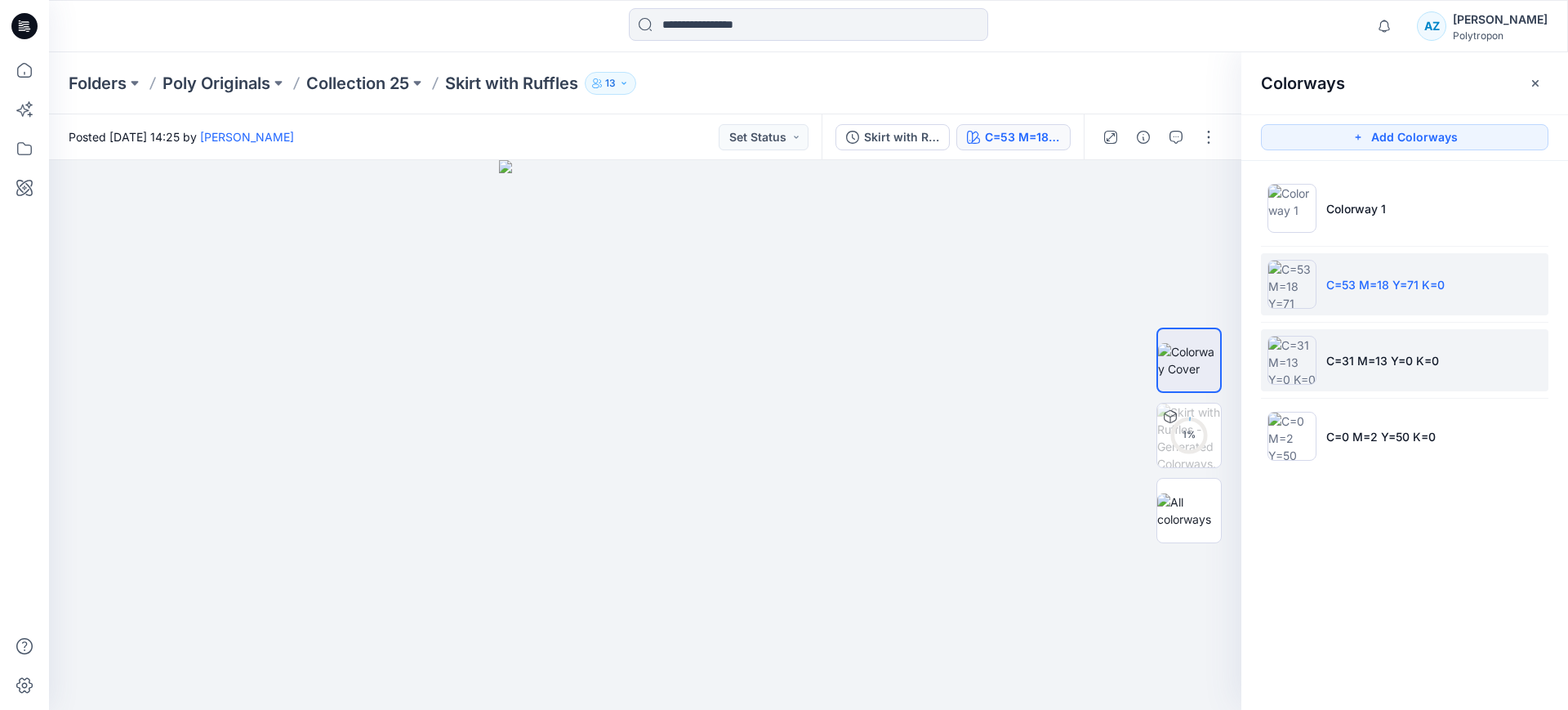
click at [1357, 352] on p "C=31 M=13 Y=0 K=0" at bounding box center [1382, 360] width 113 height 17
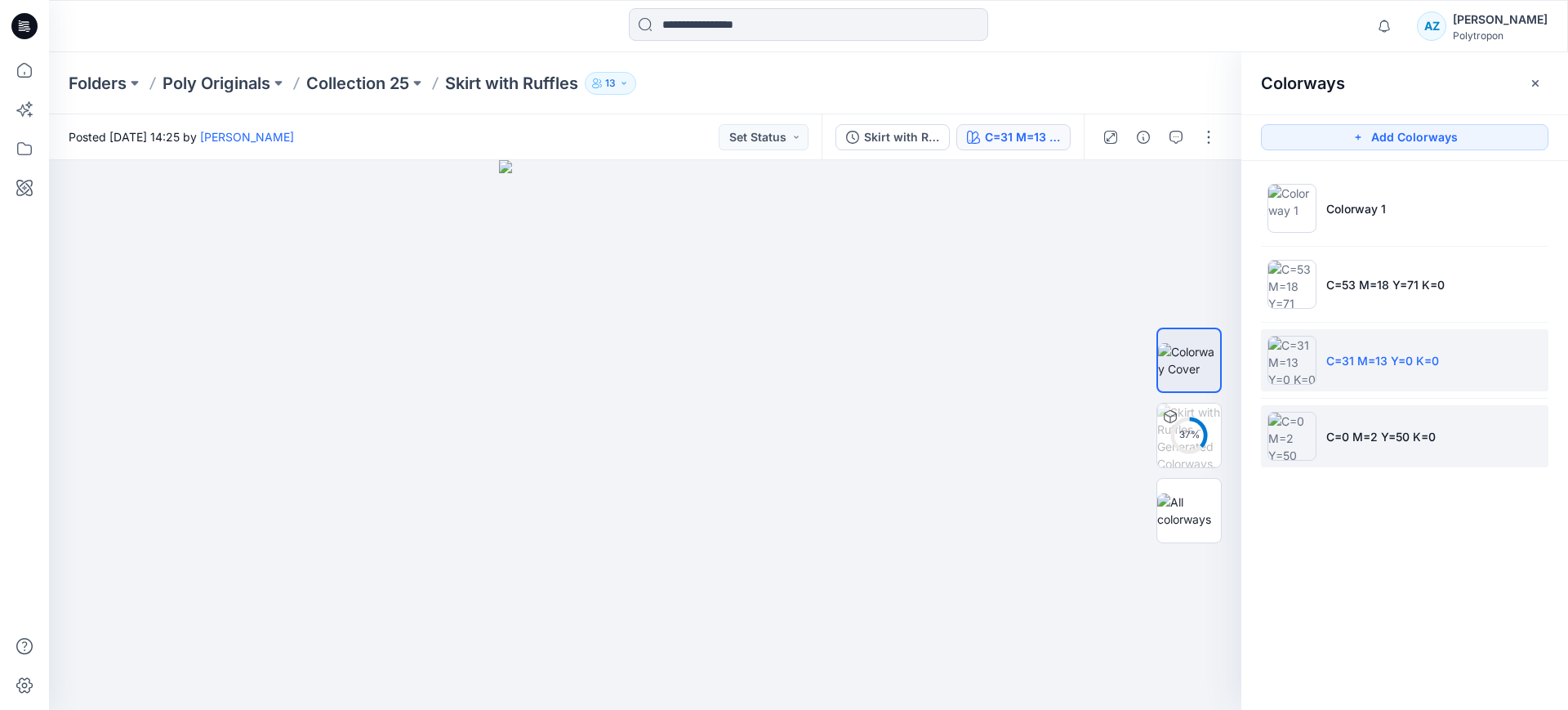
click at [1333, 425] on li "C=0 M=2 Y=50 K=0" at bounding box center [1404, 435] width 287 height 62
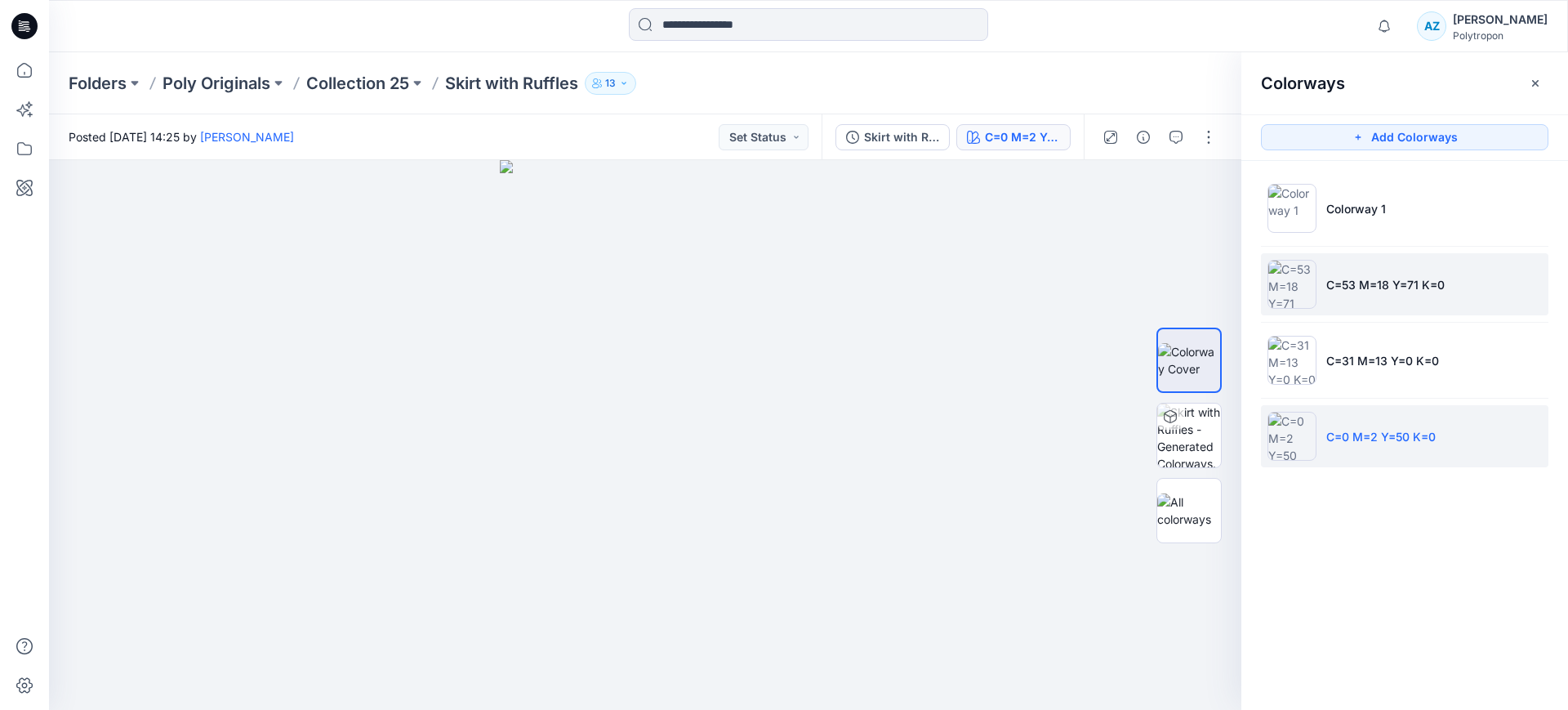
click at [1333, 286] on p "C=53 M=18 Y=71 K=0" at bounding box center [1385, 285] width 118 height 17
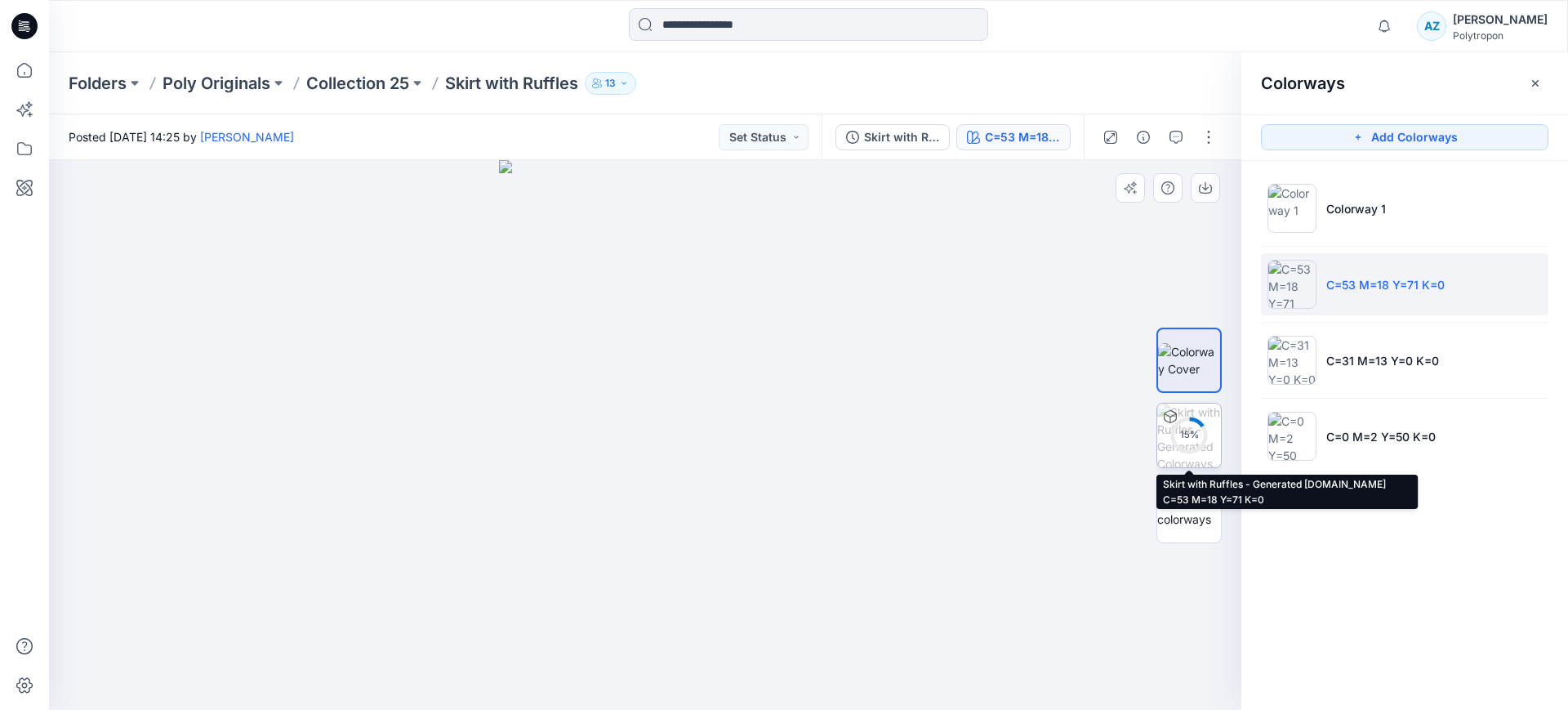
click at [1197, 443] on circle at bounding box center [1189, 434] width 33 height 33
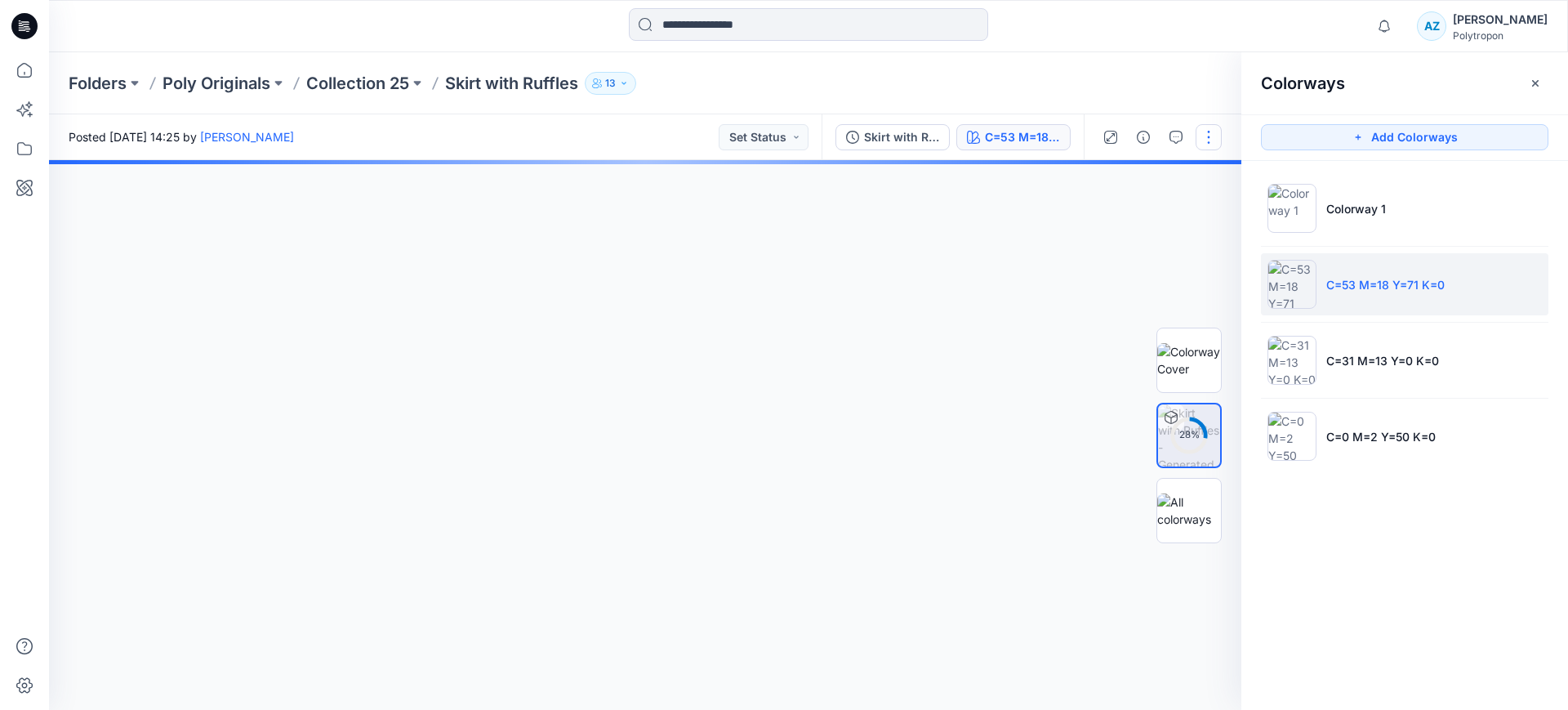
click at [1208, 137] on button "button" at bounding box center [1208, 137] width 26 height 26
click at [1139, 169] on button "Present" at bounding box center [1139, 175] width 151 height 30
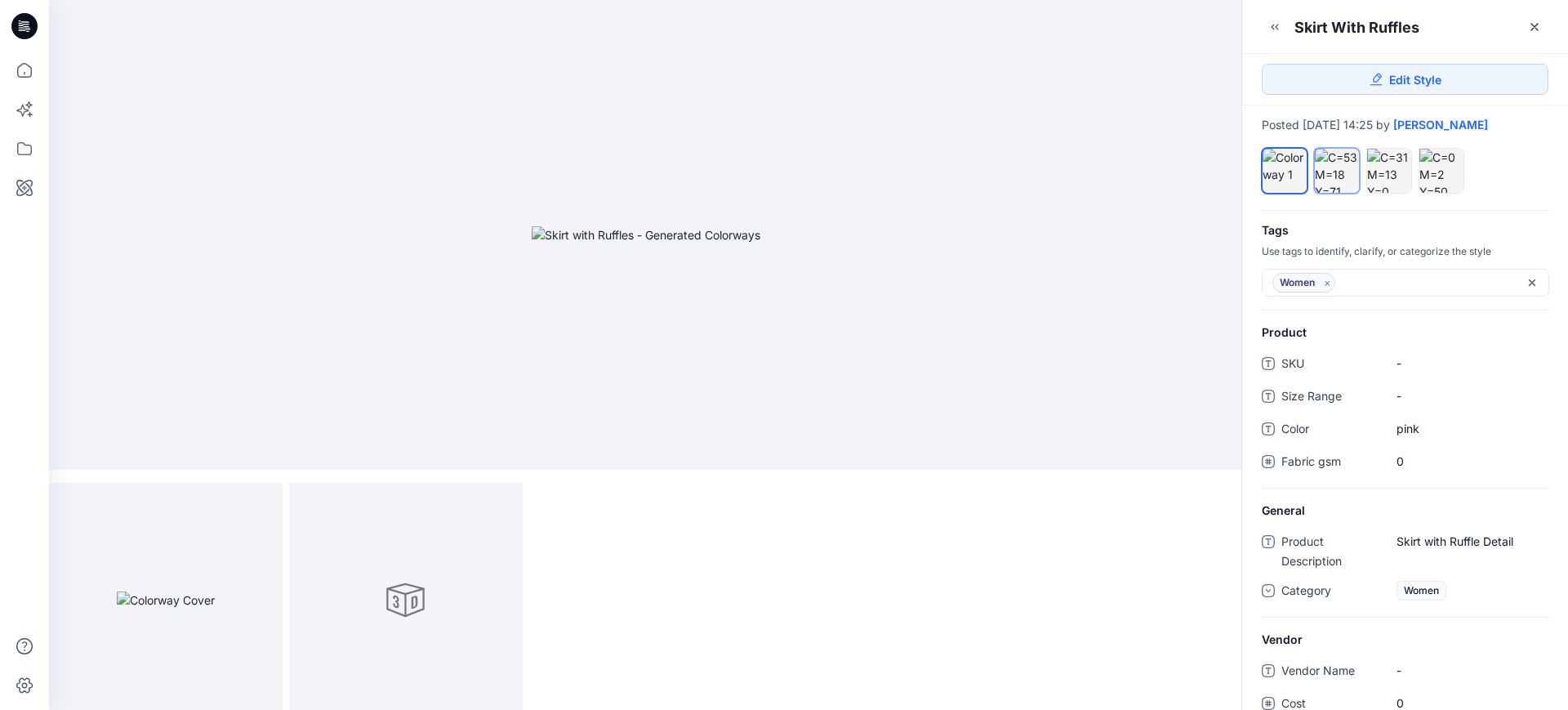
click at [1322, 169] on div at bounding box center [1337, 171] width 44 height 44
click at [1388, 174] on div at bounding box center [1389, 171] width 44 height 44
click at [1428, 173] on div at bounding box center [1441, 171] width 44 height 44
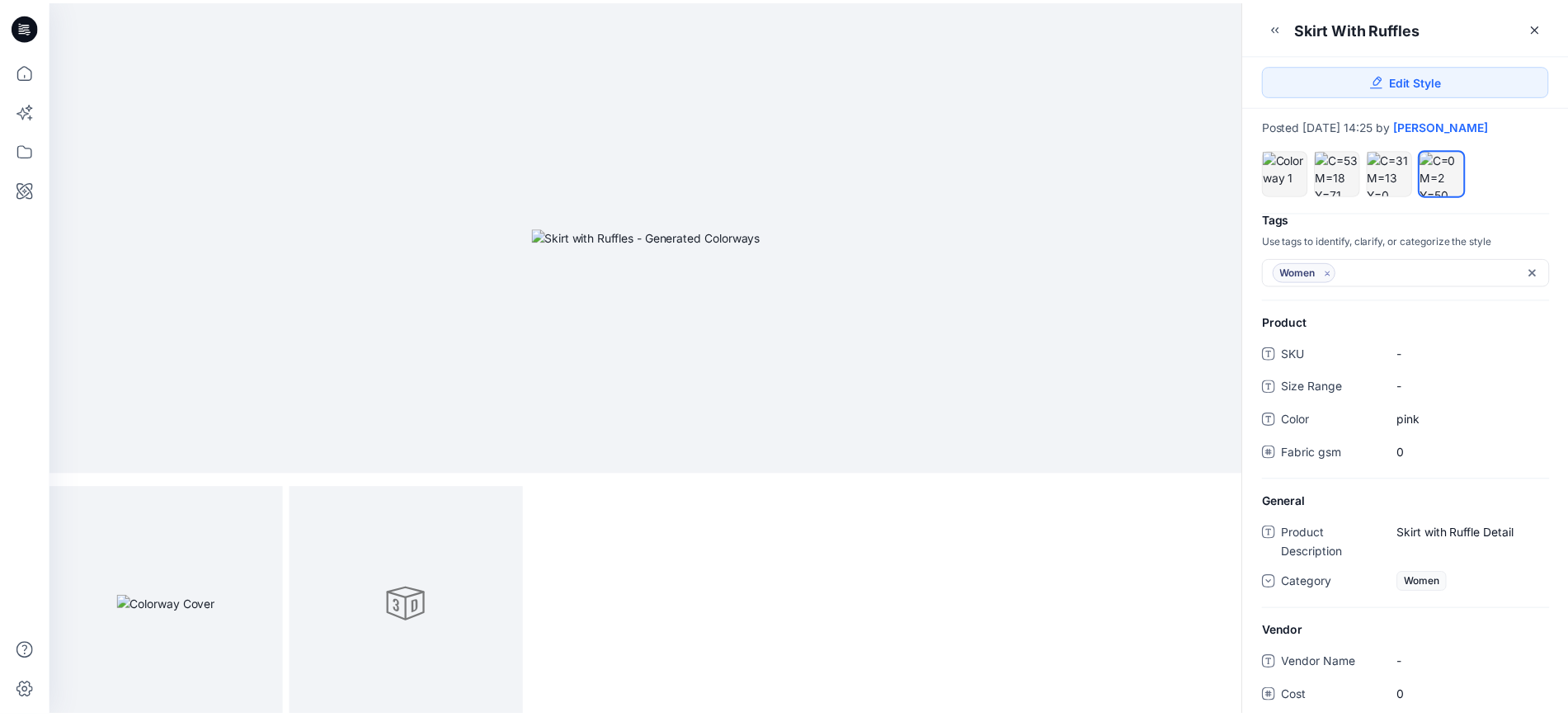
scroll to position [27, 0]
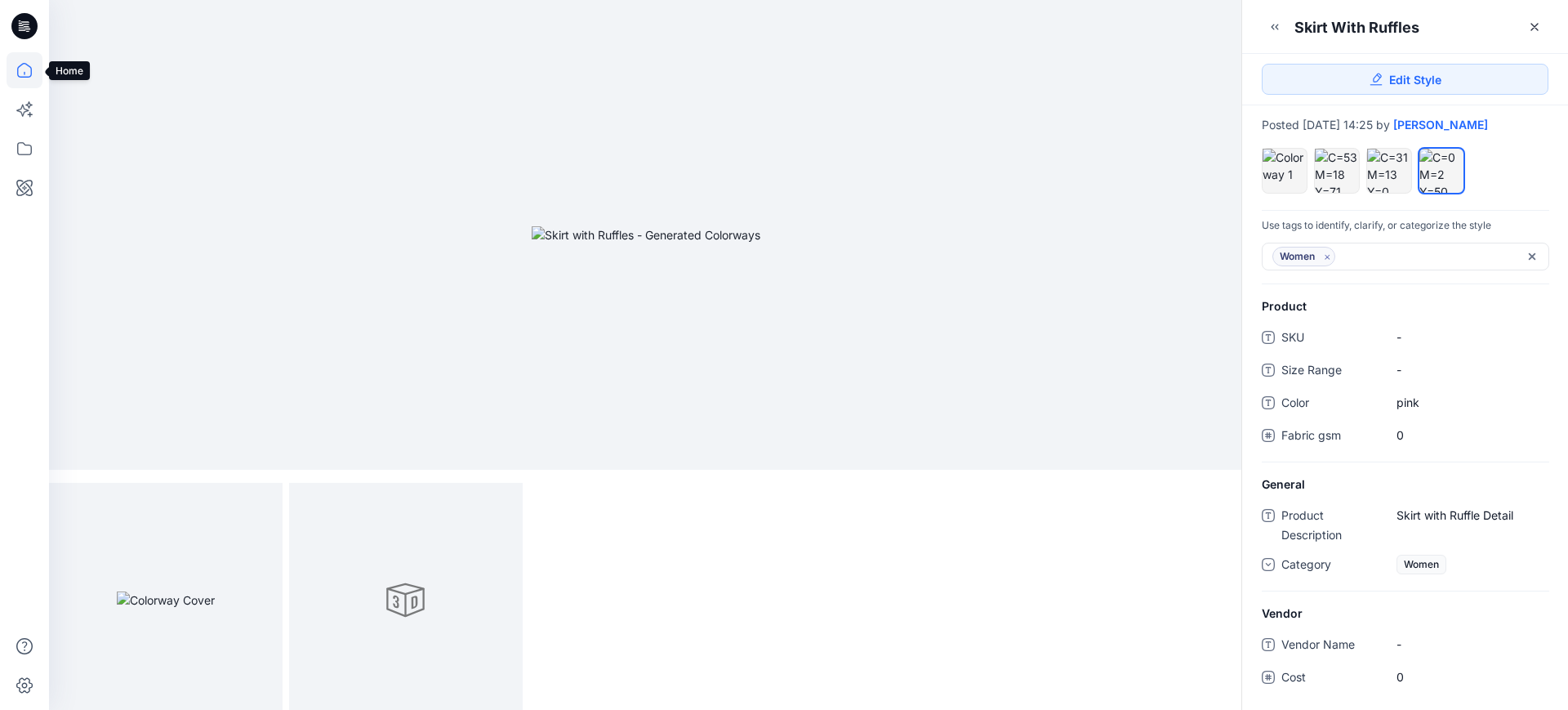
click at [14, 65] on icon at bounding box center [25, 71] width 36 height 36
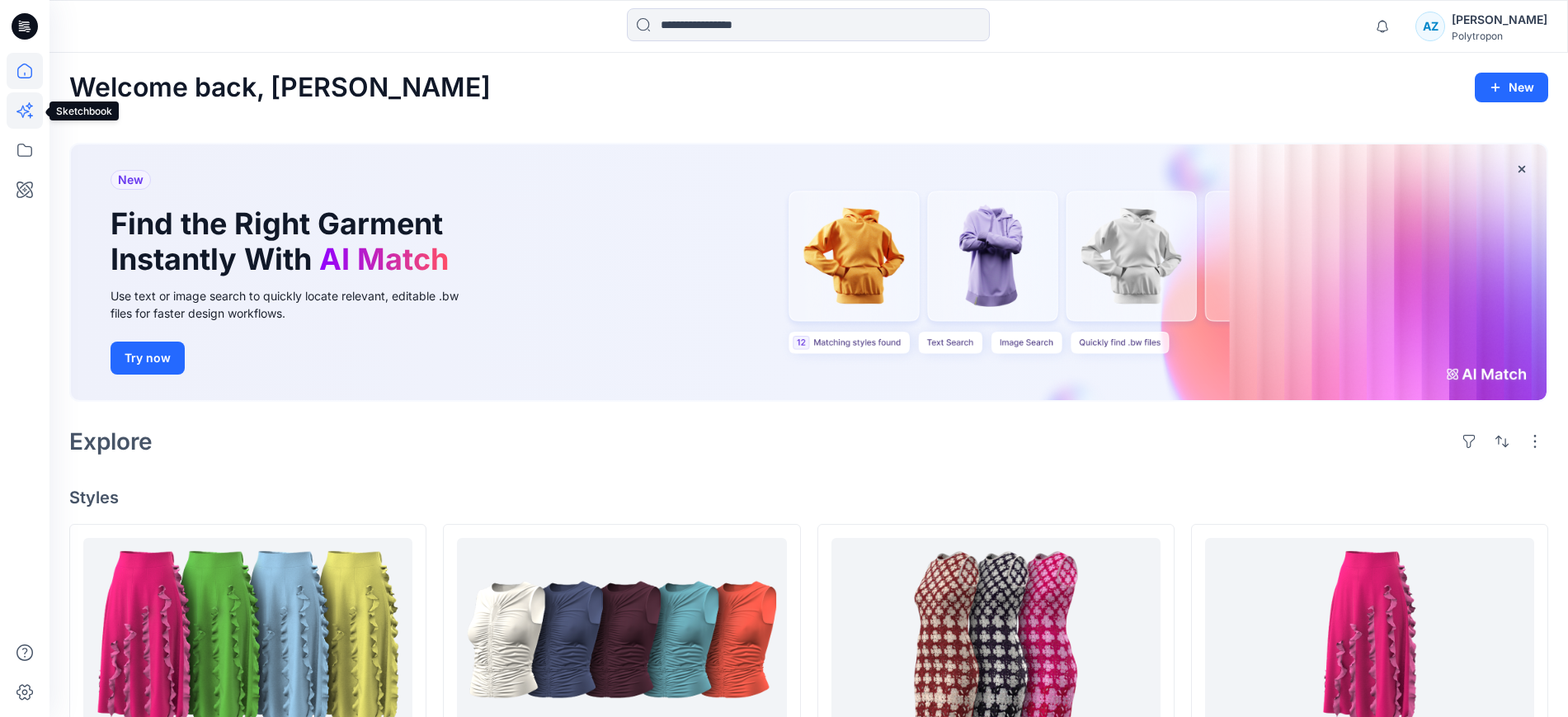
click at [25, 107] on icon at bounding box center [25, 110] width 37 height 37
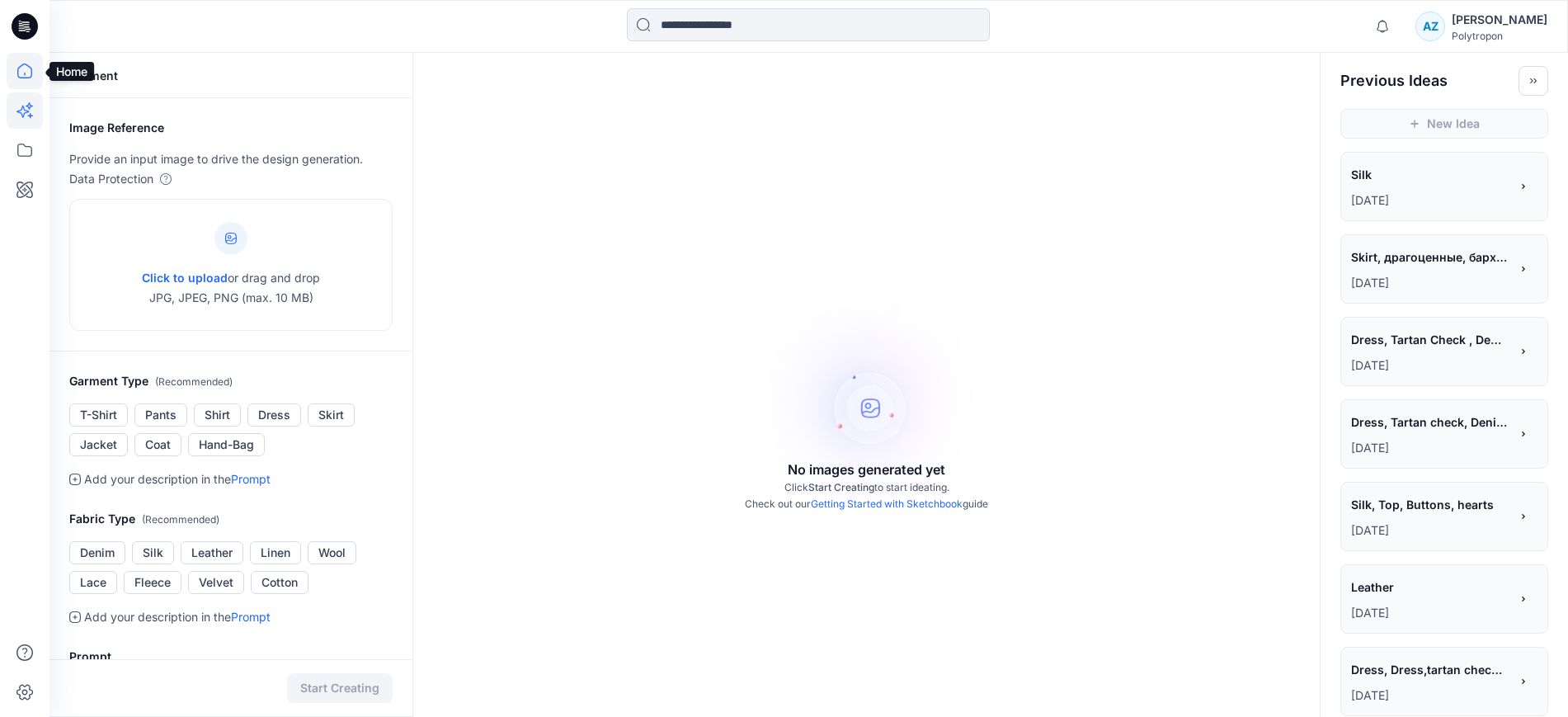
click at [22, 71] on icon at bounding box center [25, 71] width 37 height 37
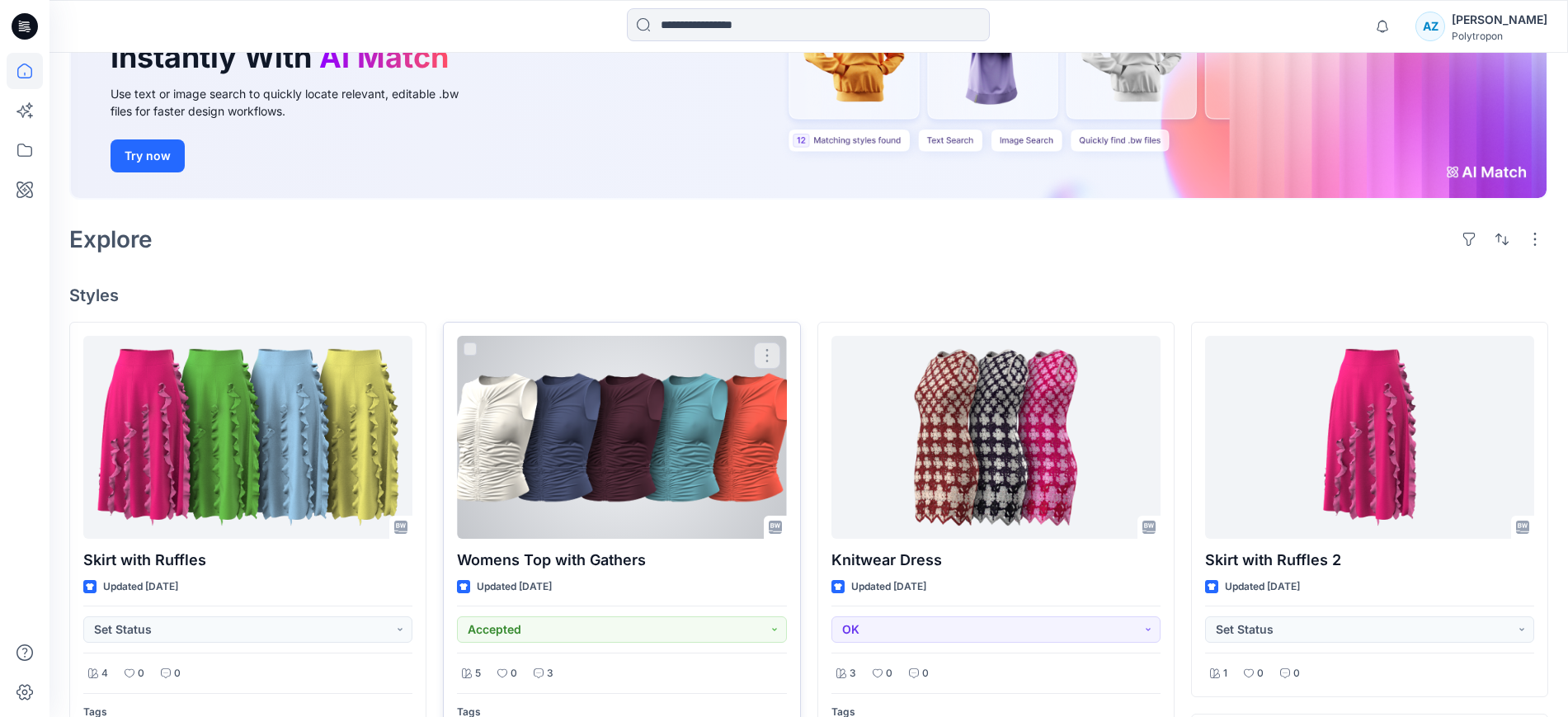
scroll to position [206, 0]
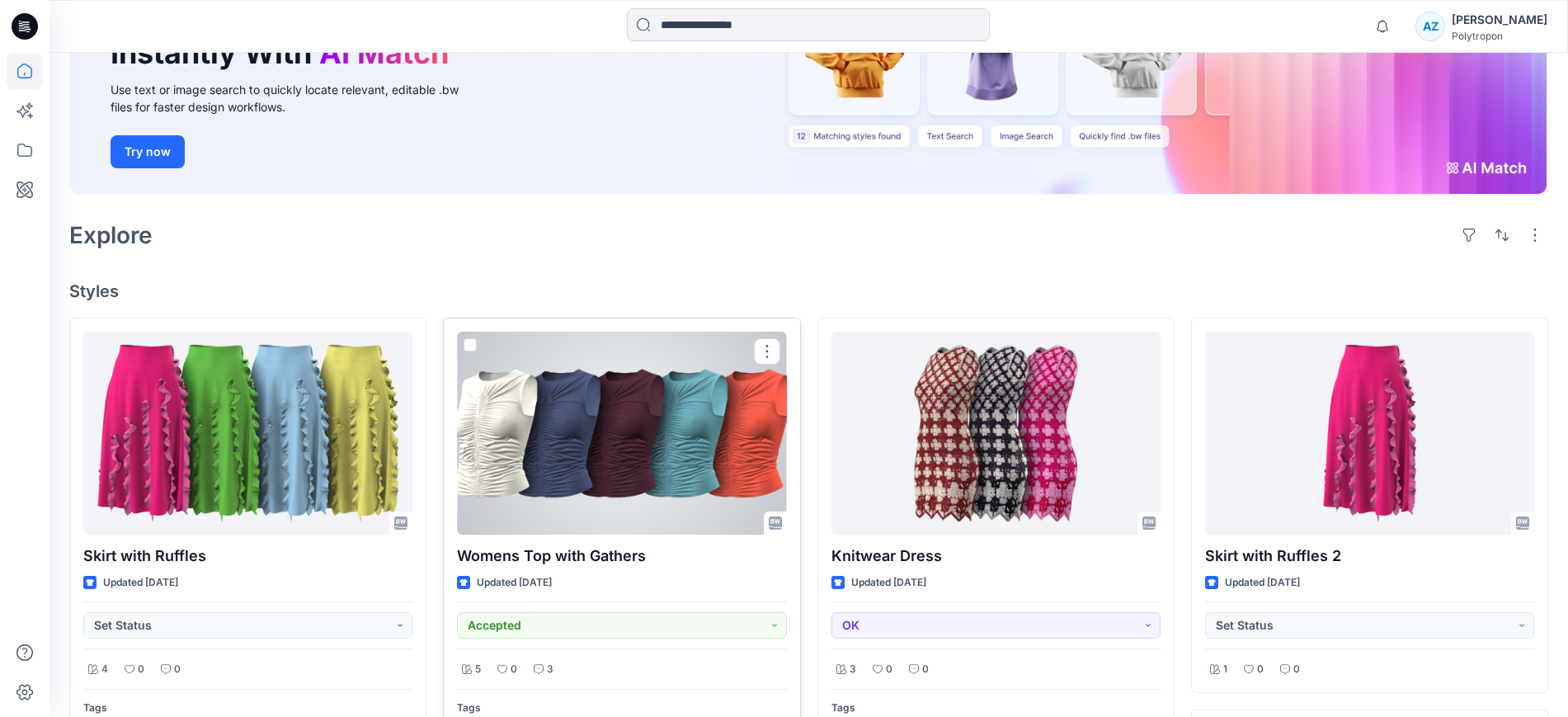
click at [571, 405] on div at bounding box center [622, 433] width 329 height 203
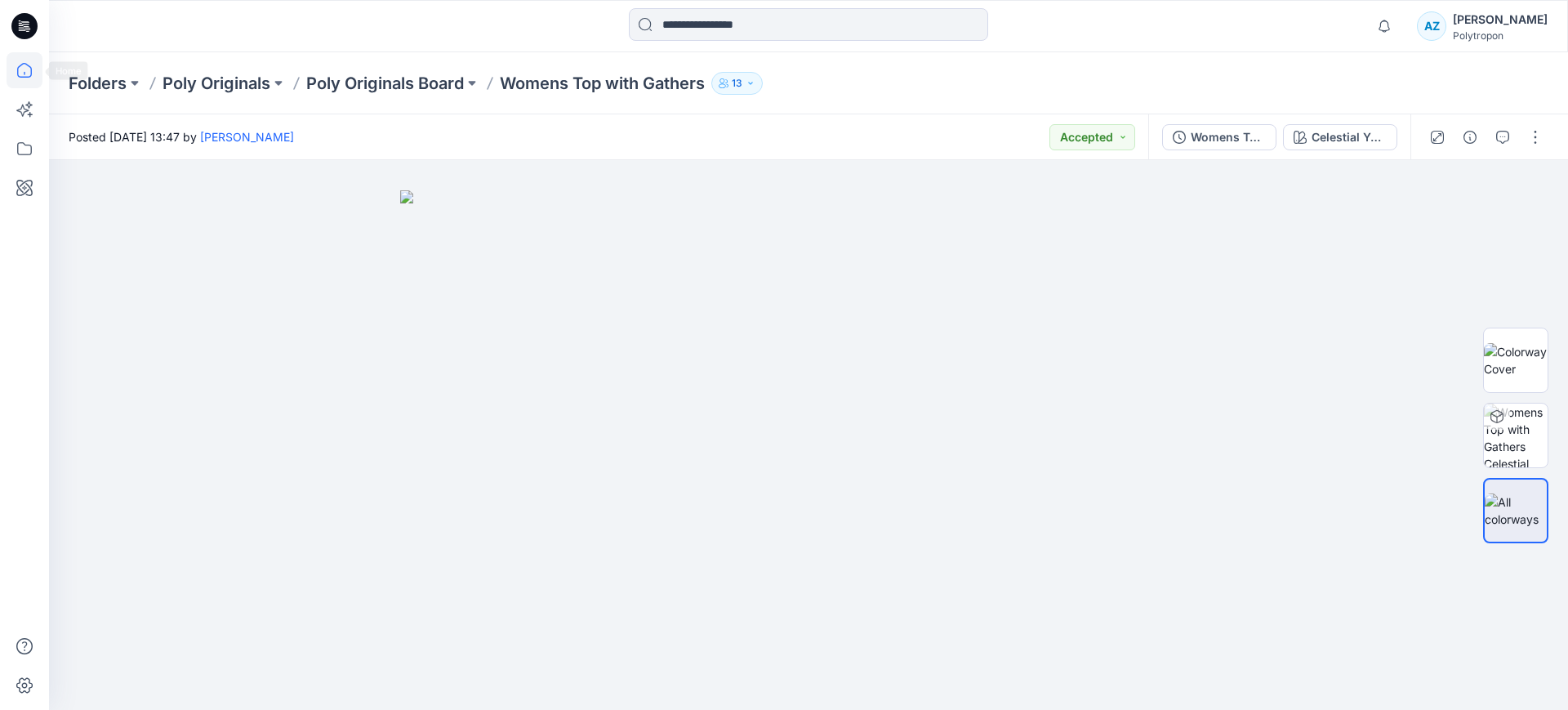
click at [33, 72] on icon at bounding box center [25, 71] width 36 height 36
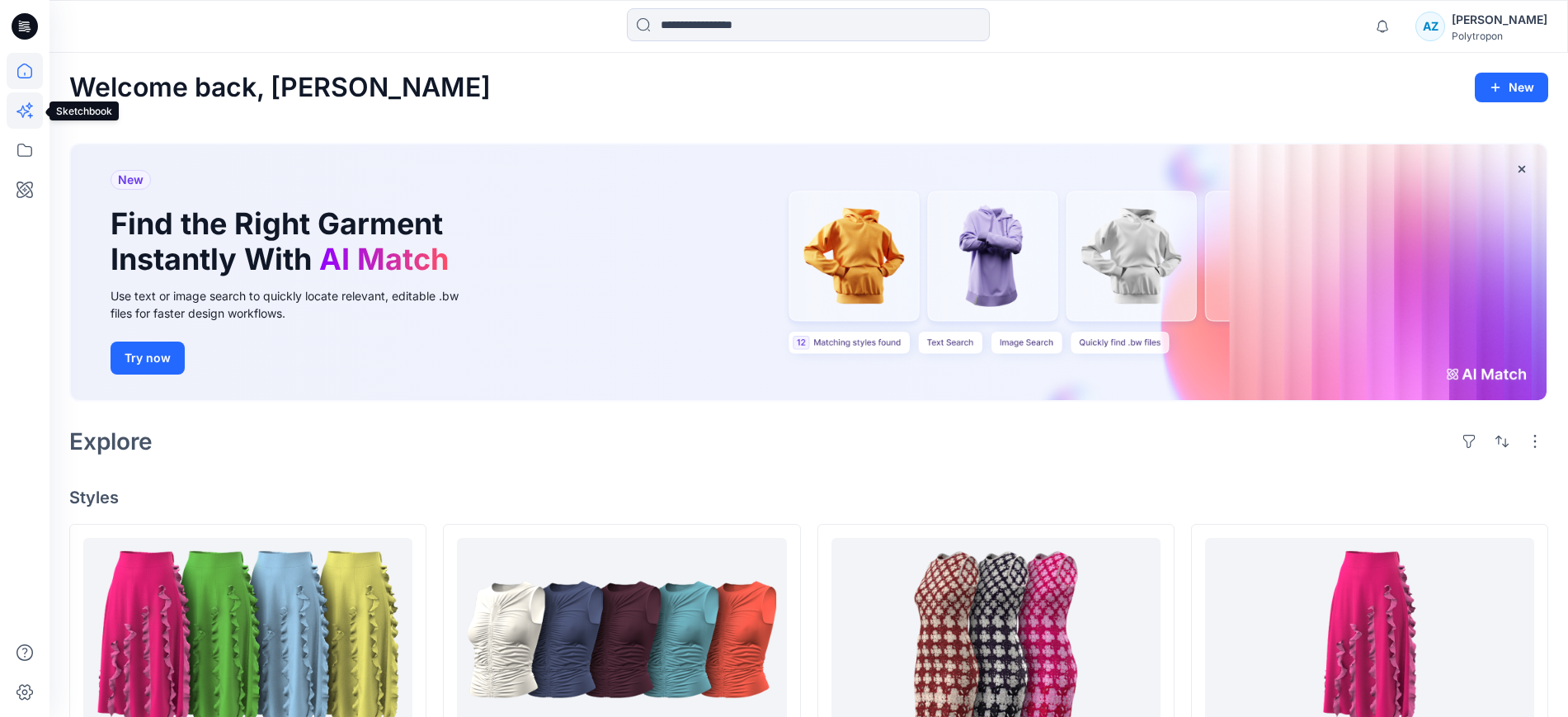
click at [22, 115] on icon at bounding box center [22, 111] width 12 height 12
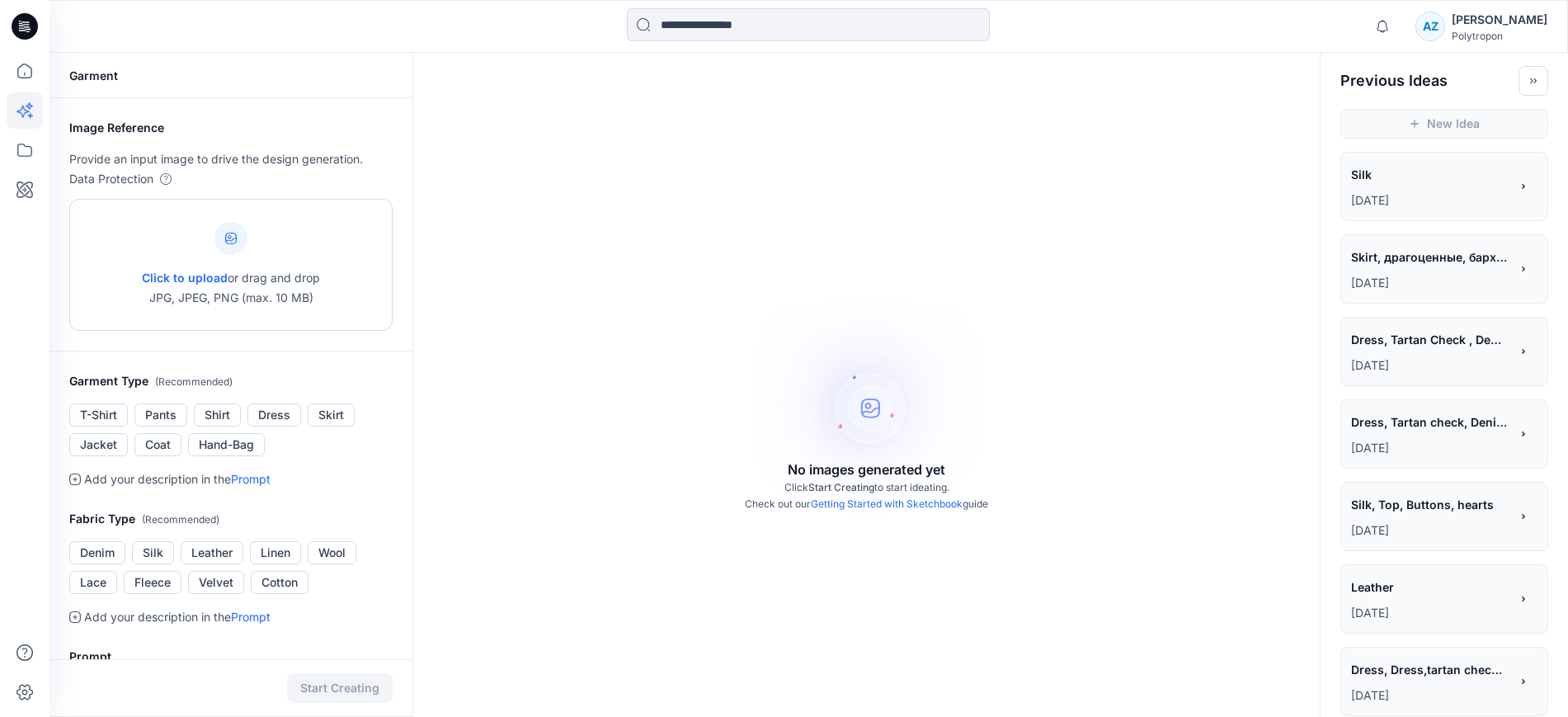
click at [189, 280] on span "Click to upload" at bounding box center [184, 277] width 86 height 14
type input "**********"
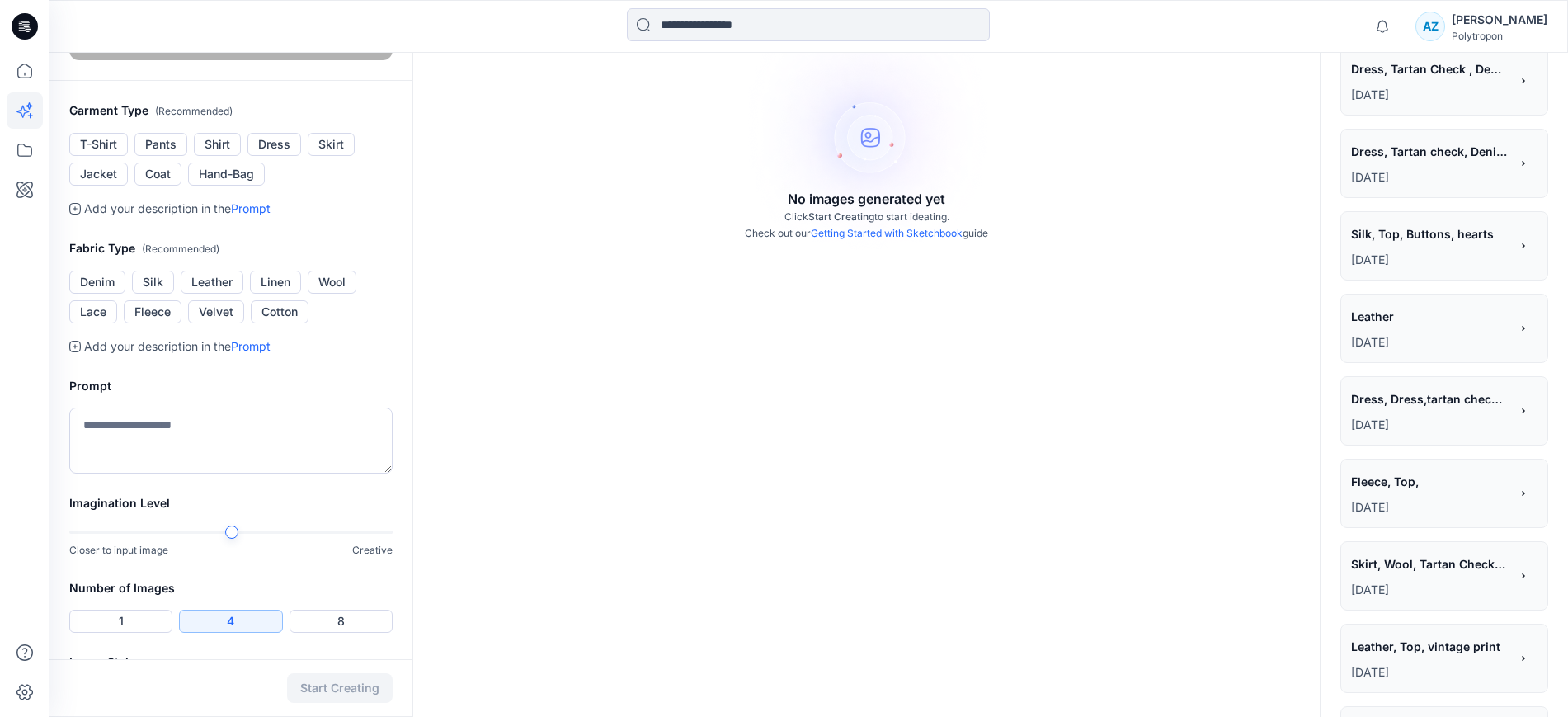
scroll to position [309, 0]
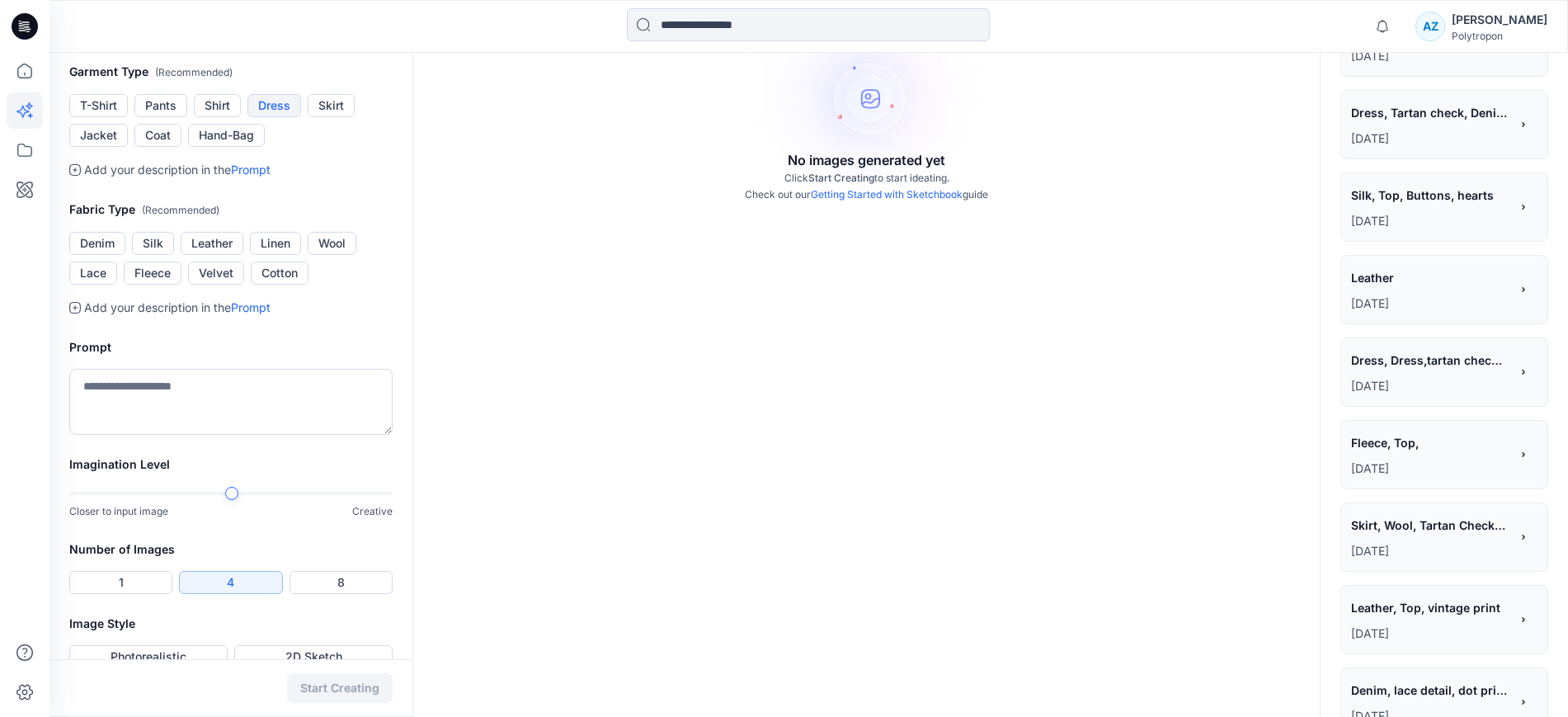
click at [269, 117] on button "Dress" at bounding box center [274, 106] width 54 height 23
click at [106, 255] on button "Denim" at bounding box center [96, 243] width 56 height 23
click at [160, 255] on button "Silk" at bounding box center [153, 243] width 42 height 23
click at [203, 435] on textarea at bounding box center [230, 401] width 323 height 66
type textarea "*"
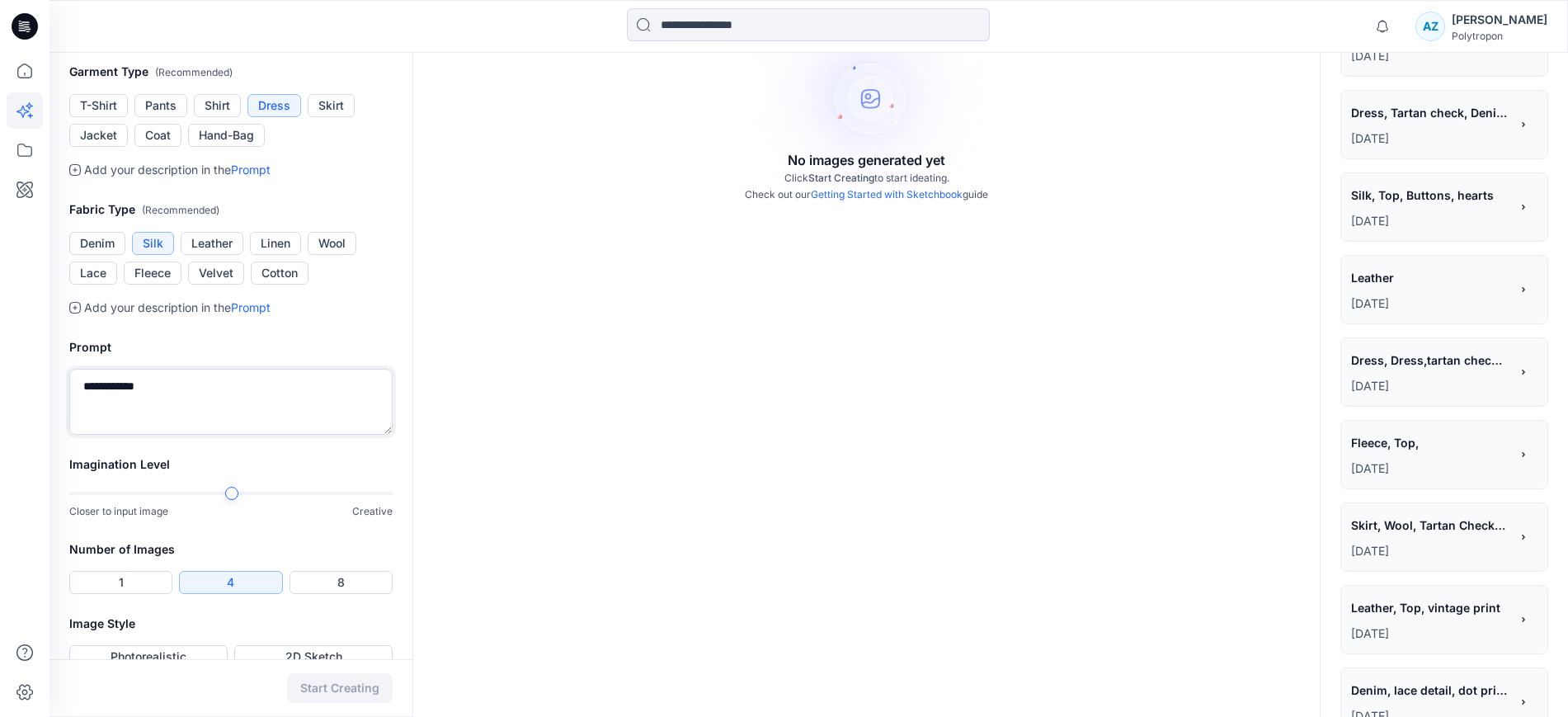
type textarea "**********"
click at [561, 545] on div "No images generated yet Click Start Creating to start ideating. Check out our G…" at bounding box center [866, 538] width 908 height 1590
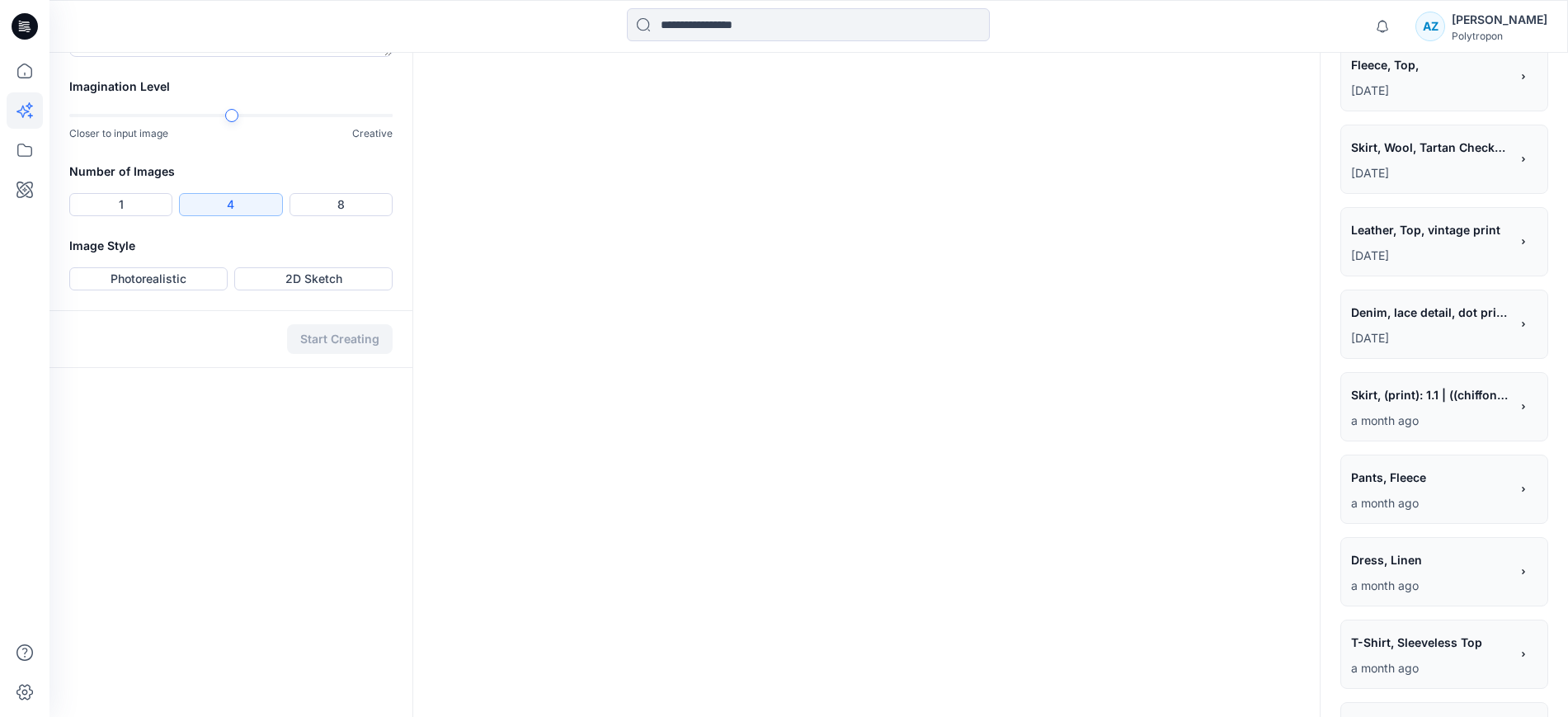
scroll to position [722, 0]
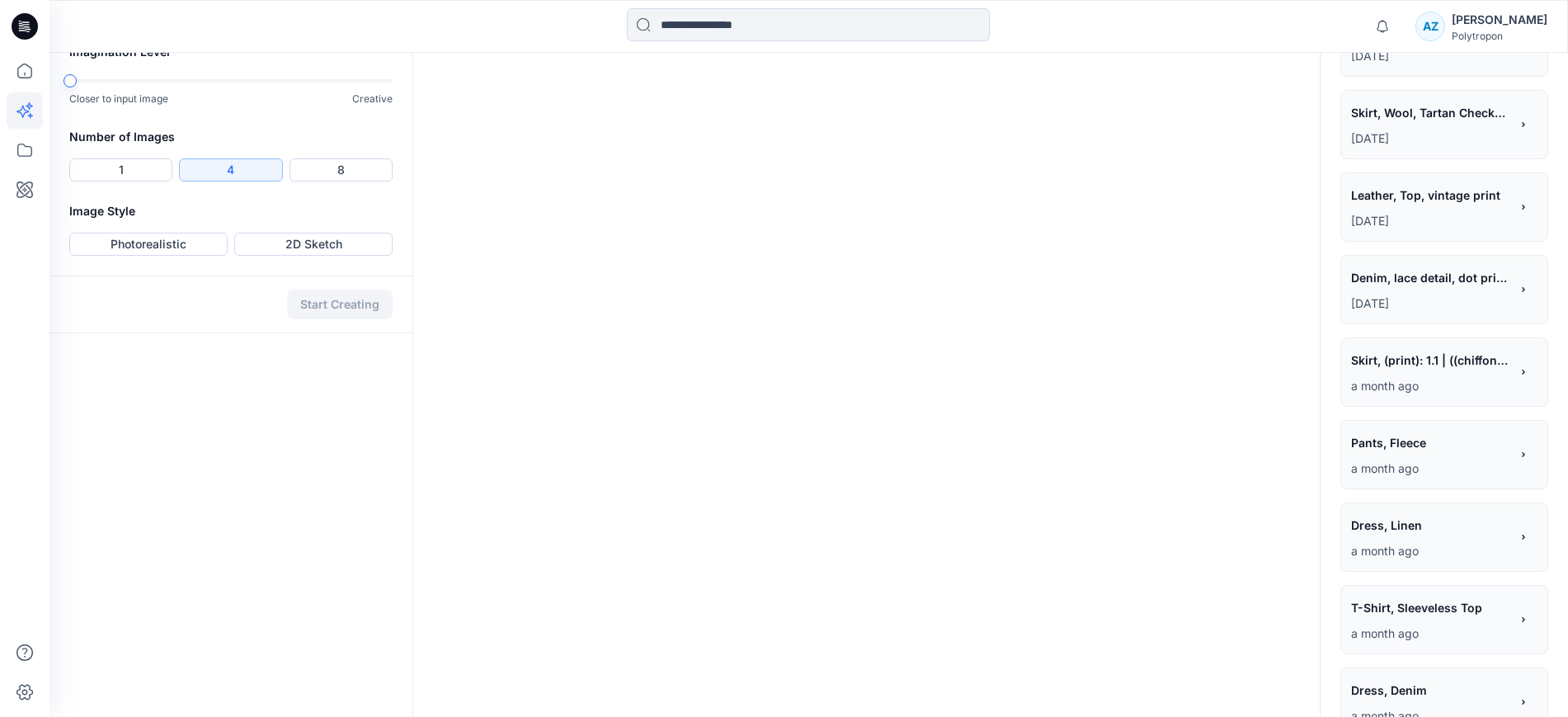
click at [58, 127] on div "Imagination Level Closer to input image Creative" at bounding box center [231, 85] width 363 height 85
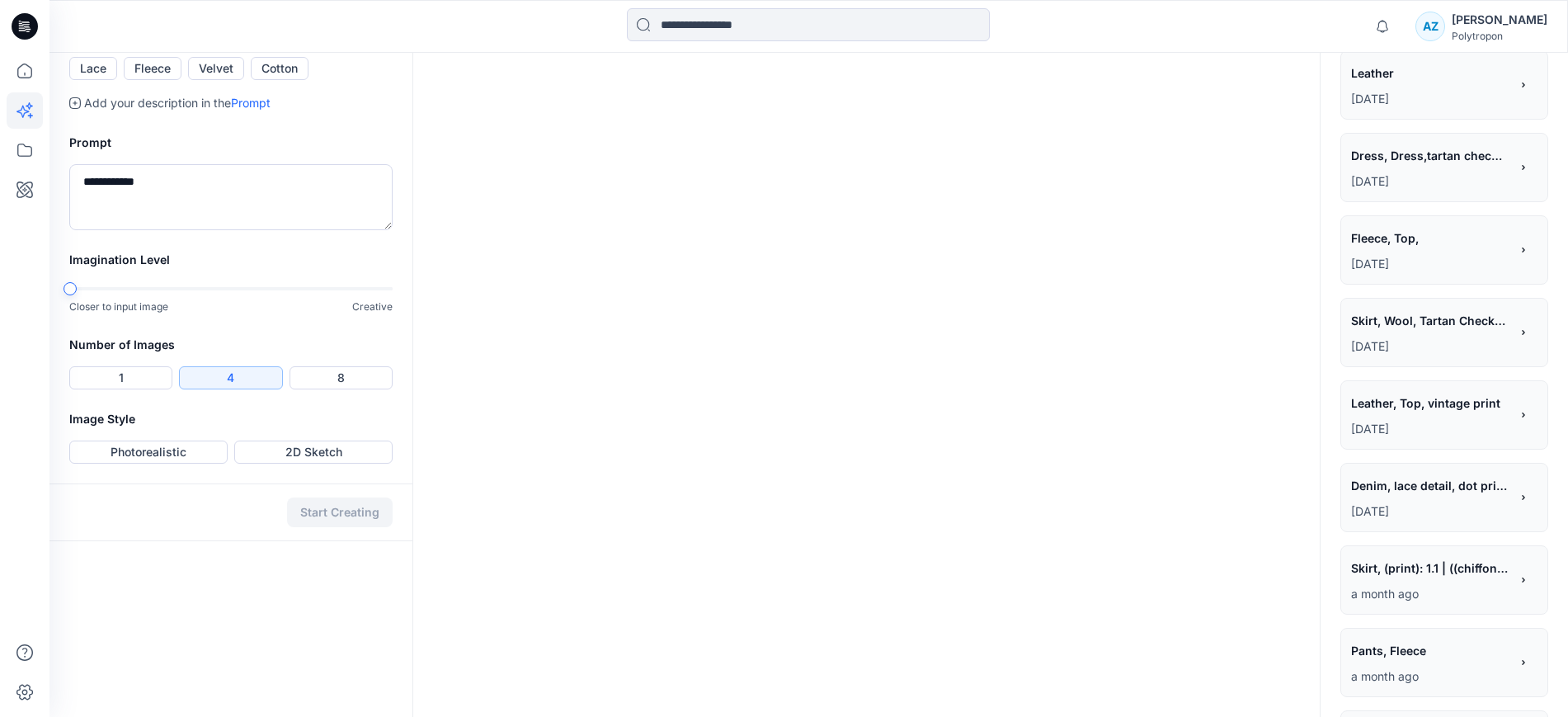
scroll to position [515, 0]
click at [383, 292] on div at bounding box center [230, 287] width 323 height 12
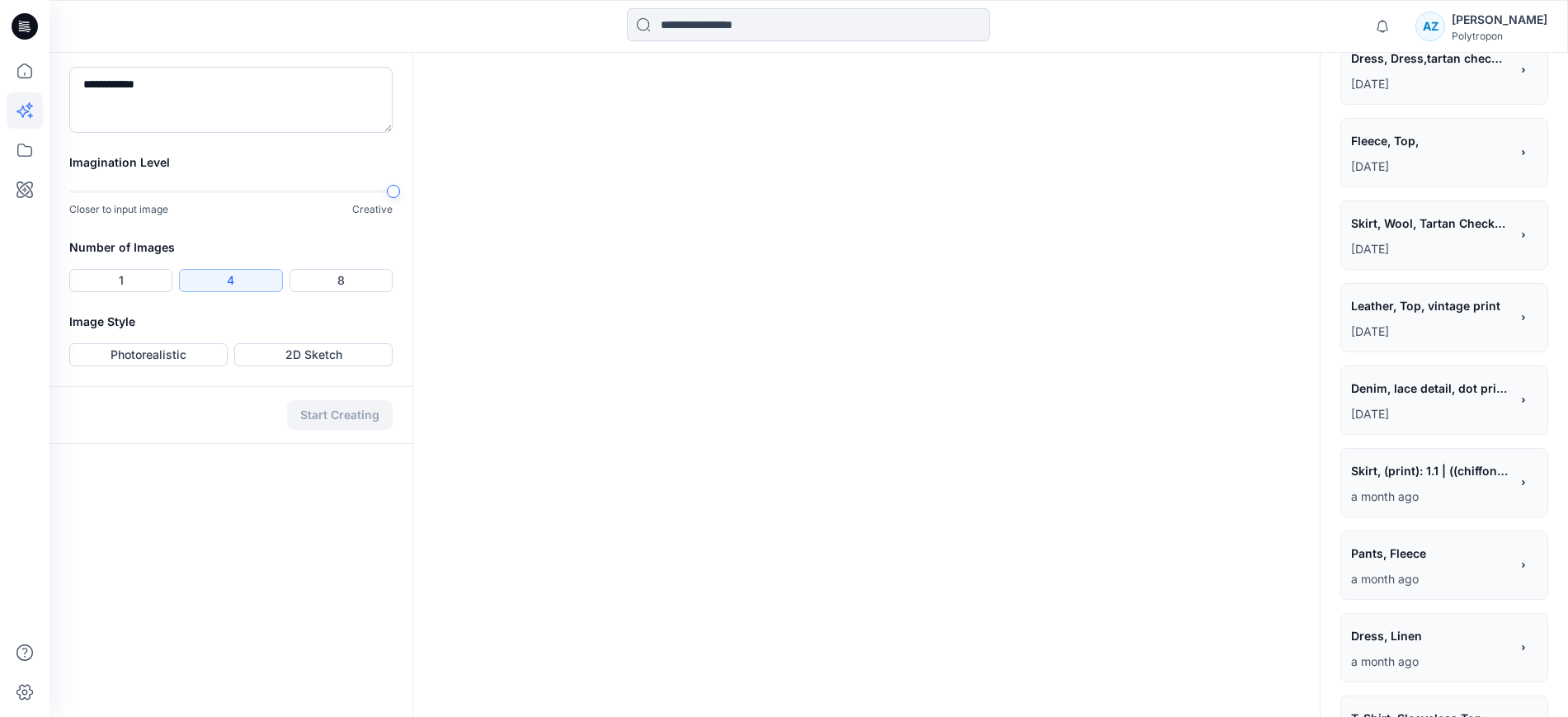
scroll to position [618, 0]
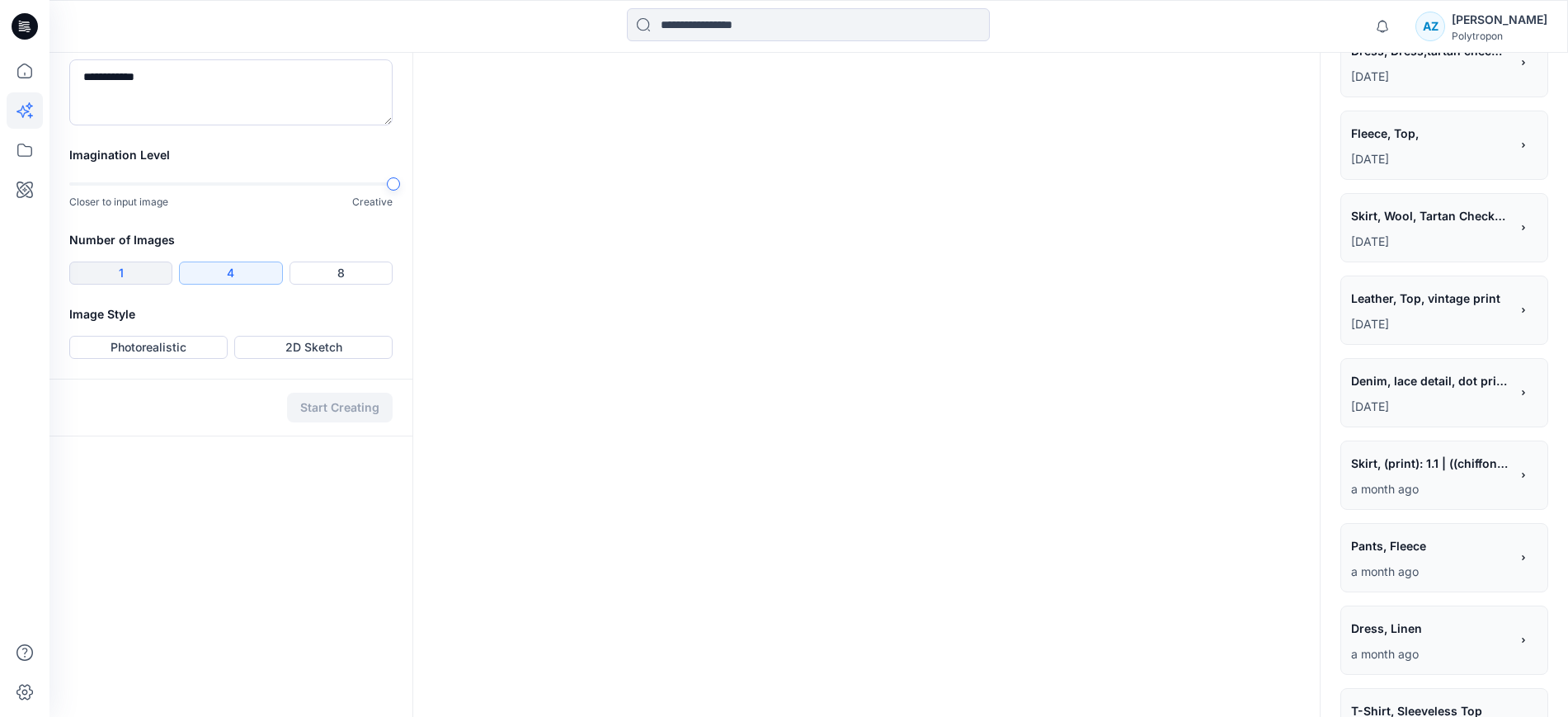
click at [125, 284] on button "1" at bounding box center [120, 273] width 103 height 23
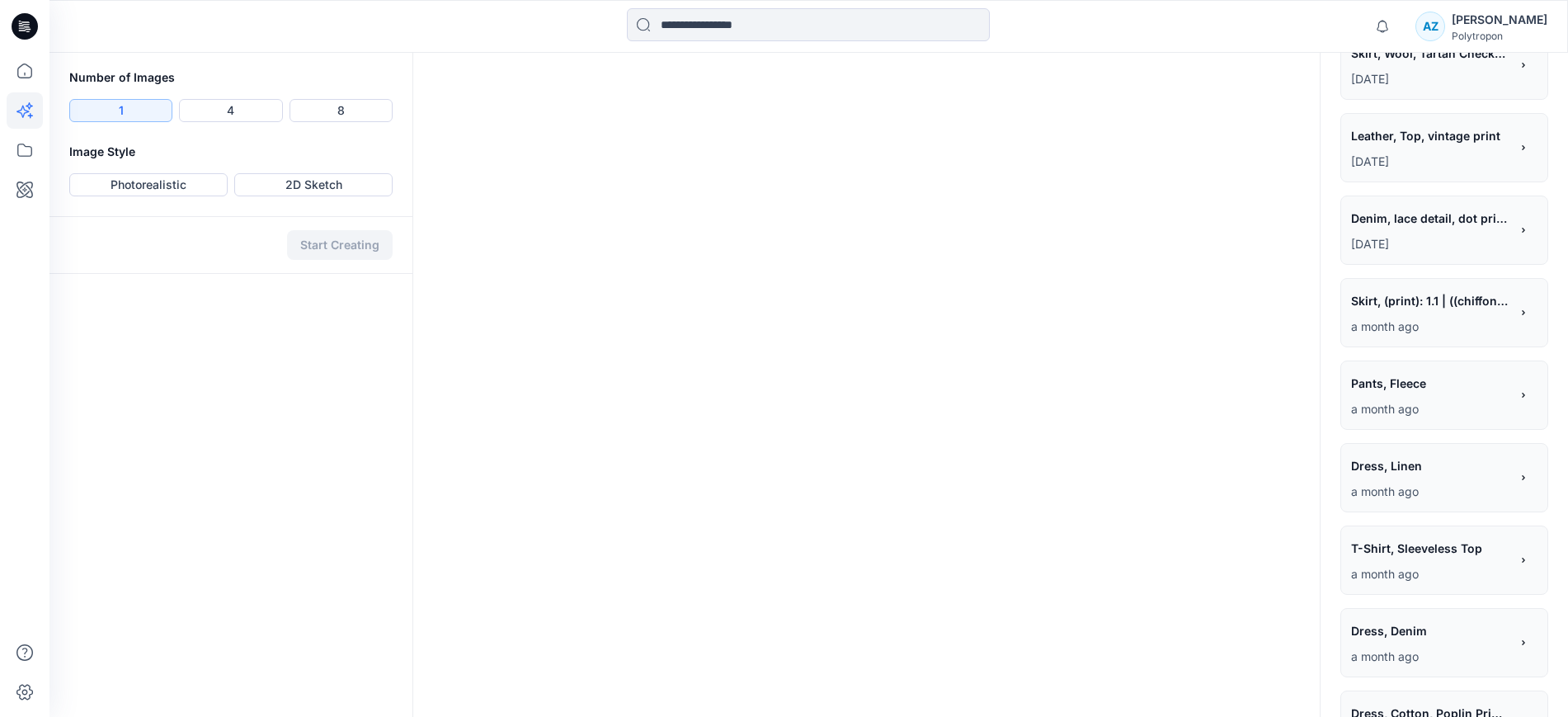
scroll to position [825, 0]
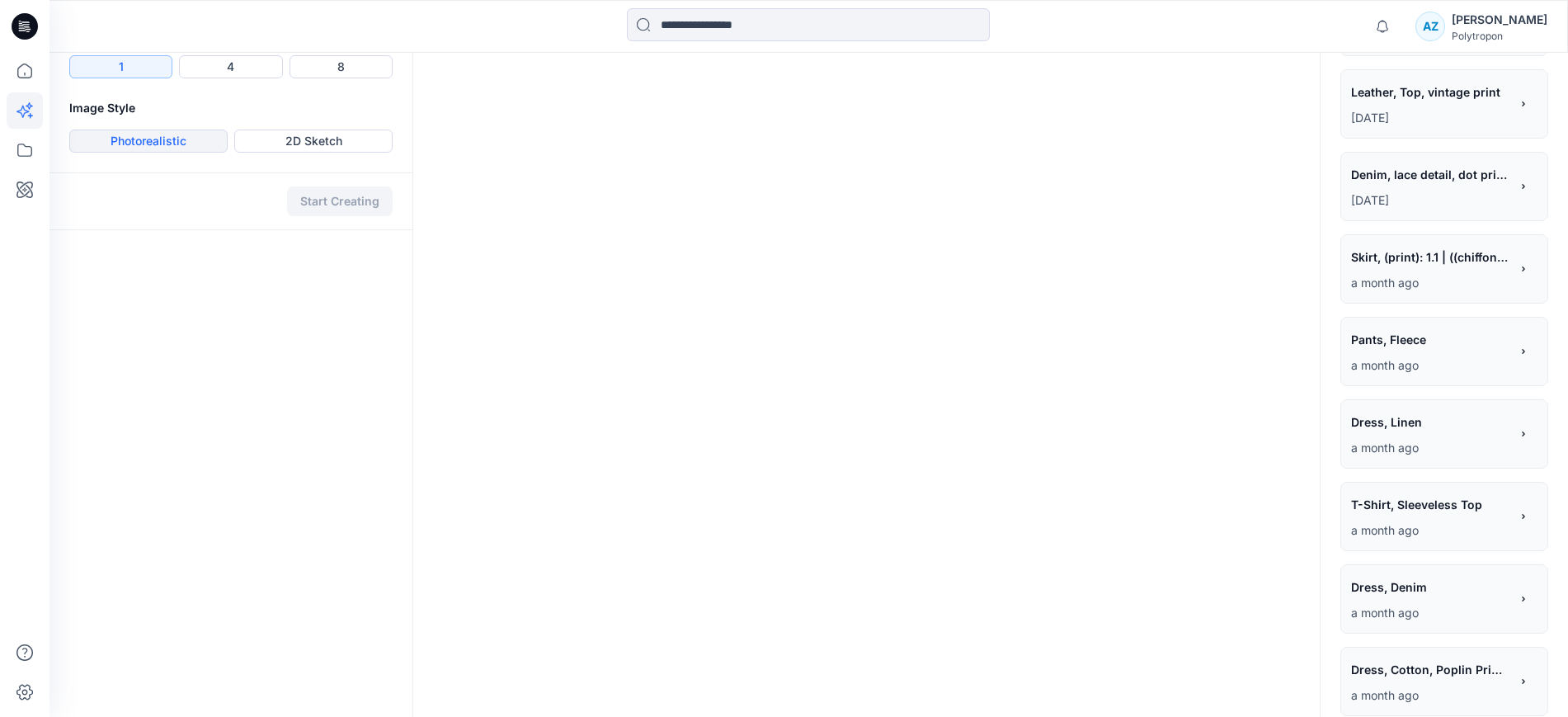
click at [168, 153] on button "Photorealistic" at bounding box center [148, 141] width 159 height 23
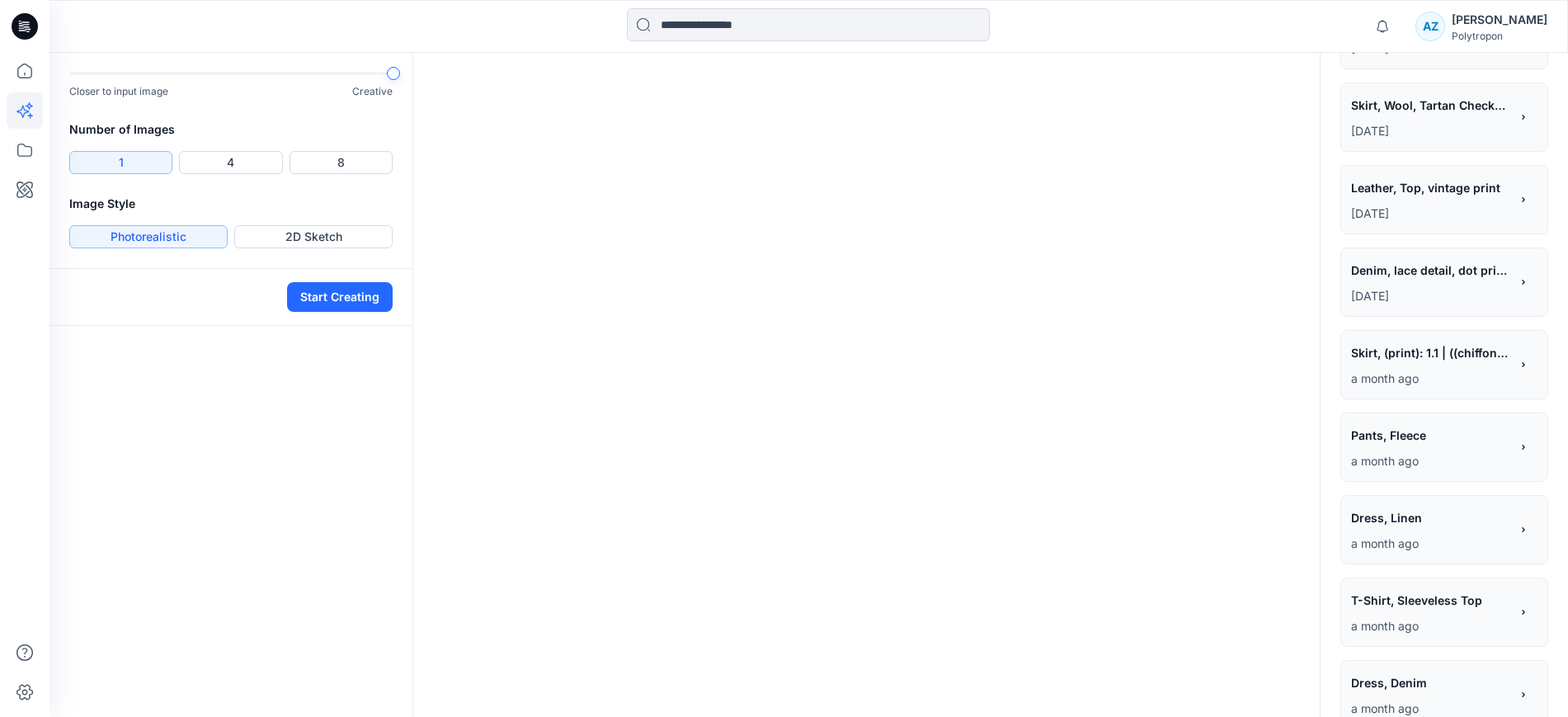
scroll to position [722, 0]
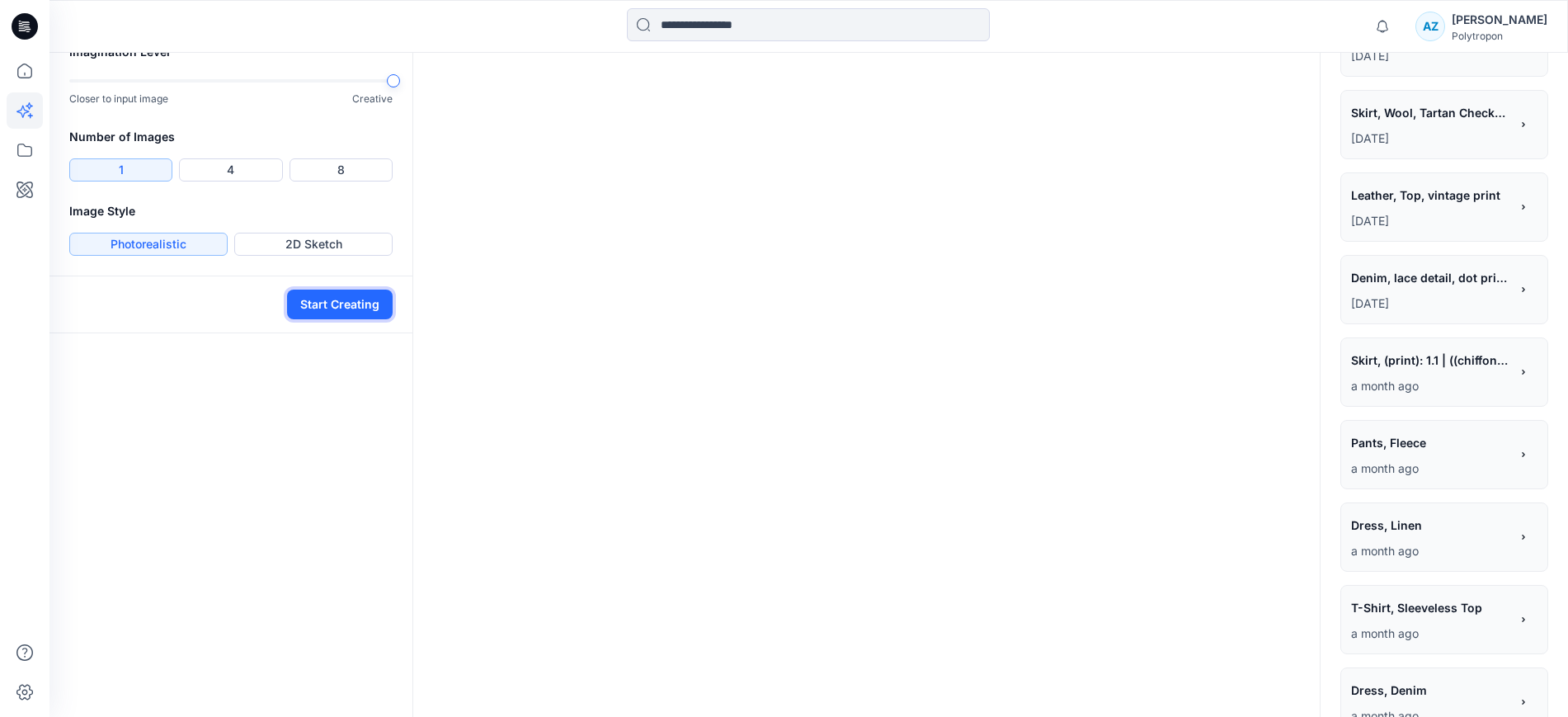
click at [311, 319] on button "Start Creating" at bounding box center [339, 304] width 106 height 30
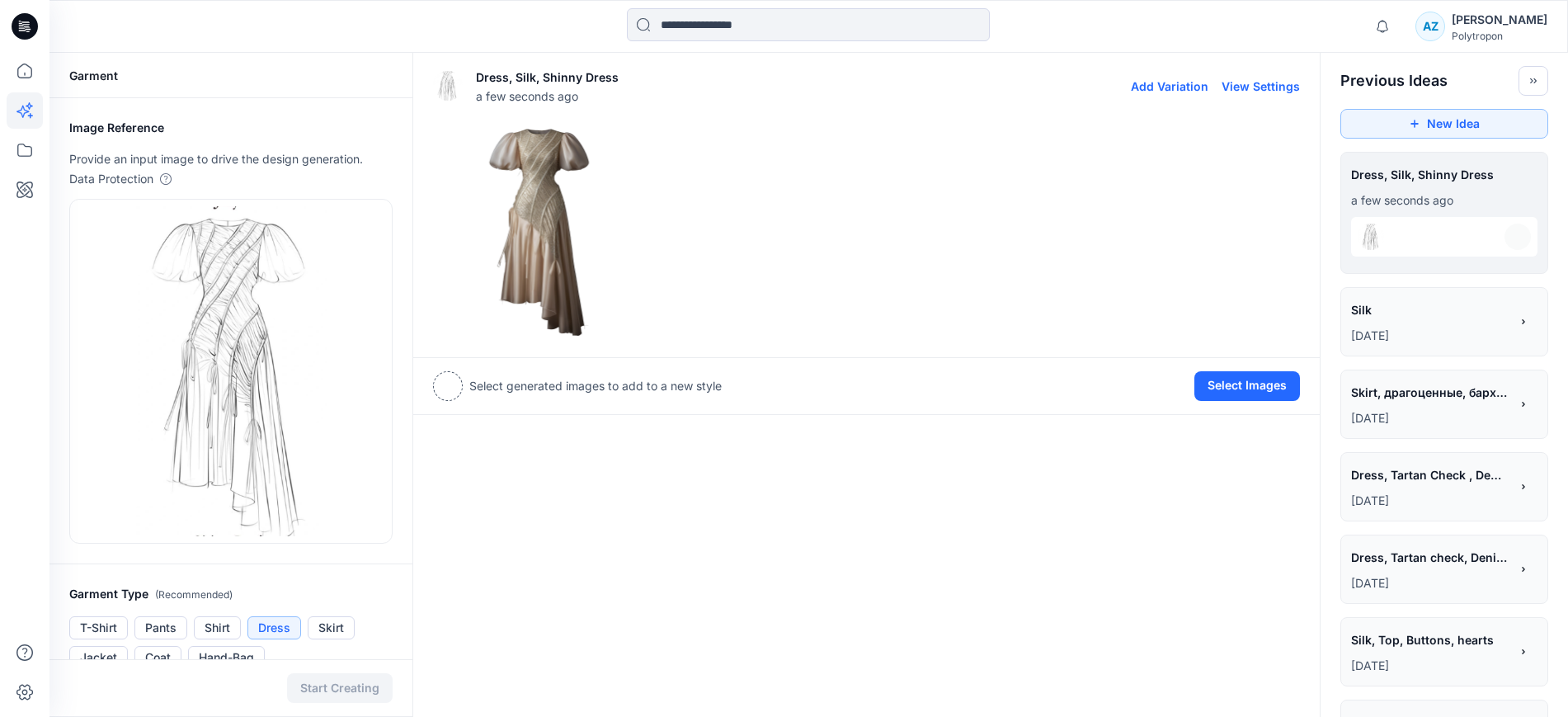
click at [563, 198] on img at bounding box center [538, 231] width 210 height 210
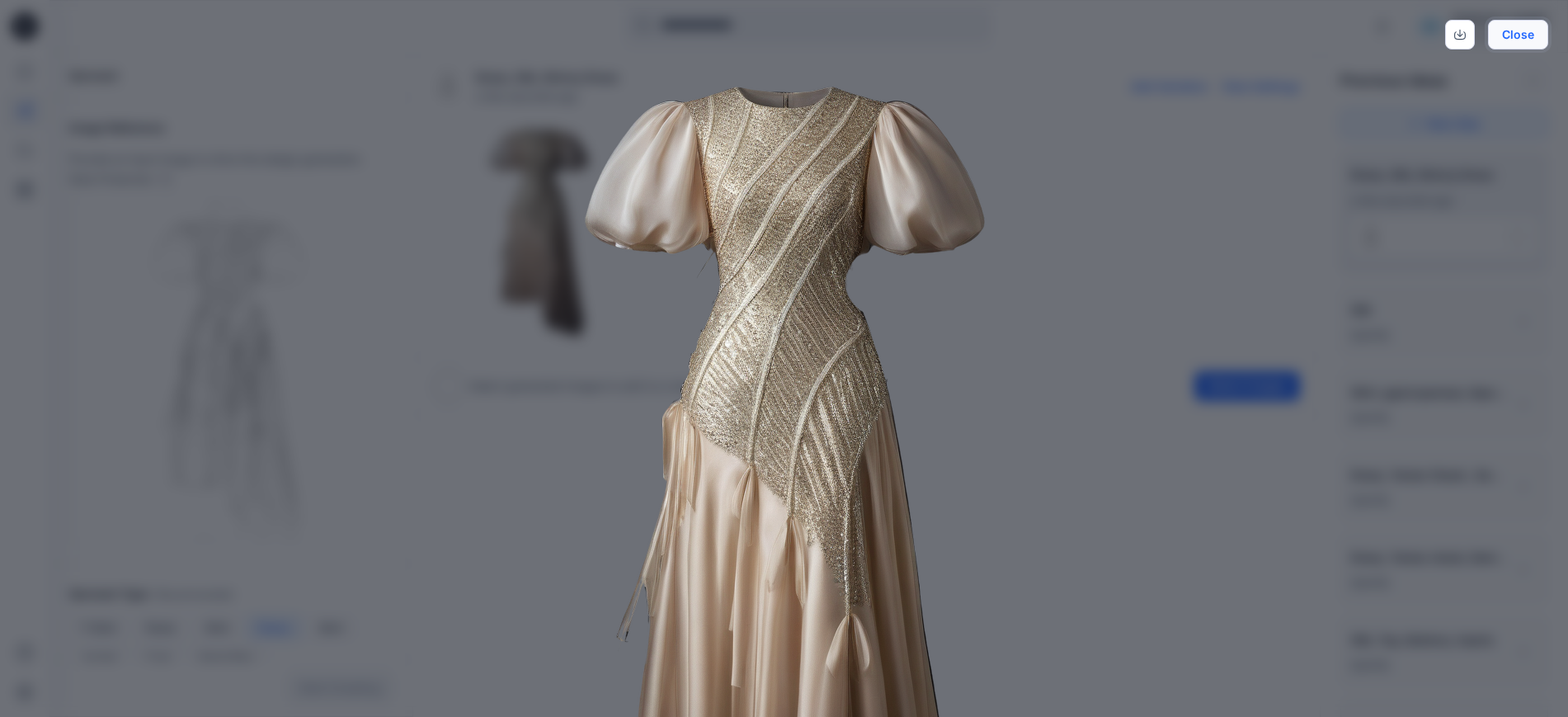
click at [1514, 34] on button "Close" at bounding box center [1518, 35] width 60 height 30
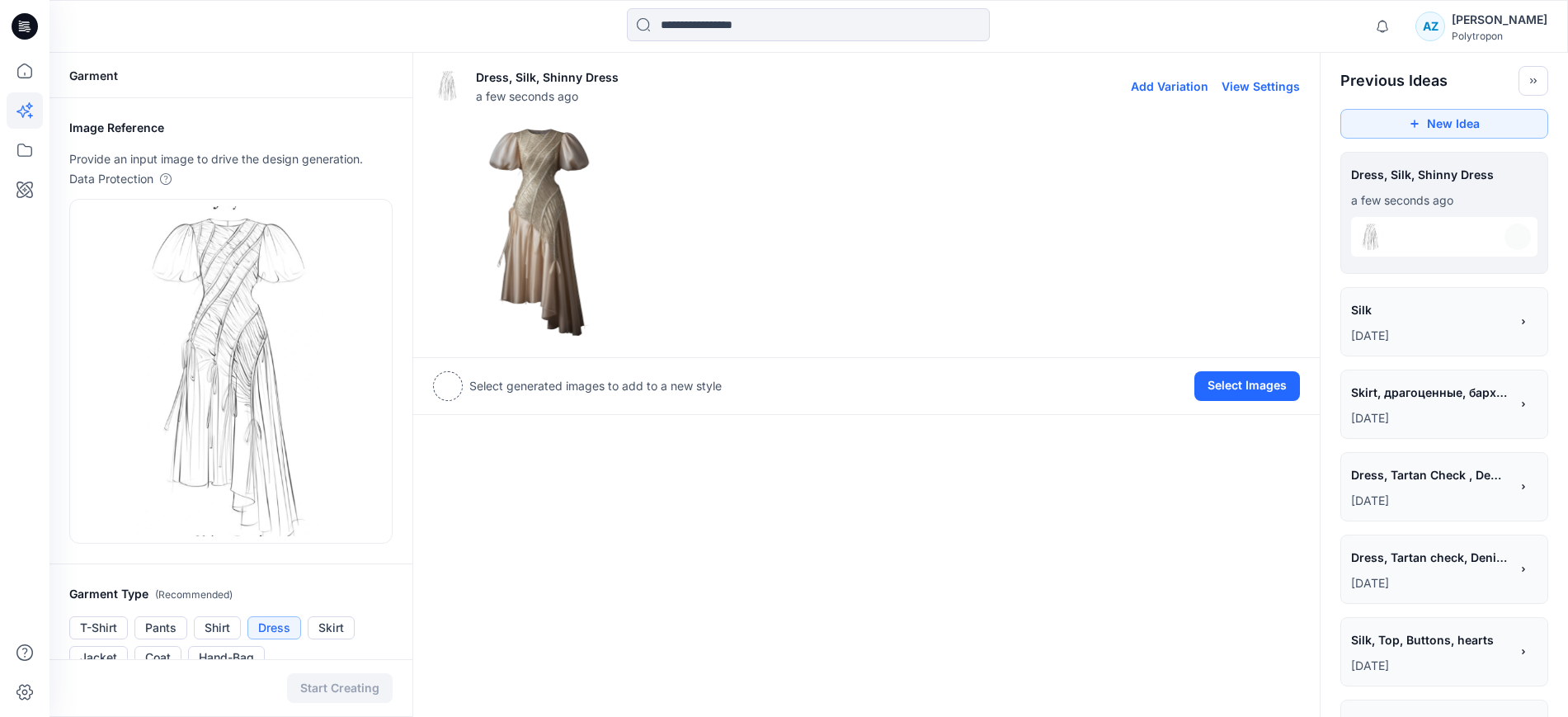
click at [1179, 90] on button "Add Variation" at bounding box center [1169, 86] width 77 height 14
click at [1536, 82] on icon "Toggle idea bar" at bounding box center [1533, 81] width 12 height 12
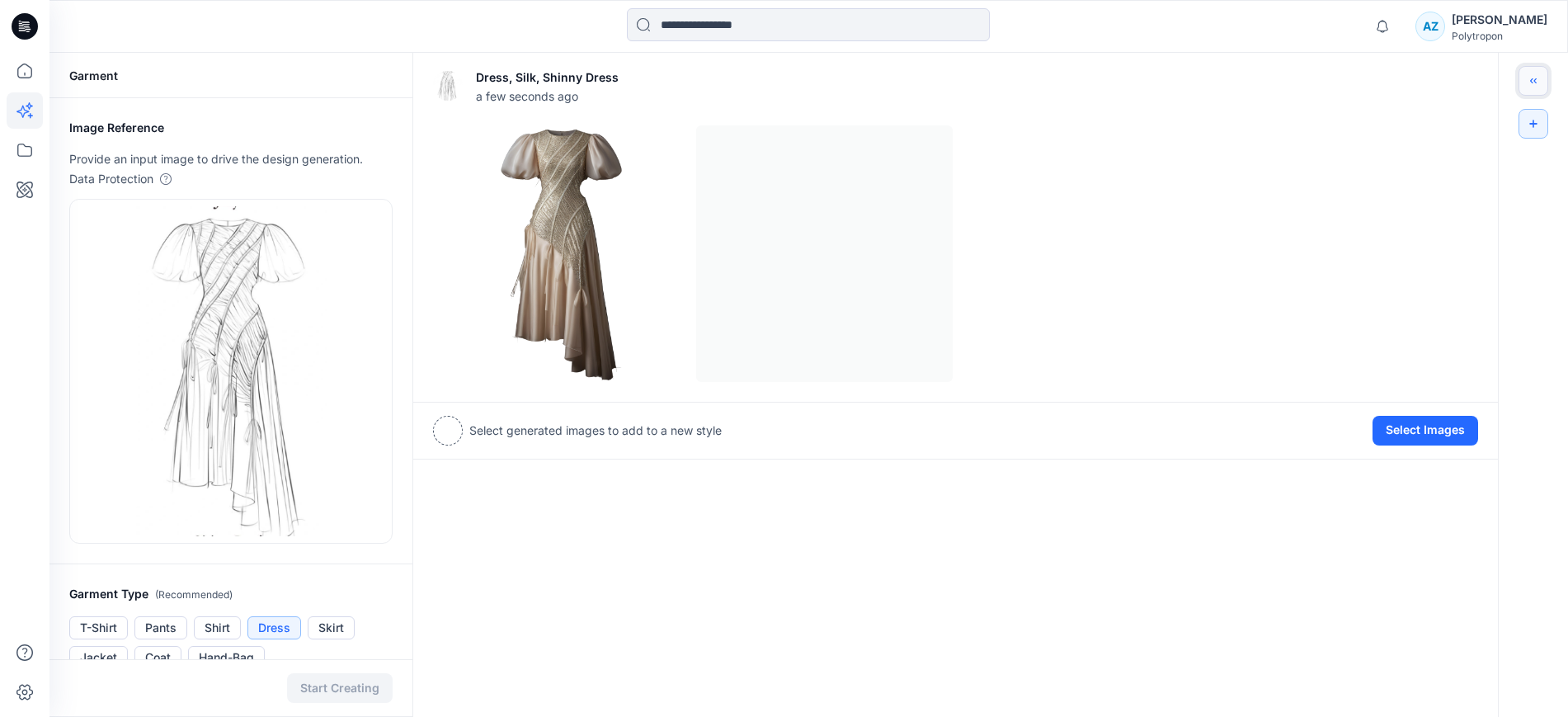
click at [1542, 74] on button "Toggle idea bar" at bounding box center [1533, 81] width 30 height 30
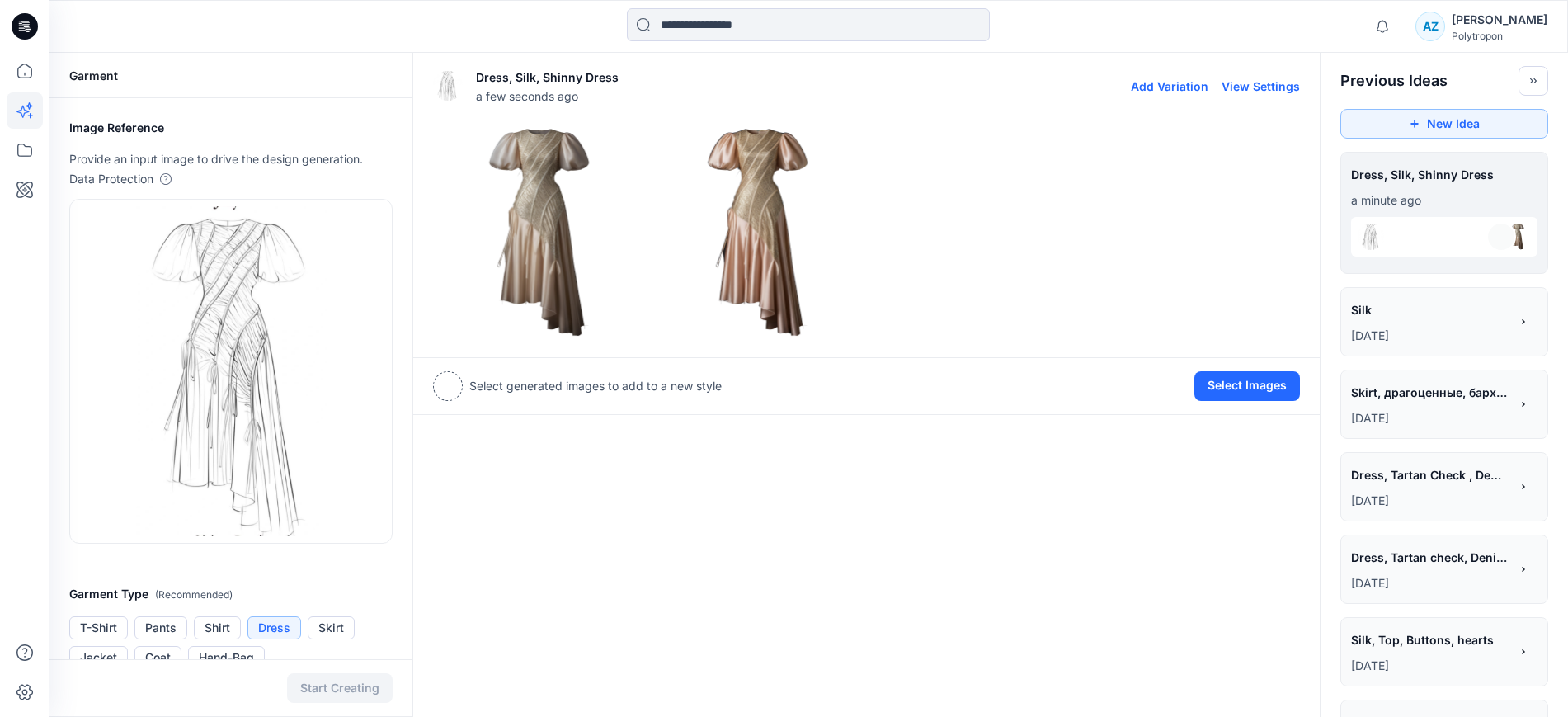
click at [764, 212] on img at bounding box center [757, 231] width 210 height 210
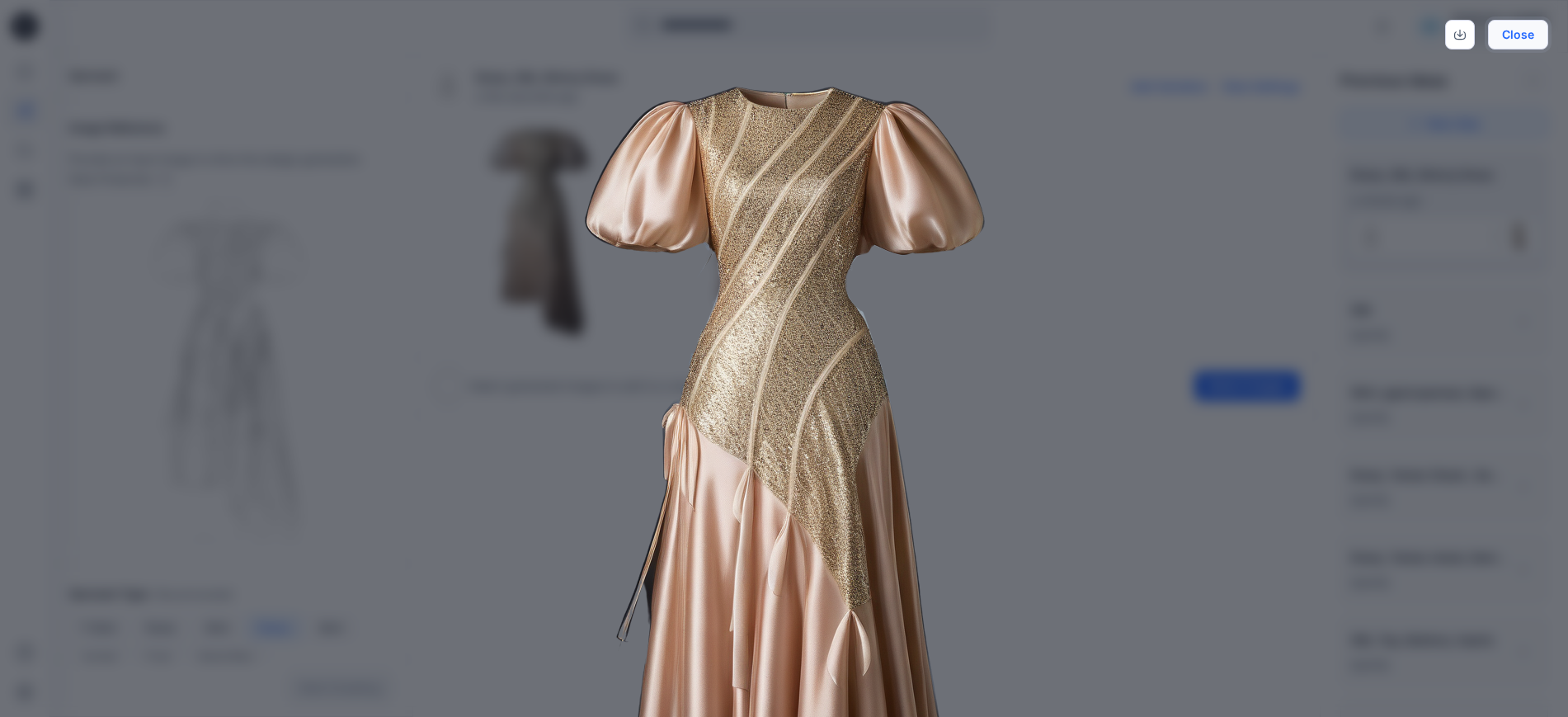
click at [1502, 36] on button "Close" at bounding box center [1518, 35] width 60 height 30
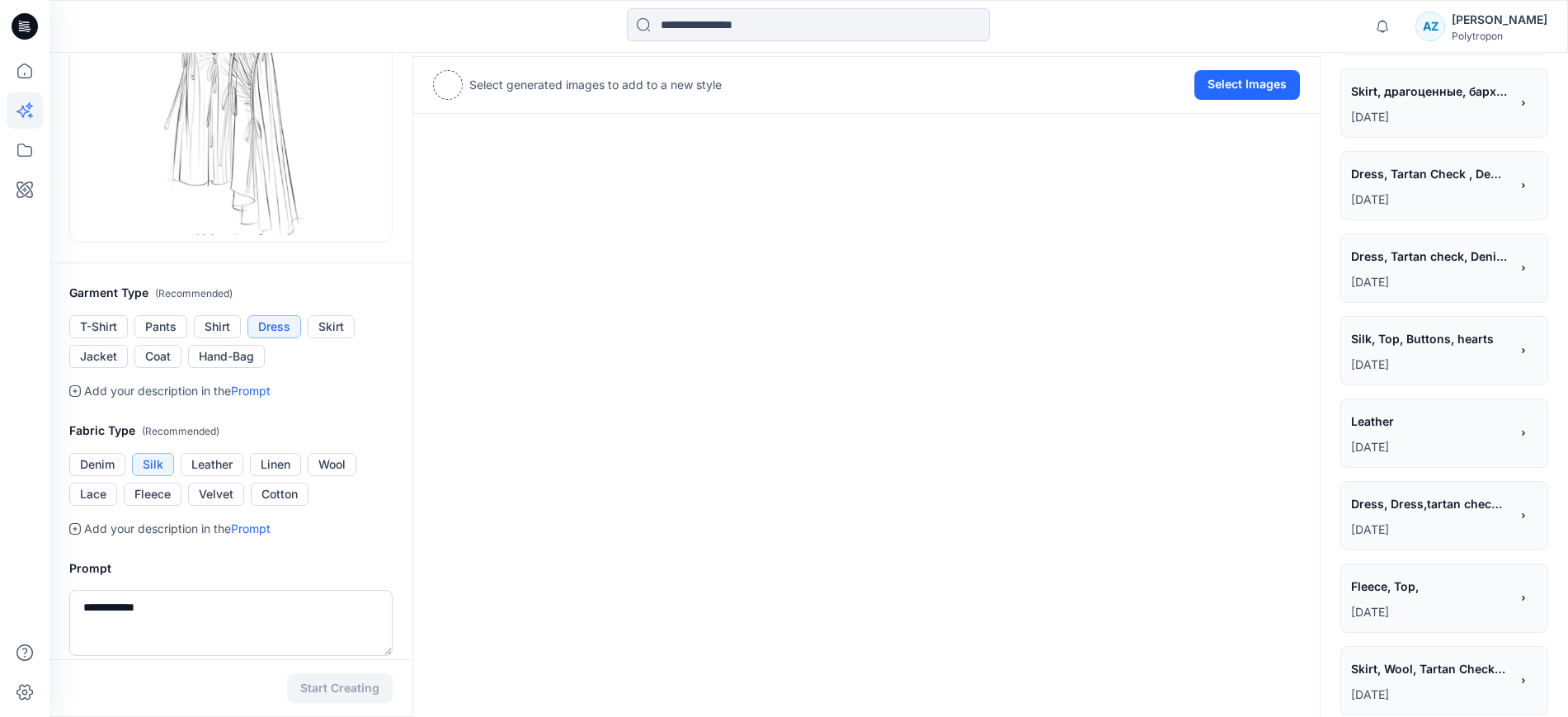
scroll to position [309, 0]
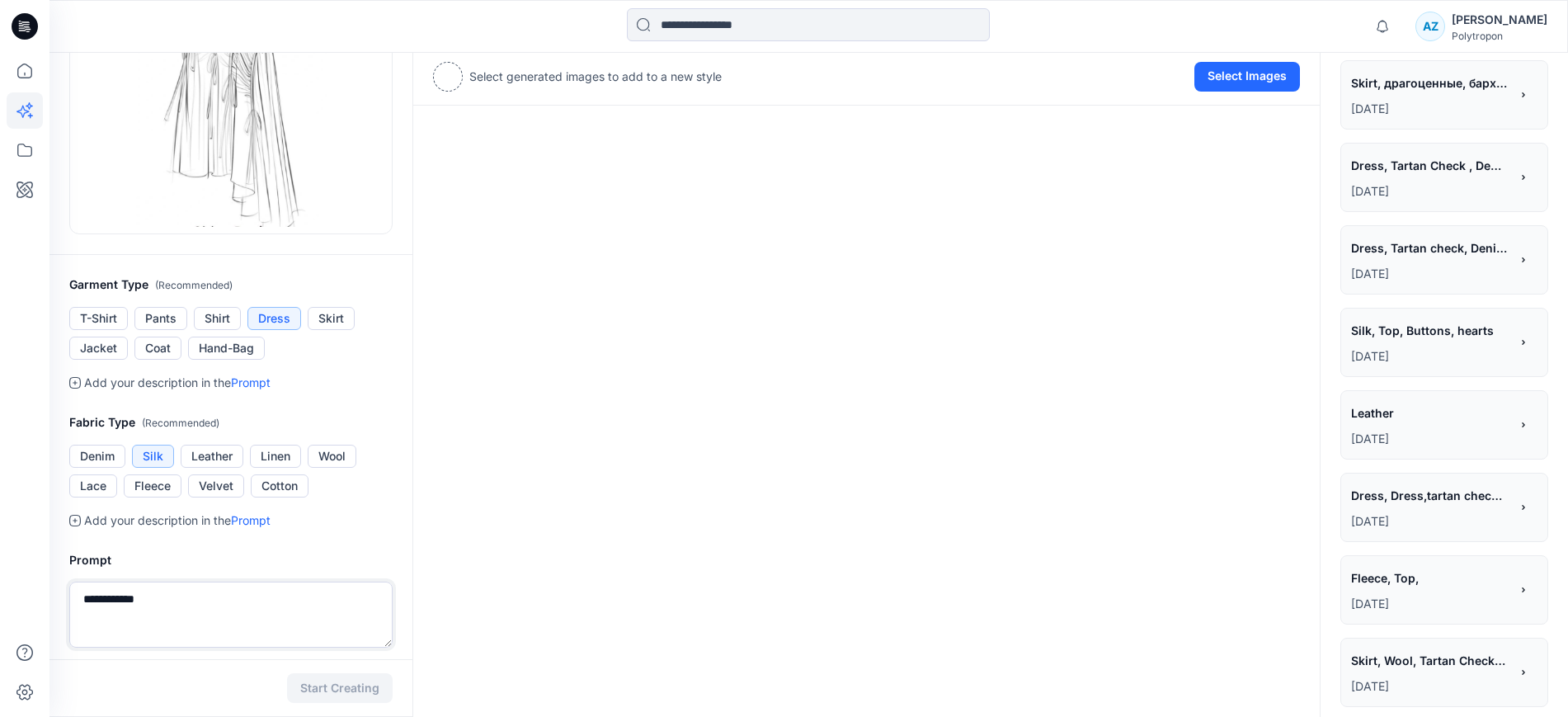
drag, startPoint x: 199, startPoint y: 597, endPoint x: 56, endPoint y: 604, distance: 143.2
click at [56, 604] on div "**********" at bounding box center [231, 598] width 363 height 137
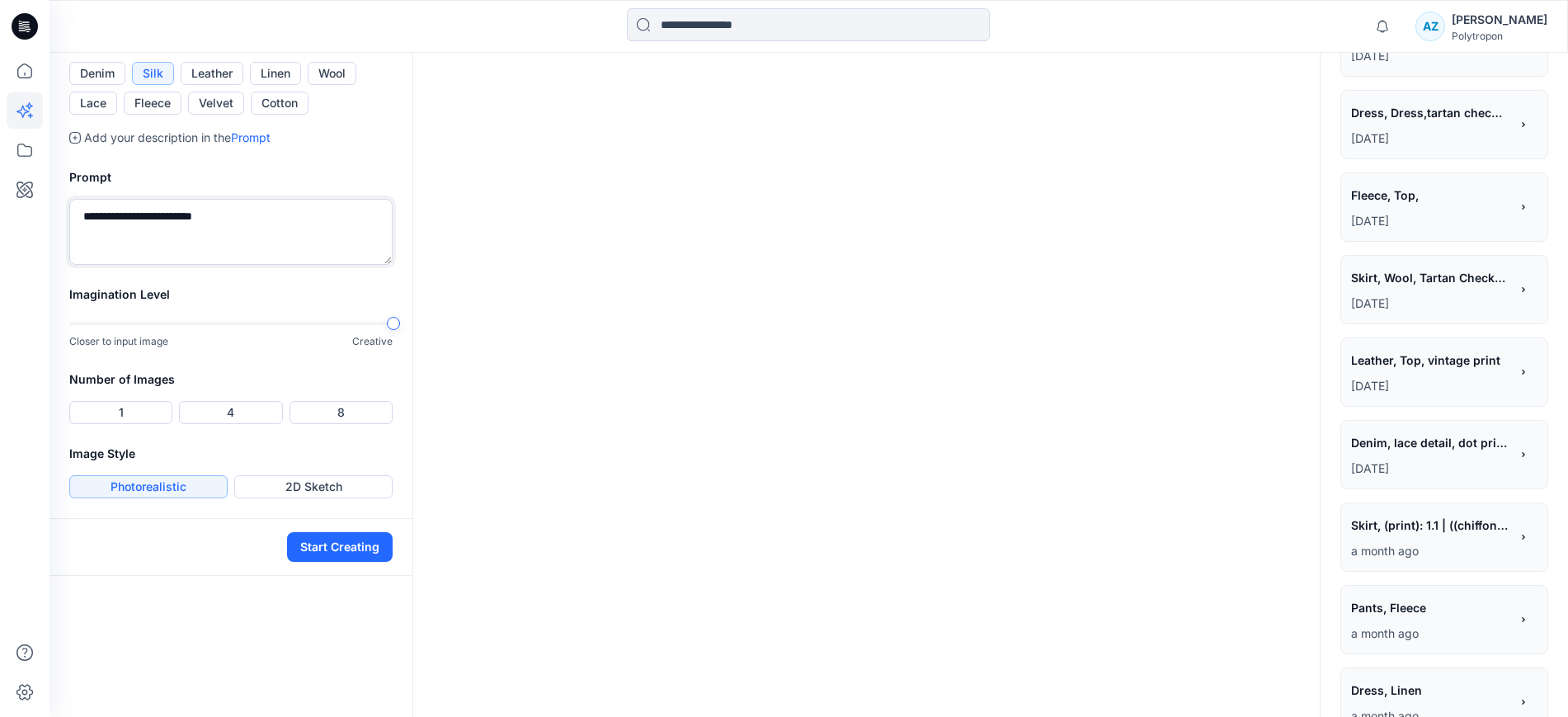
scroll to position [722, 0]
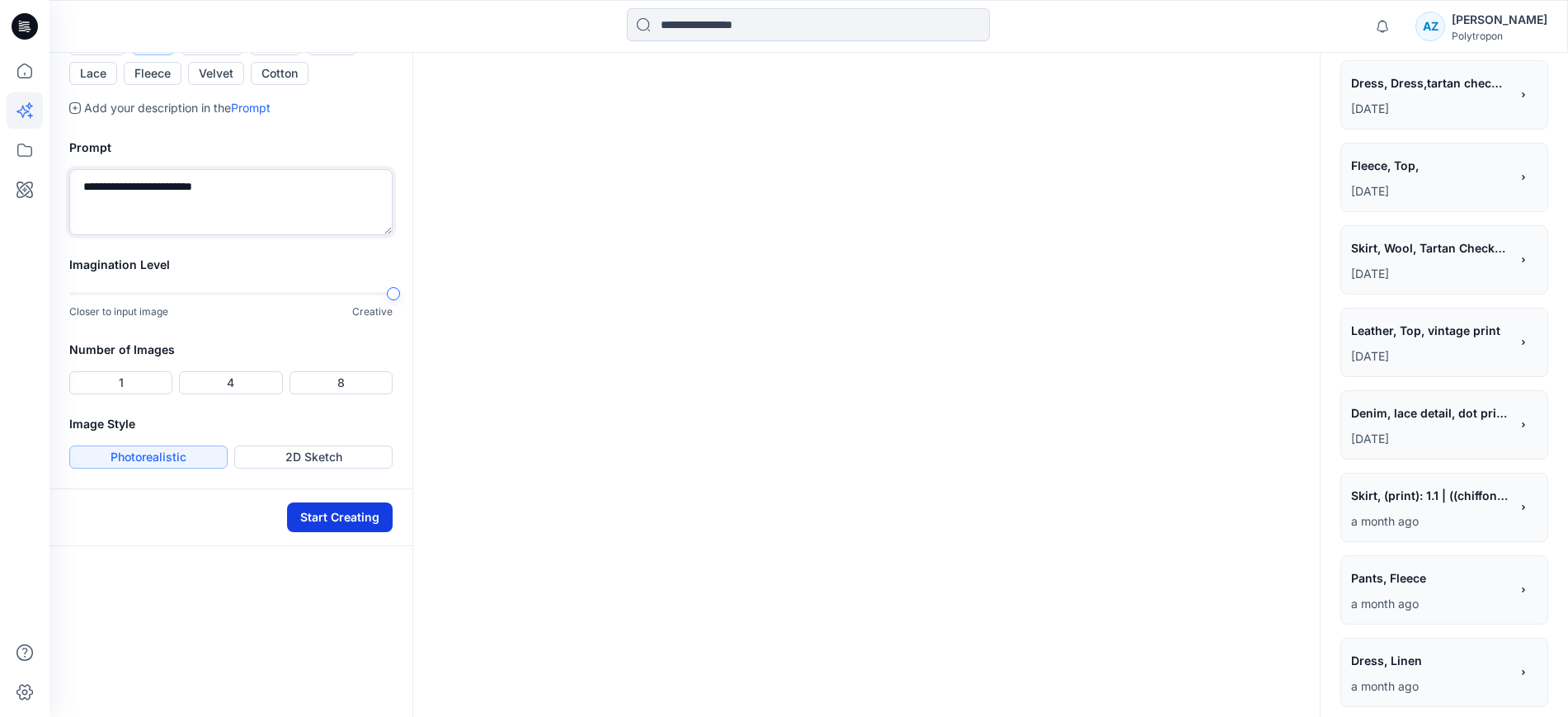
type textarea "**********"
click at [327, 514] on button "Start Creating" at bounding box center [339, 518] width 106 height 30
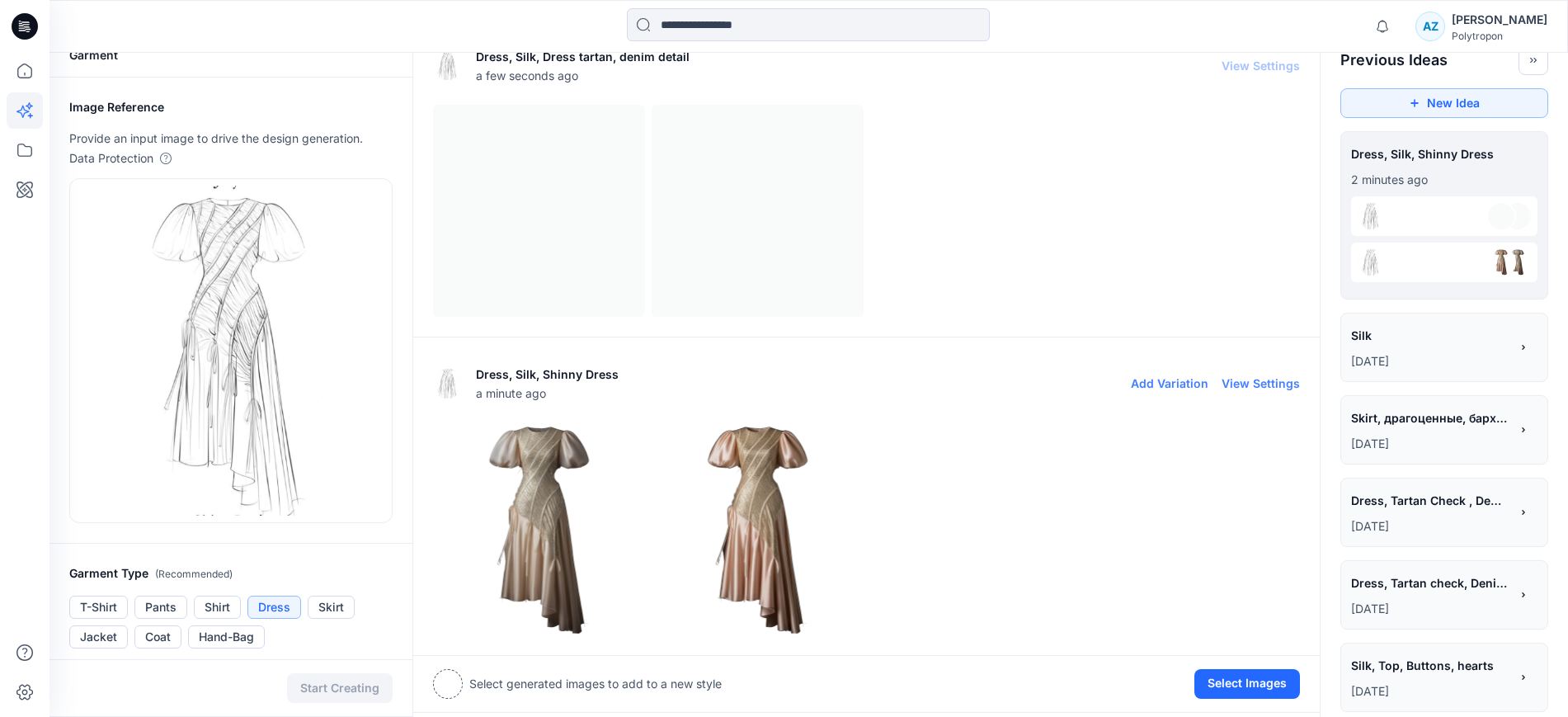
scroll to position [0, 0]
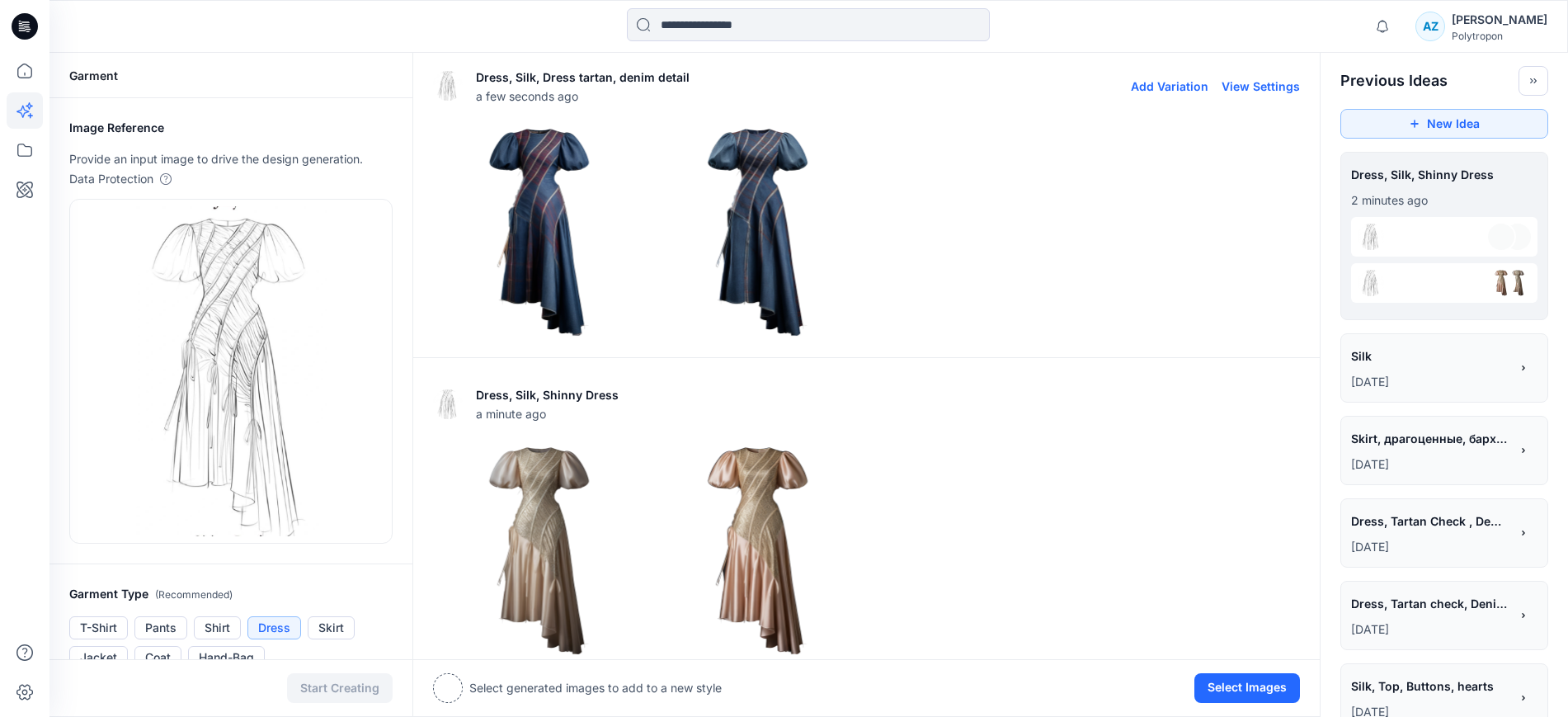
click at [536, 222] on img at bounding box center [538, 231] width 210 height 210
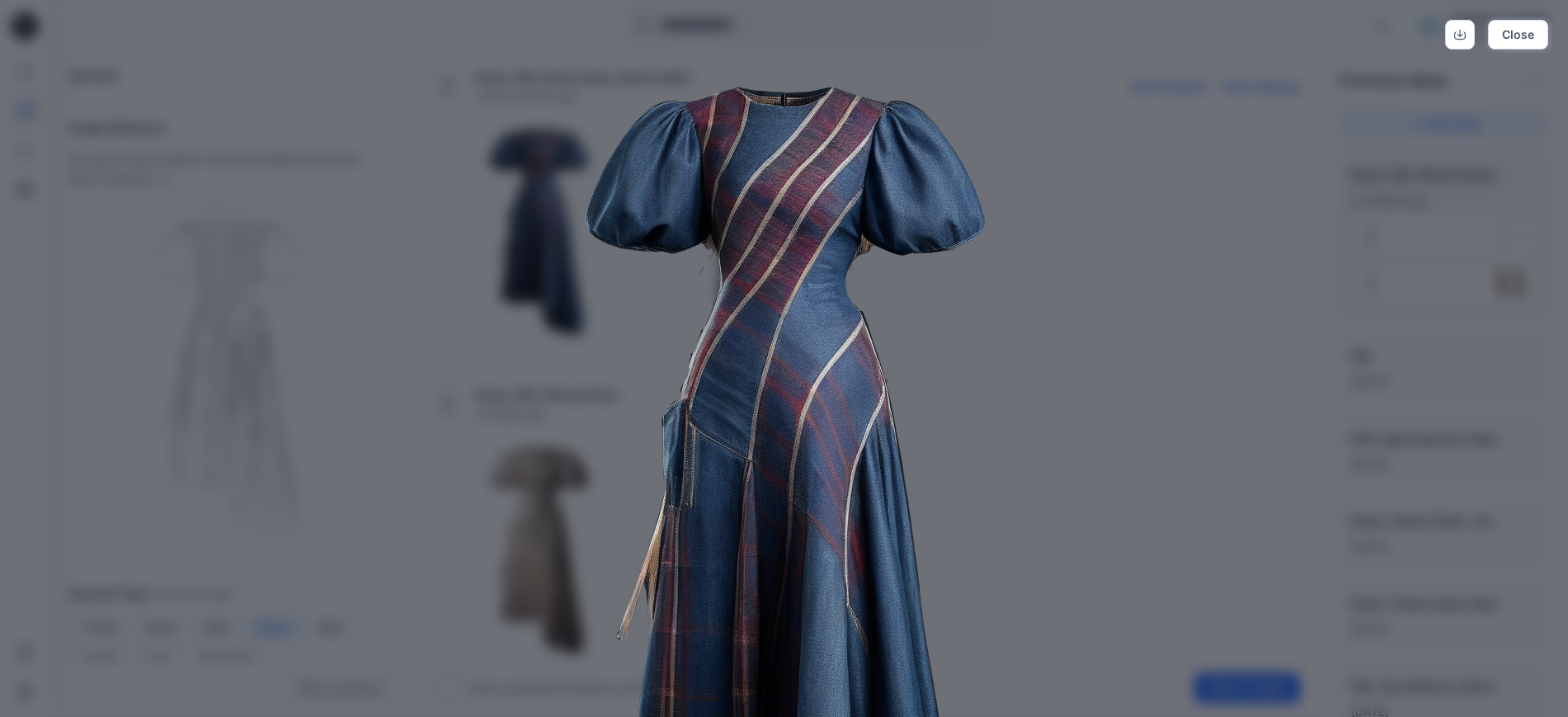
drag, startPoint x: 1540, startPoint y: 40, endPoint x: 1227, endPoint y: 75, distance: 315.0
click at [1538, 39] on button "Close" at bounding box center [1518, 35] width 60 height 30
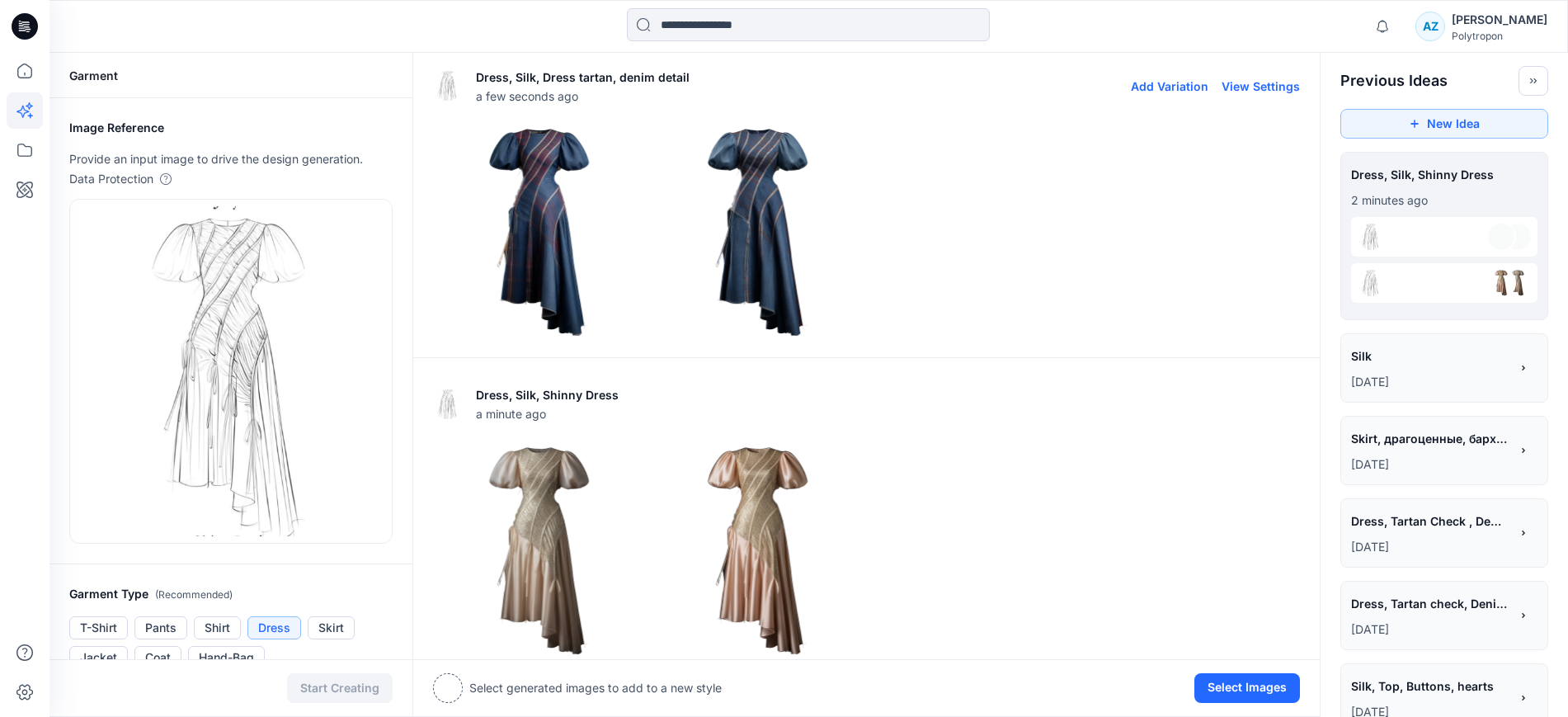
click at [779, 189] on img at bounding box center [757, 231] width 210 height 210
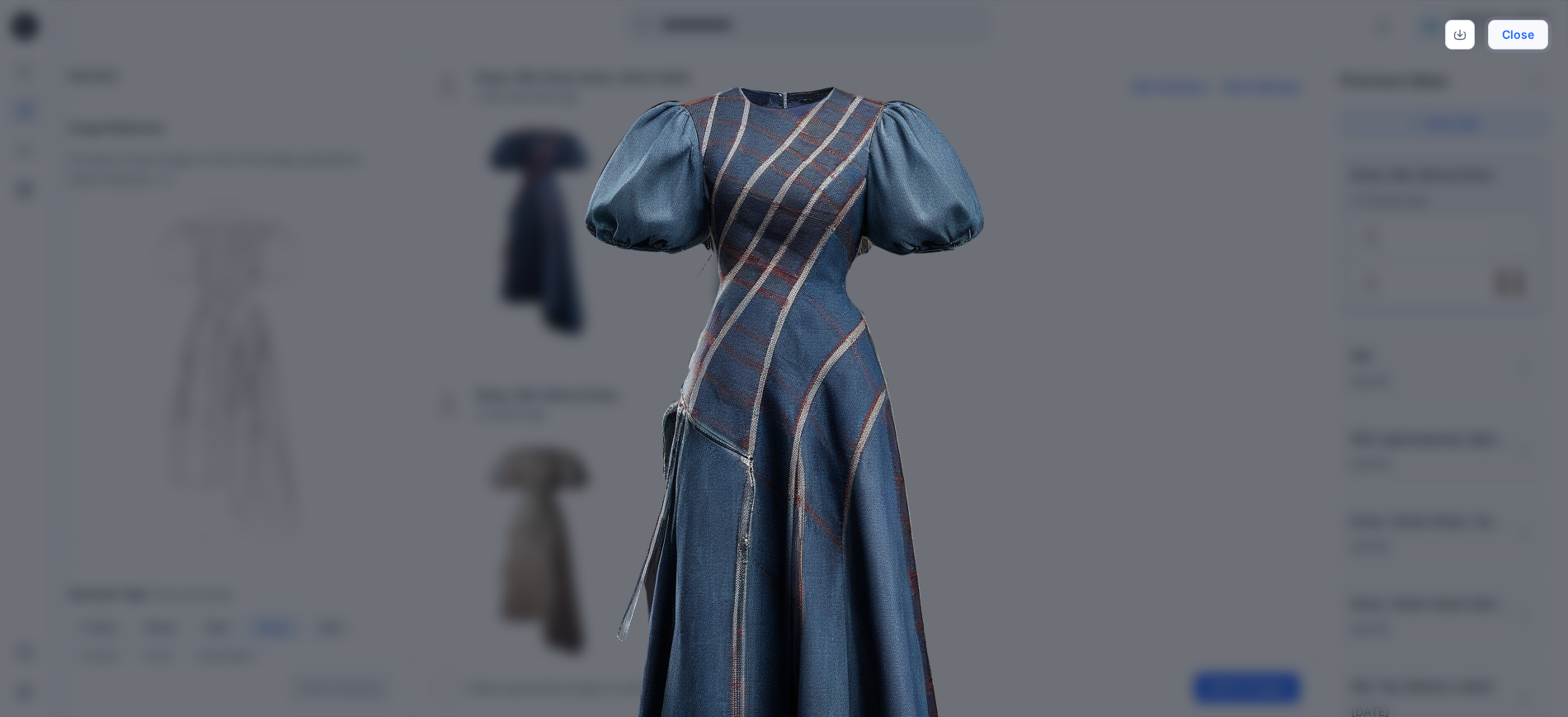
click at [1531, 40] on button "Close" at bounding box center [1518, 35] width 60 height 30
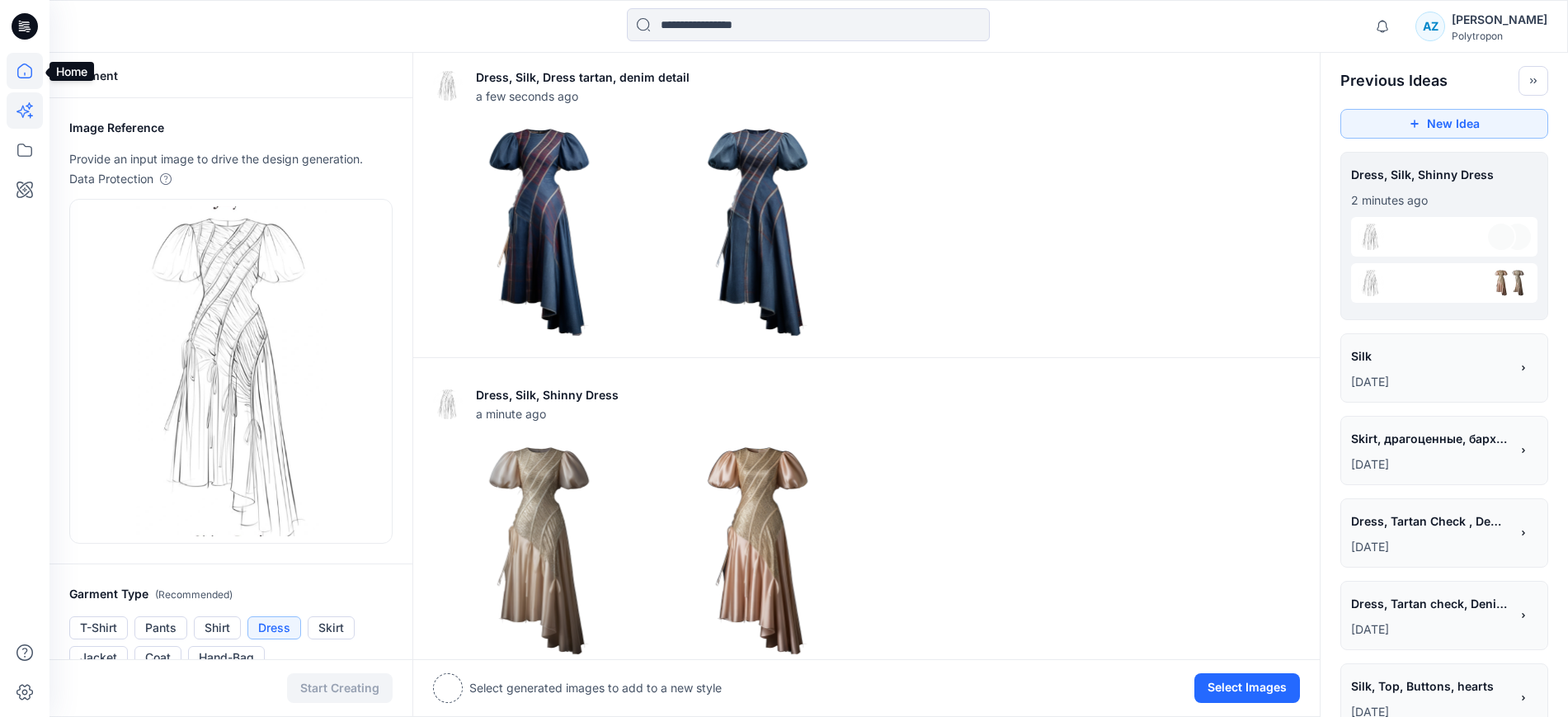
click at [13, 70] on icon at bounding box center [25, 71] width 37 height 37
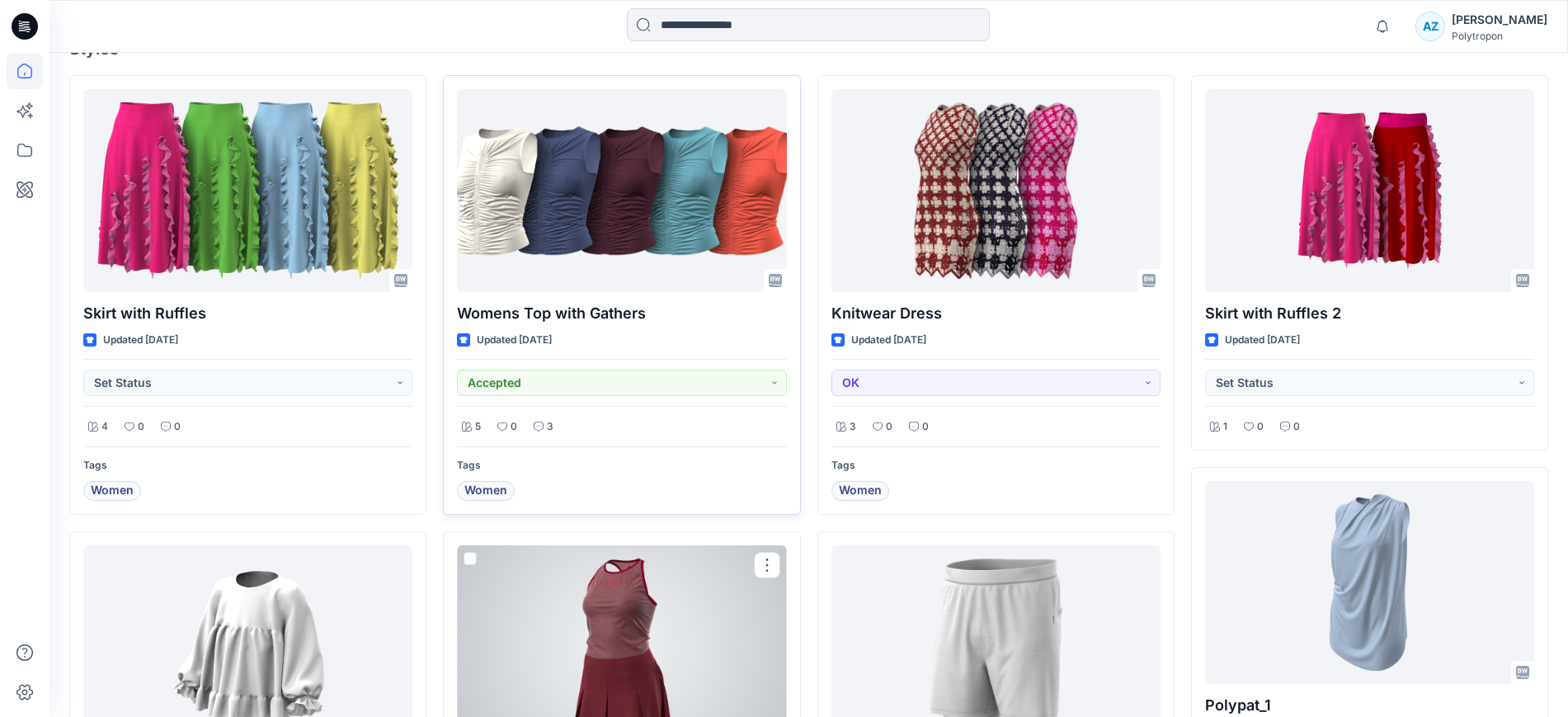
scroll to position [103, 0]
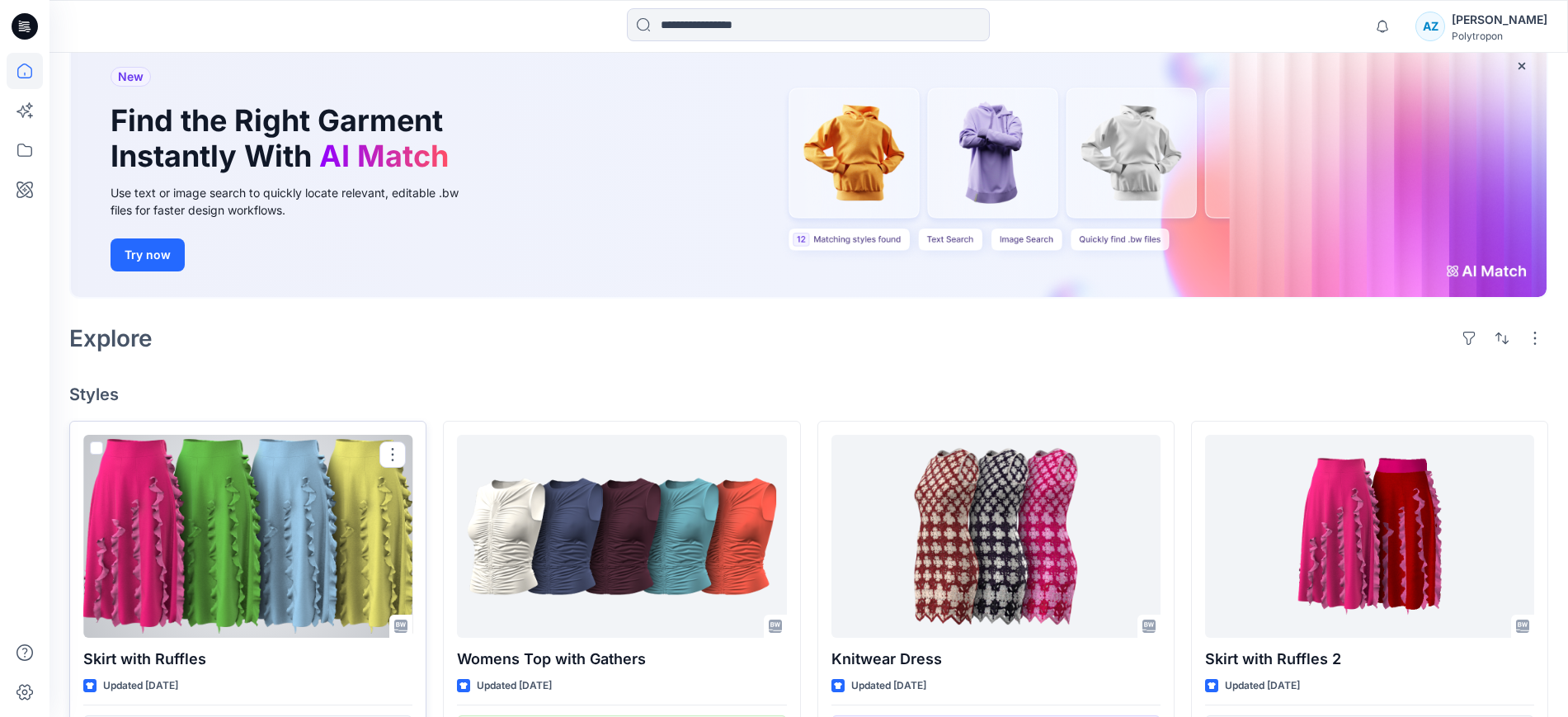
click at [297, 526] on div at bounding box center [248, 536] width 329 height 203
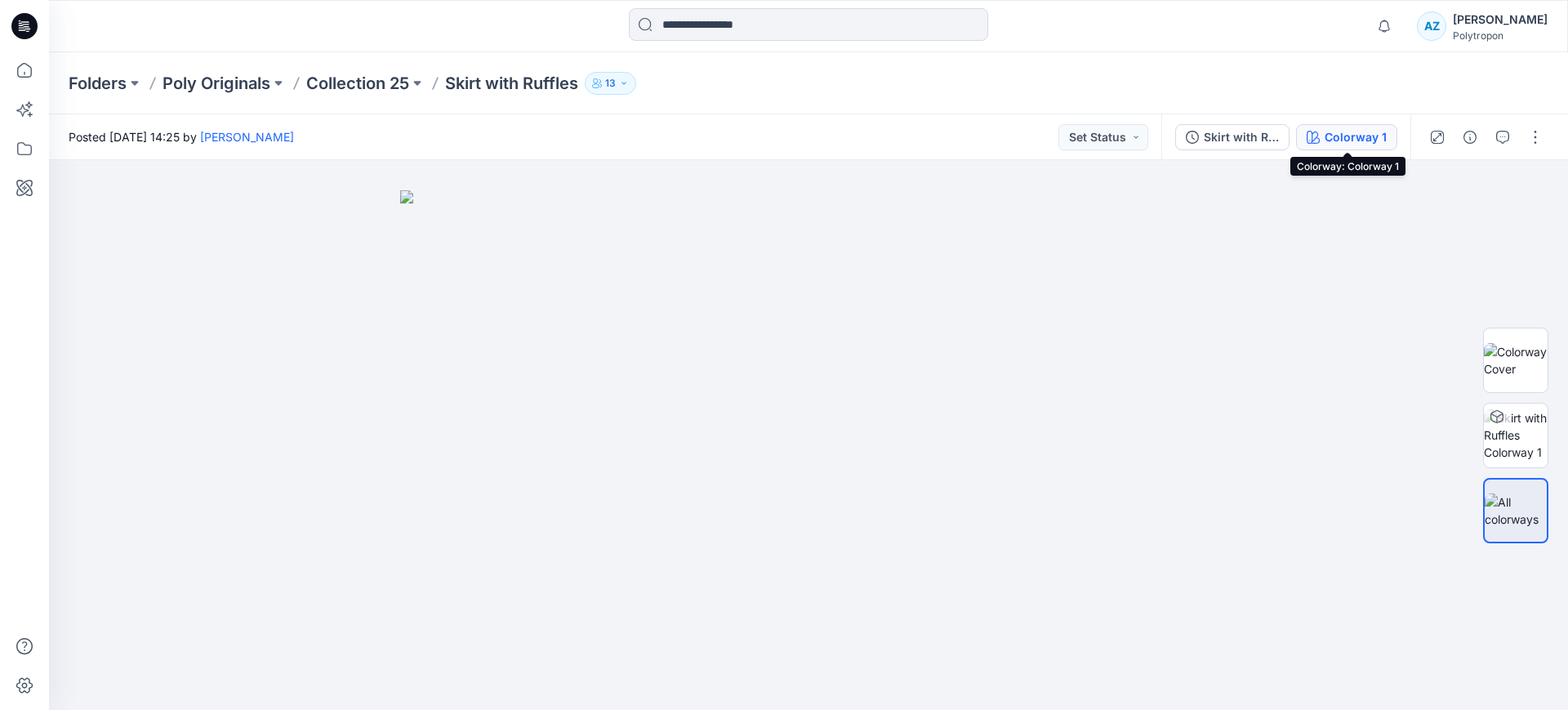
click at [1334, 137] on div "Colorway 1" at bounding box center [1355, 137] width 62 height 18
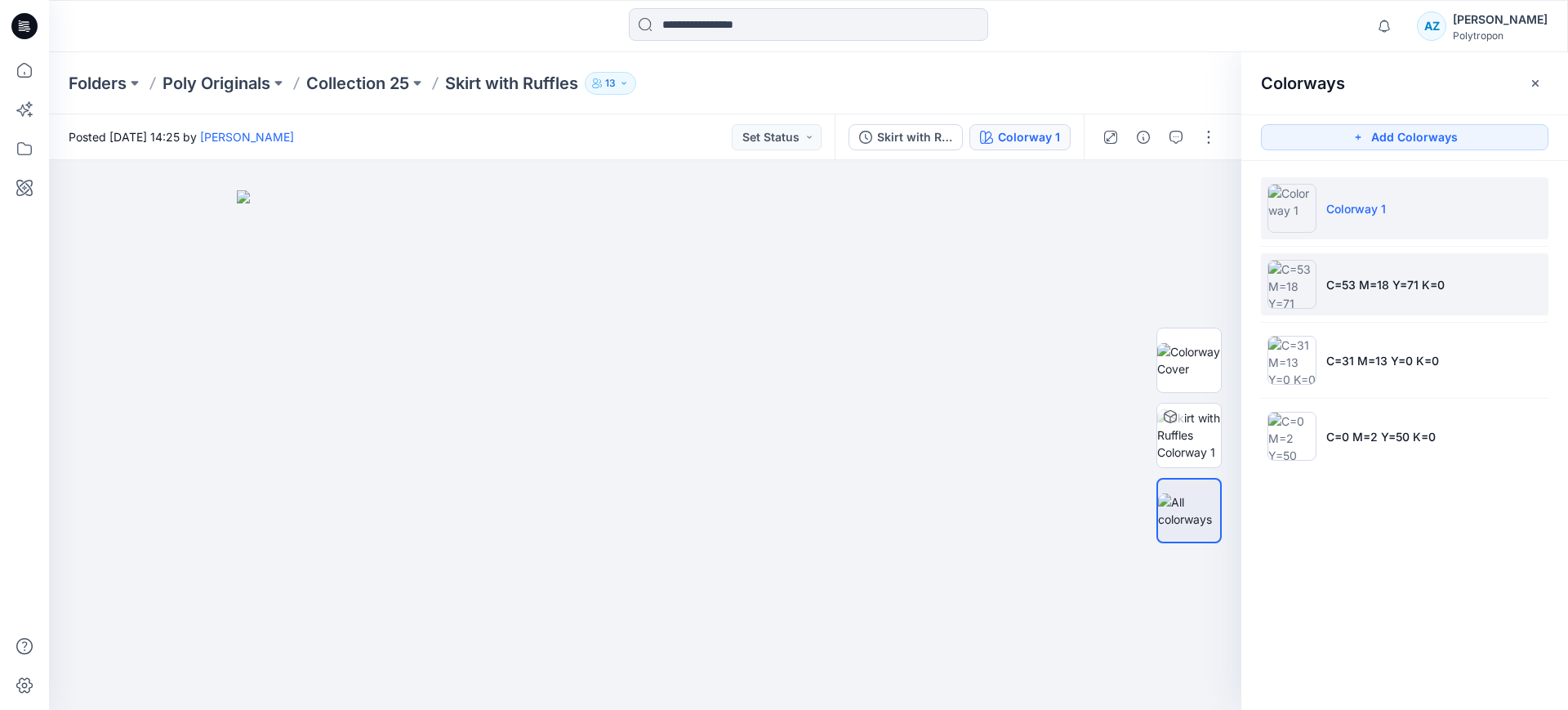
click at [1371, 279] on p "C=53 M=18 Y=71 K=0" at bounding box center [1385, 285] width 118 height 17
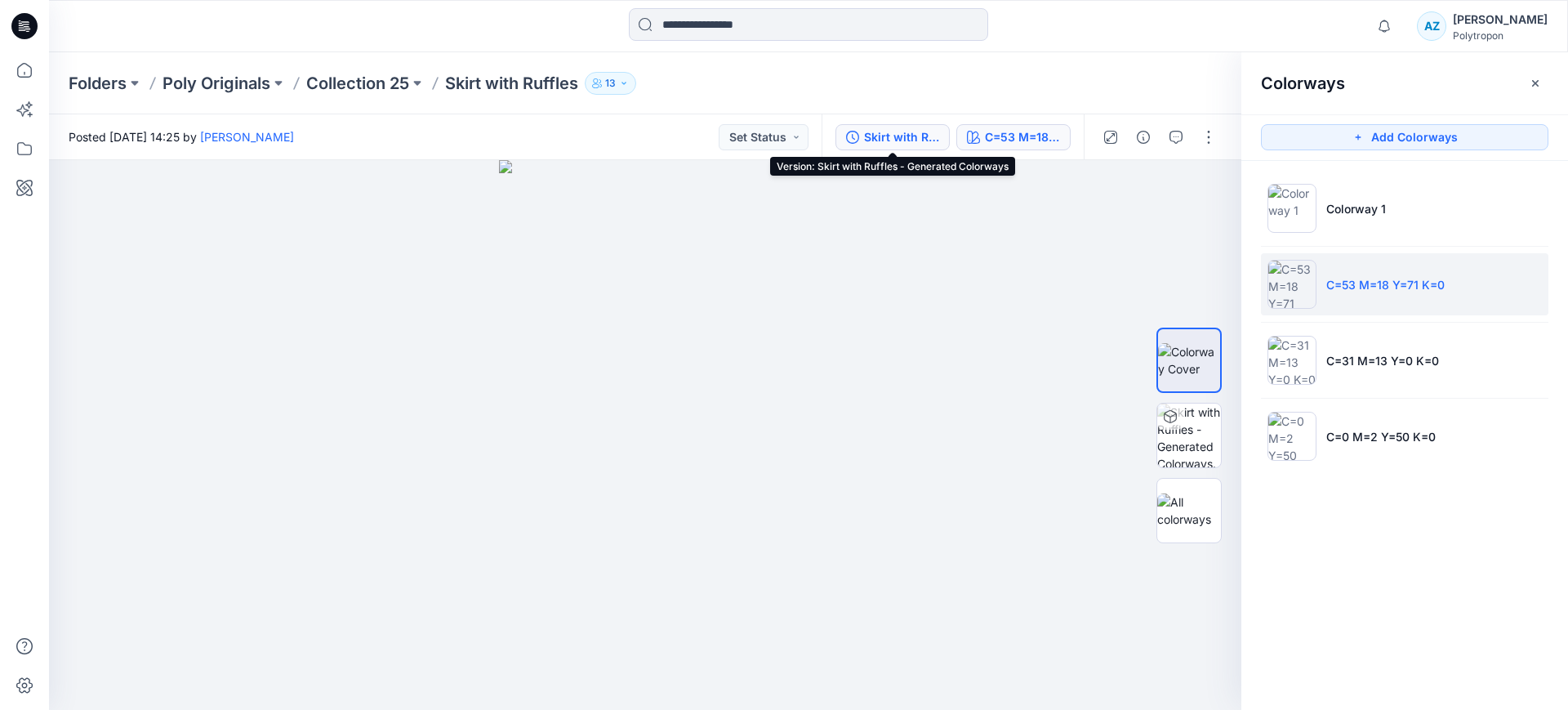
click at [904, 137] on div "Skirt with Ruffles - Generated Colorways" at bounding box center [901, 137] width 75 height 18
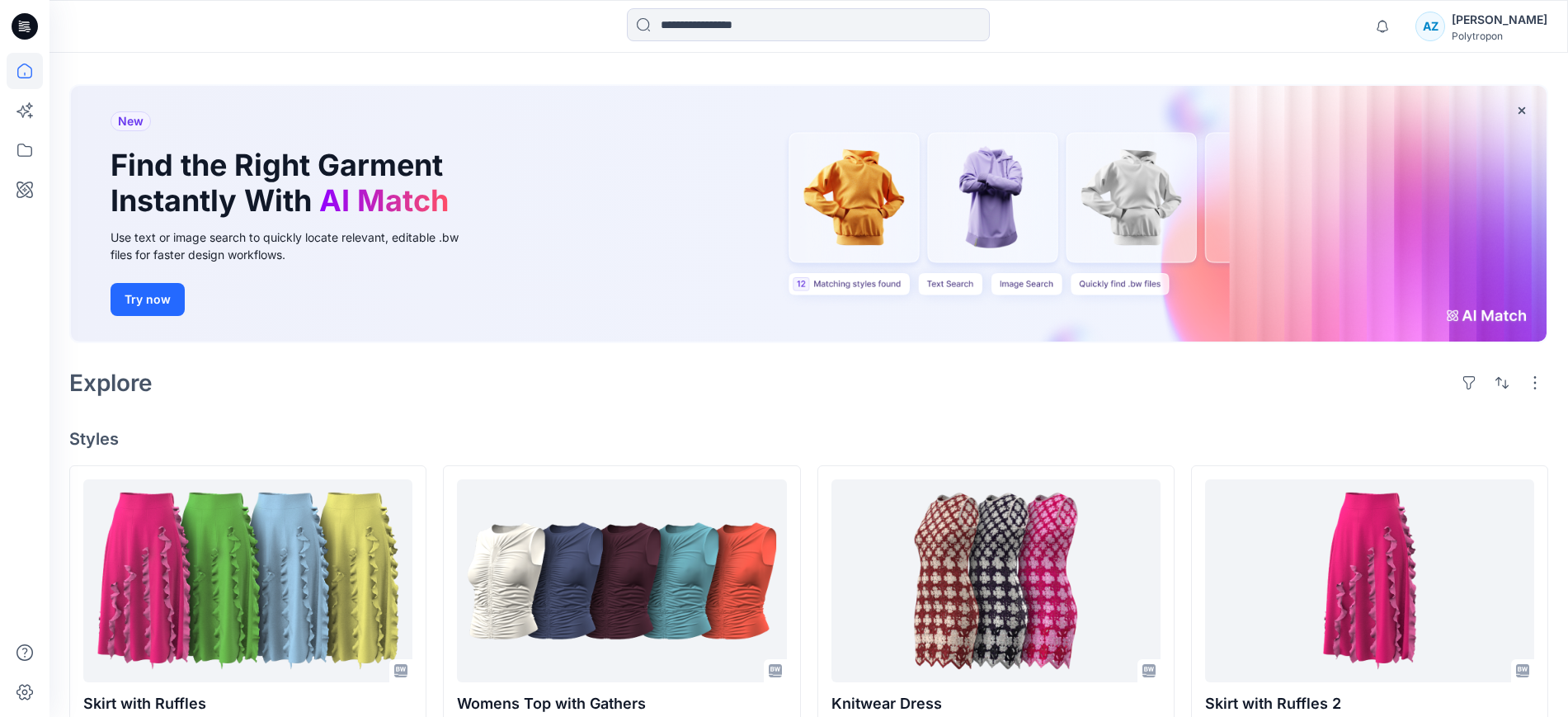
scroll to position [309, 0]
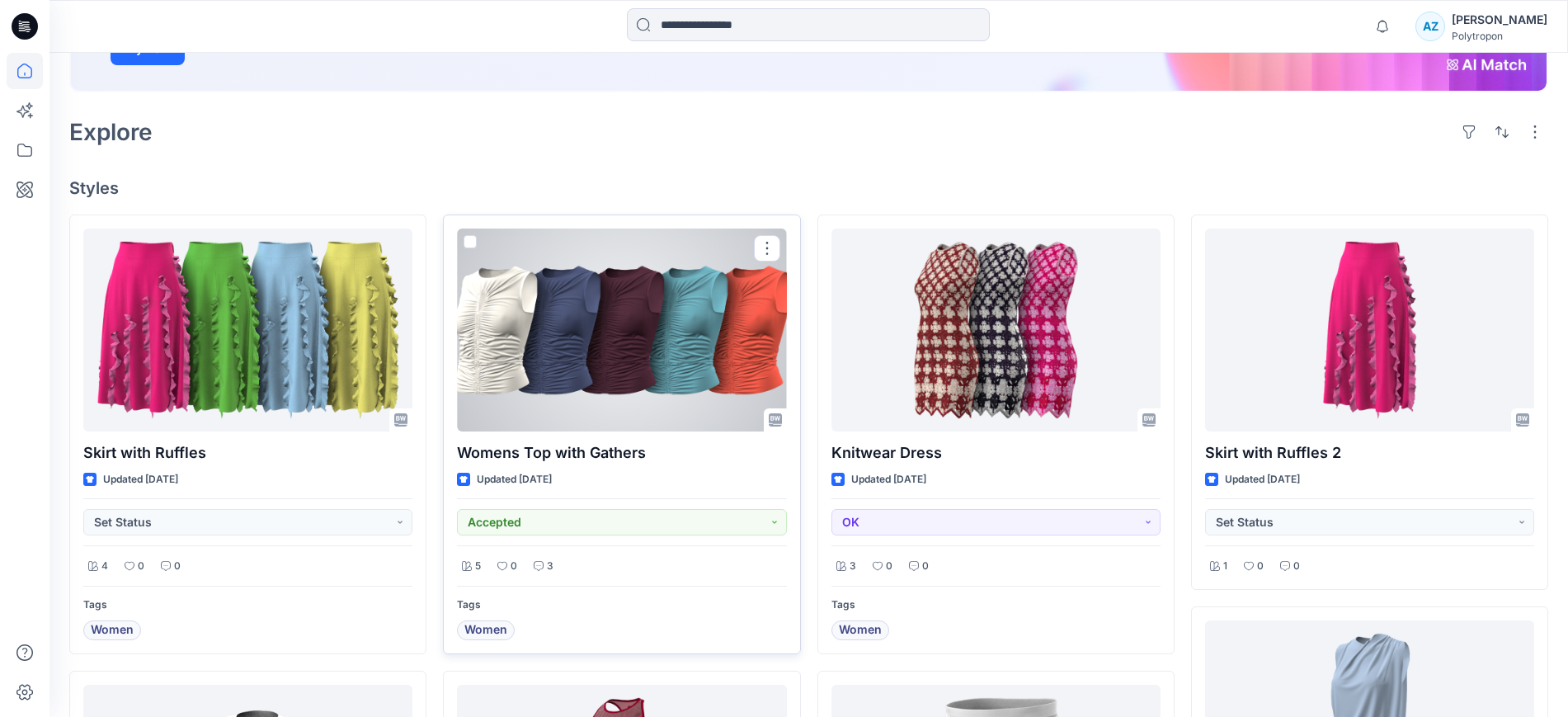
click at [676, 335] on div at bounding box center [622, 330] width 329 height 203
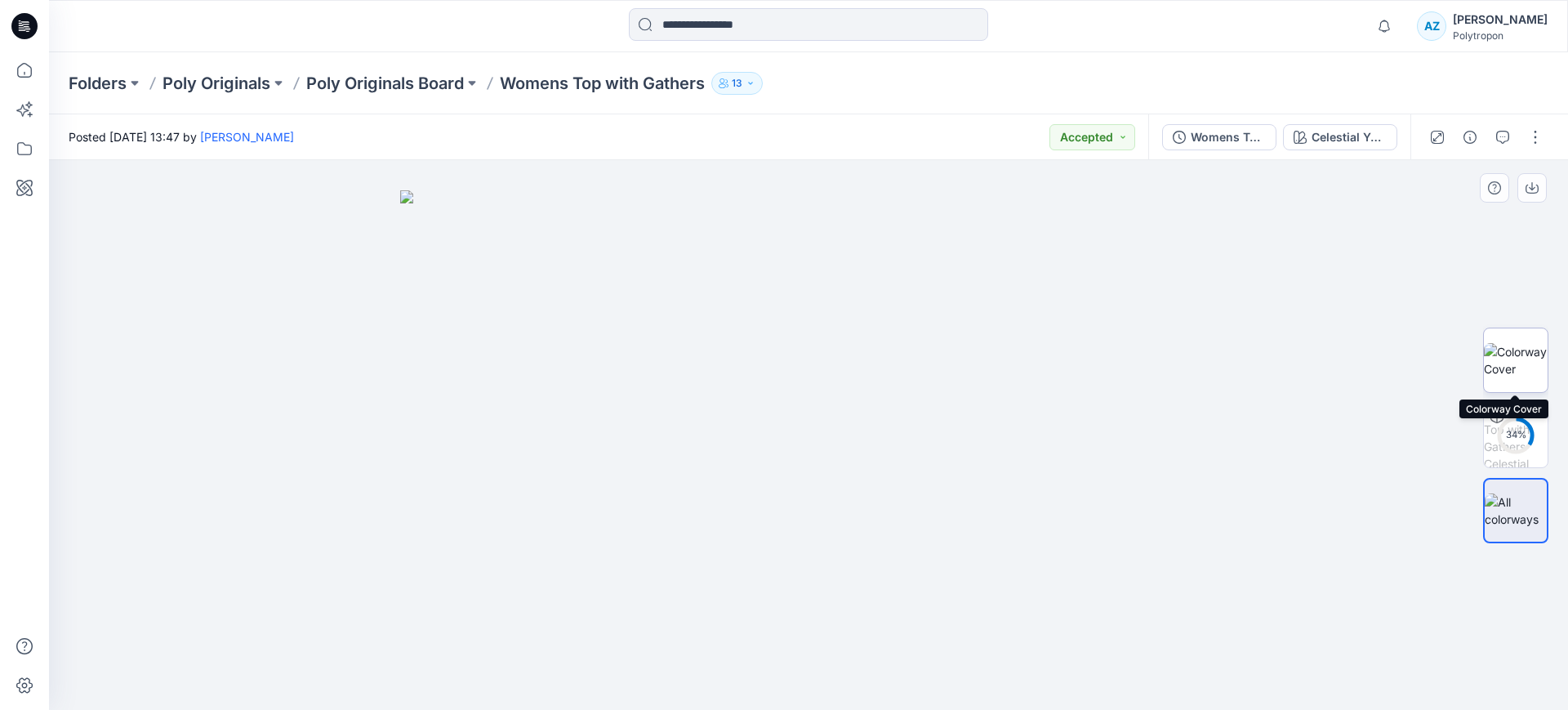
click at [1517, 355] on img at bounding box center [1515, 360] width 63 height 35
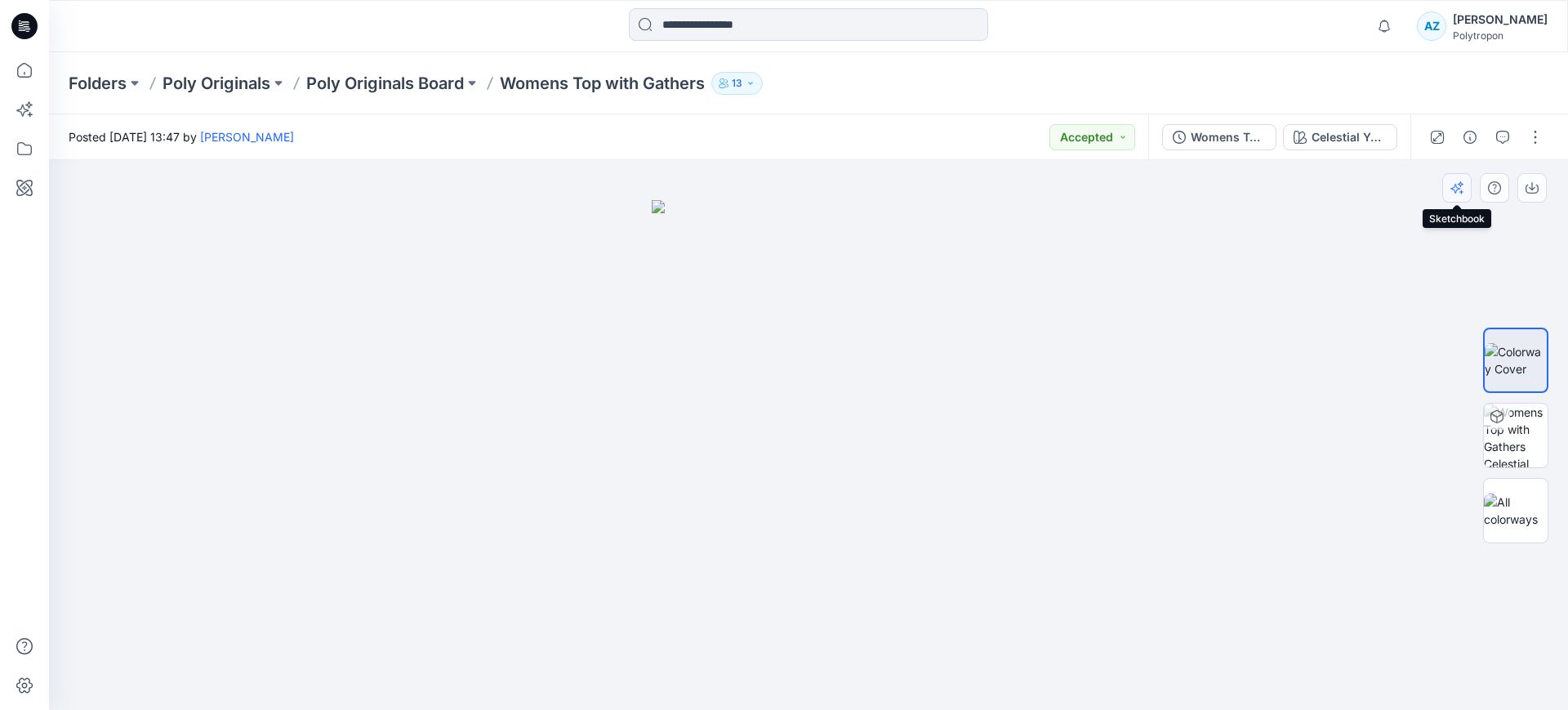
click at [1456, 193] on icon "button" at bounding box center [1457, 188] width 13 height 13
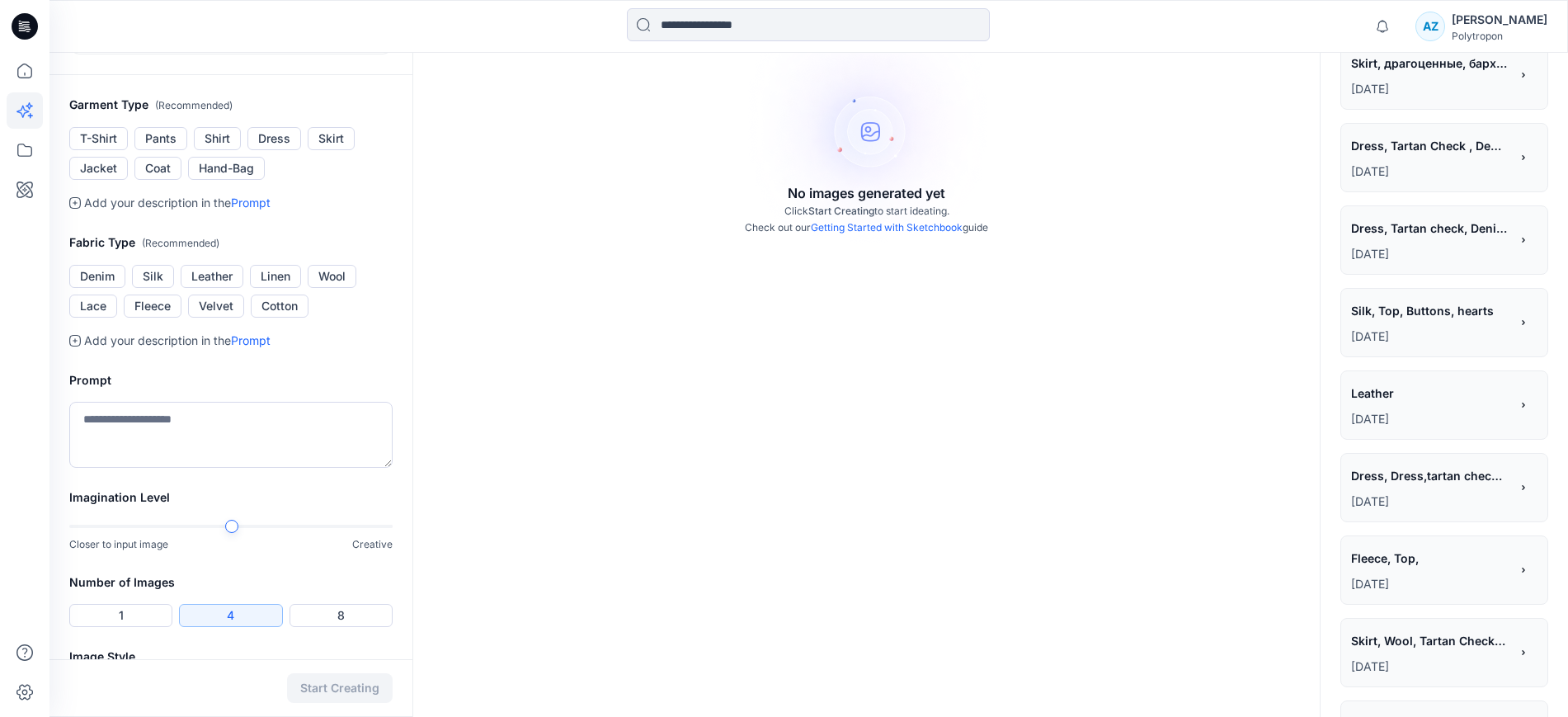
scroll to position [309, 0]
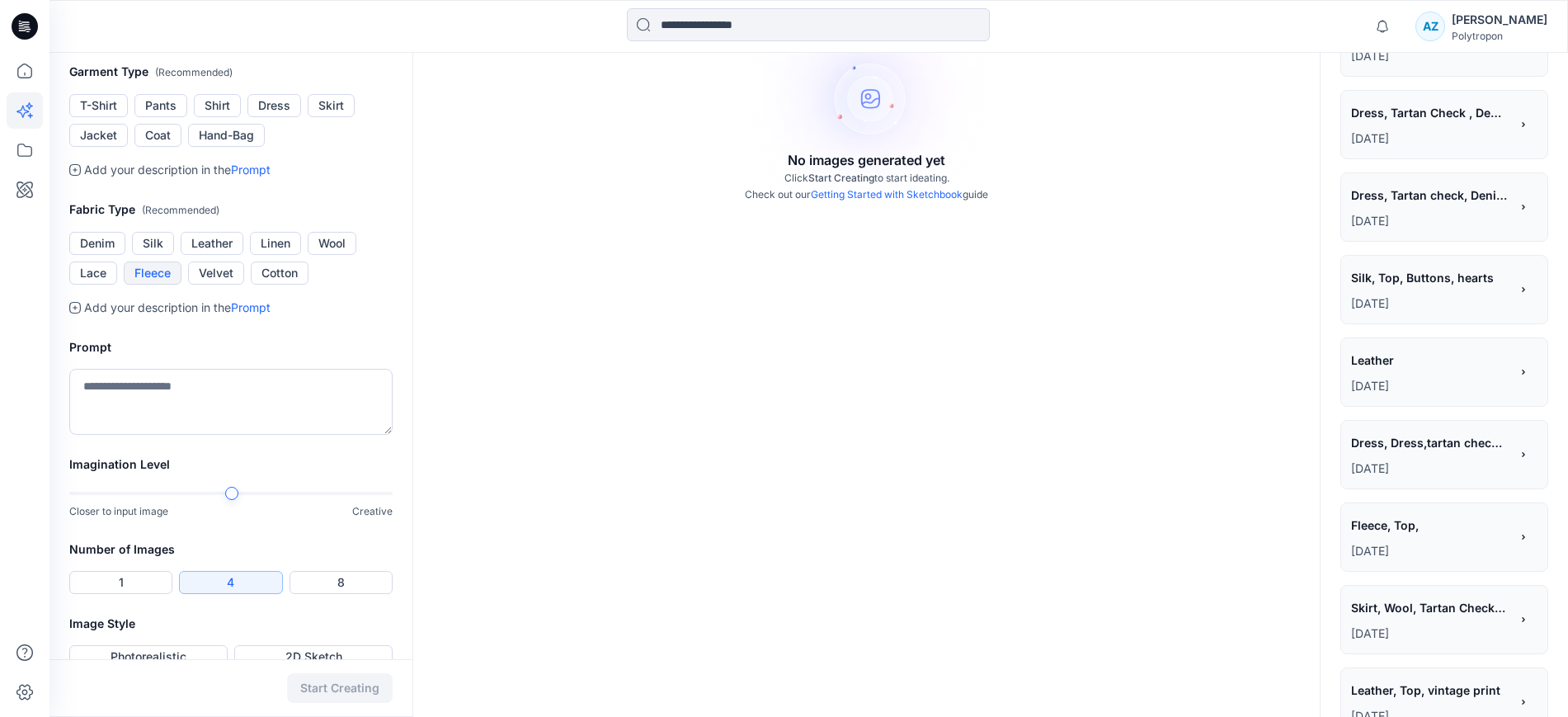
click at [155, 284] on button "Fleece" at bounding box center [152, 273] width 57 height 23
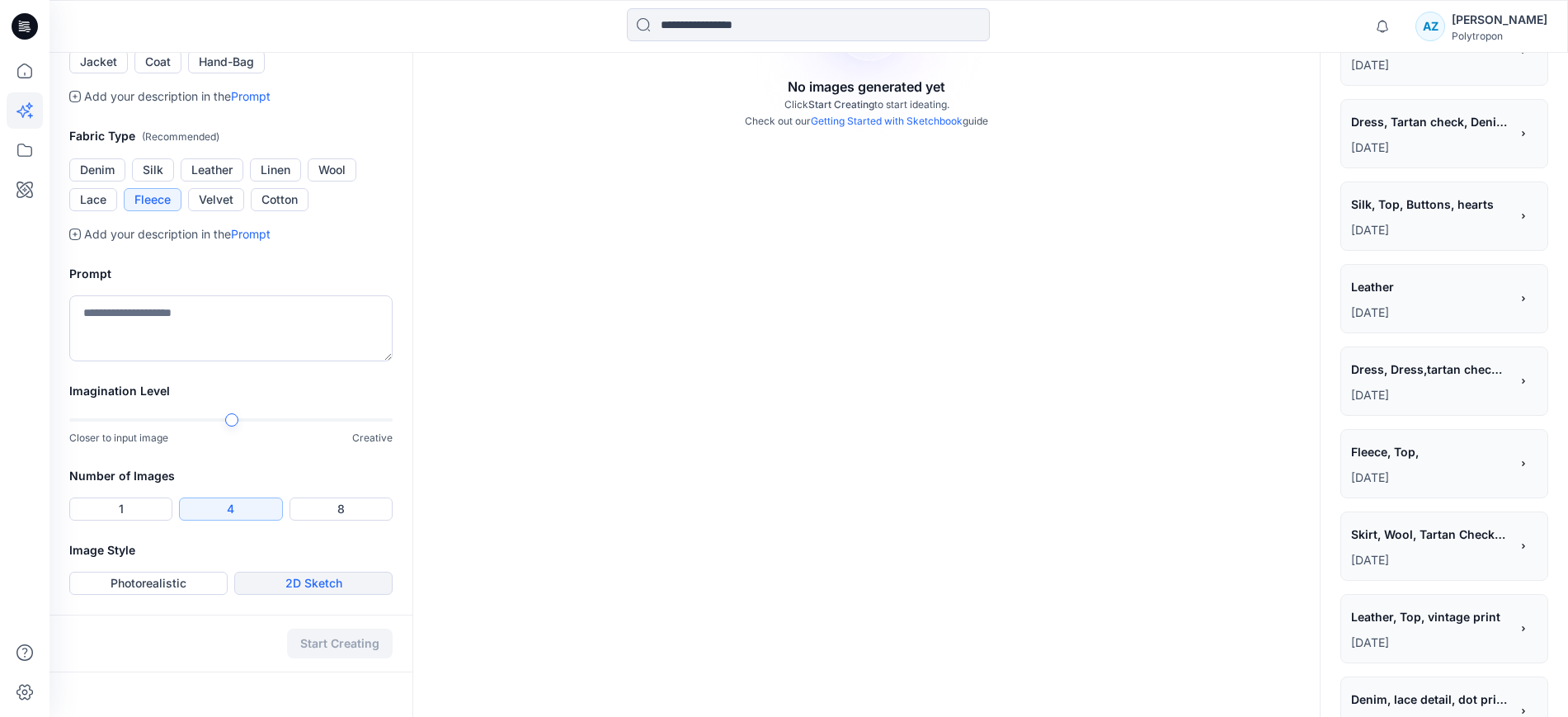
scroll to position [618, 0]
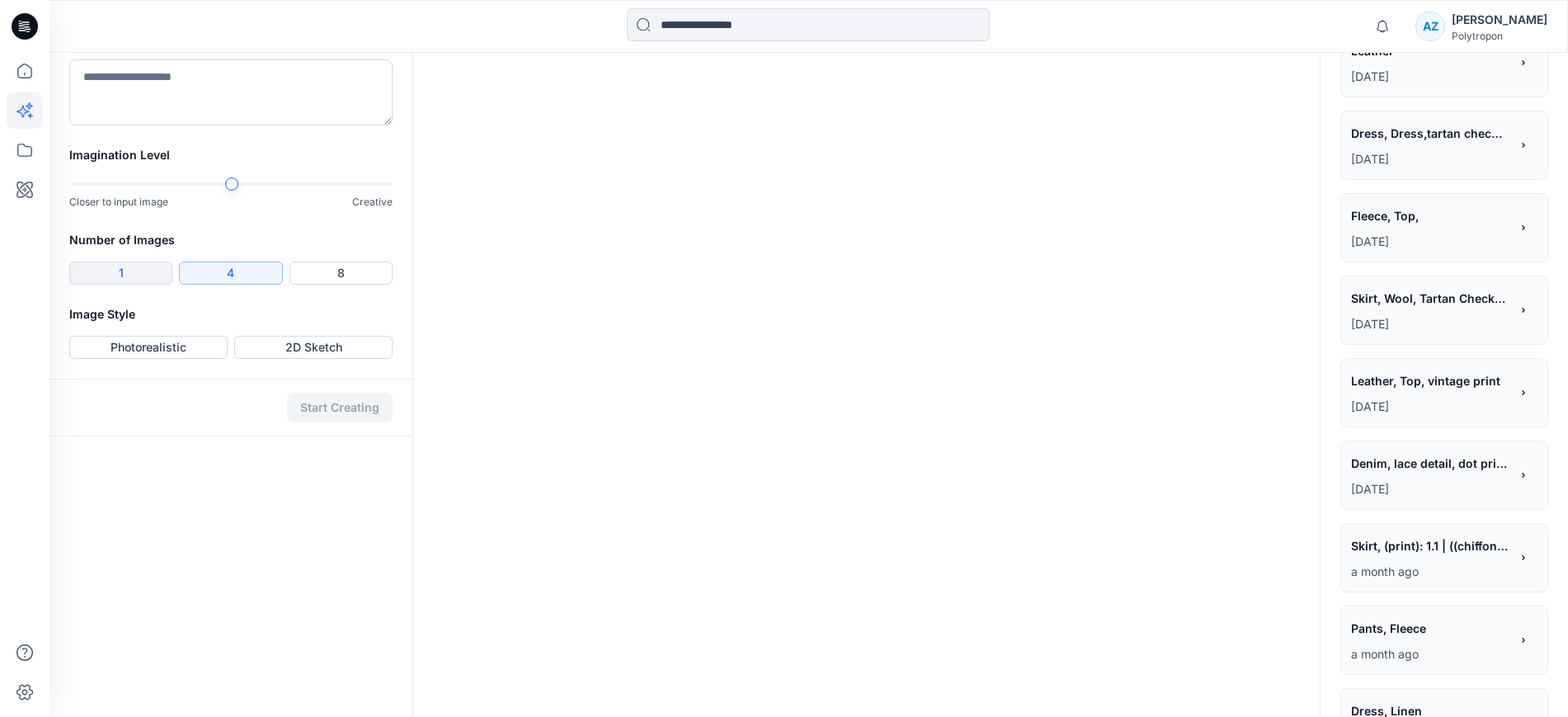
click at [129, 284] on button "1" at bounding box center [120, 273] width 103 height 23
click at [182, 359] on button "Photorealistic" at bounding box center [148, 347] width 159 height 23
click at [332, 422] on button "Start Creating" at bounding box center [339, 407] width 106 height 30
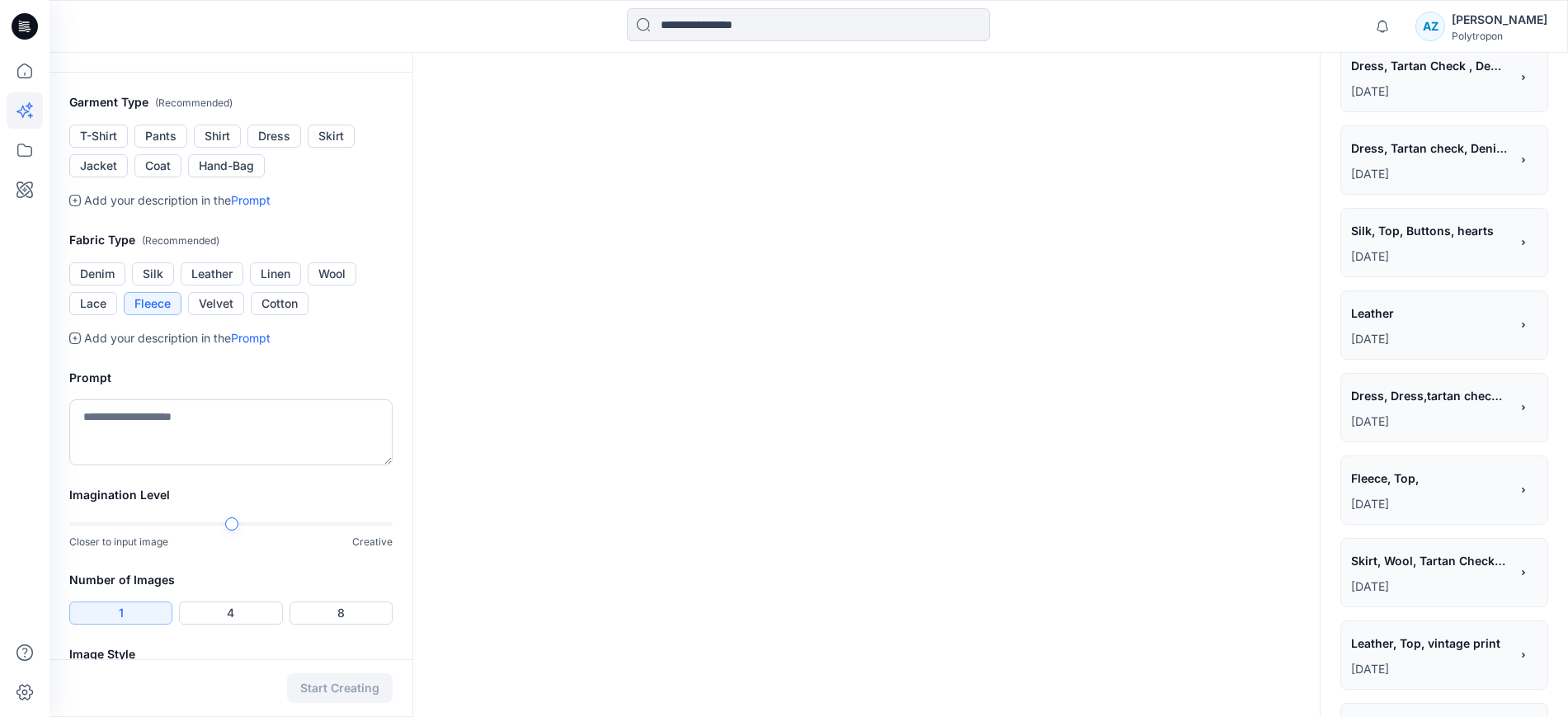
scroll to position [515, 0]
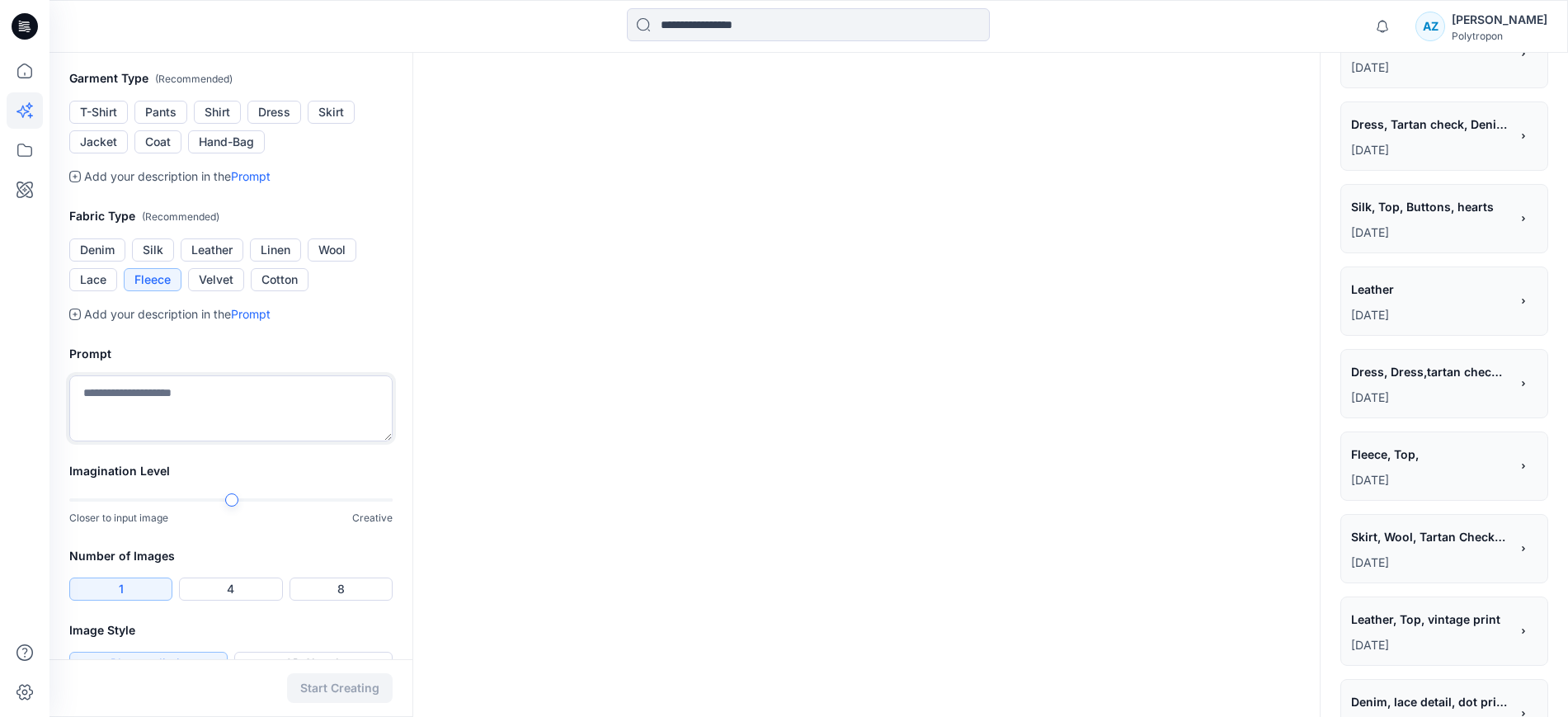
click at [248, 417] on textarea at bounding box center [230, 408] width 323 height 66
click at [188, 392] on textarea at bounding box center [230, 408] width 323 height 66
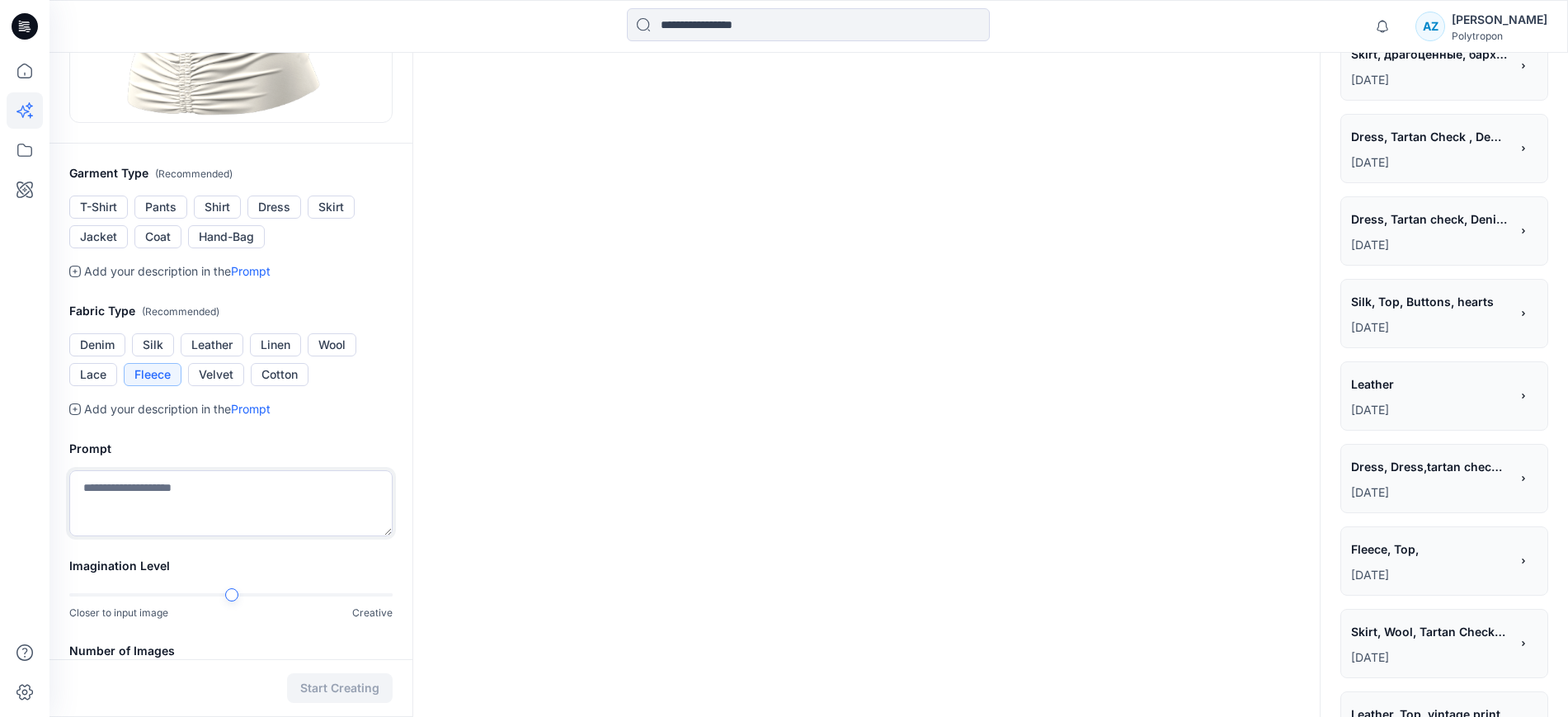
scroll to position [412, 0]
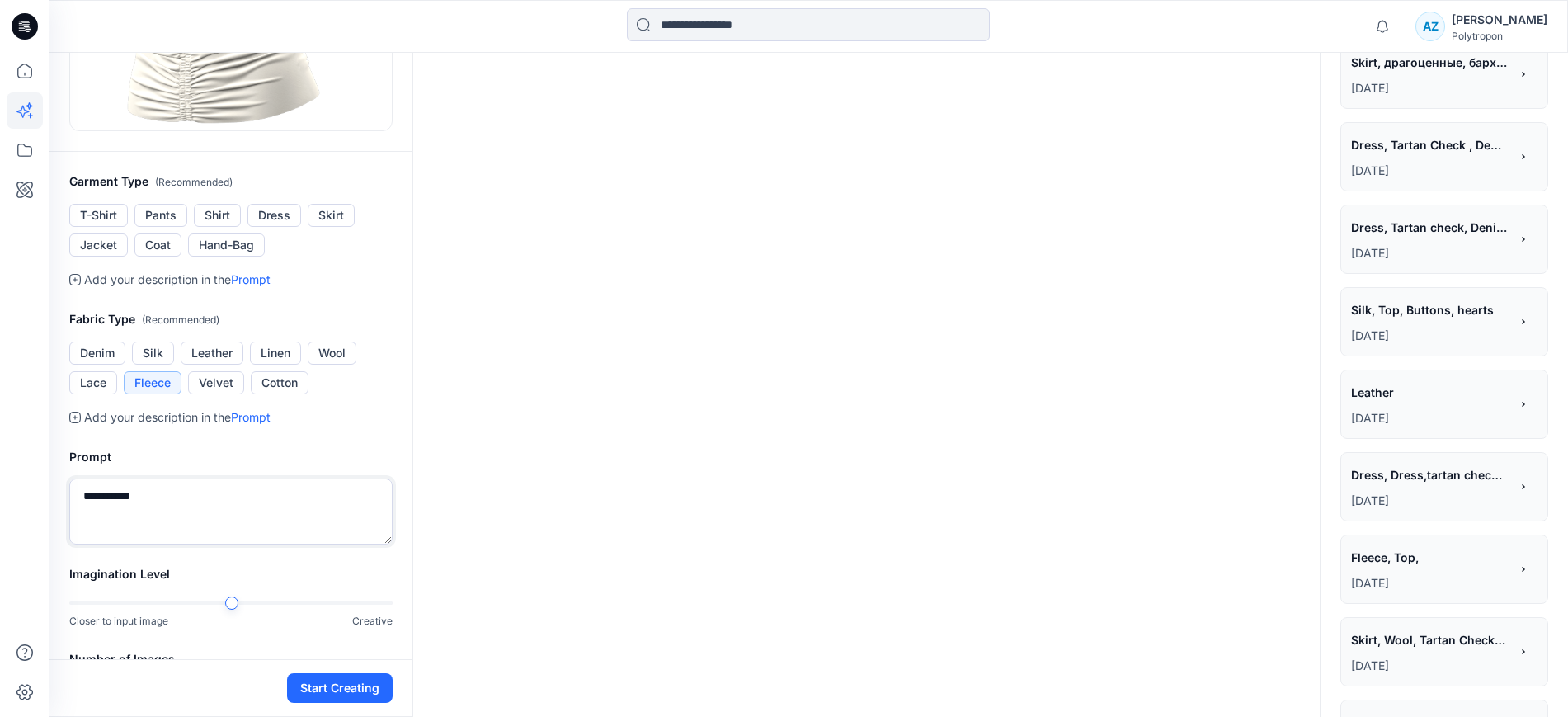
click at [79, 494] on textarea "**********" at bounding box center [230, 511] width 323 height 66
click at [225, 504] on textarea "**********" at bounding box center [230, 511] width 323 height 66
drag, startPoint x: 139, startPoint y: 497, endPoint x: 110, endPoint y: 500, distance: 29.2
click at [110, 500] on textarea "**********" at bounding box center [230, 511] width 323 height 66
click at [174, 502] on textarea "**********" at bounding box center [230, 511] width 323 height 66
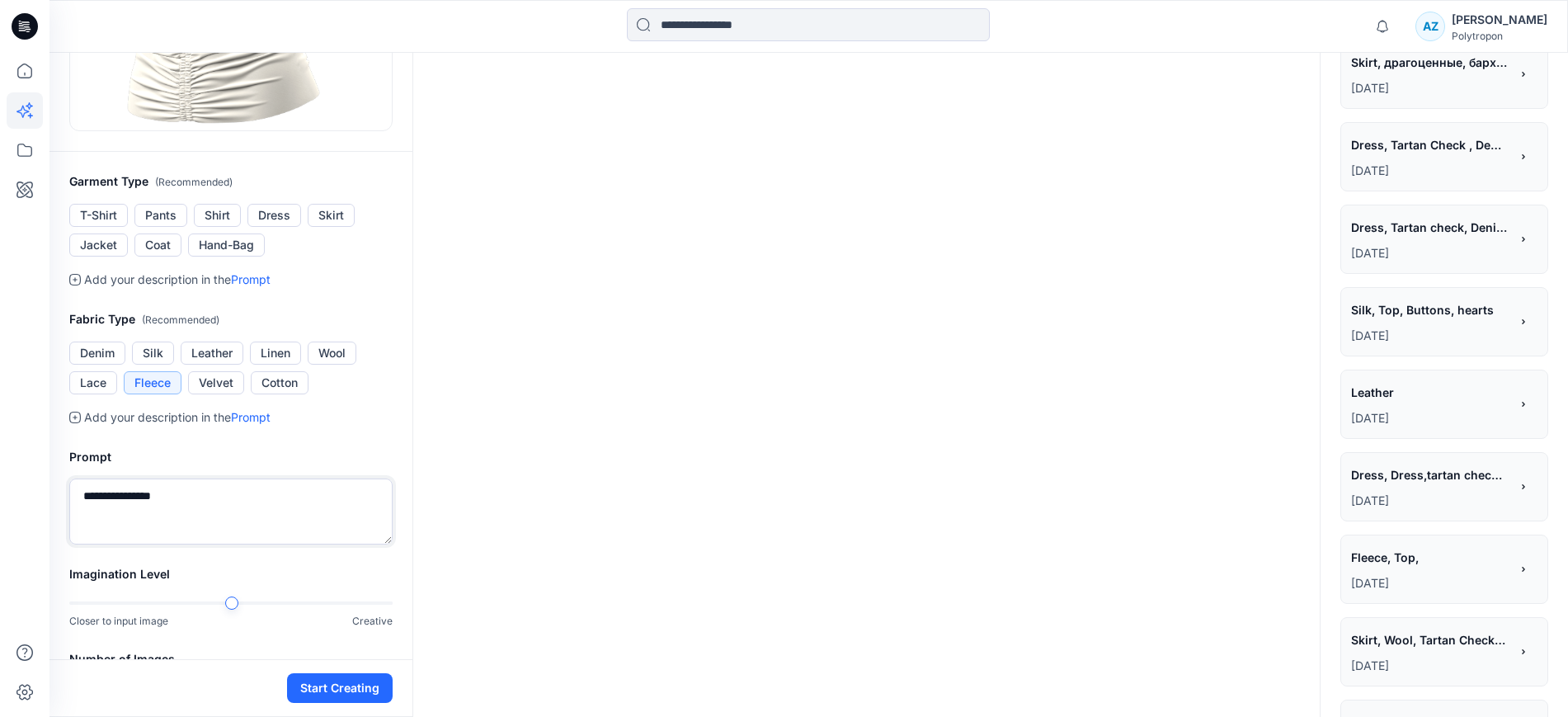
click at [109, 494] on textarea "**********" at bounding box center [230, 511] width 323 height 66
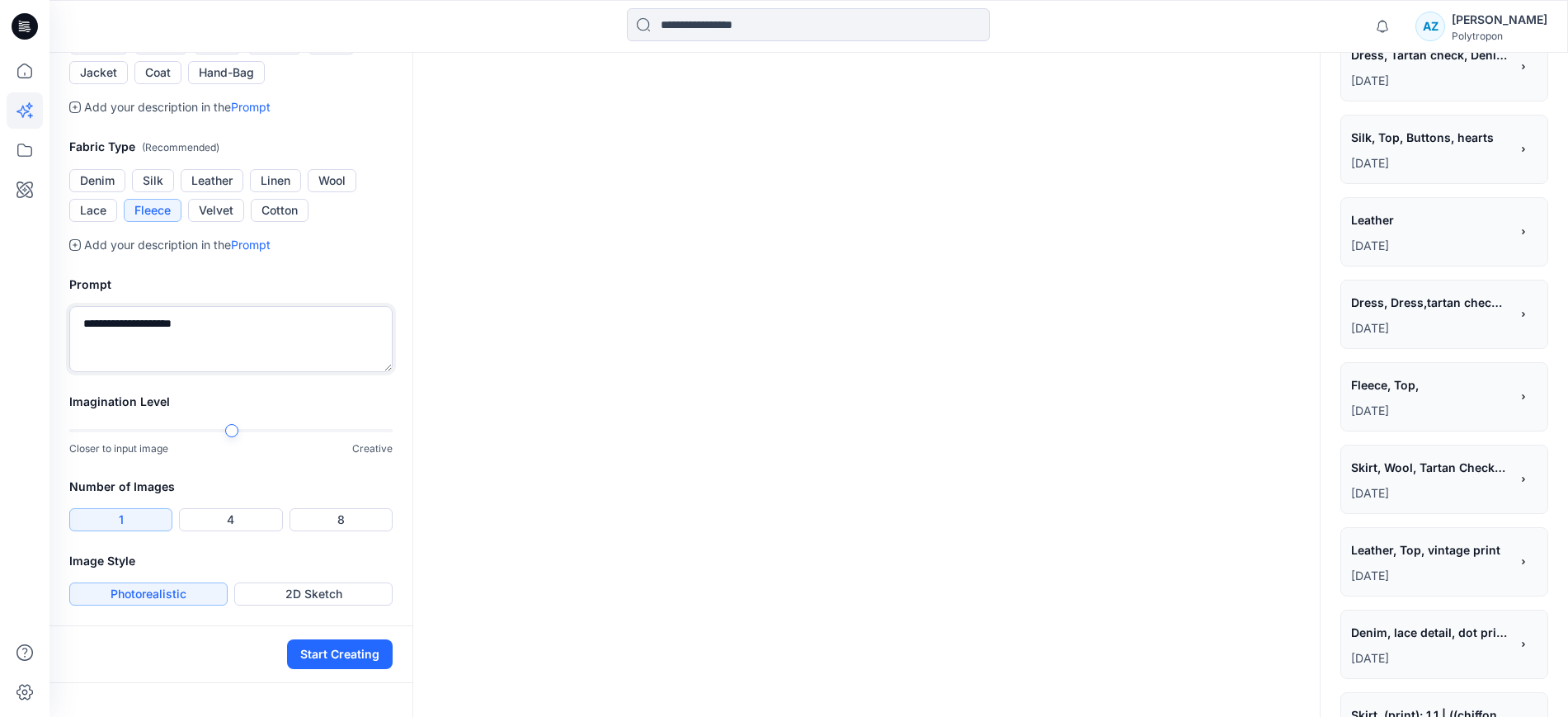
scroll to position [618, 0]
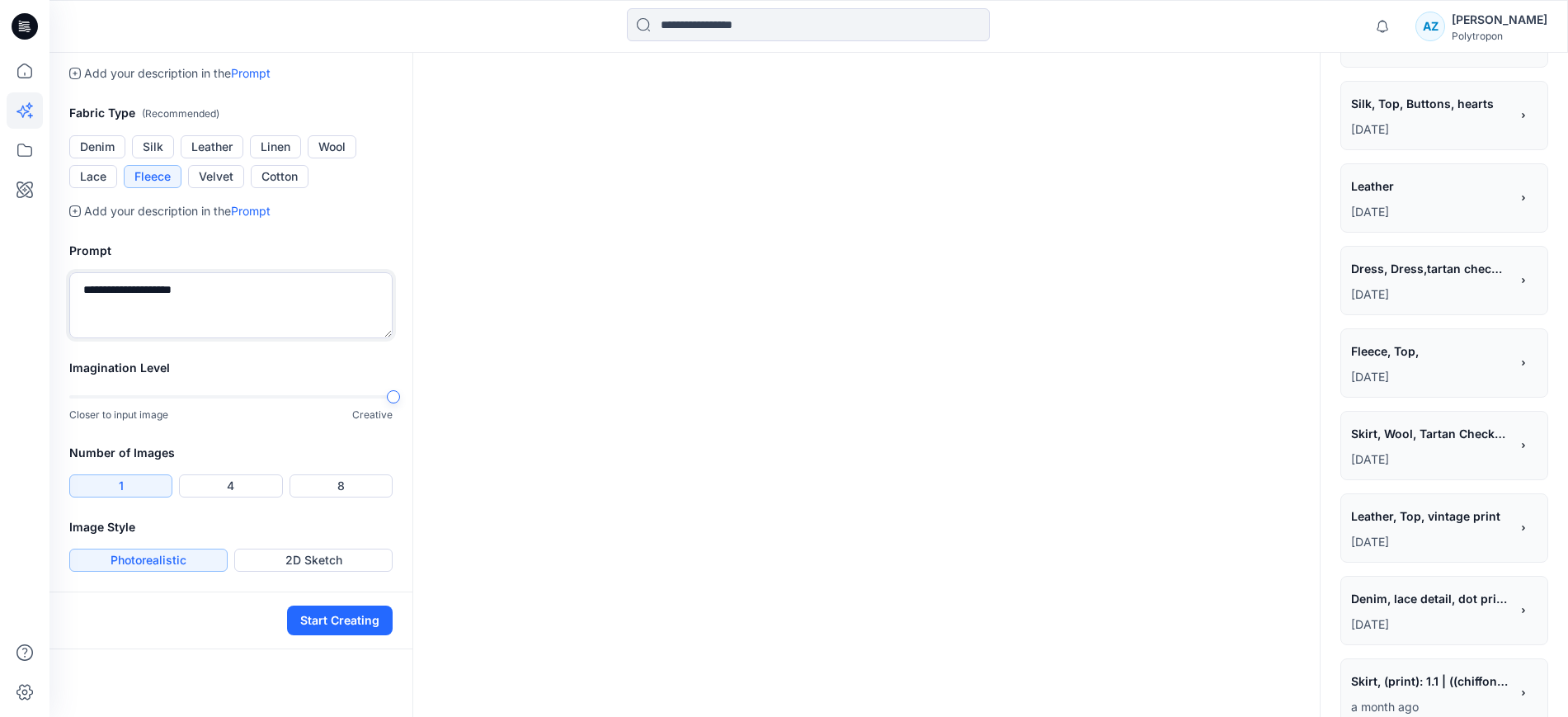
click at [436, 419] on div "**********" at bounding box center [809, 338] width 1518 height 1808
type textarea "**********"
click at [346, 612] on button "Start Creating" at bounding box center [339, 621] width 106 height 30
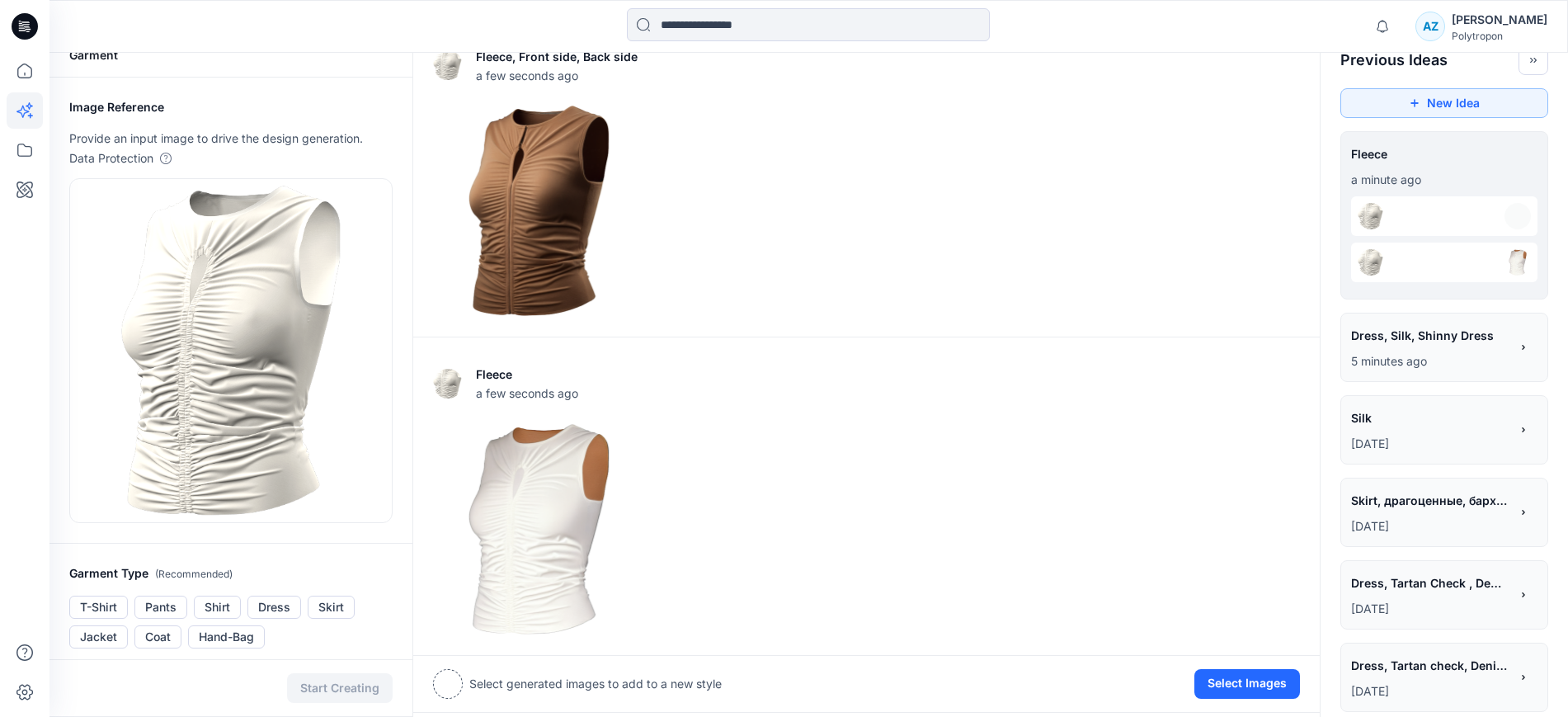
scroll to position [0, 0]
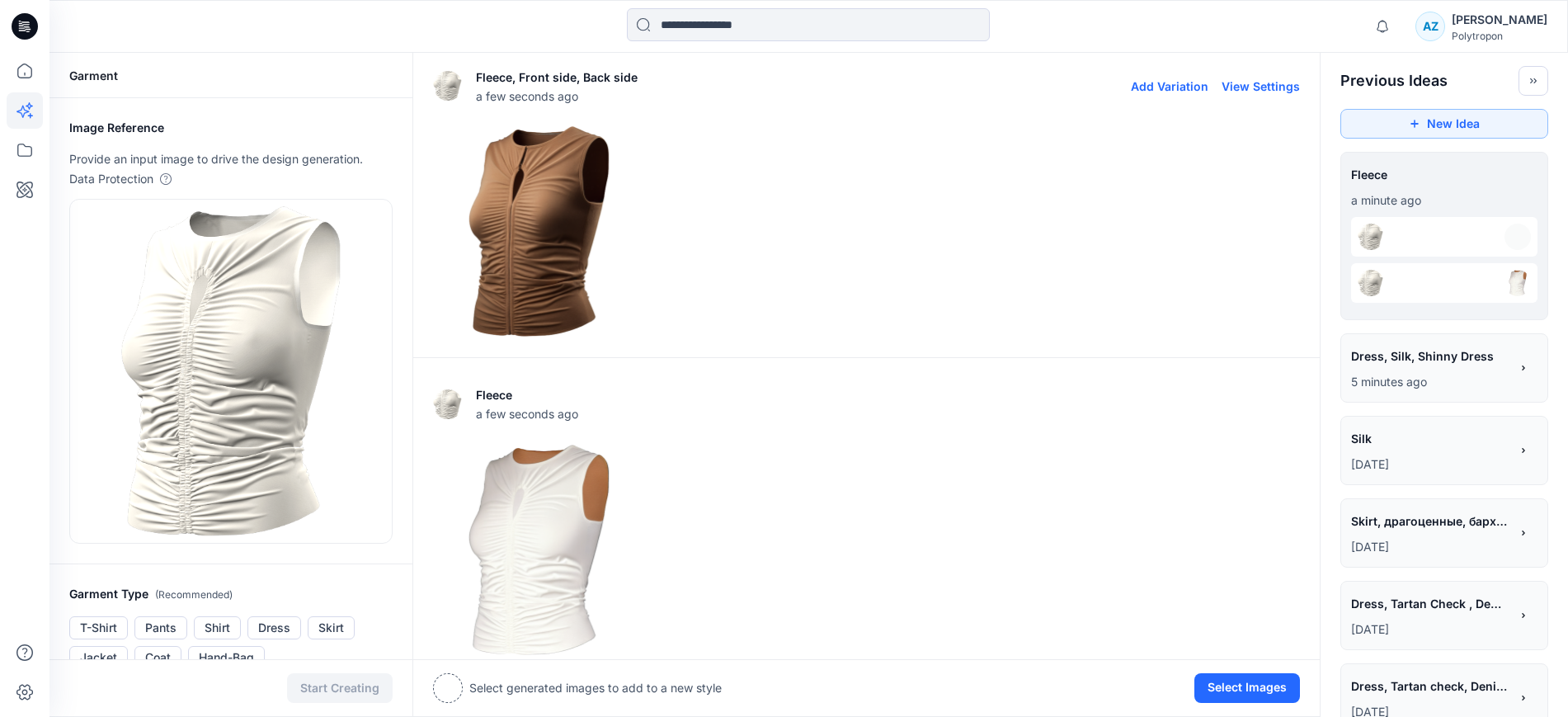
click at [534, 225] on img at bounding box center [538, 231] width 210 height 210
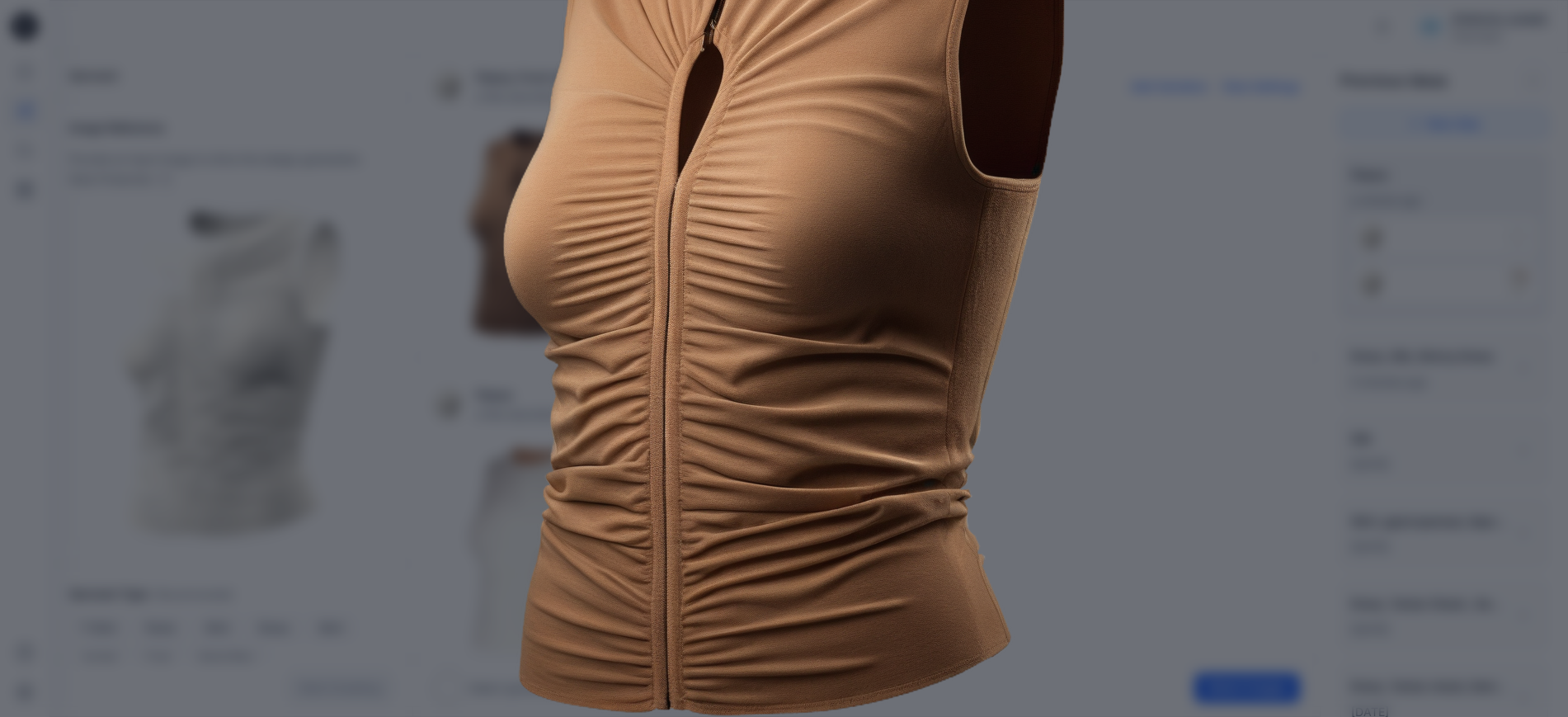
scroll to position [210, 0]
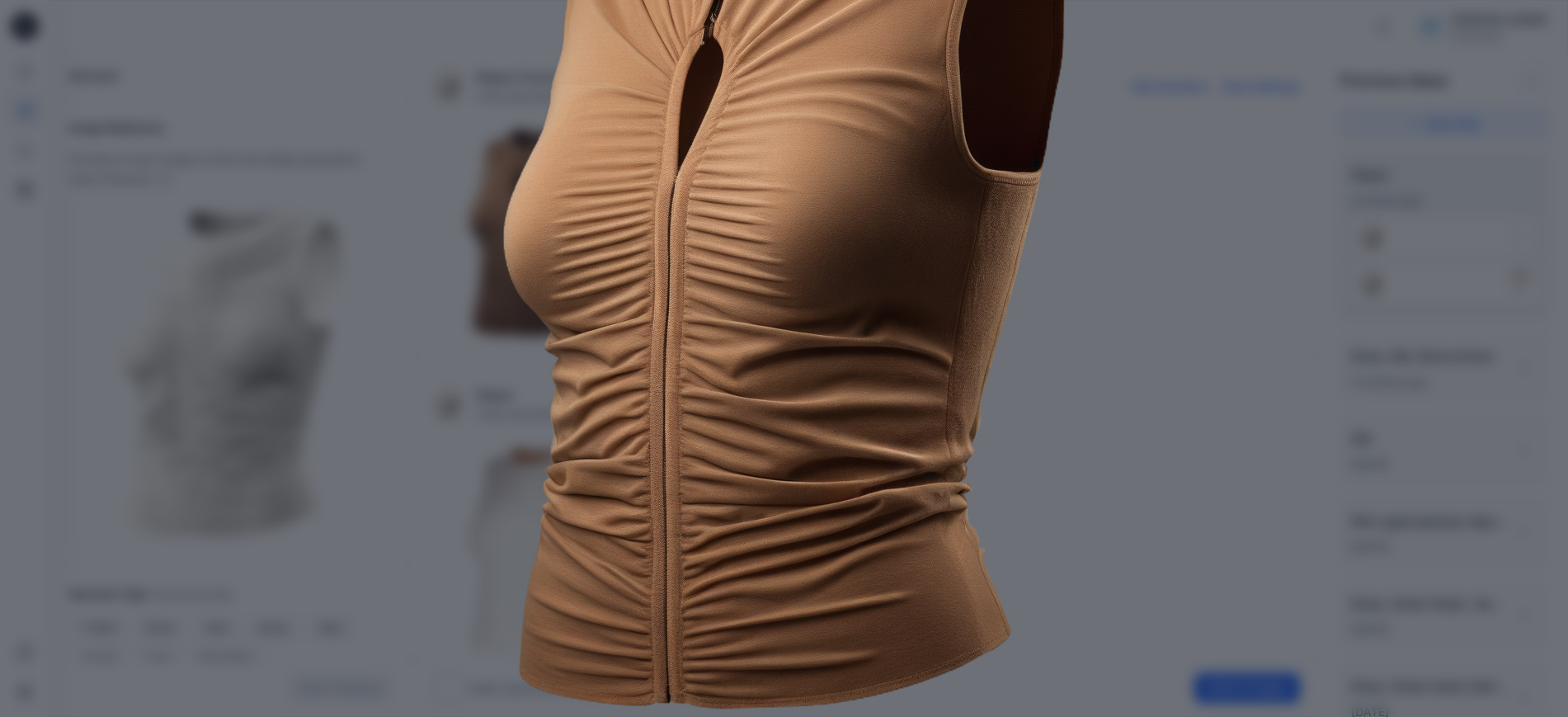
drag, startPoint x: 1357, startPoint y: 204, endPoint x: 1548, endPoint y: 130, distance: 204.8
click at [1365, 199] on div "Close" at bounding box center [784, 358] width 1568 height 717
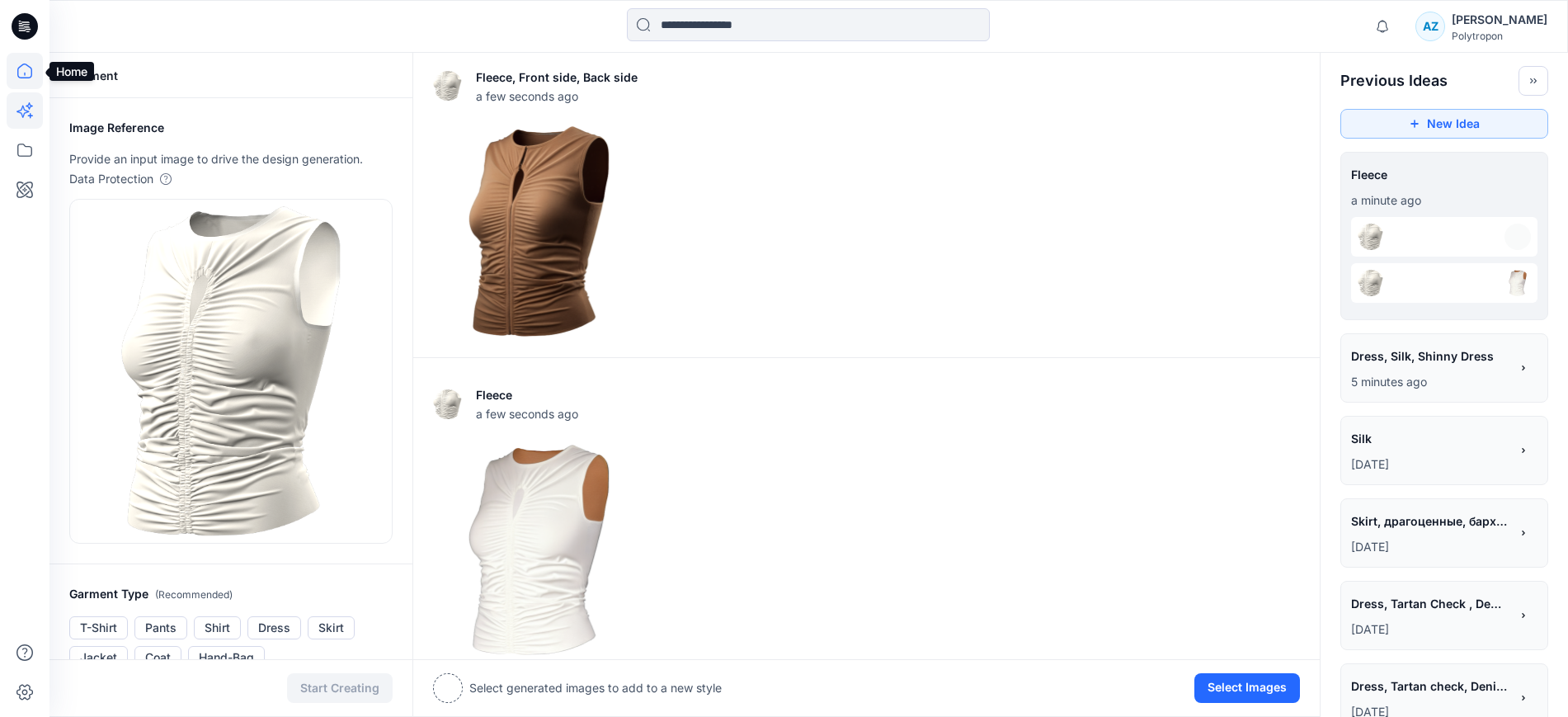
click at [17, 65] on icon at bounding box center [25, 71] width 37 height 37
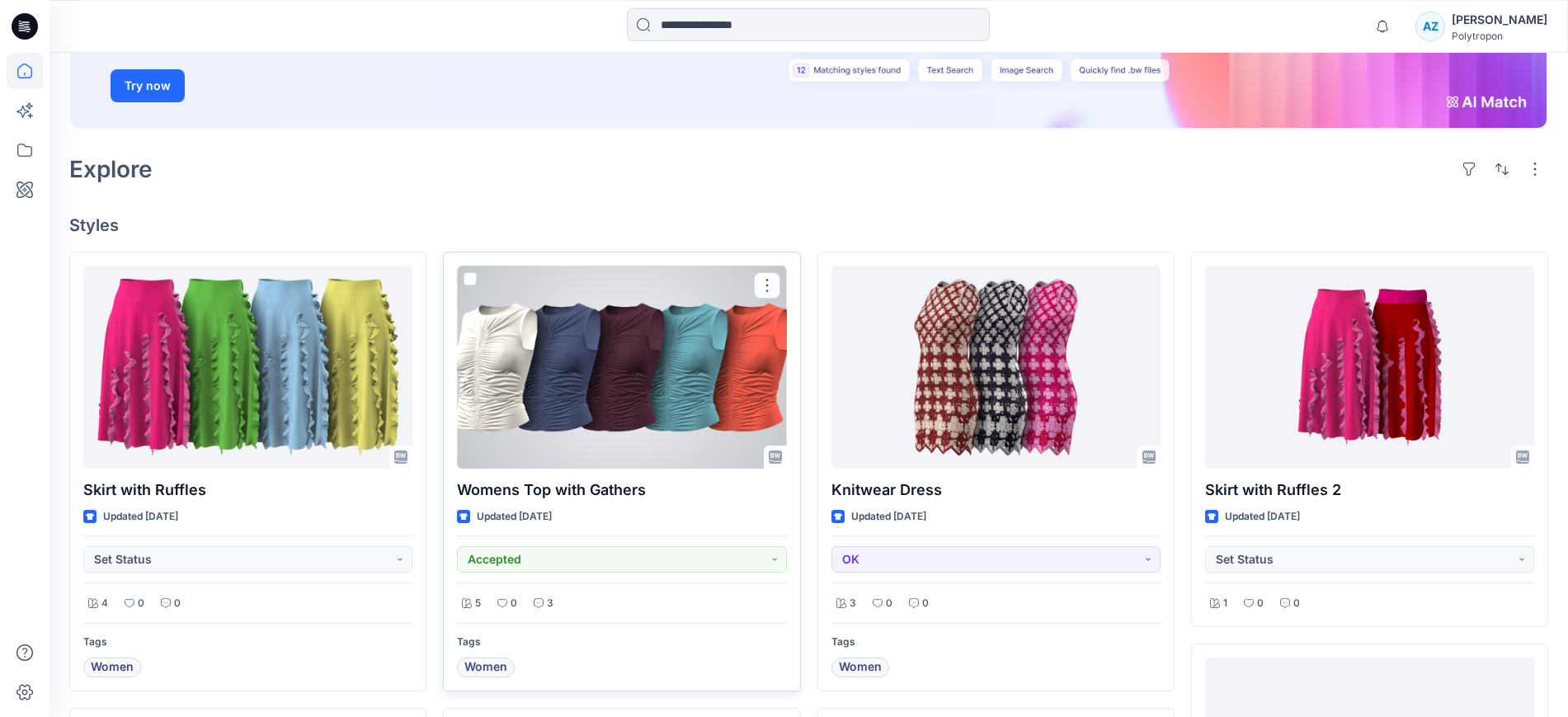
scroll to position [309, 0]
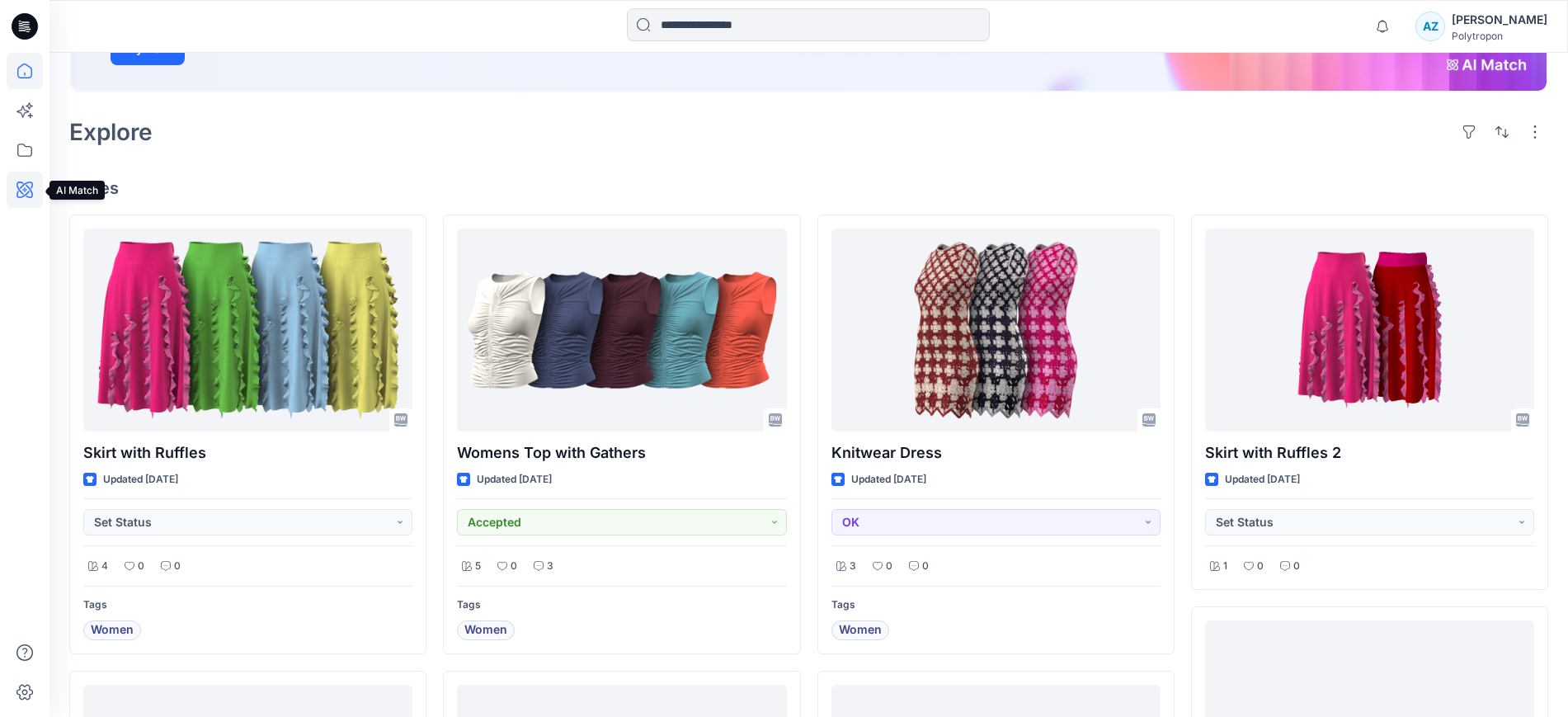
click at [32, 194] on icon at bounding box center [25, 189] width 37 height 37
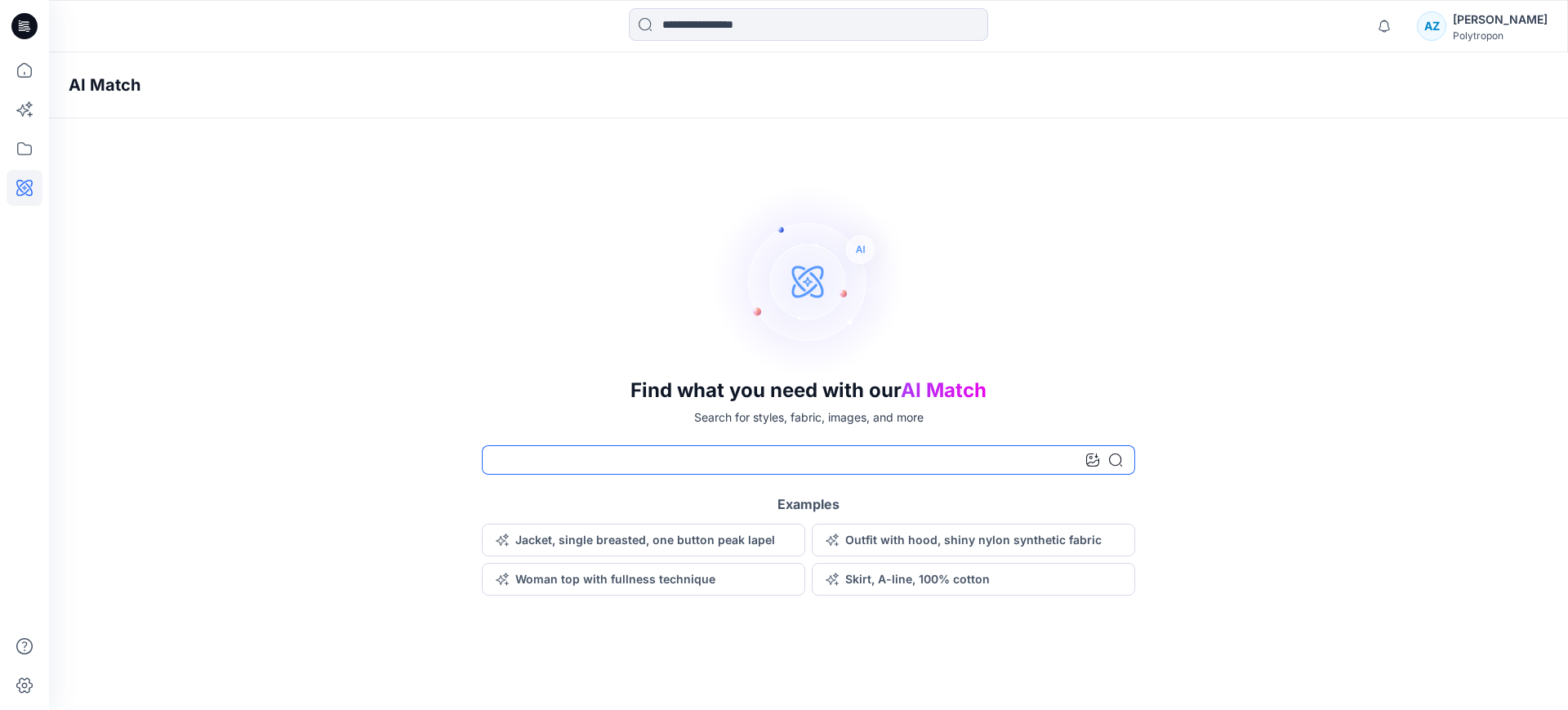
click at [529, 457] on input at bounding box center [809, 460] width 653 height 30
type input "**********"
click at [1117, 463] on icon at bounding box center [1116, 460] width 13 height 13
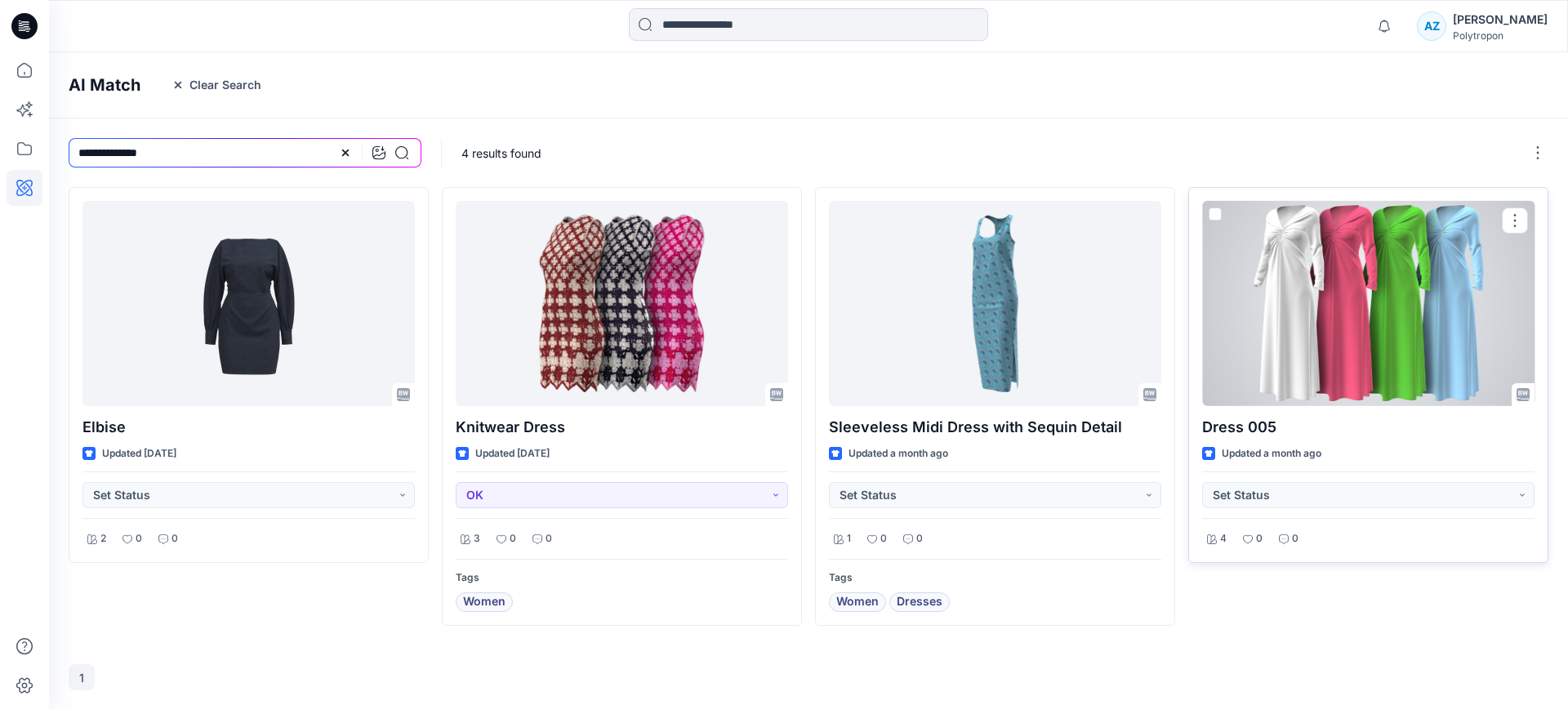
click at [1409, 284] on div at bounding box center [1368, 303] width 332 height 205
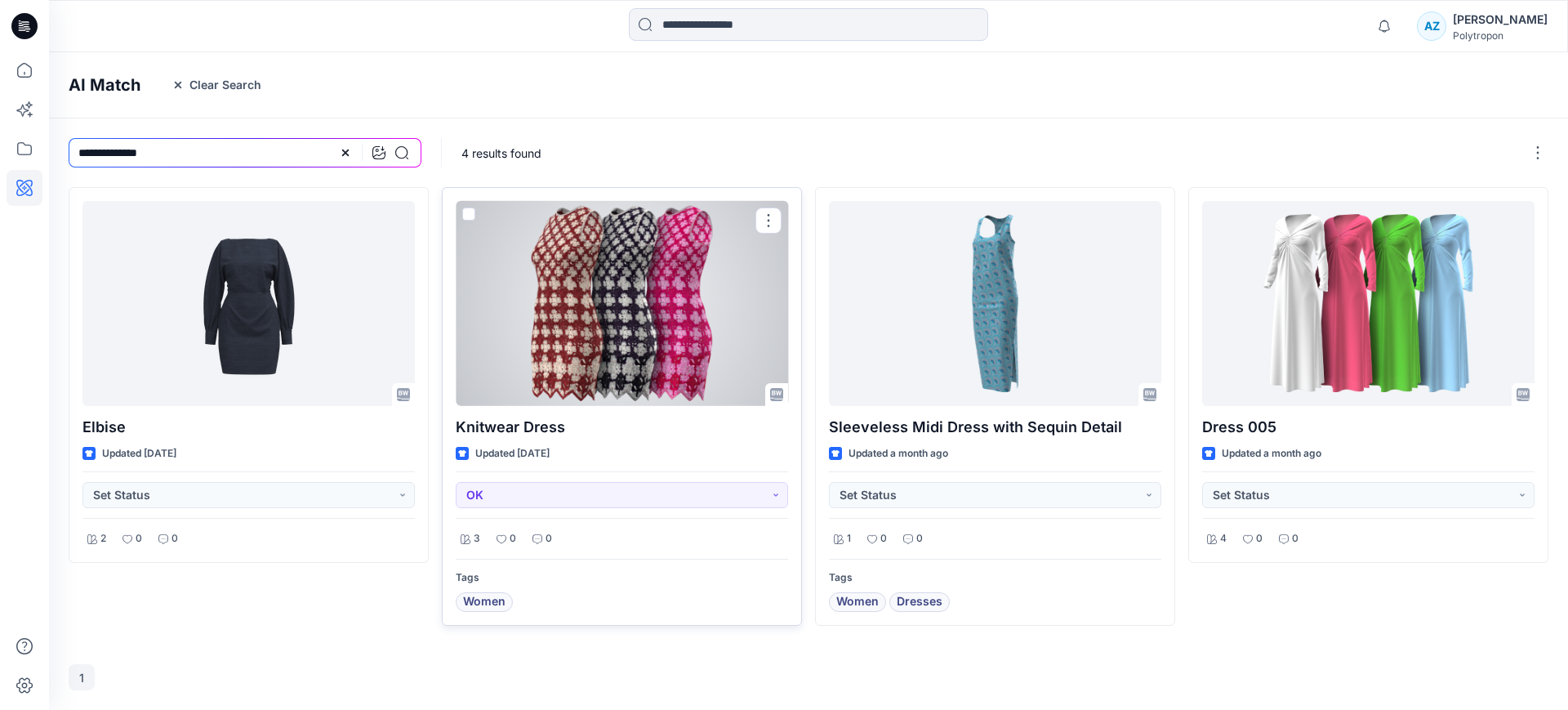
click at [579, 291] on div at bounding box center [622, 303] width 332 height 205
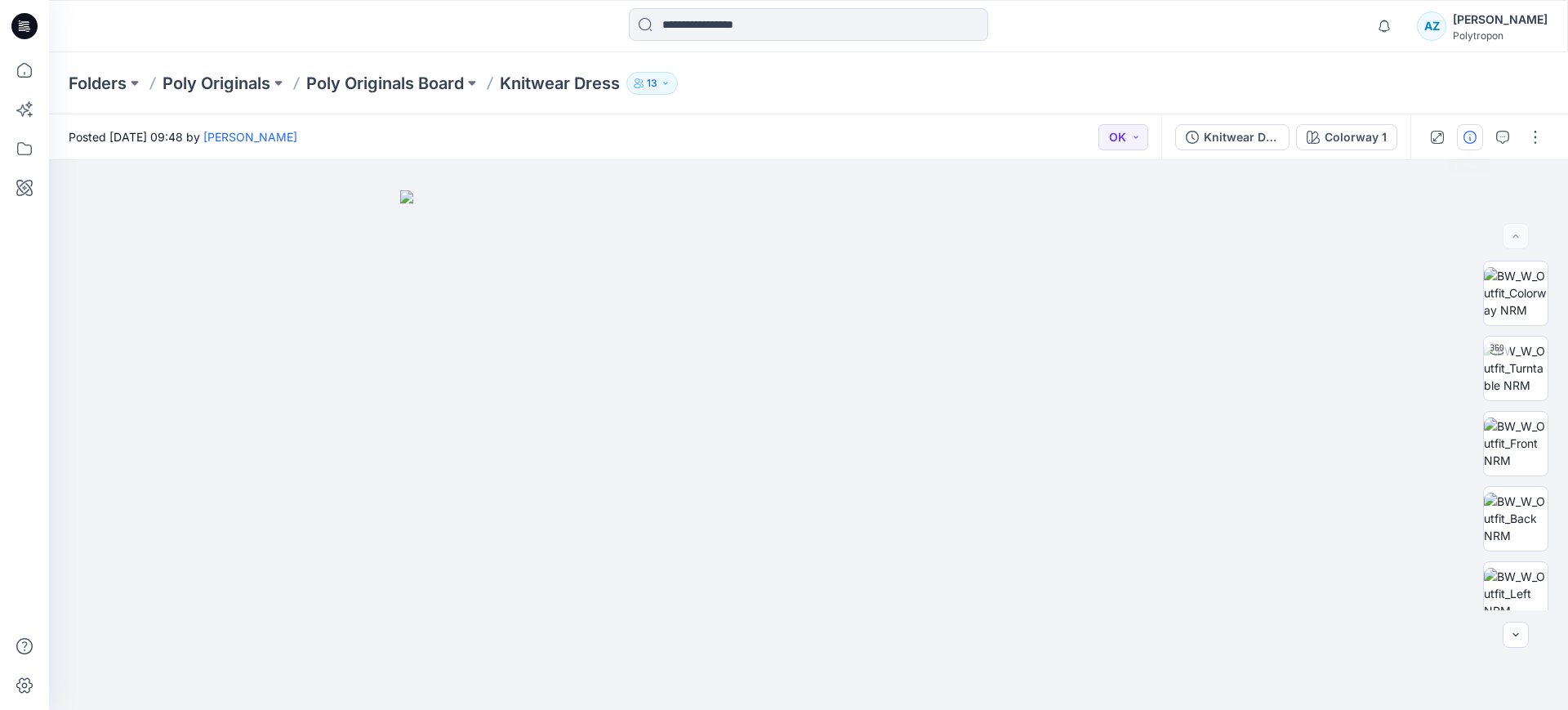
click at [1467, 131] on icon "button" at bounding box center [1470, 137] width 13 height 13
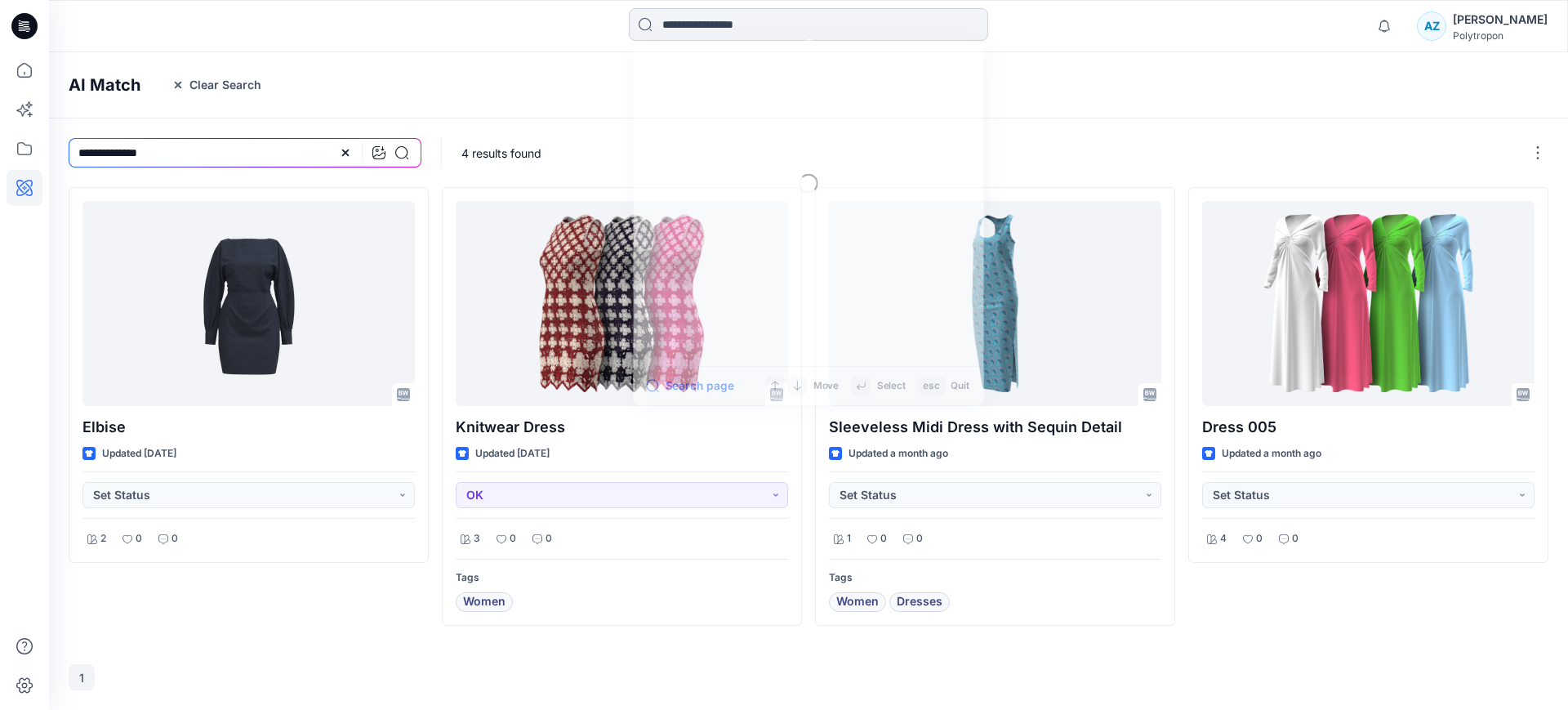
click at [682, 21] on input at bounding box center [808, 25] width 360 height 33
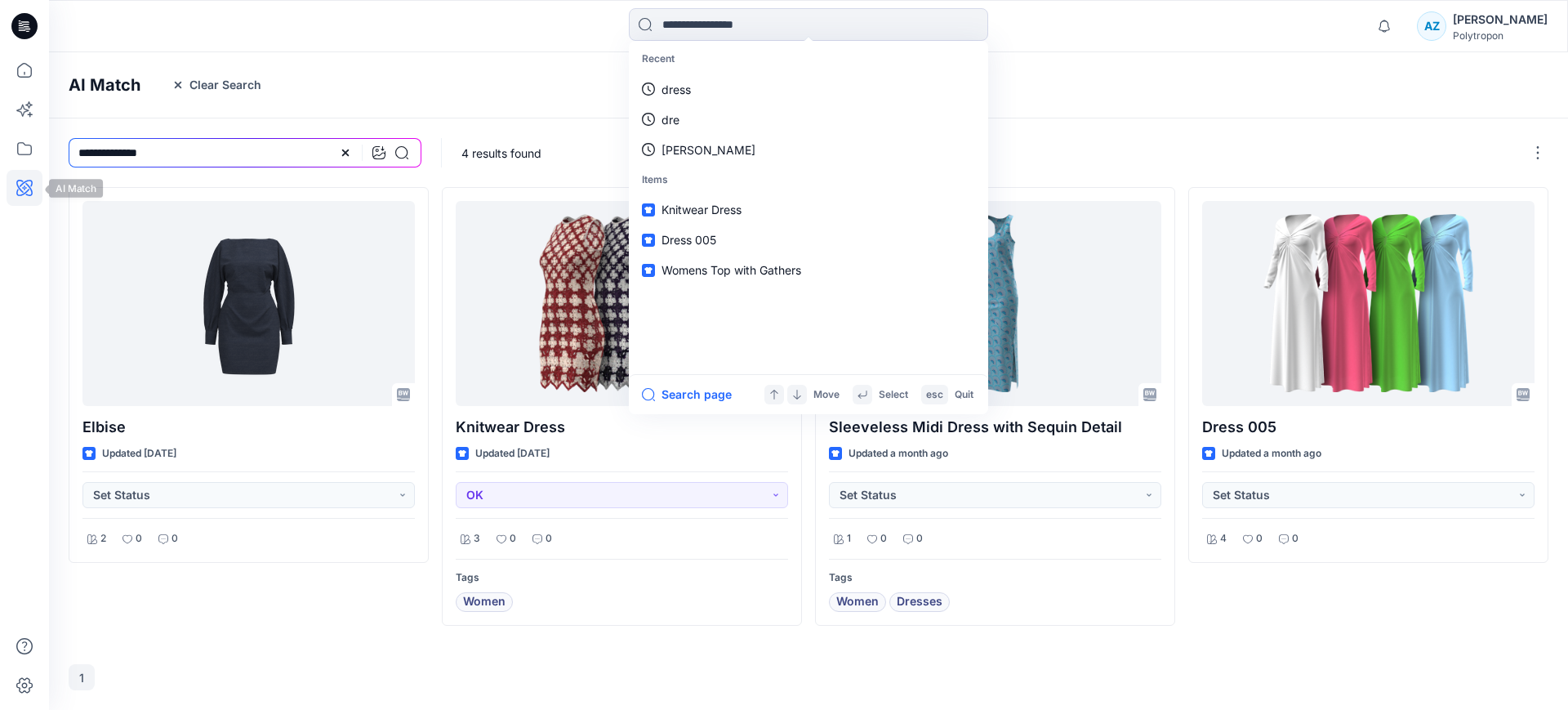
click at [18, 193] on icon at bounding box center [25, 188] width 36 height 36
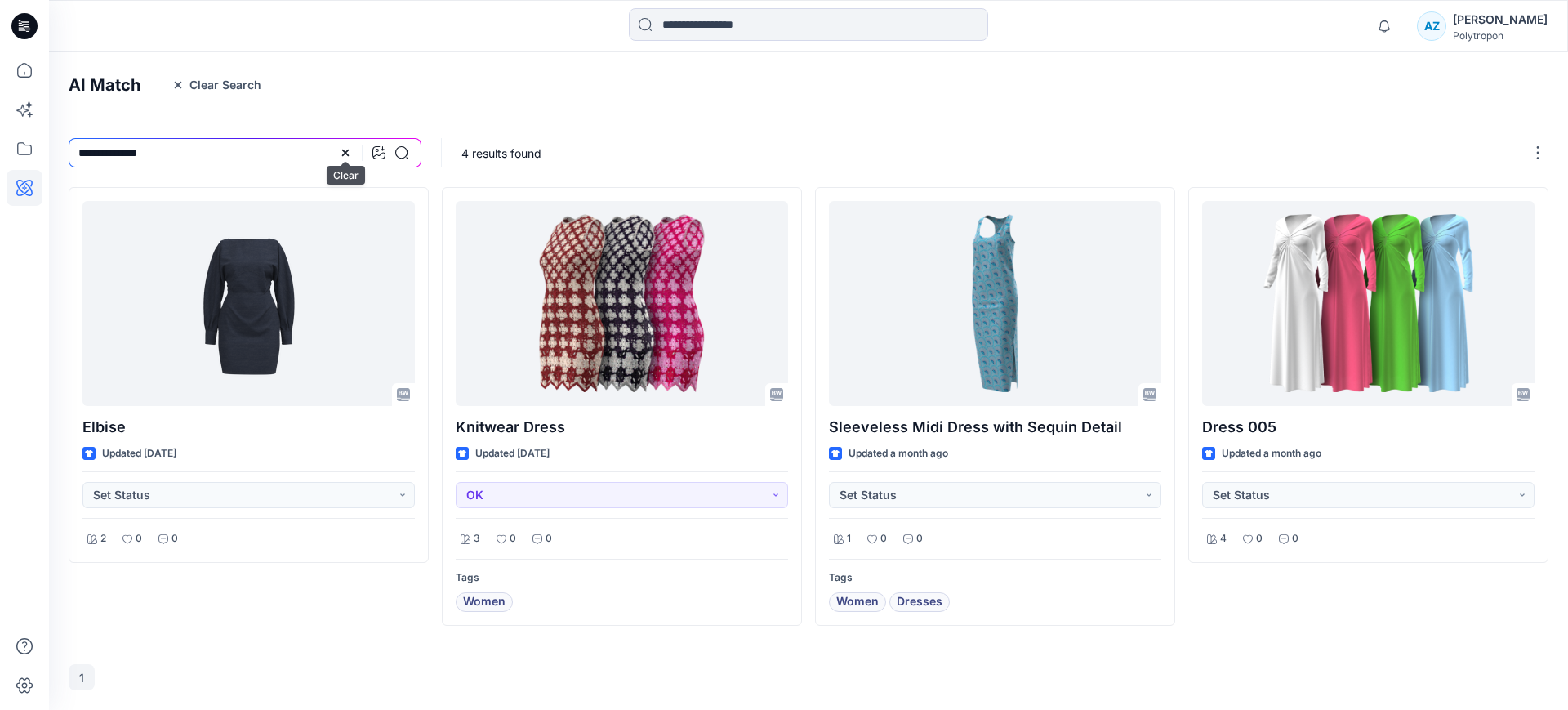
click at [345, 149] on icon at bounding box center [346, 153] width 13 height 13
click at [23, 59] on icon at bounding box center [25, 71] width 36 height 36
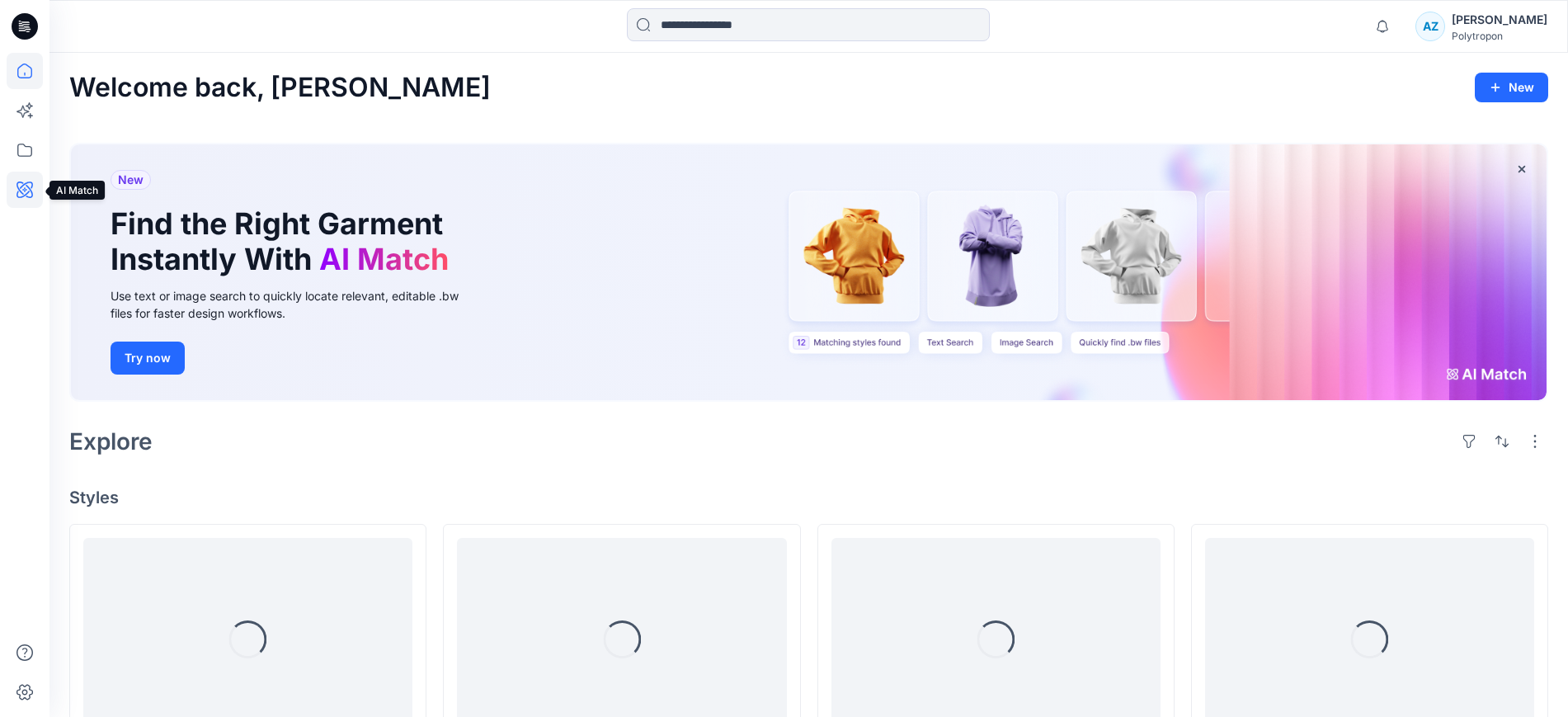
click at [22, 186] on icon at bounding box center [25, 189] width 17 height 17
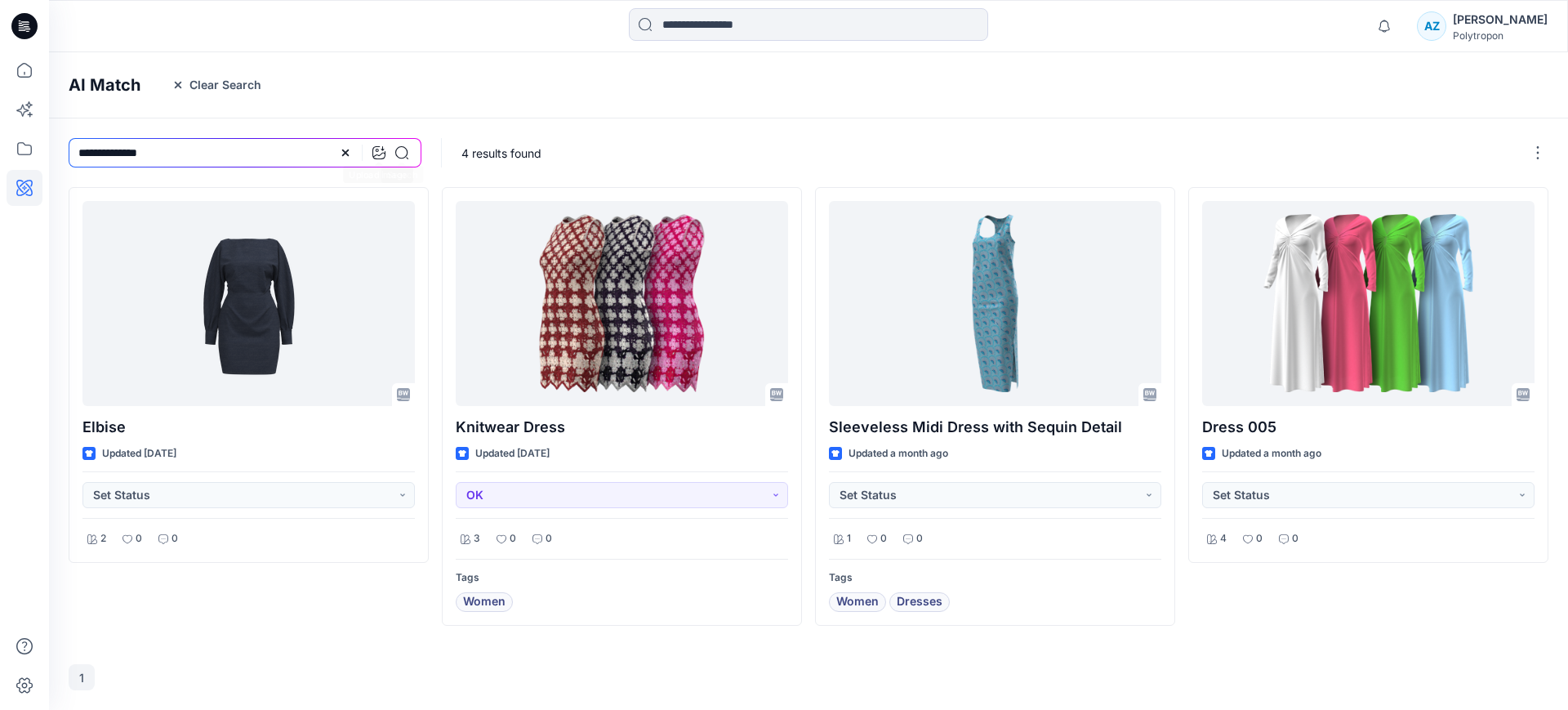
click at [332, 150] on input "**********" at bounding box center [244, 153] width 353 height 30
click at [343, 150] on icon at bounding box center [346, 153] width 7 height 7
click at [268, 151] on input at bounding box center [244, 153] width 353 height 30
click at [380, 155] on icon at bounding box center [379, 153] width 13 height 13
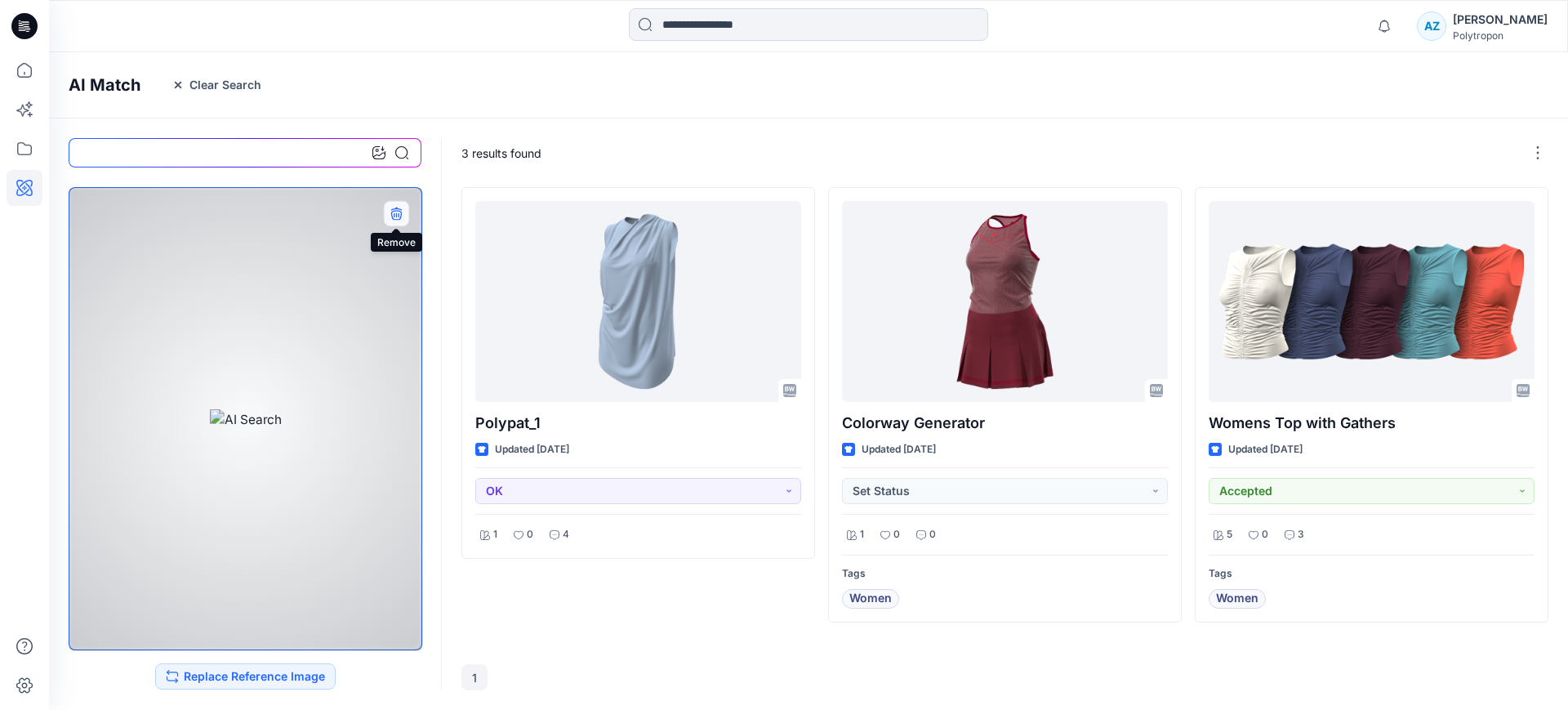
click at [399, 205] on button "button" at bounding box center [397, 213] width 26 height 26
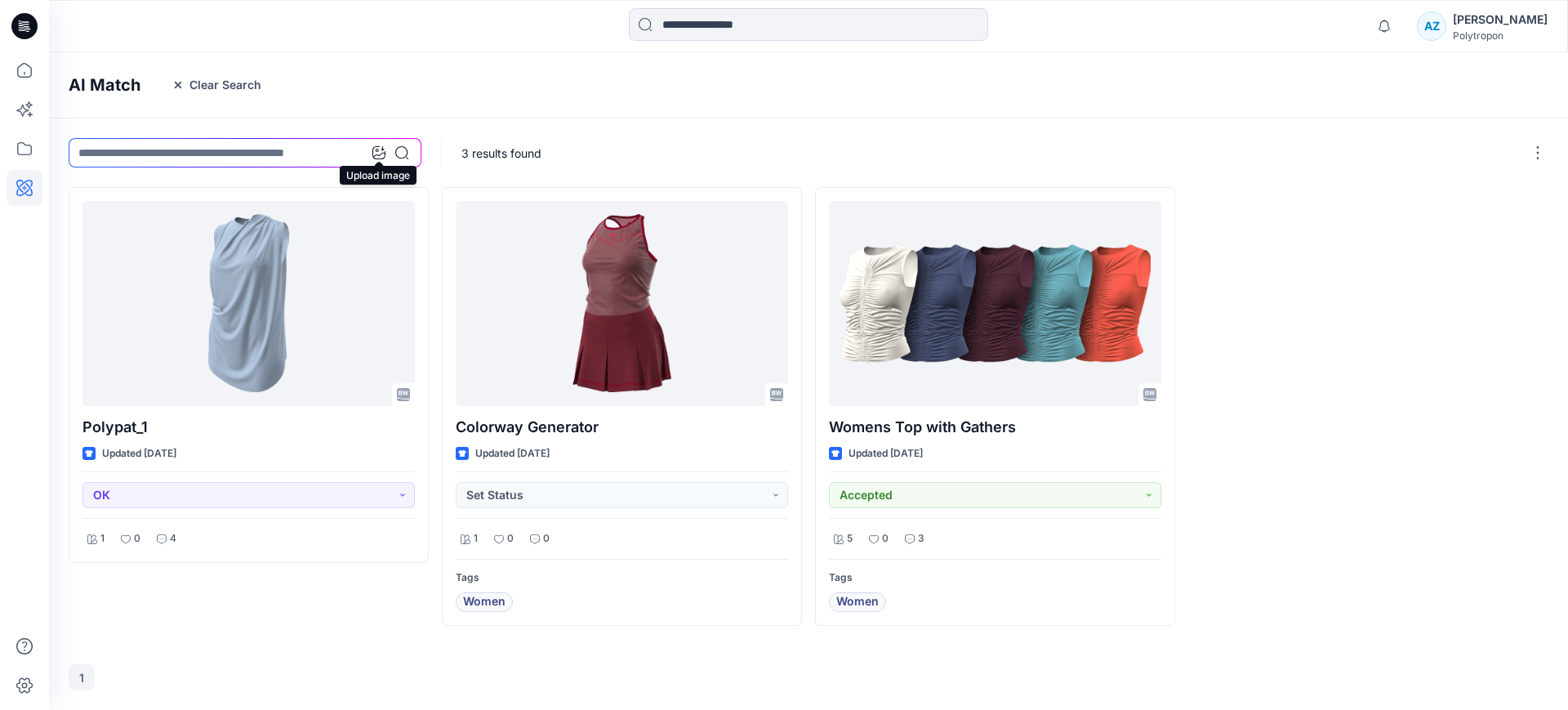
click at [379, 146] on icon at bounding box center [379, 153] width 13 height 13
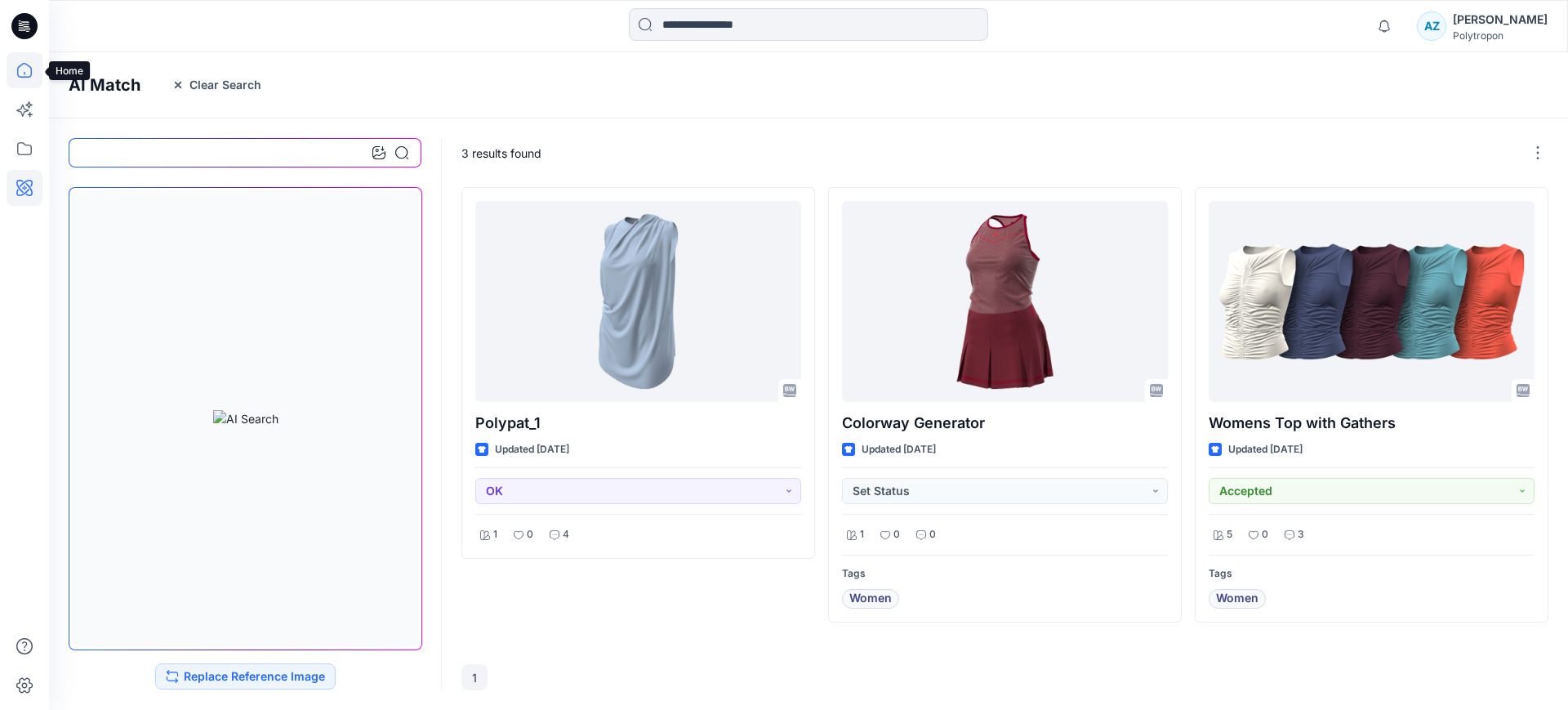
click at [30, 63] on icon at bounding box center [25, 71] width 36 height 36
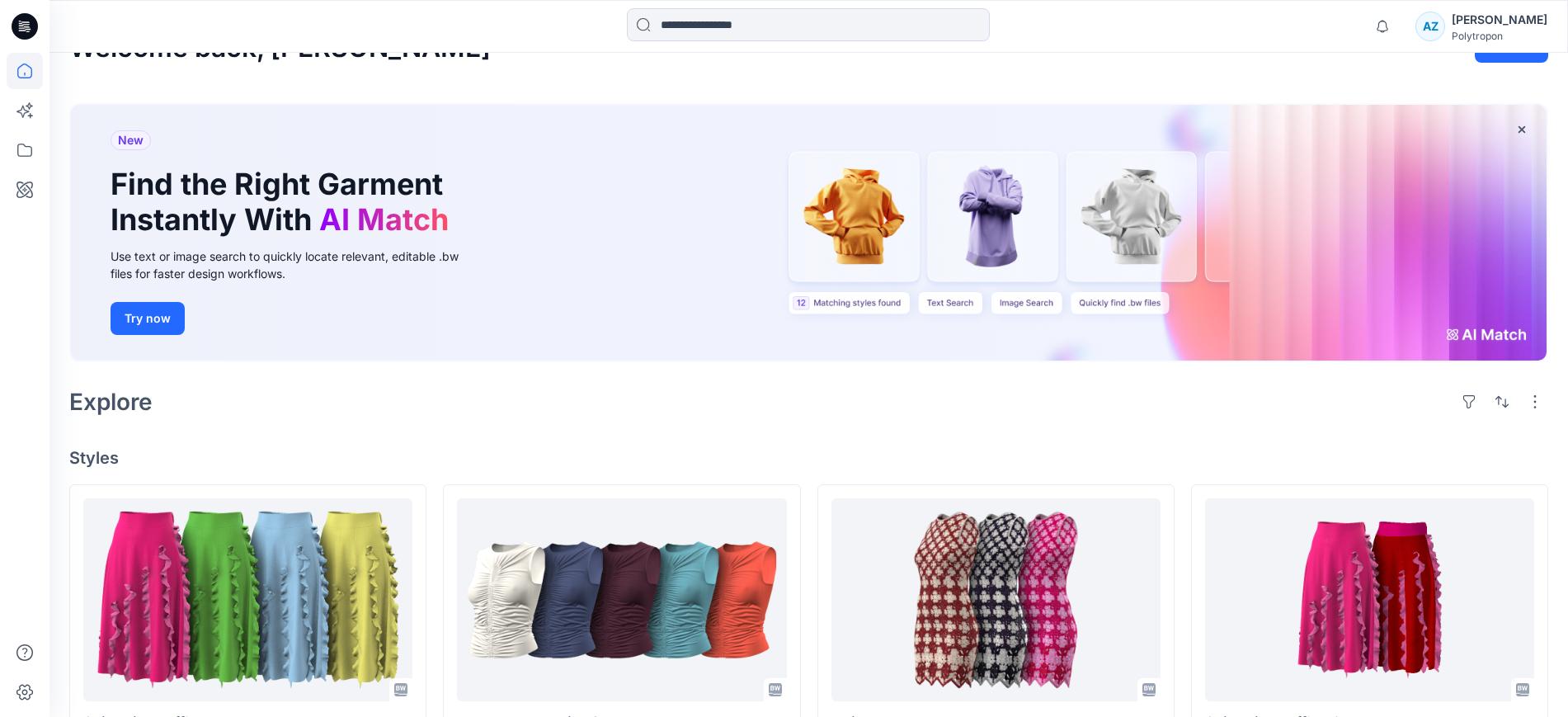
scroll to position [206, 0]
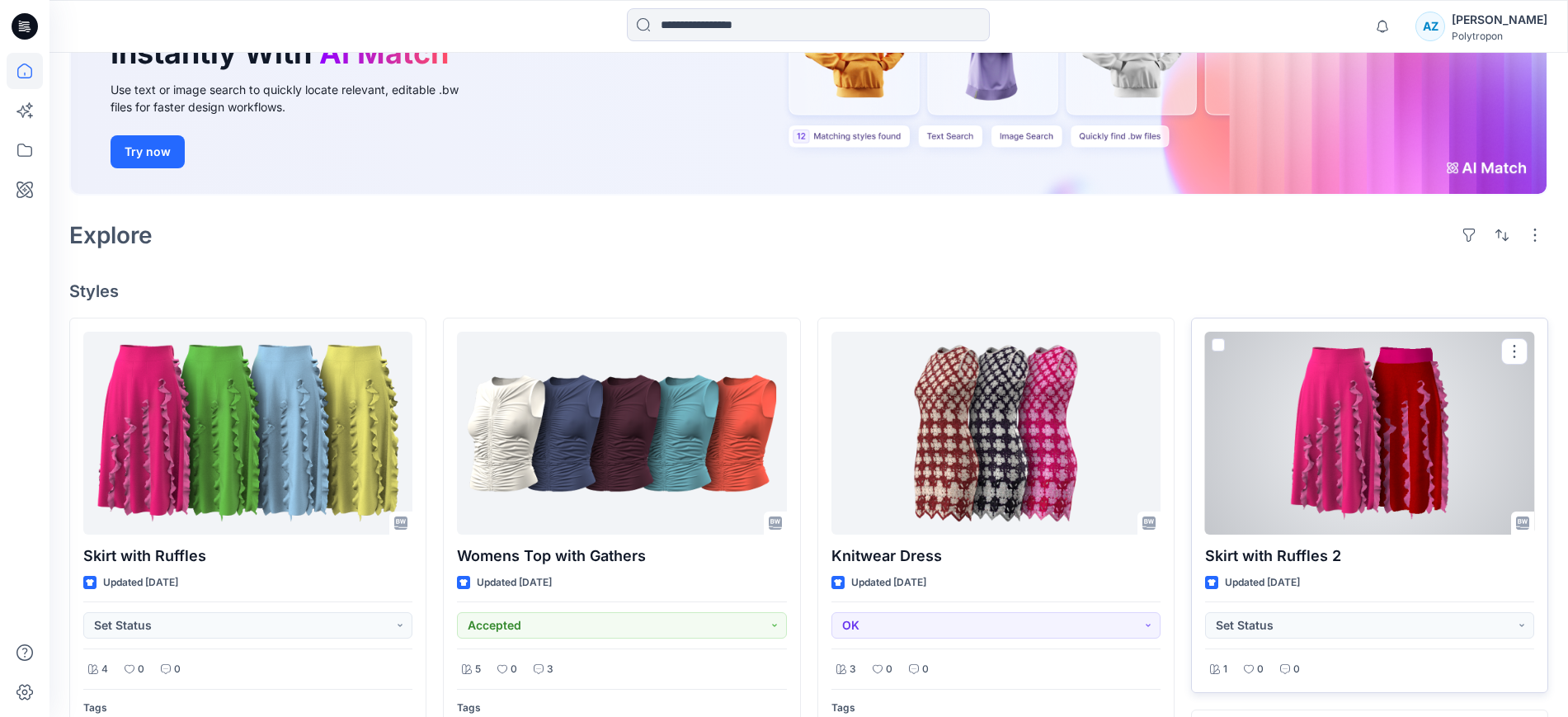
click at [1336, 415] on div at bounding box center [1369, 433] width 329 height 203
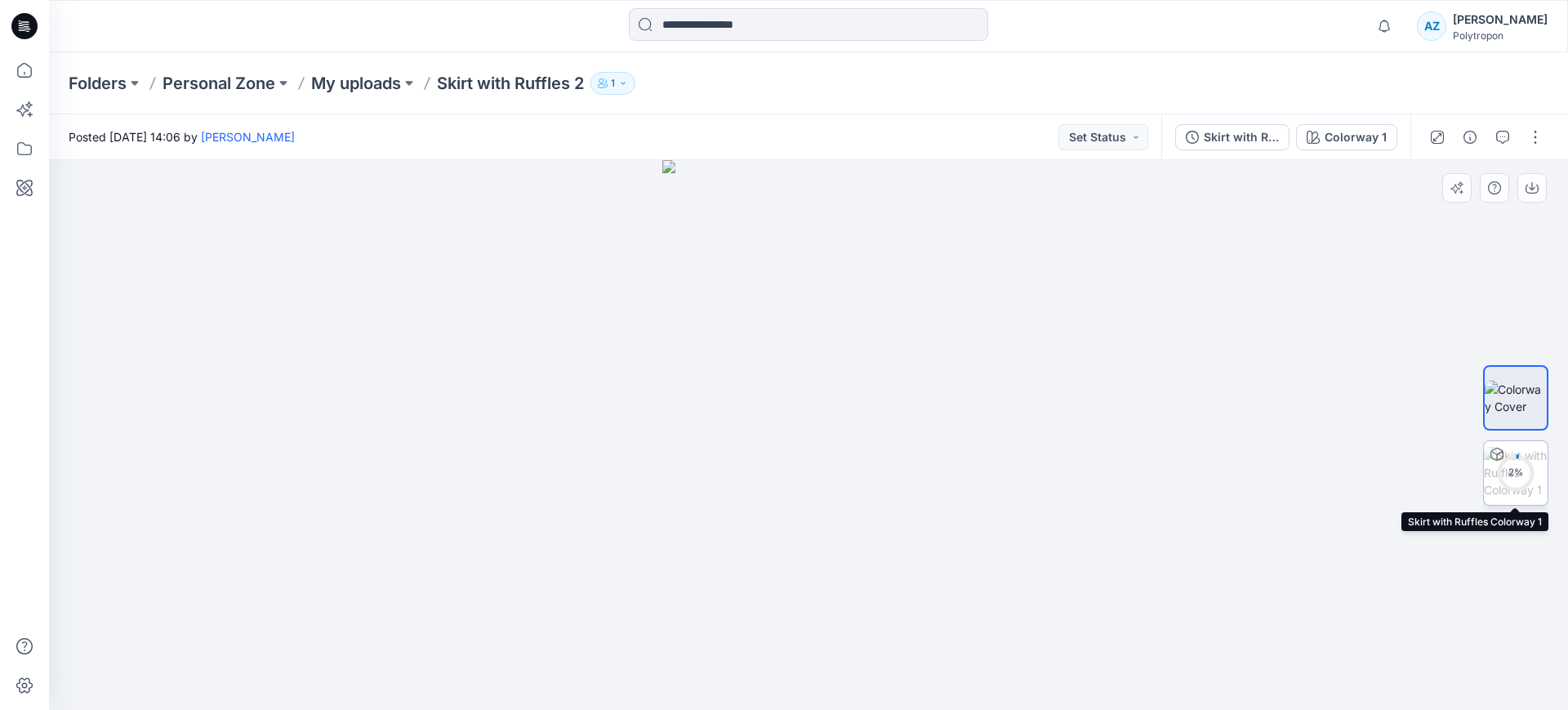
click at [1527, 468] on div "2 %" at bounding box center [1516, 472] width 39 height 14
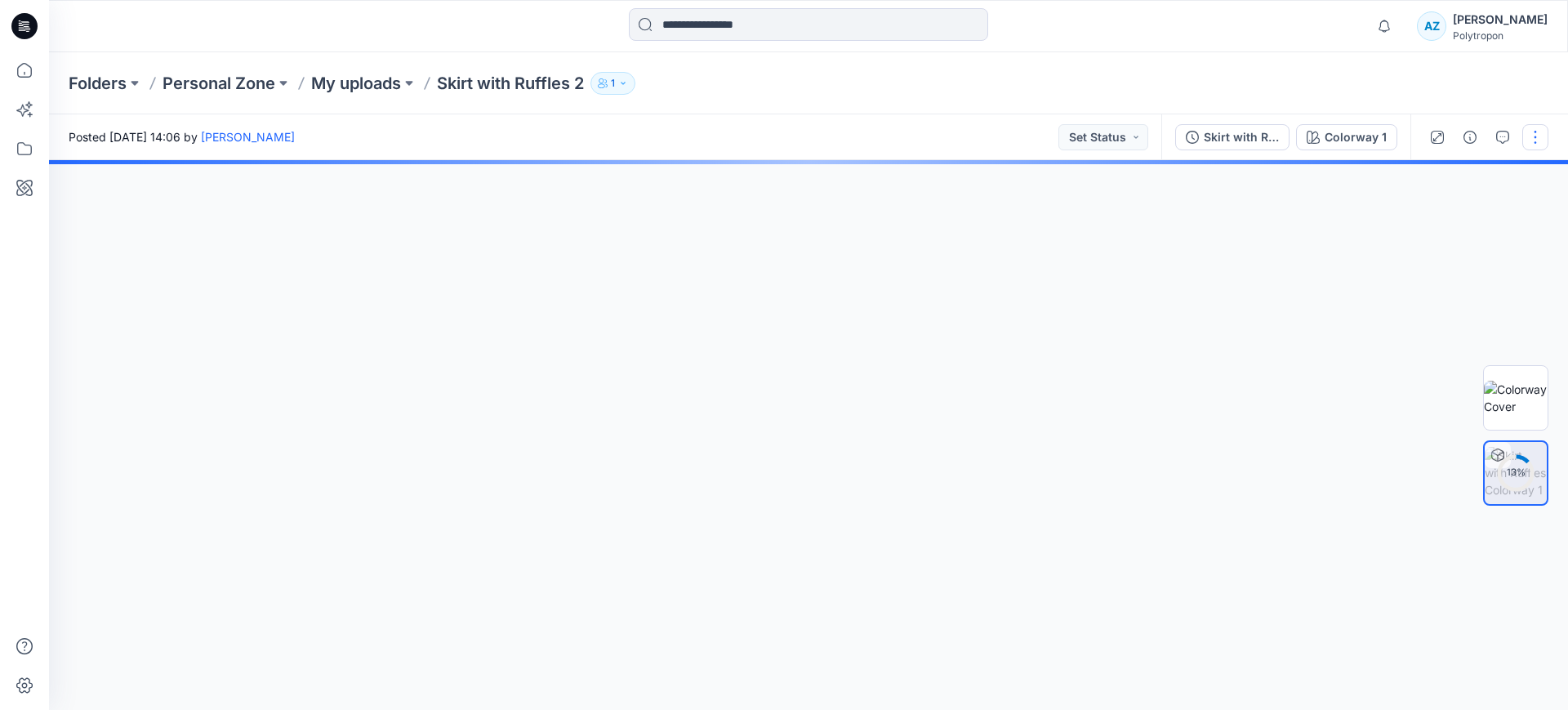
click at [1545, 137] on button "button" at bounding box center [1535, 137] width 26 height 26
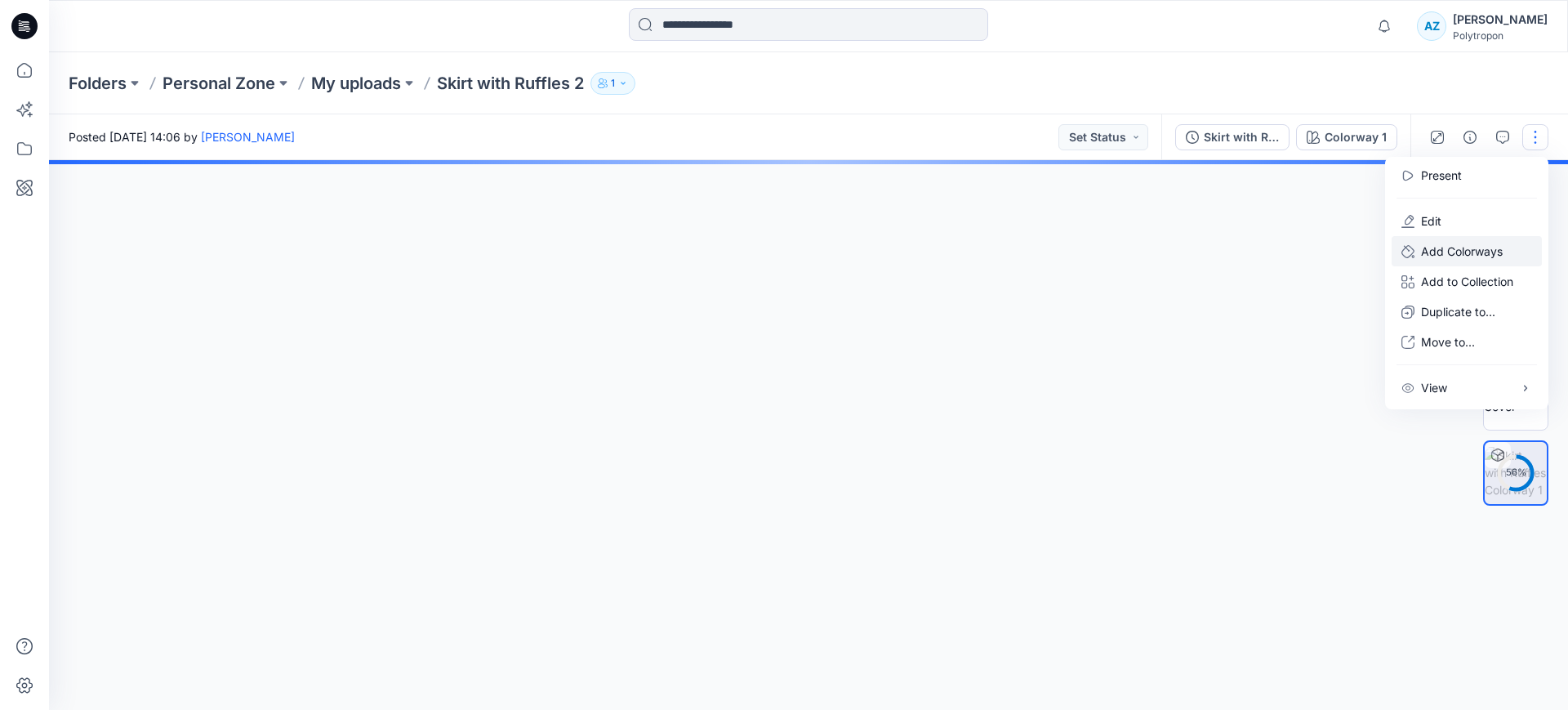
click at [1478, 248] on p "Add Colorways" at bounding box center [1461, 251] width 81 height 17
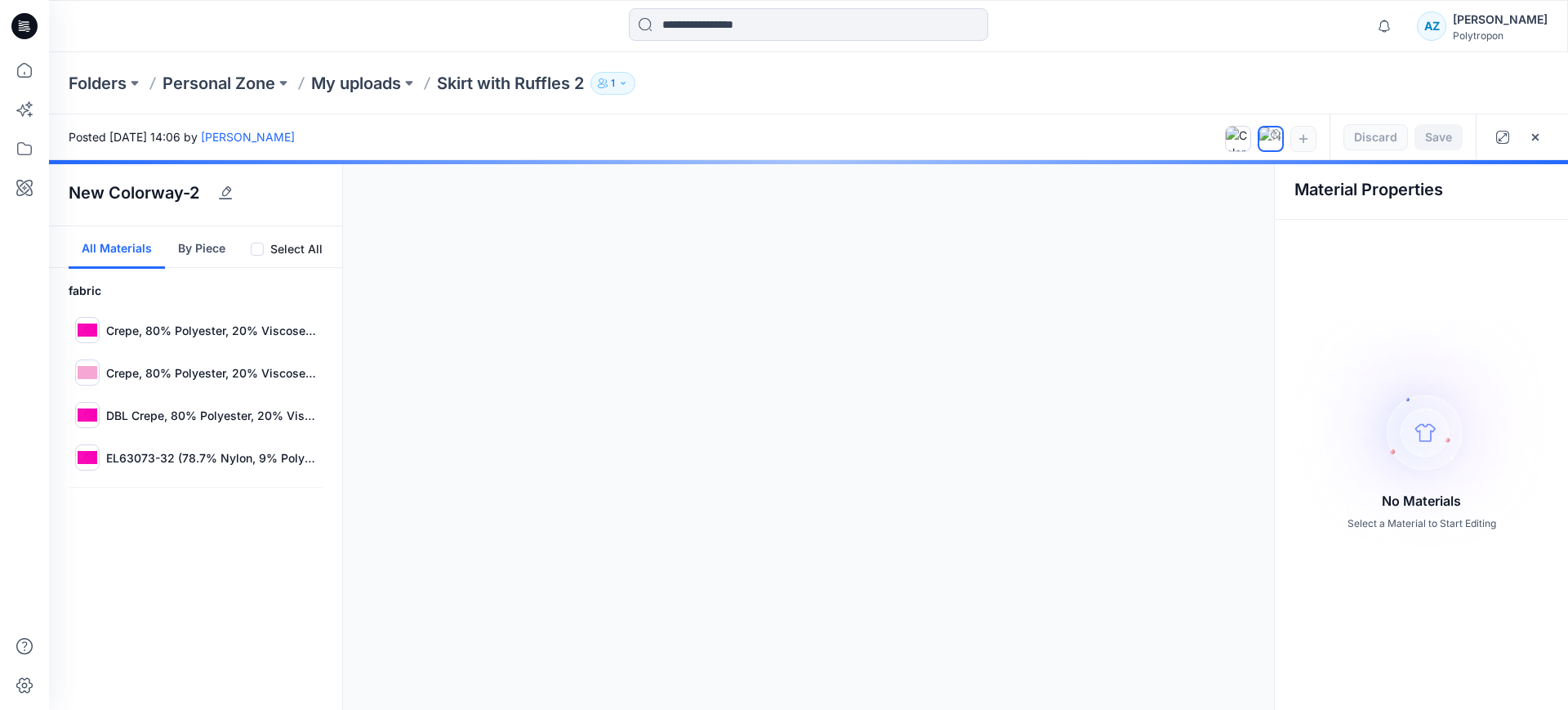
click at [169, 332] on p "Crepe, 80% Polyester, 20% Viscose, 80 g/m2" at bounding box center [211, 330] width 210 height 17
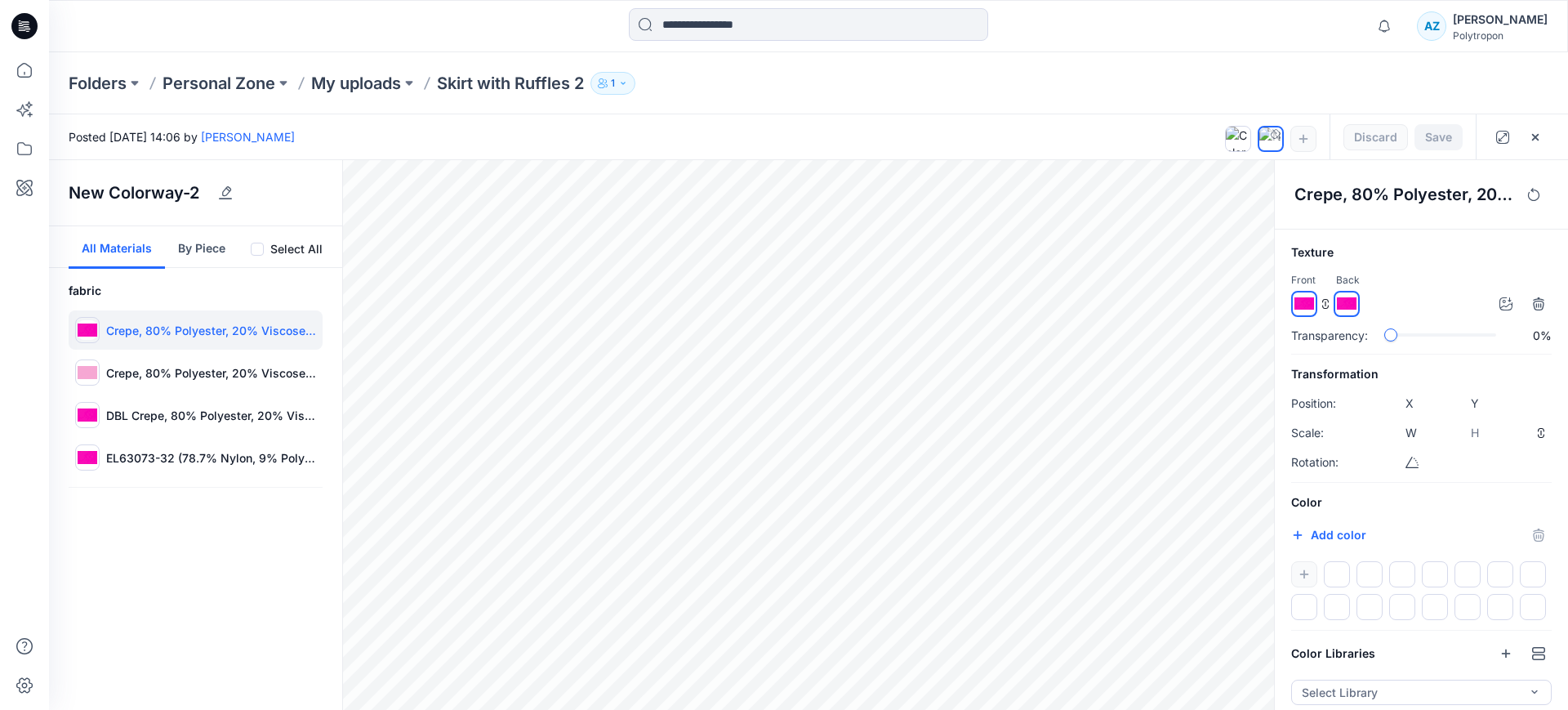
click at [201, 332] on p "Crepe, 80% Polyester, 20% Viscose, 80 g/m2" at bounding box center [211, 330] width 210 height 17
click at [1335, 536] on button "Add color" at bounding box center [1328, 535] width 75 height 20
type input "*******"
click at [1448, 137] on button "Save" at bounding box center [1438, 137] width 49 height 26
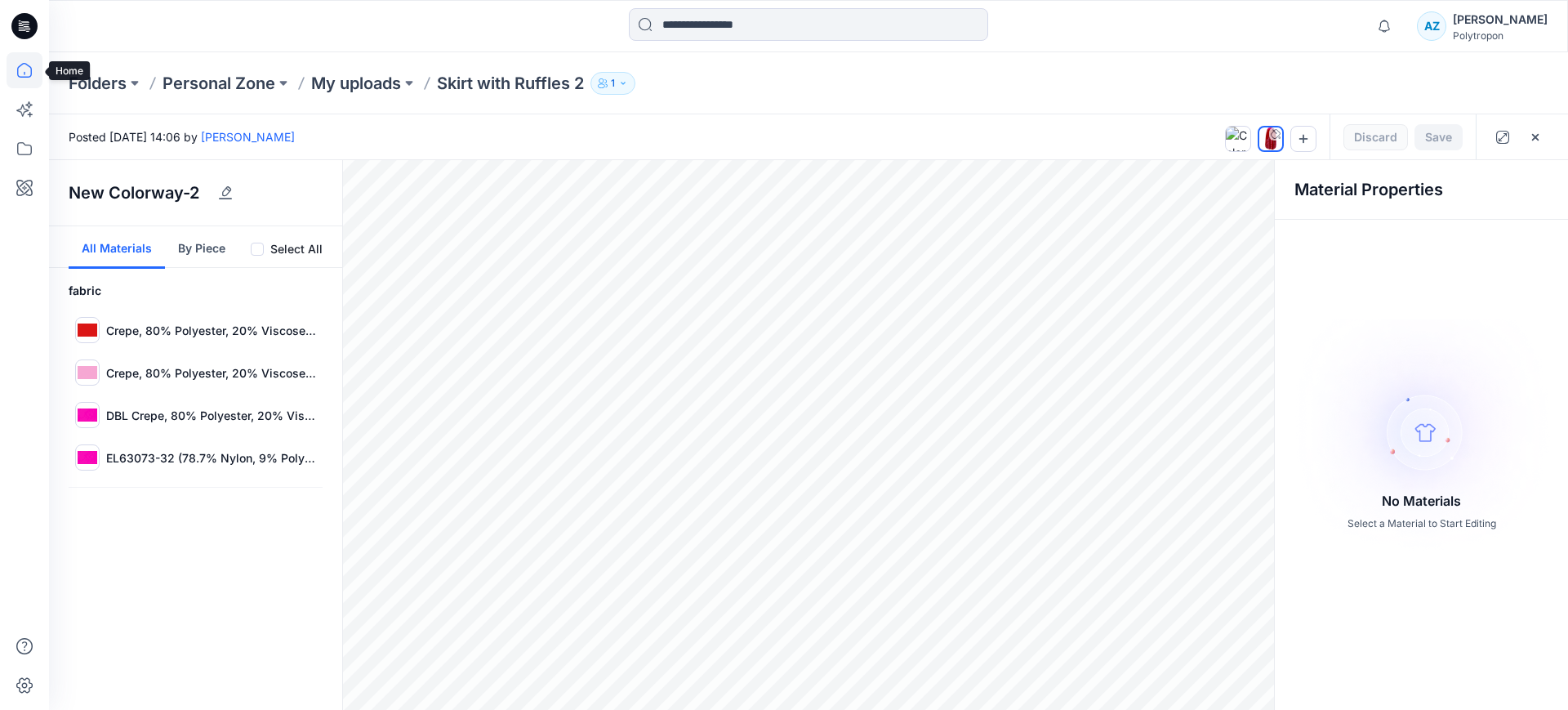
click at [10, 72] on icon at bounding box center [25, 71] width 36 height 36
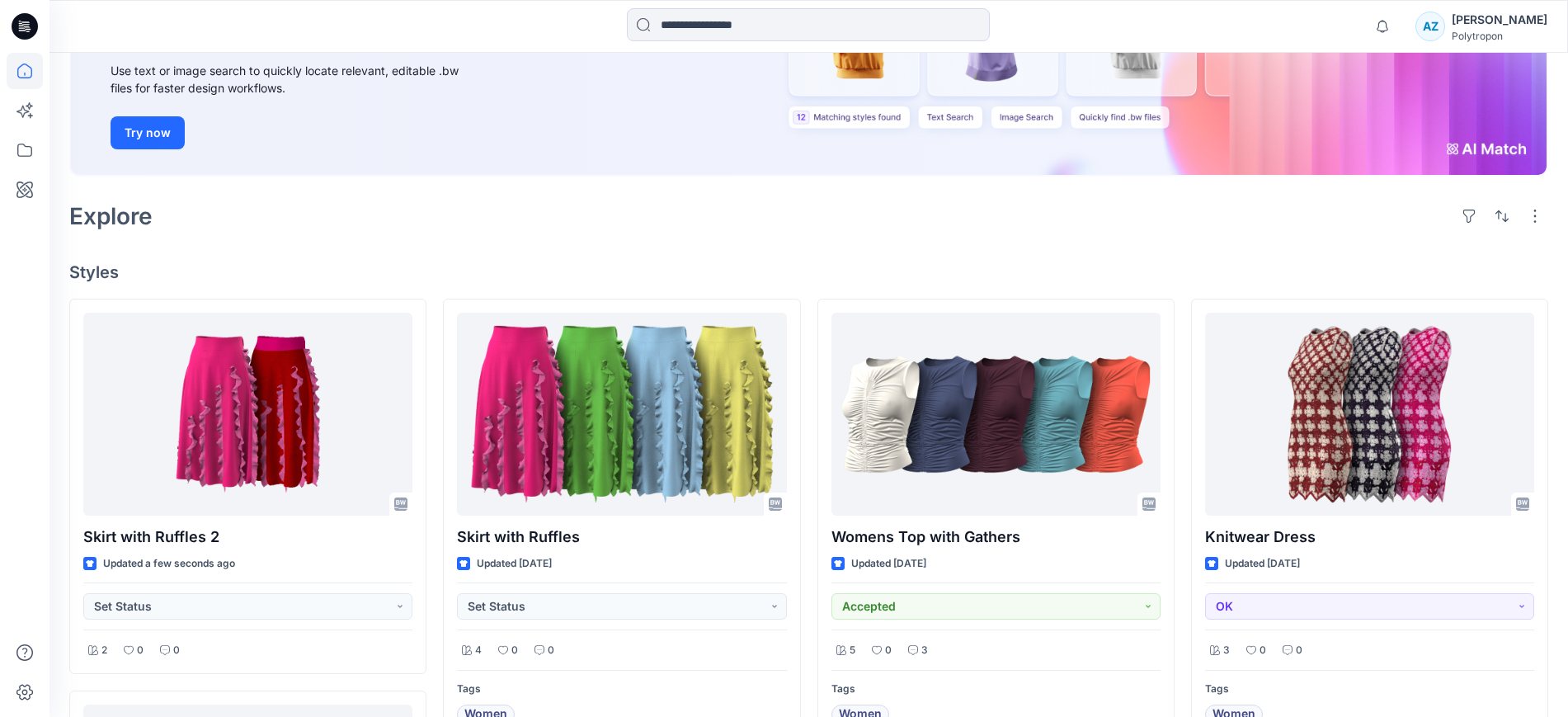
scroll to position [309, 0]
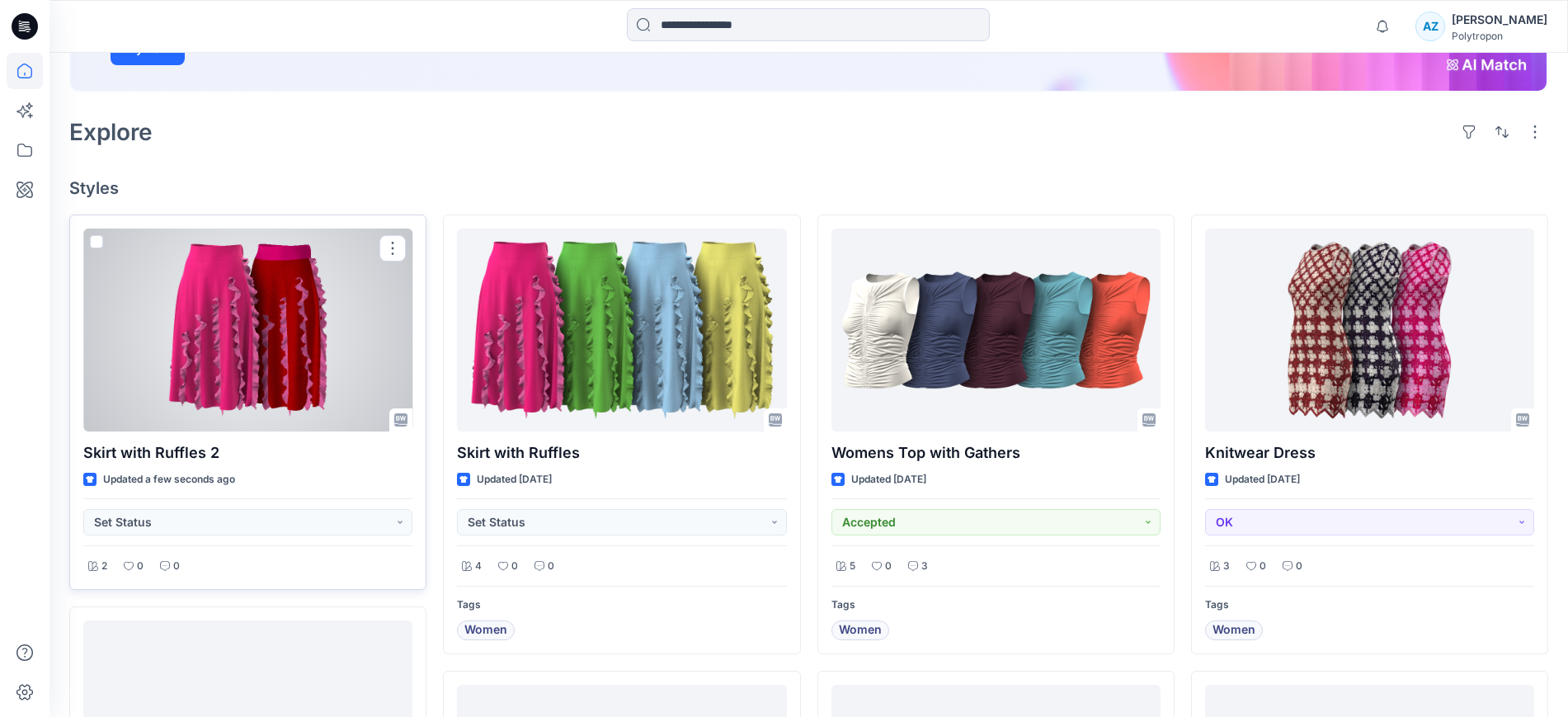
click at [260, 322] on div at bounding box center [248, 330] width 329 height 203
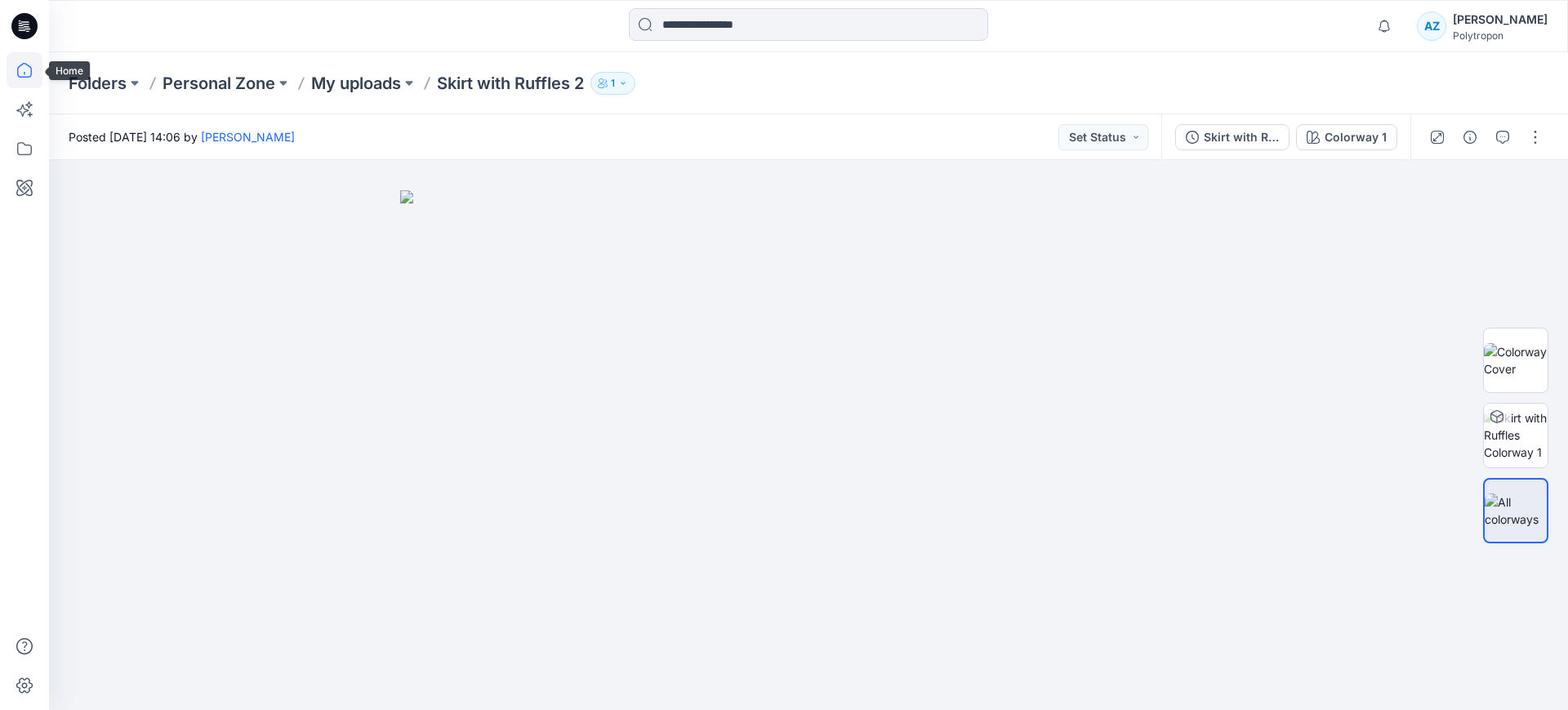
click at [31, 76] on icon at bounding box center [25, 71] width 36 height 36
